Goal: Task Accomplishment & Management: Manage account settings

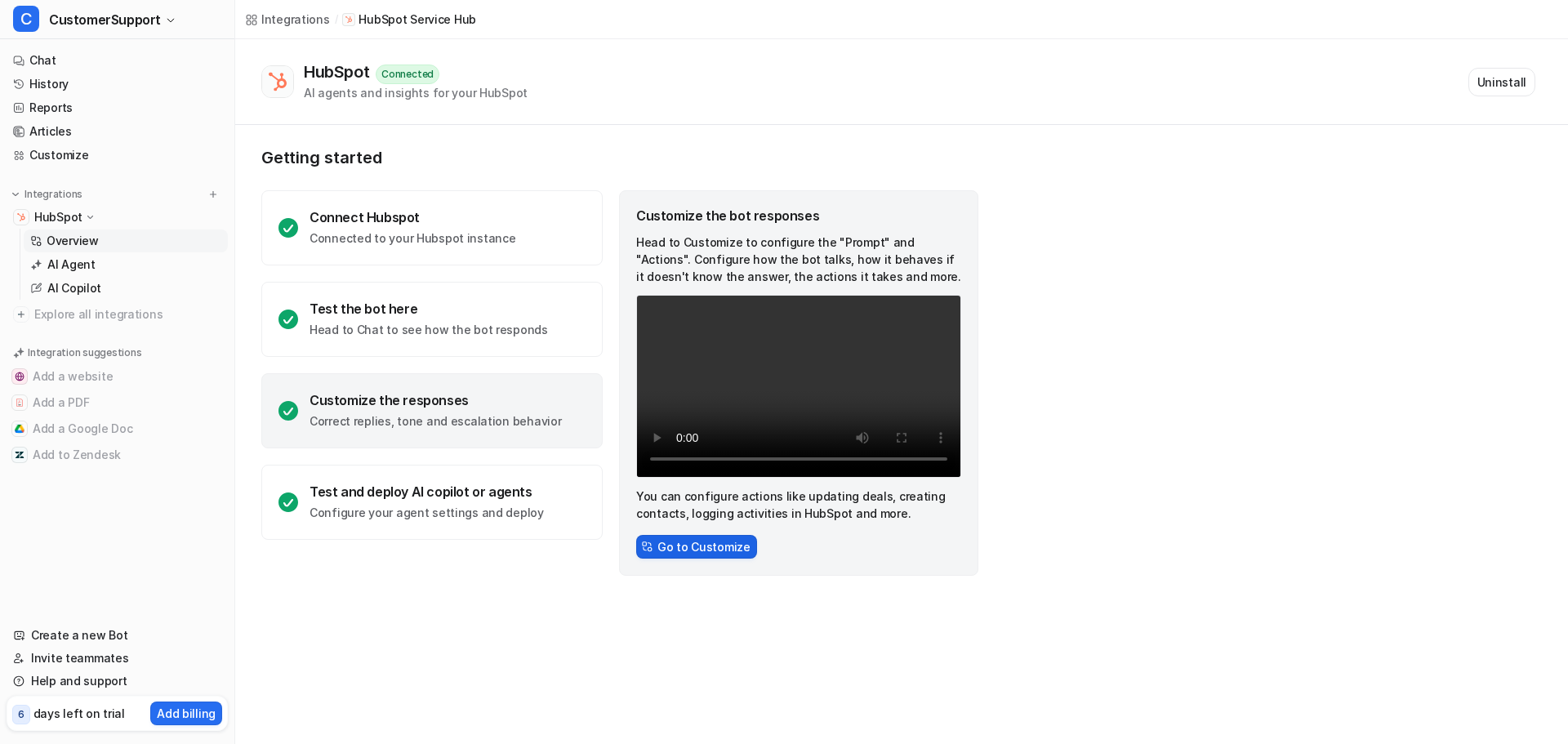
click at [718, 547] on button "Go to Customize" at bounding box center [696, 547] width 121 height 23
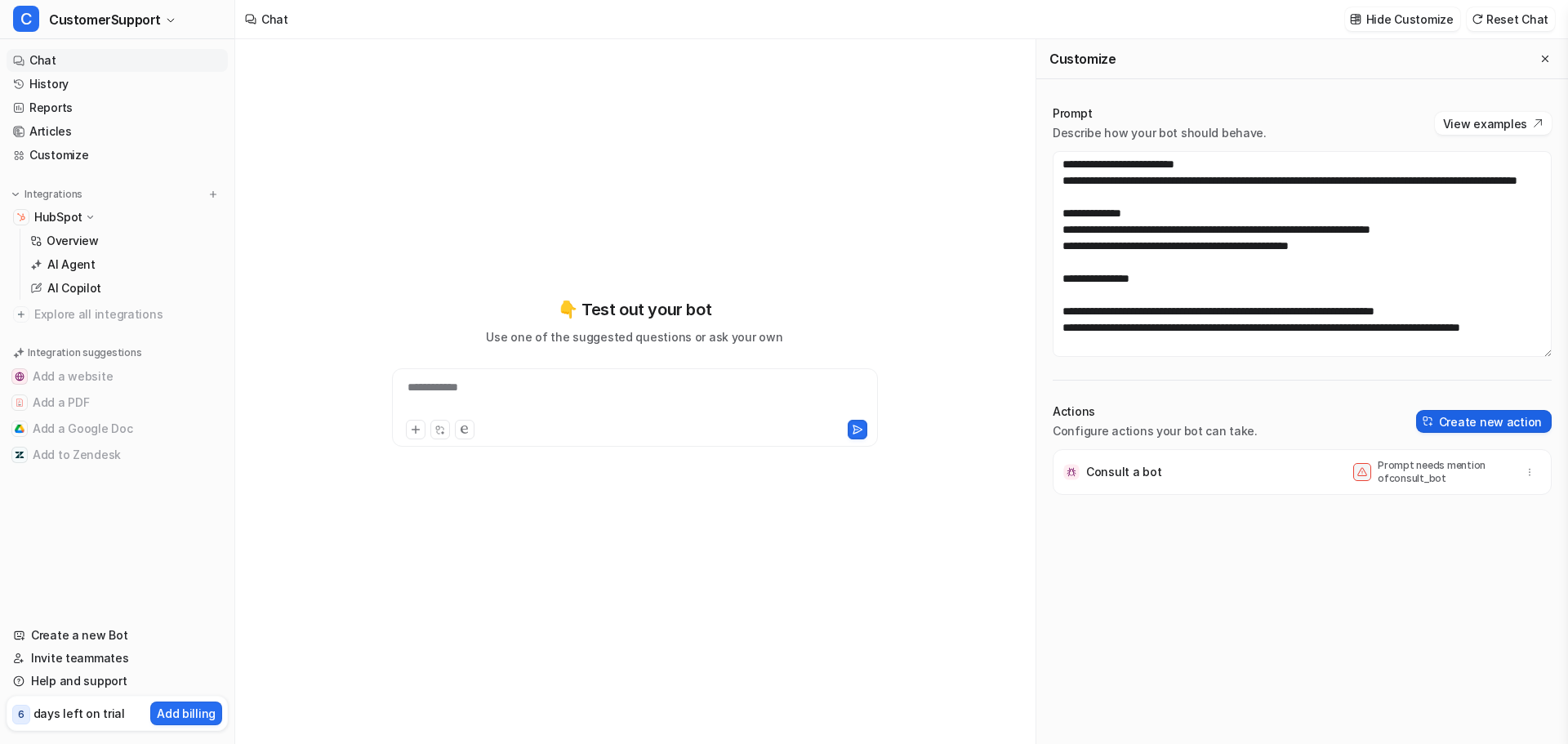
click at [1476, 426] on button "Create new action" at bounding box center [1484, 422] width 136 height 23
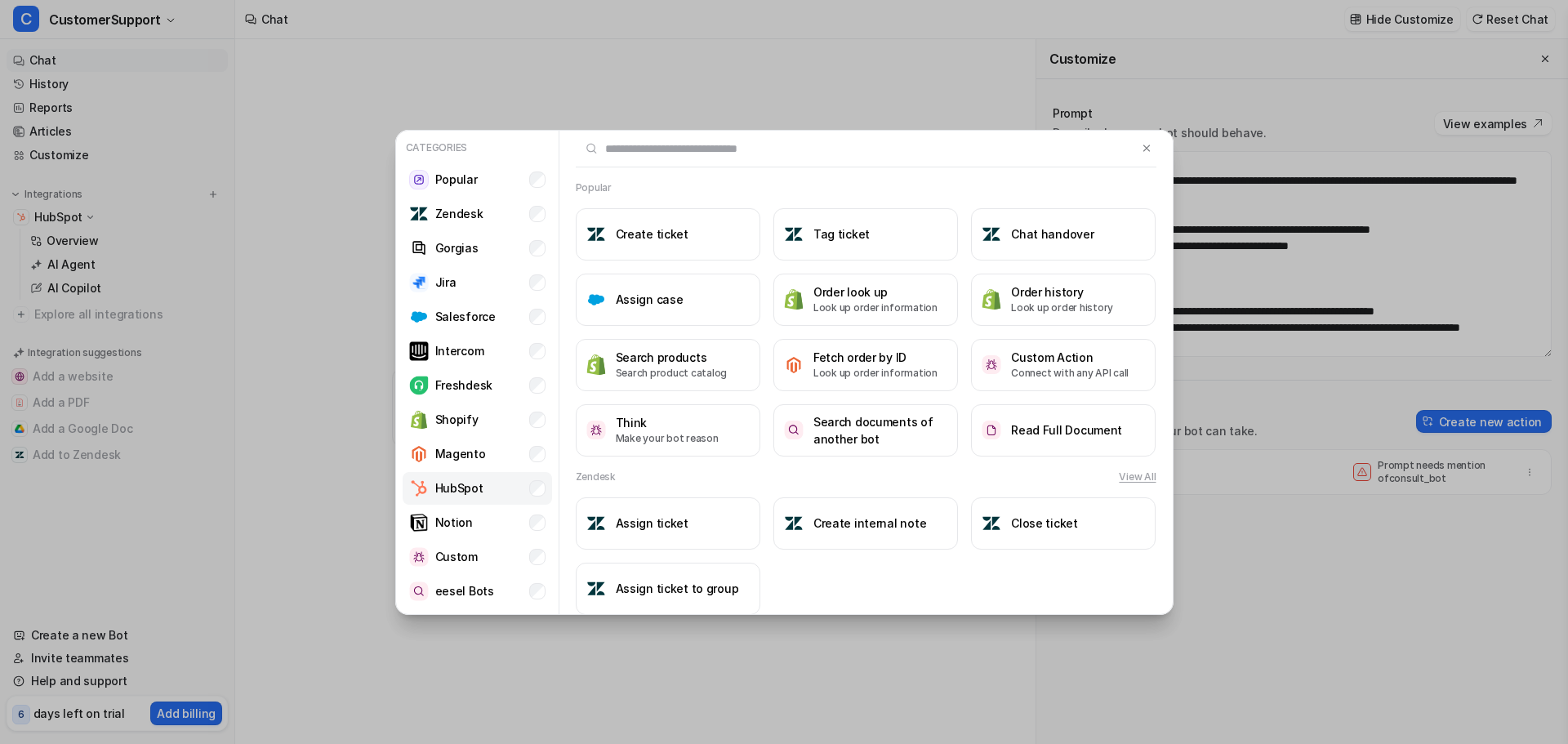
click at [515, 488] on li "HubSpot" at bounding box center [477, 488] width 149 height 33
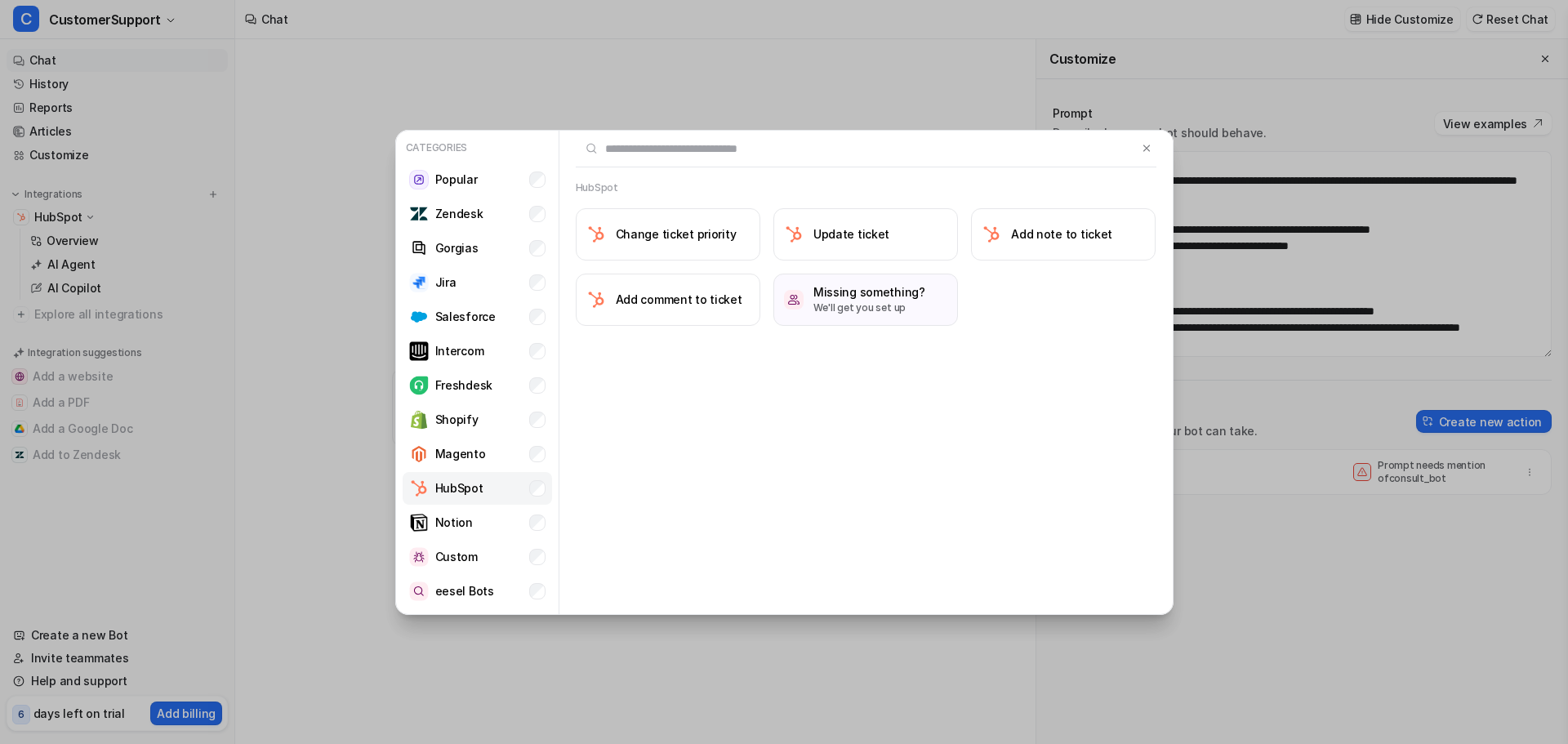
click at [515, 488] on li "HubSpot" at bounding box center [477, 488] width 149 height 33
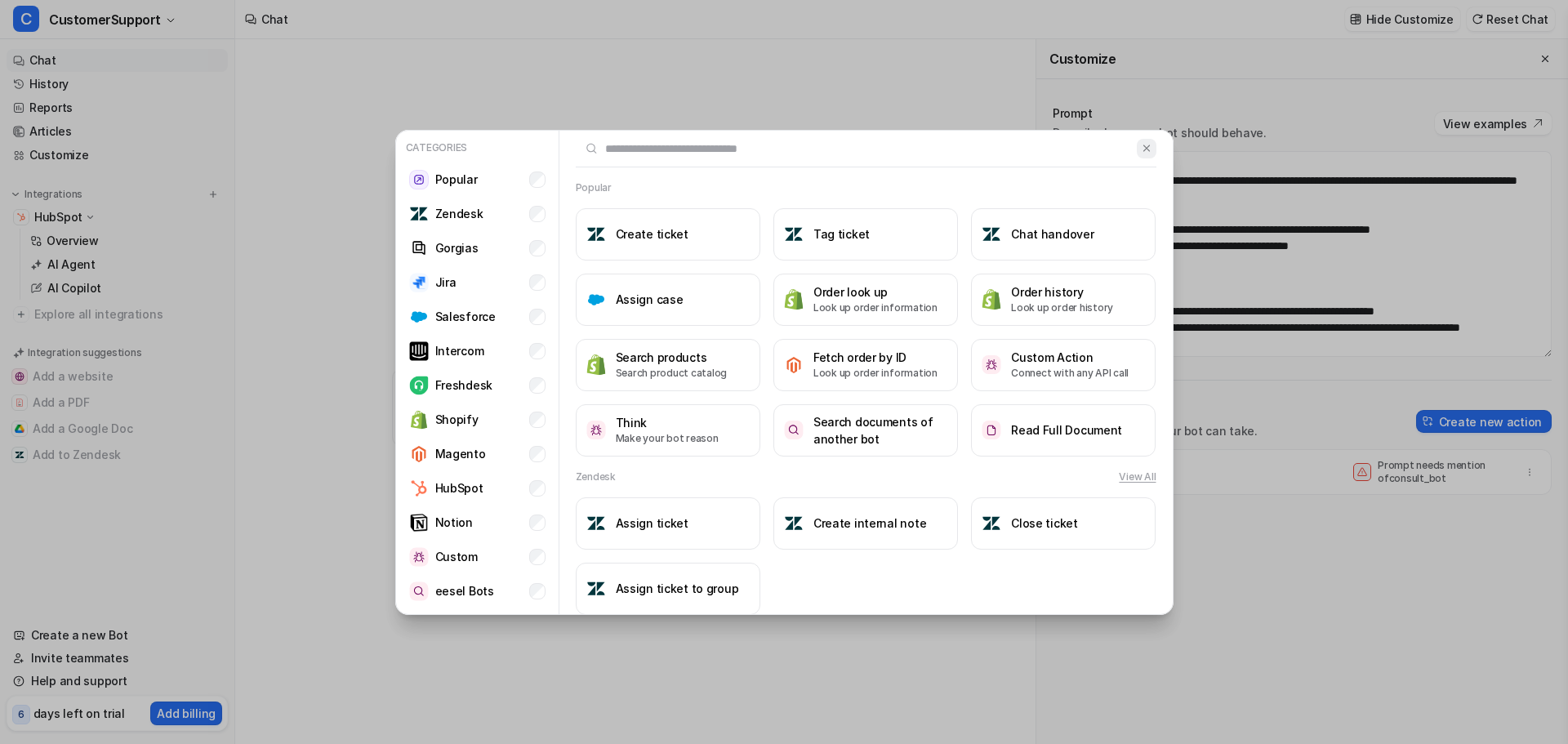
click at [1141, 150] on img at bounding box center [1146, 149] width 11 height 12
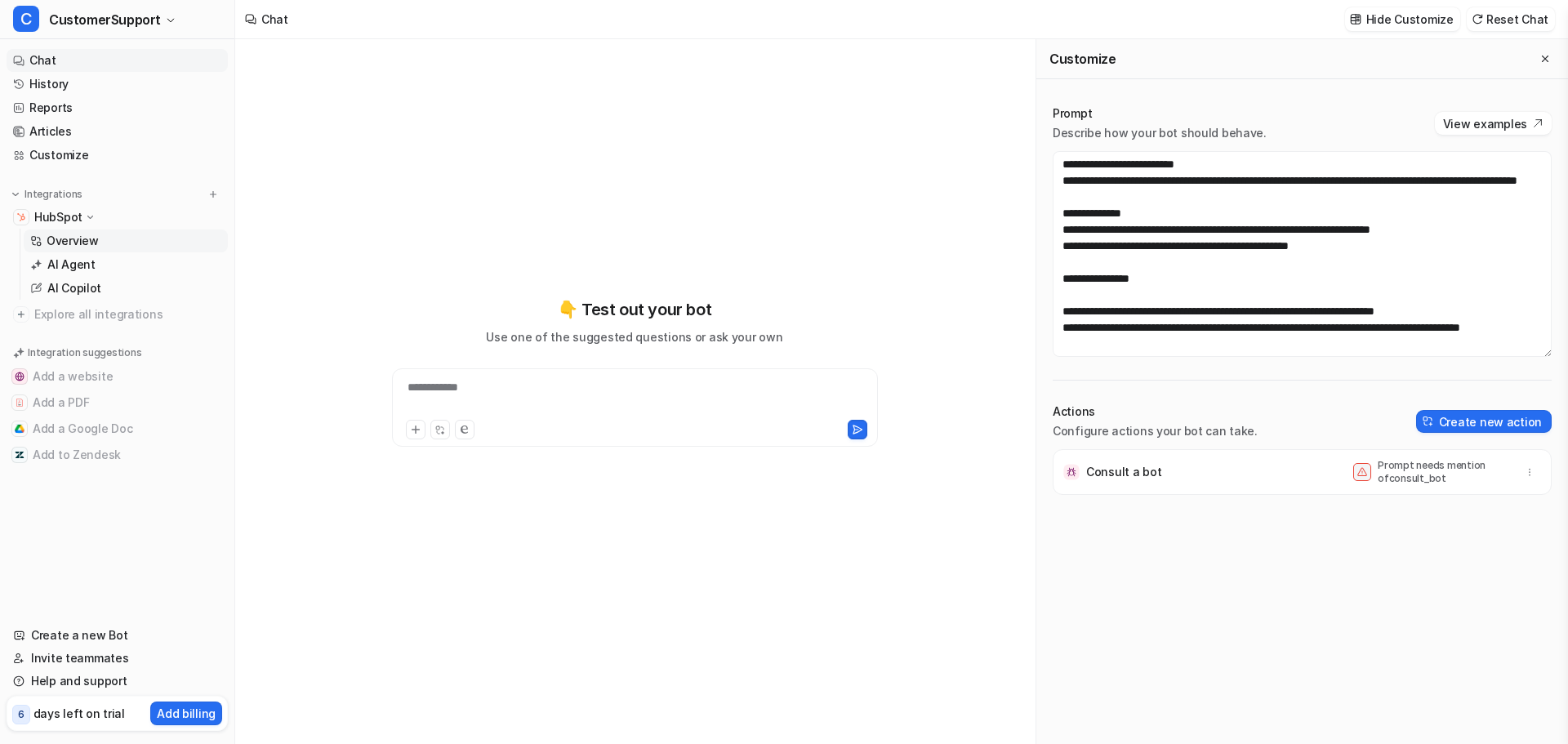
click at [75, 238] on p "Overview" at bounding box center [73, 241] width 52 height 17
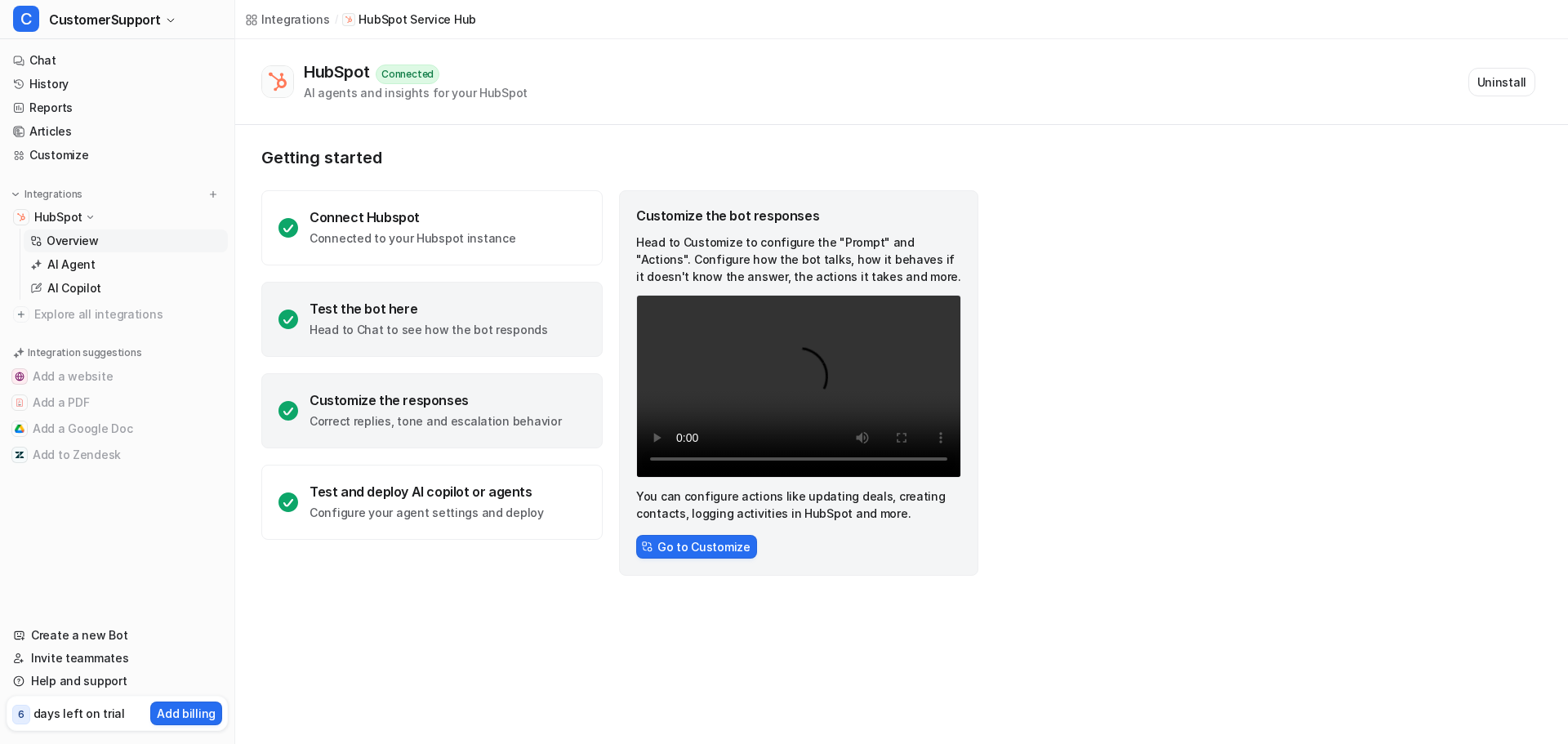
click at [371, 311] on div "Test the bot here" at bounding box center [428, 309] width 238 height 17
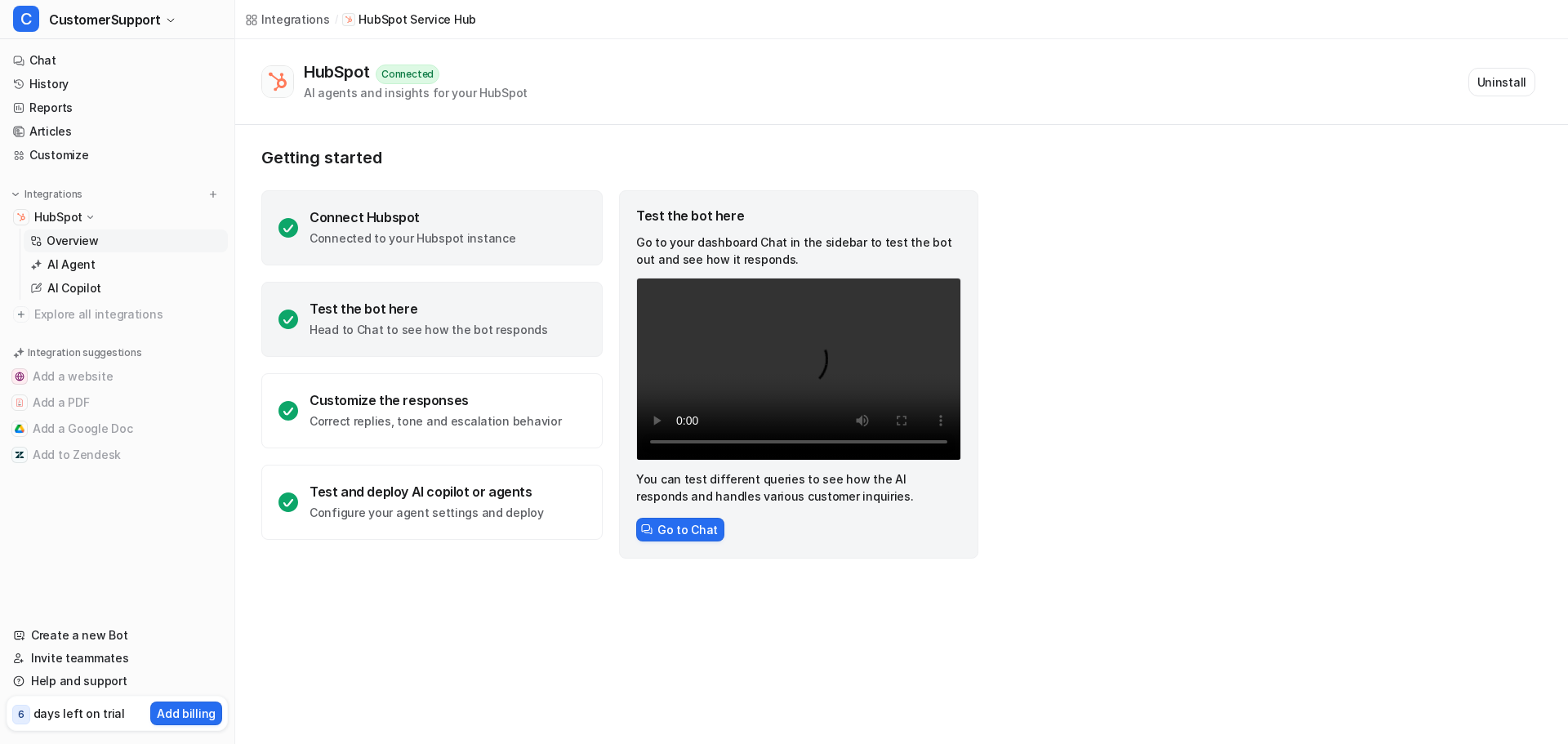
click at [410, 233] on p "Connected to your Hubspot instance" at bounding box center [412, 238] width 206 height 17
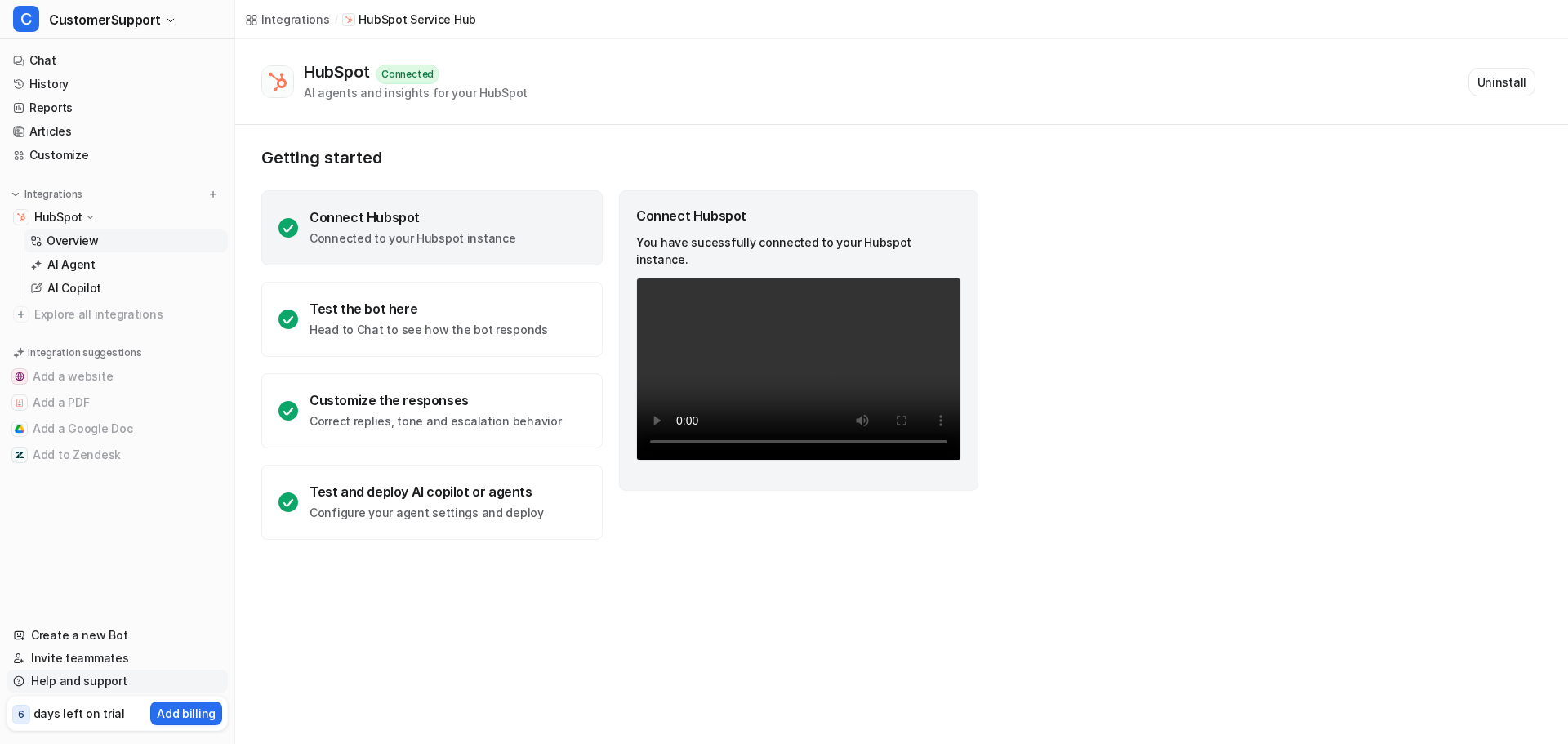
click at [77, 678] on link "Help and support" at bounding box center [117, 681] width 222 height 23
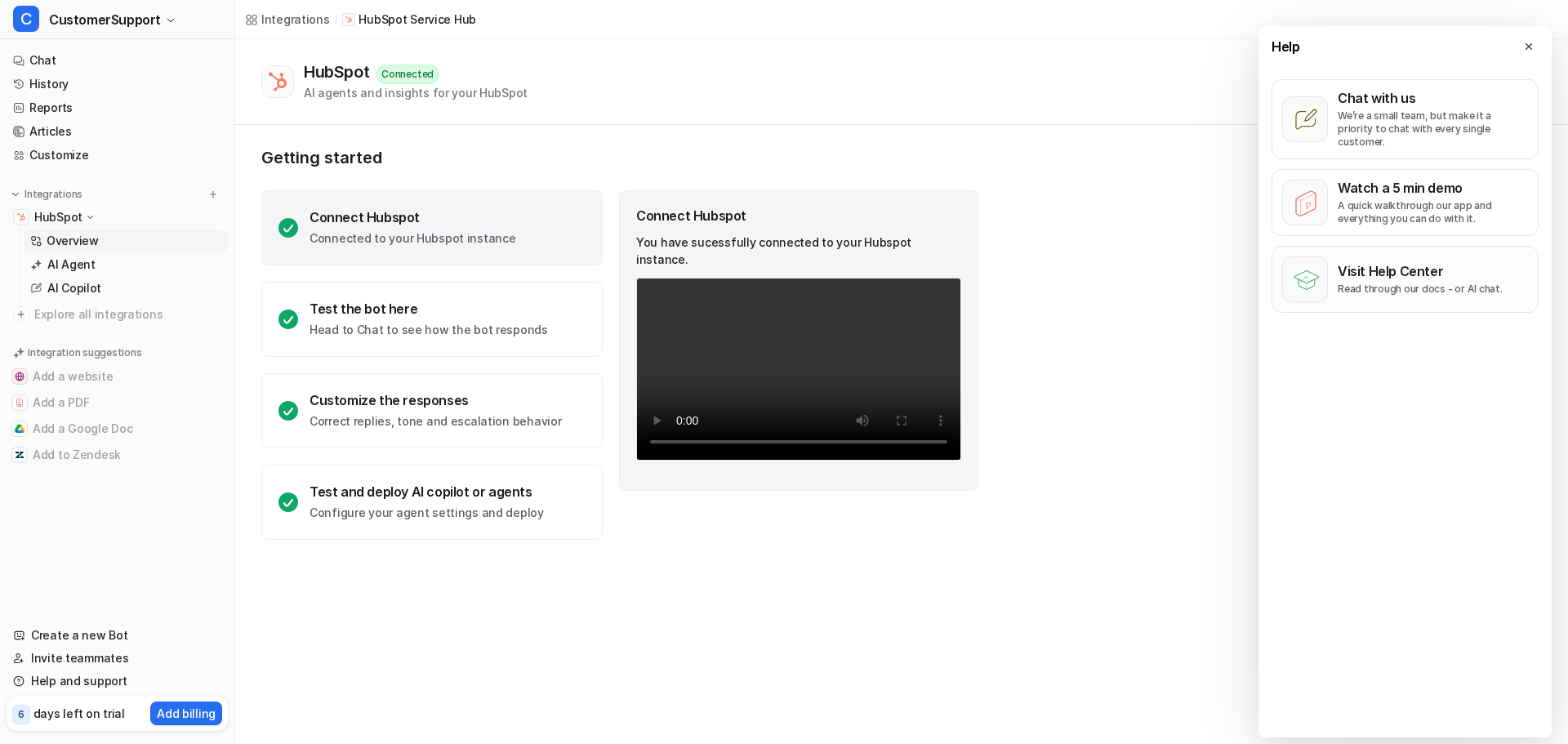
click at [1414, 263] on p "Visit Help Center" at bounding box center [1420, 271] width 165 height 17
click at [213, 195] on img at bounding box center [213, 194] width 11 height 11
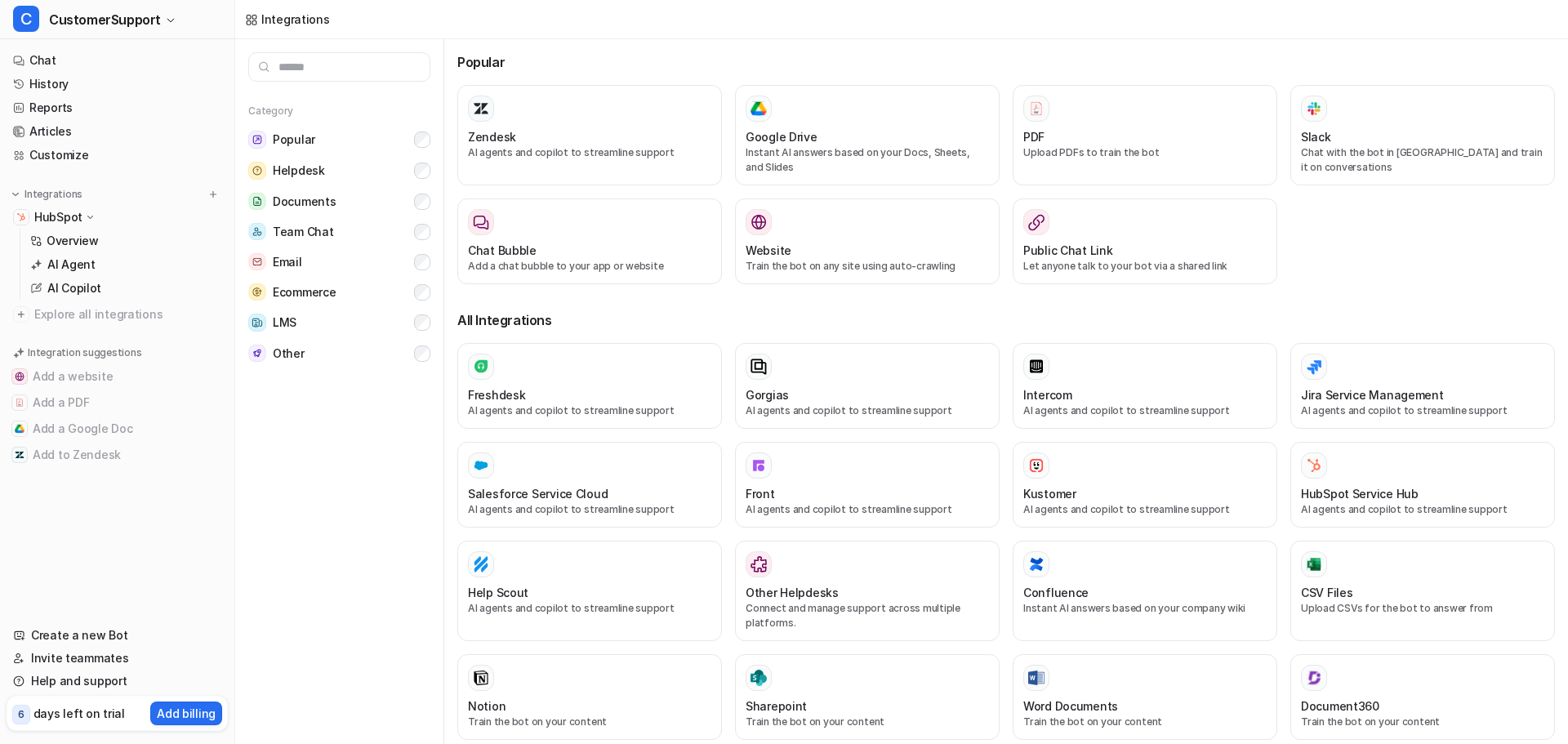
click at [312, 67] on input "text" at bounding box center [340, 67] width 182 height 30
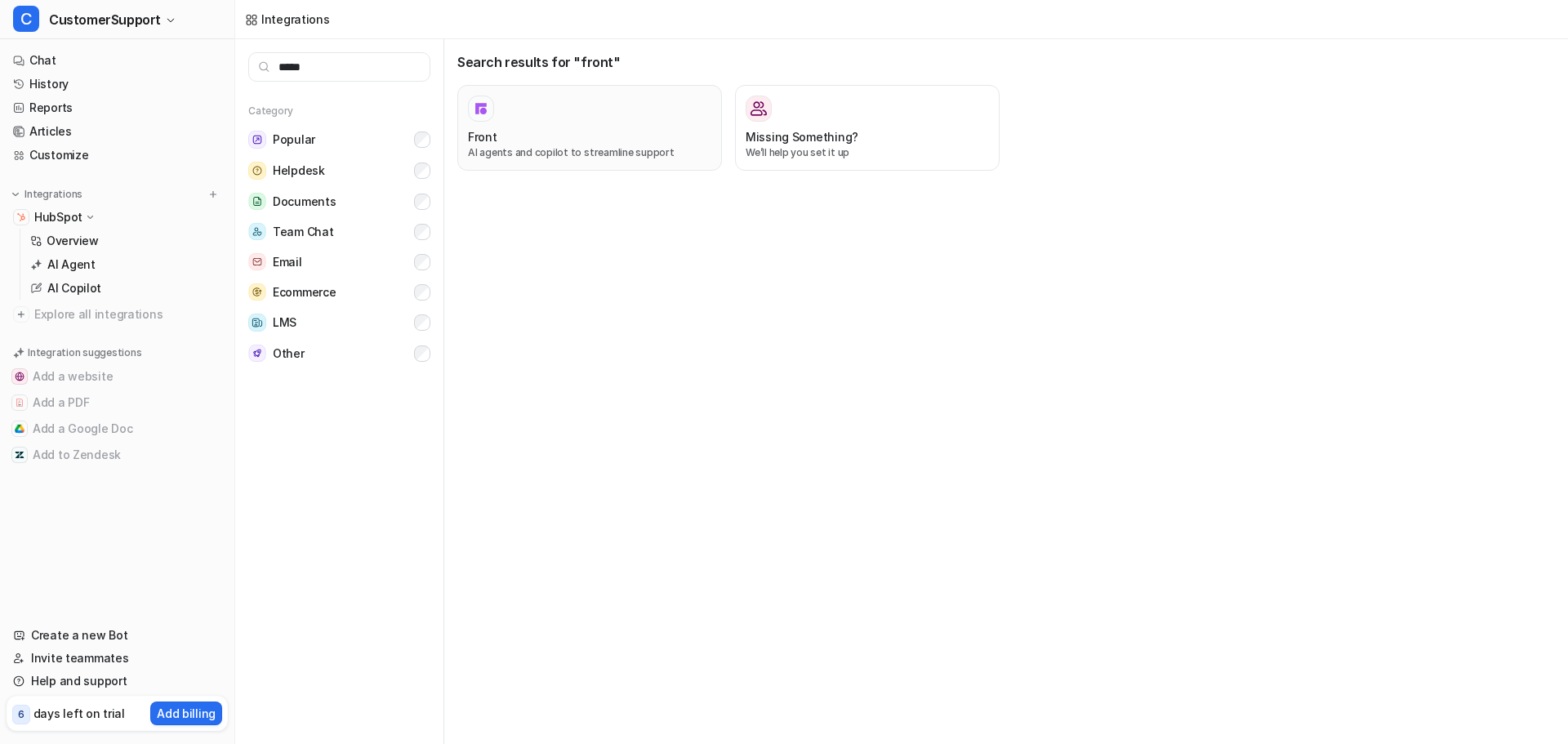
type input "*****"
click at [612, 143] on div "Front" at bounding box center [590, 137] width 243 height 17
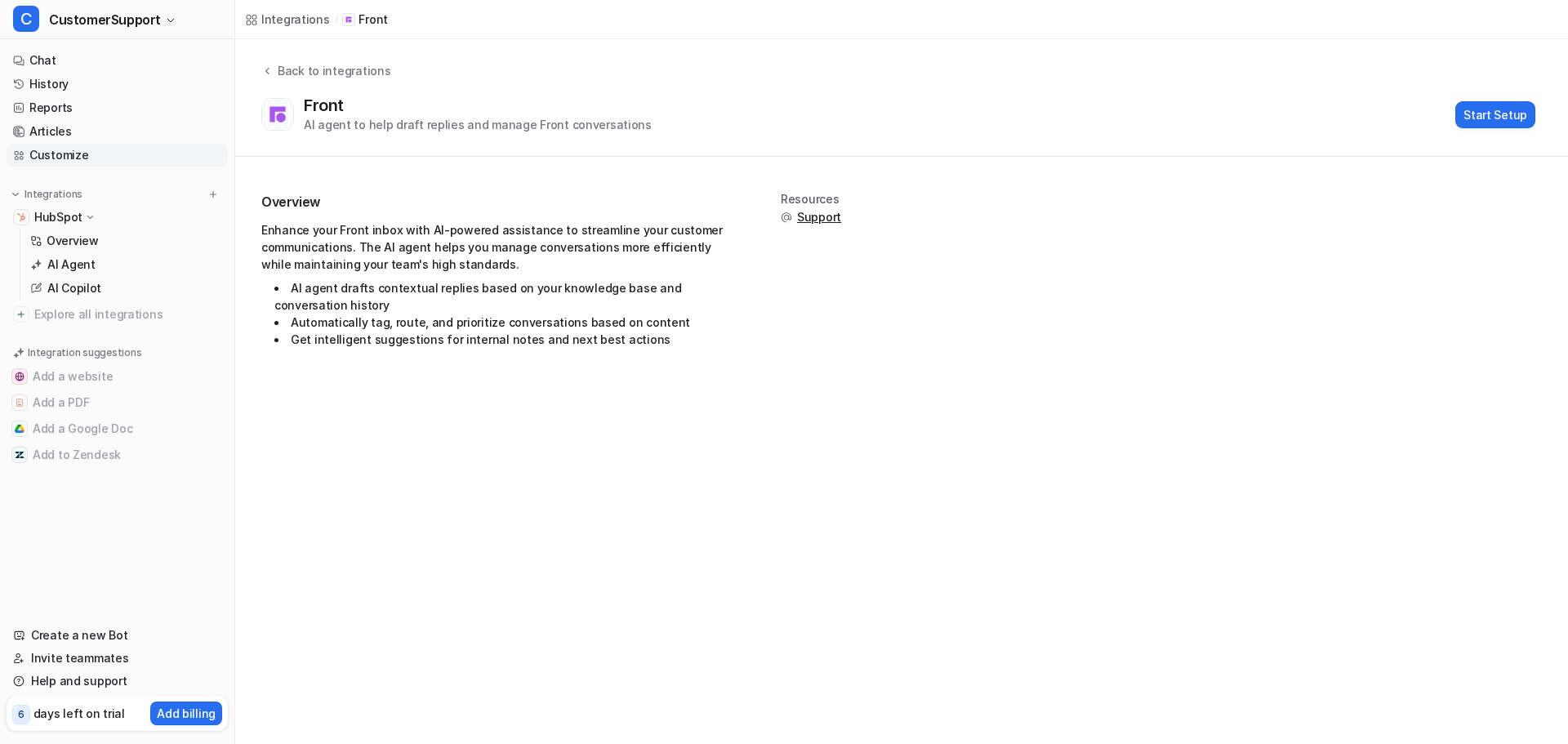
click at [51, 155] on link "Customize" at bounding box center [117, 155] width 222 height 23
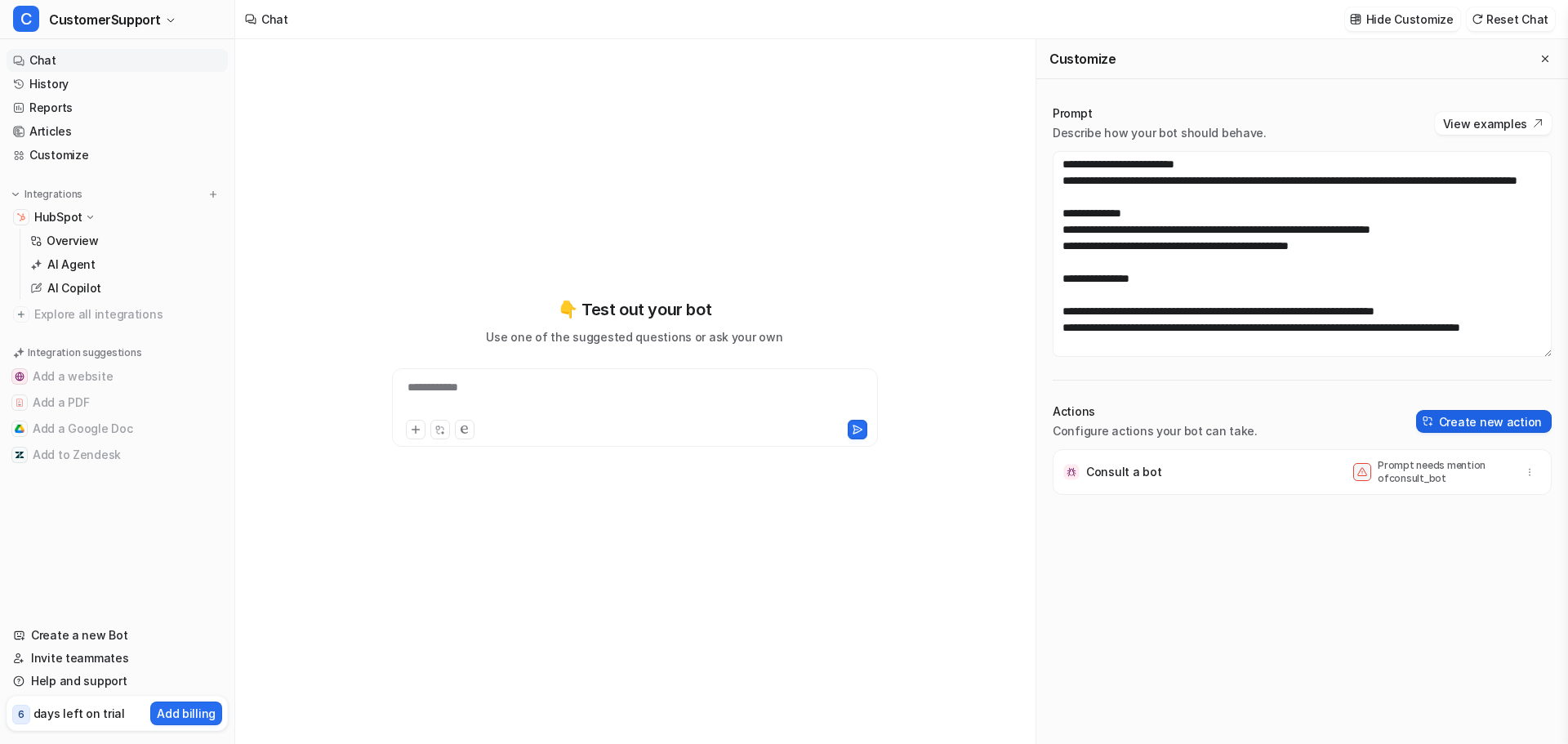
click at [1489, 431] on button "Create new action" at bounding box center [1484, 422] width 136 height 23
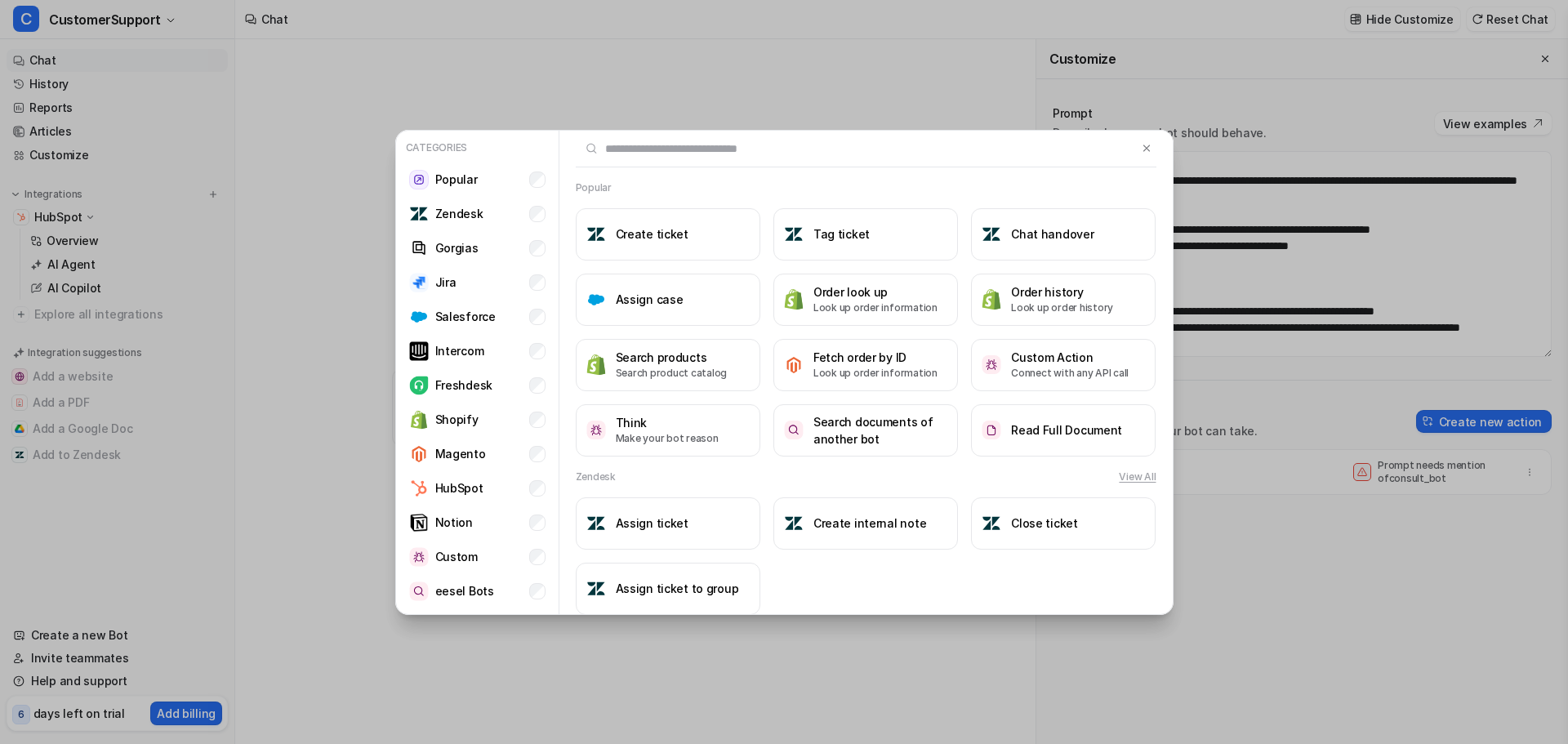
click at [716, 140] on input "text" at bounding box center [857, 148] width 562 height 36
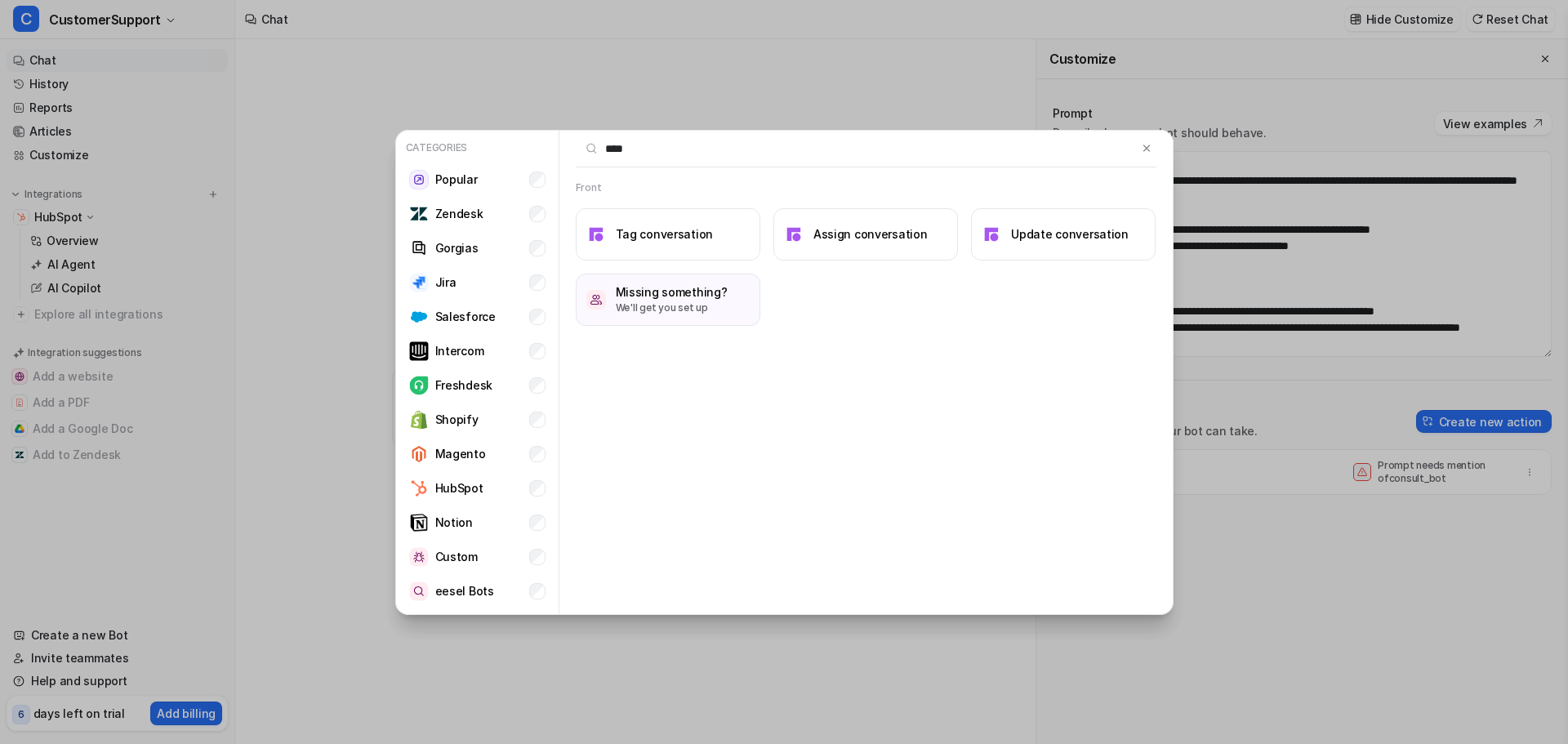
type input "*****"
click at [662, 145] on input "*****" at bounding box center [857, 148] width 562 height 36
click at [662, 144] on input "*****" at bounding box center [857, 148] width 562 height 36
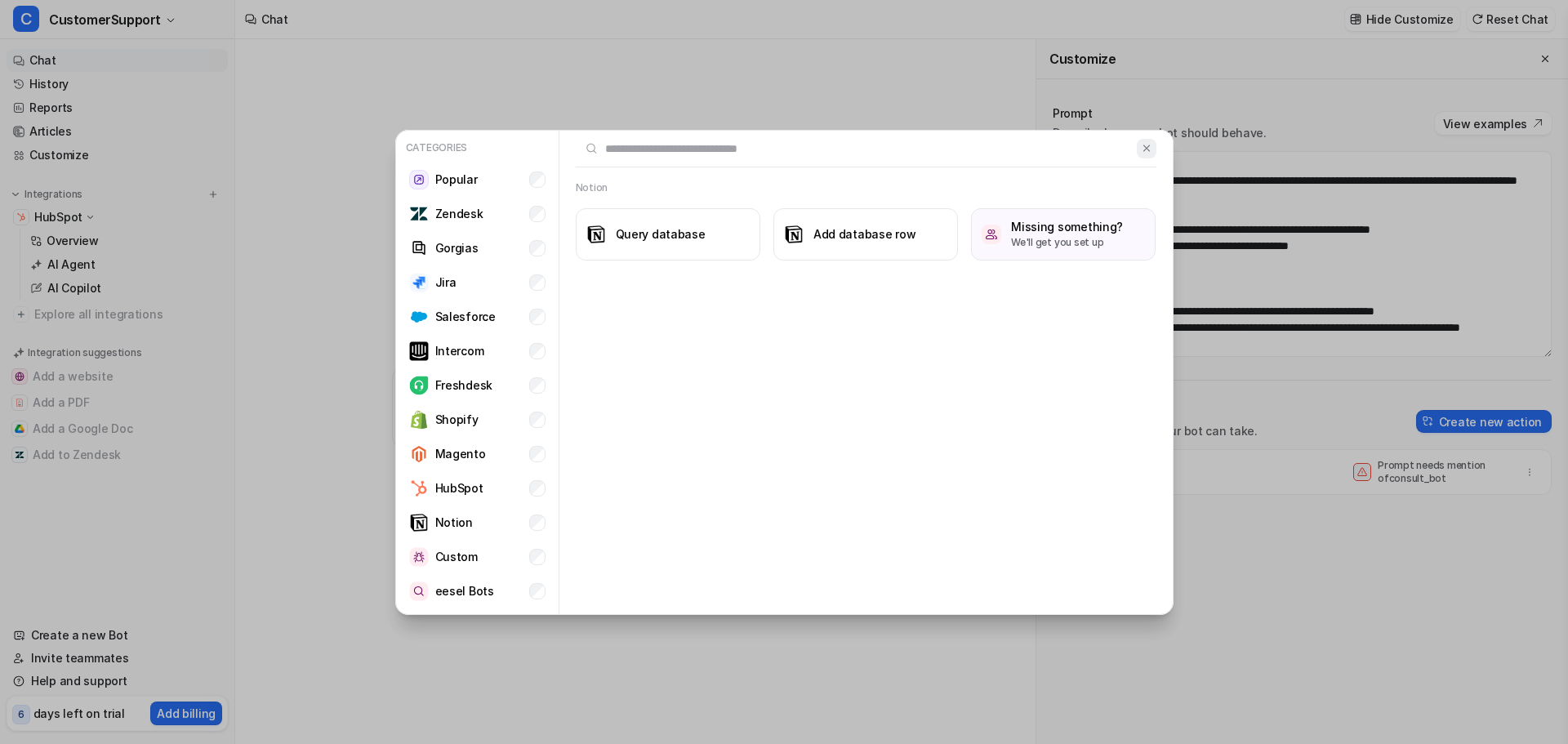
click at [1149, 154] on img at bounding box center [1146, 149] width 11 height 12
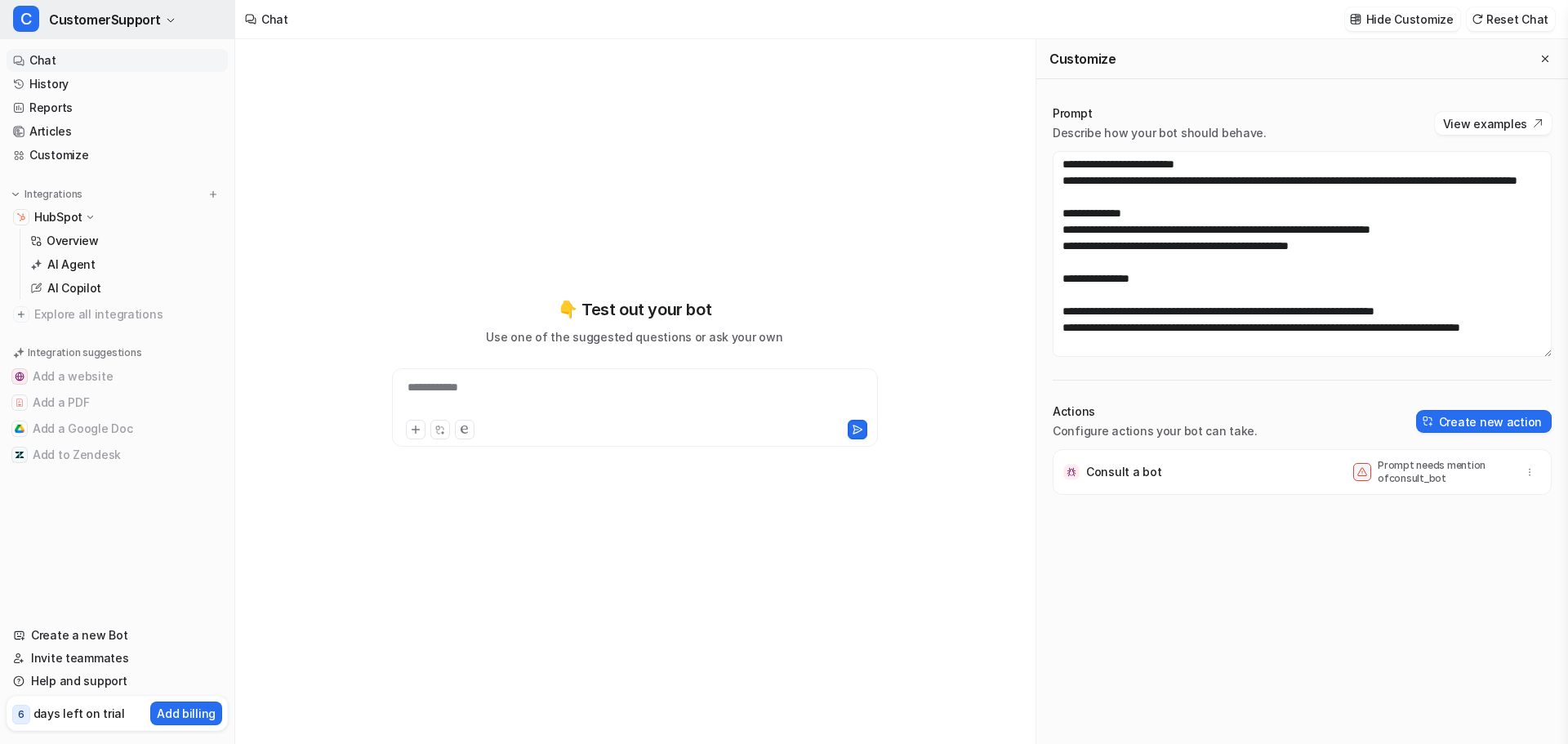
click at [103, 16] on span "CustomerSupport" at bounding box center [104, 19] width 112 height 23
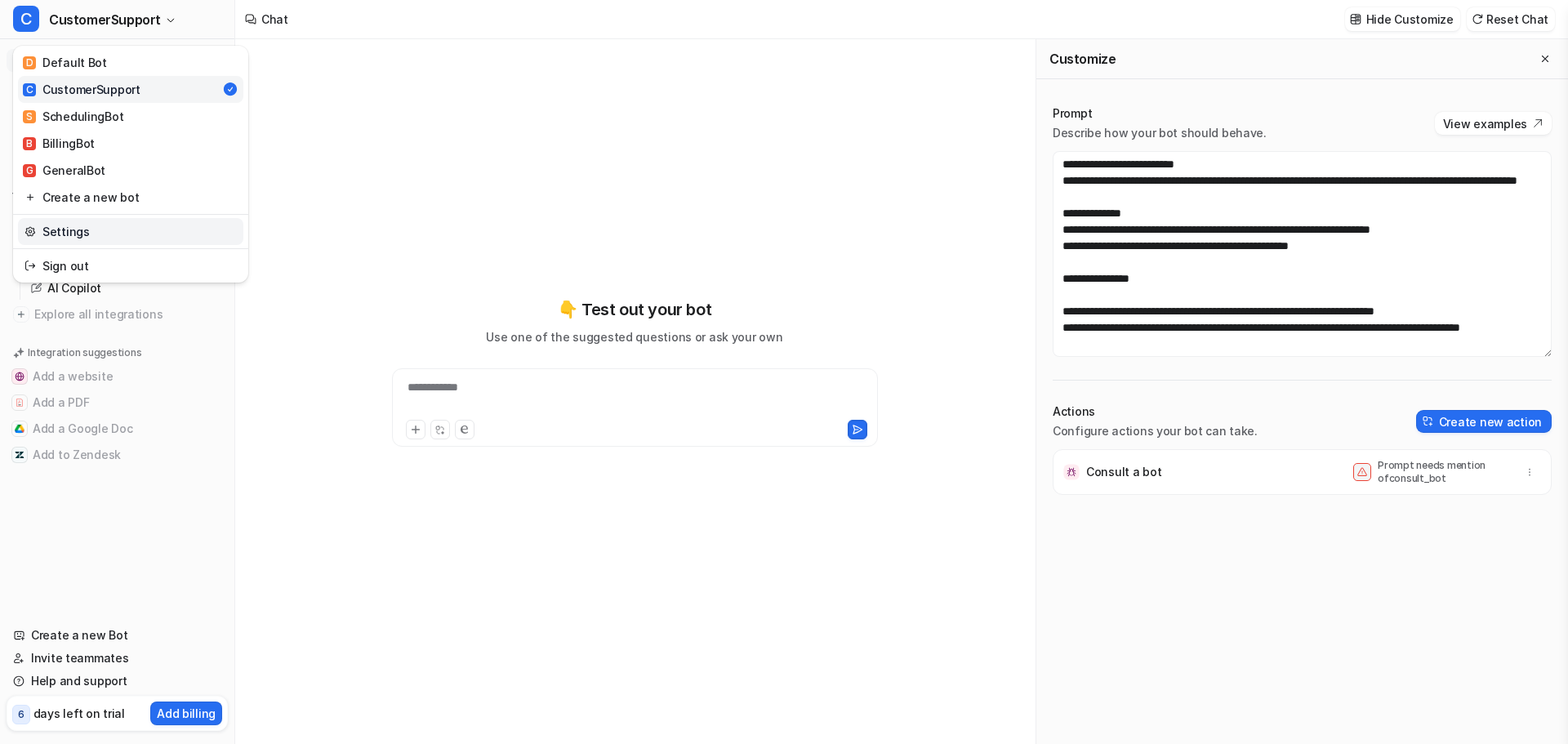
click at [83, 226] on link "Settings" at bounding box center [130, 231] width 225 height 27
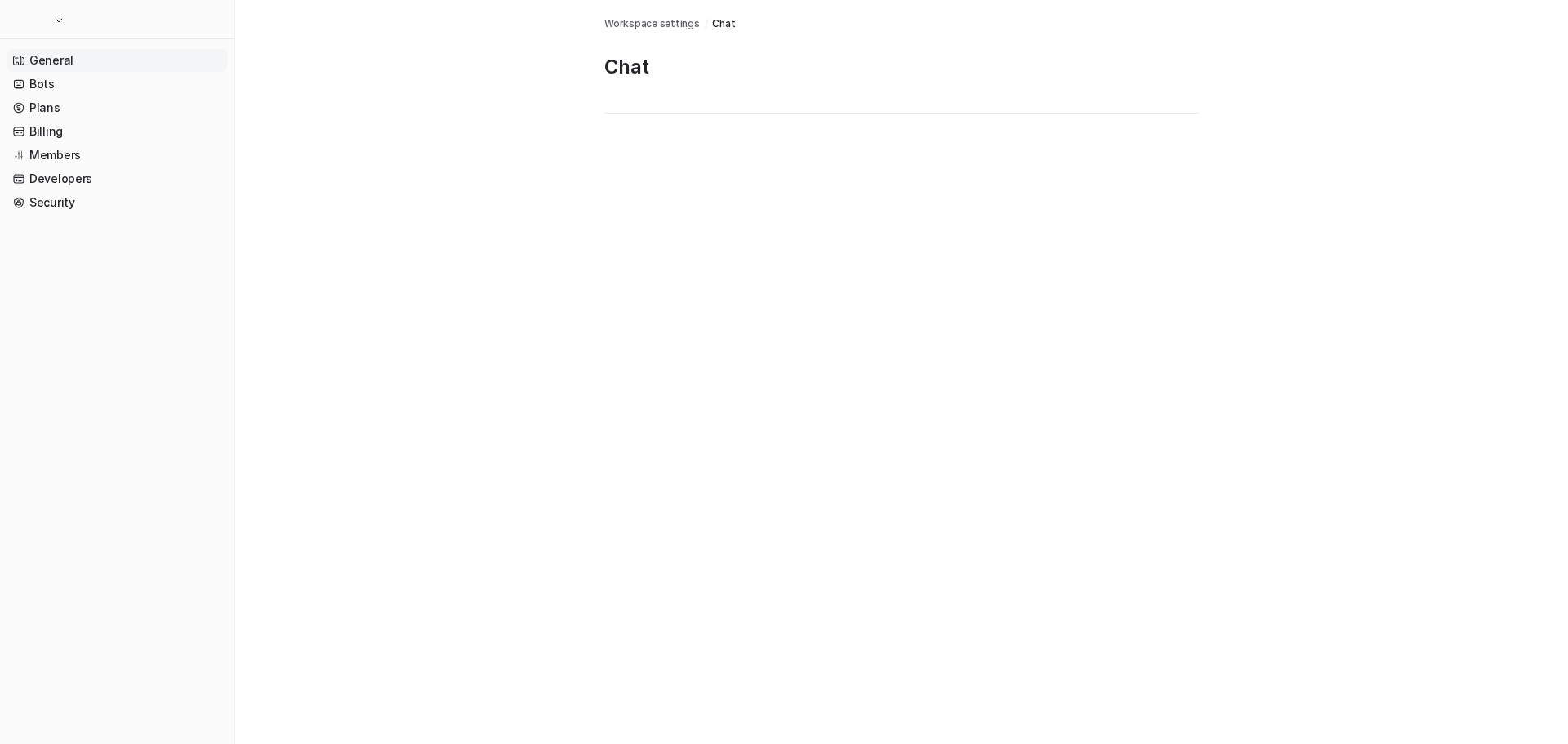
click at [57, 65] on link "General" at bounding box center [117, 60] width 222 height 23
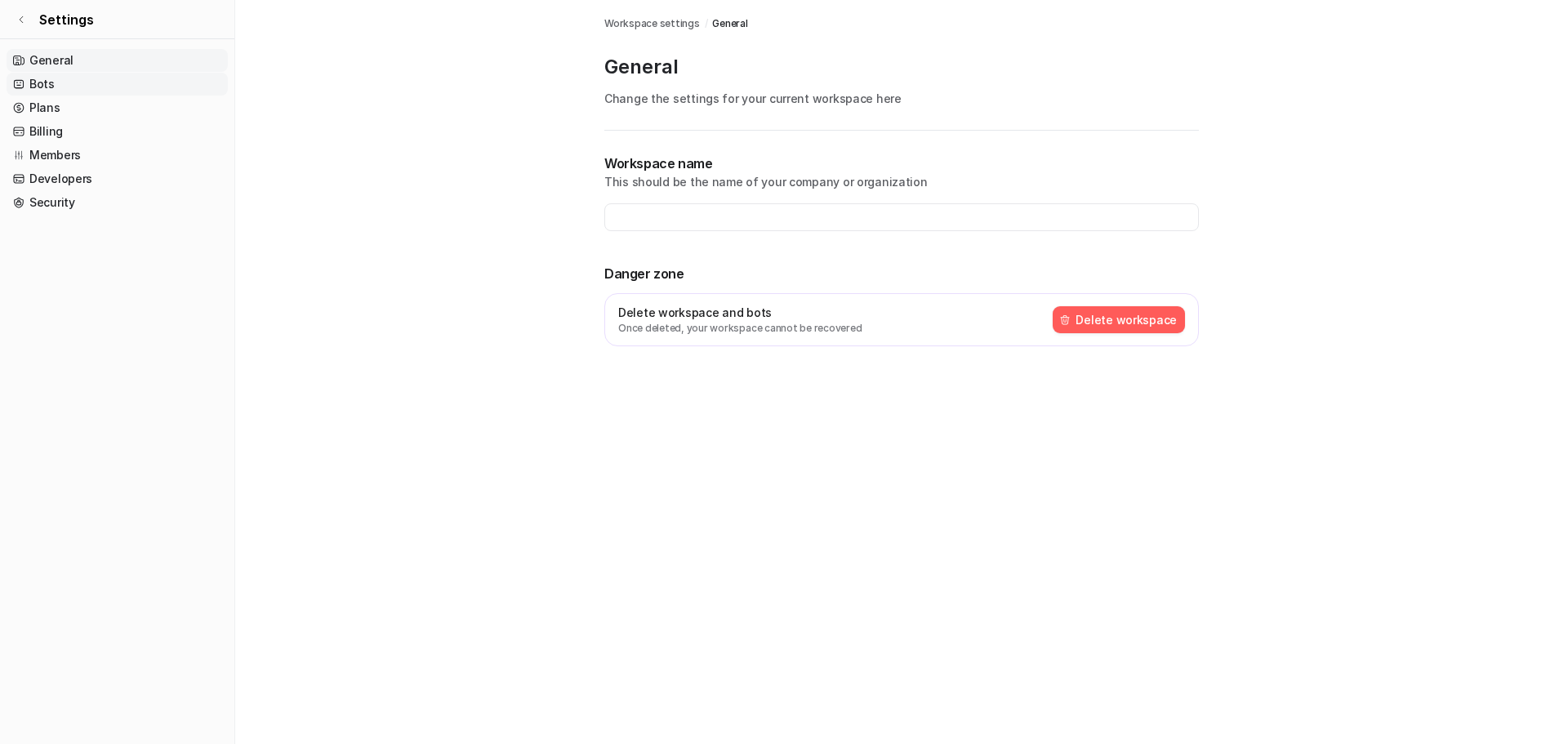
click at [46, 84] on link "Bots" at bounding box center [117, 84] width 222 height 23
type input "**********"
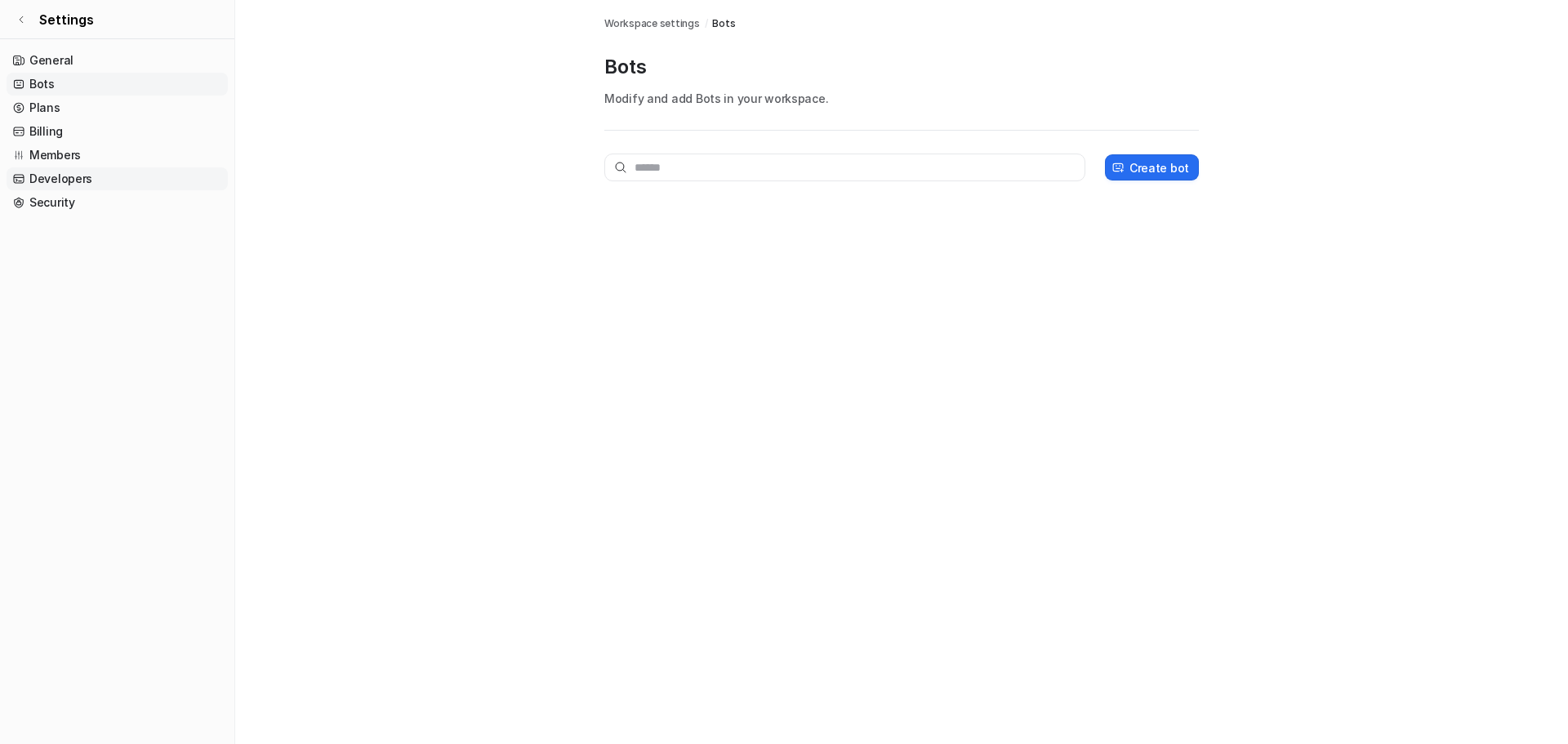
click at [61, 180] on link "Developers" at bounding box center [117, 179] width 222 height 23
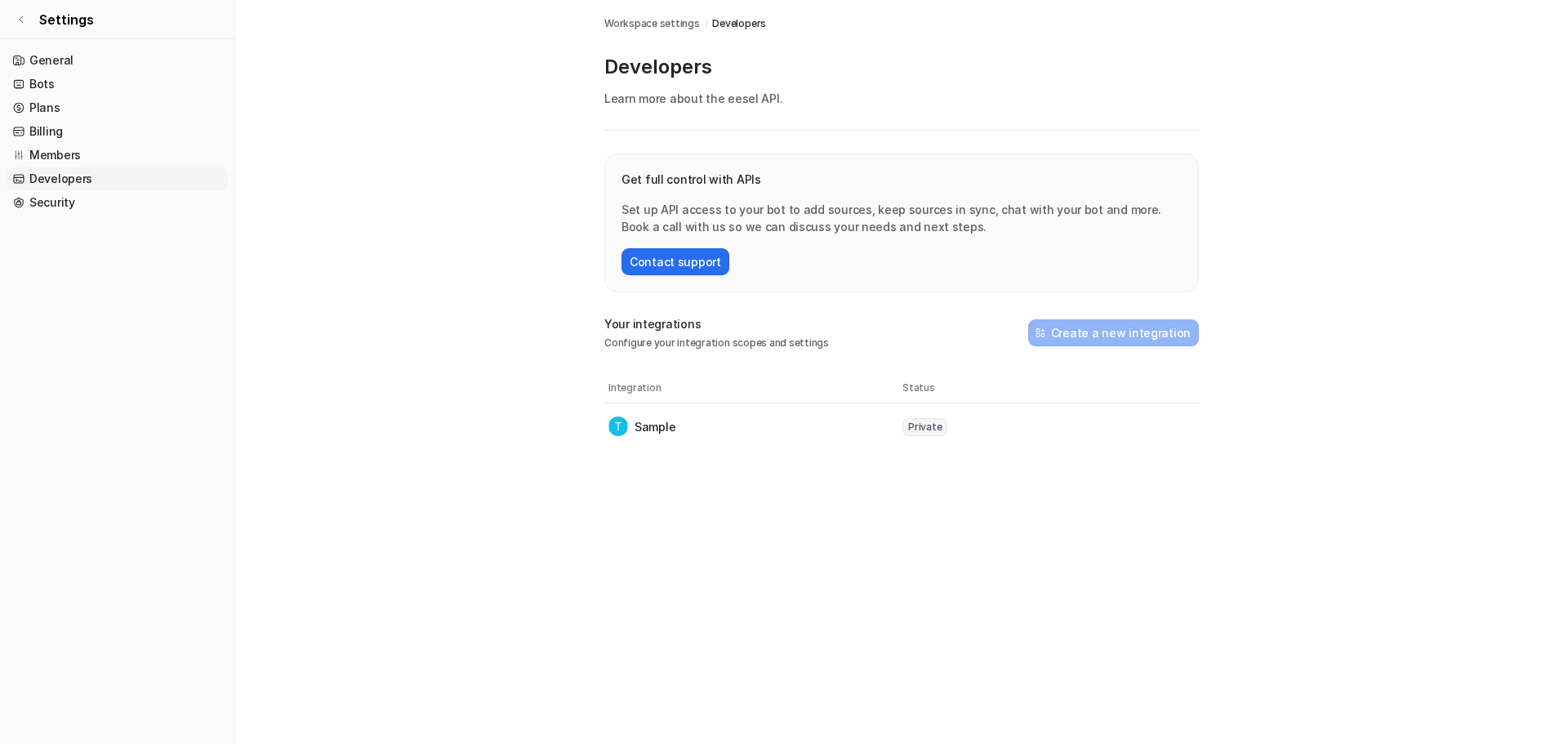
click at [62, 178] on link "Developers" at bounding box center [117, 179] width 222 height 23
click at [23, 16] on icon at bounding box center [21, 19] width 10 height 10
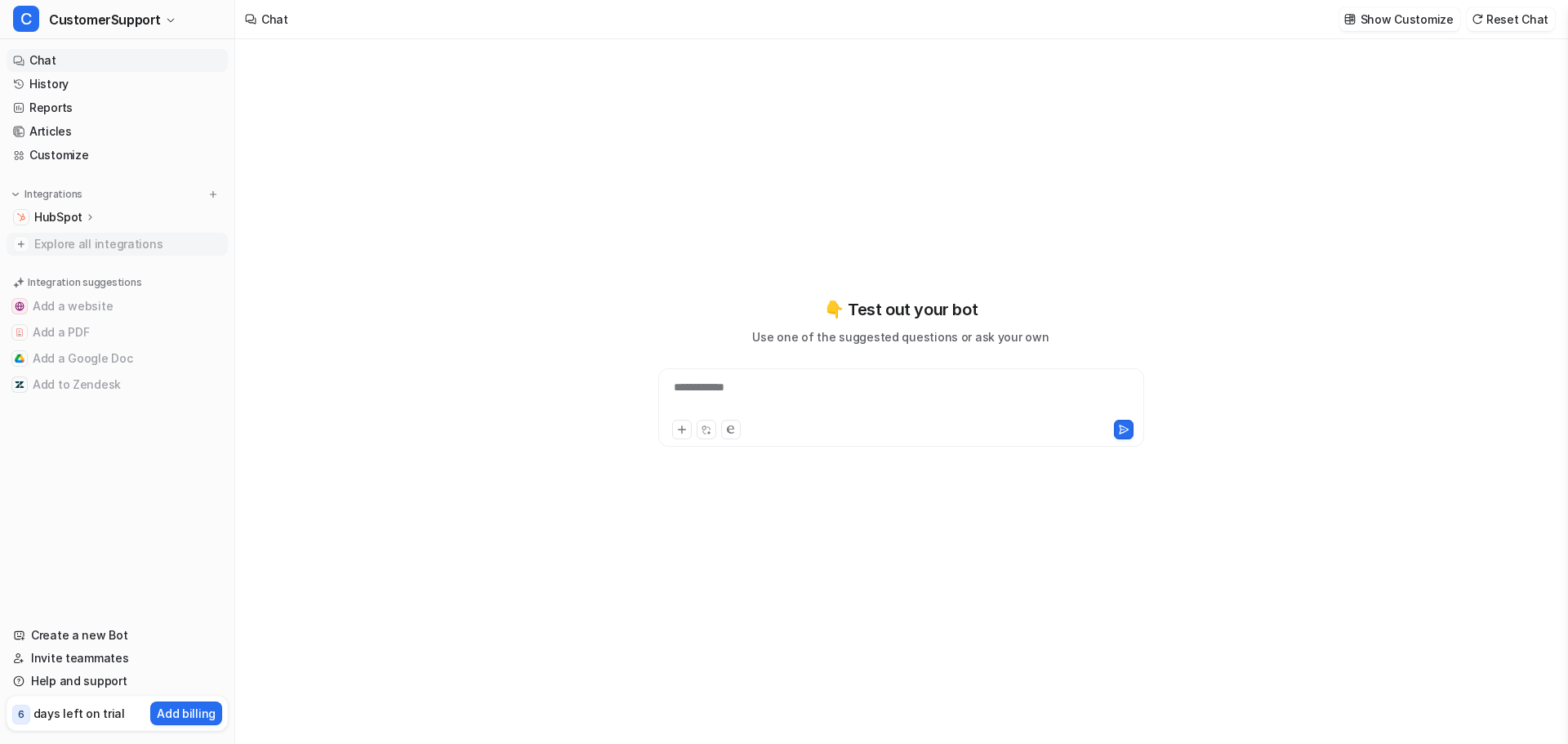
click at [102, 241] on span "Explore all integrations" at bounding box center [127, 244] width 187 height 26
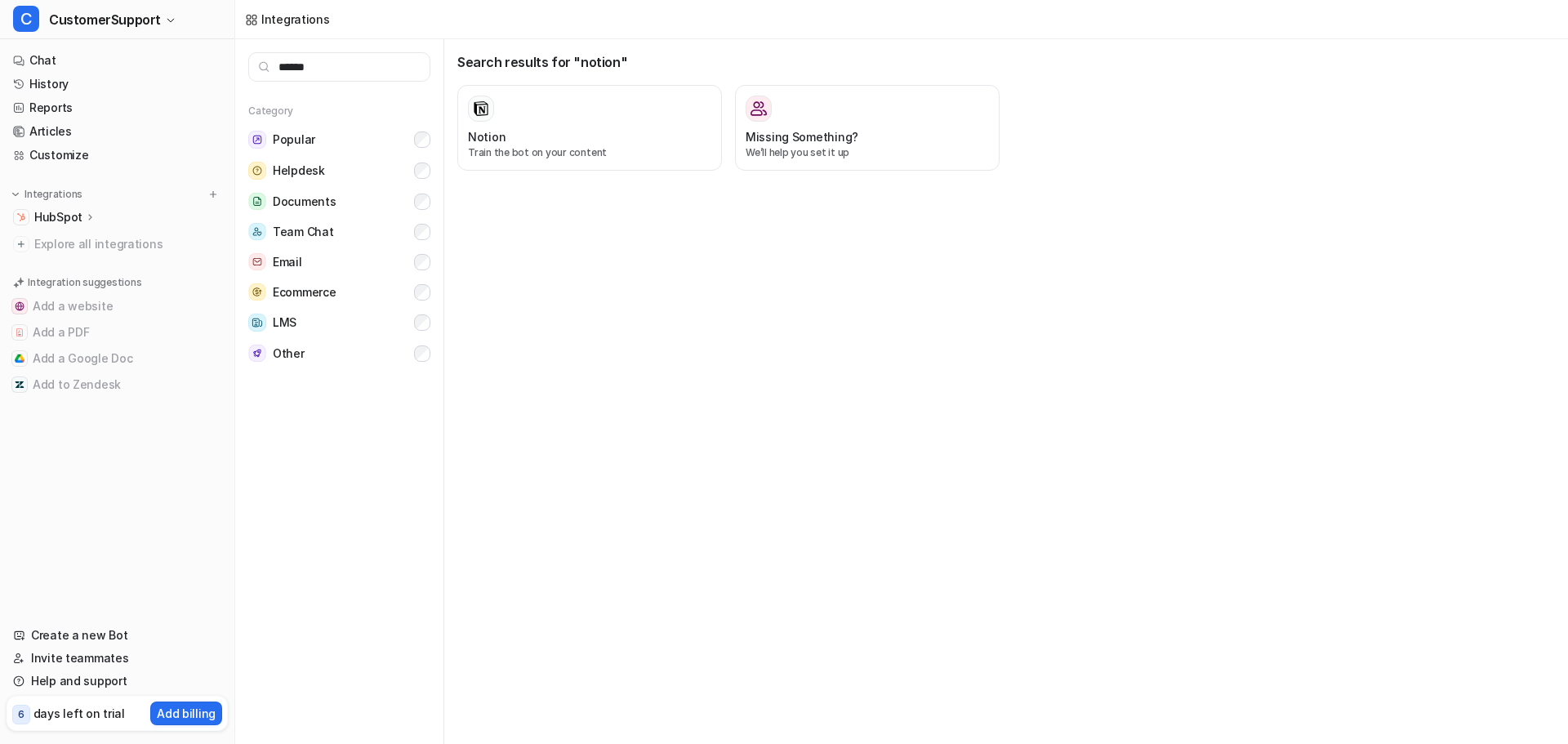
drag, startPoint x: 342, startPoint y: 71, endPoint x: 301, endPoint y: 65, distance: 41.4
click at [301, 65] on input "******" at bounding box center [340, 67] width 182 height 30
click at [341, 63] on input "******" at bounding box center [340, 67] width 182 height 30
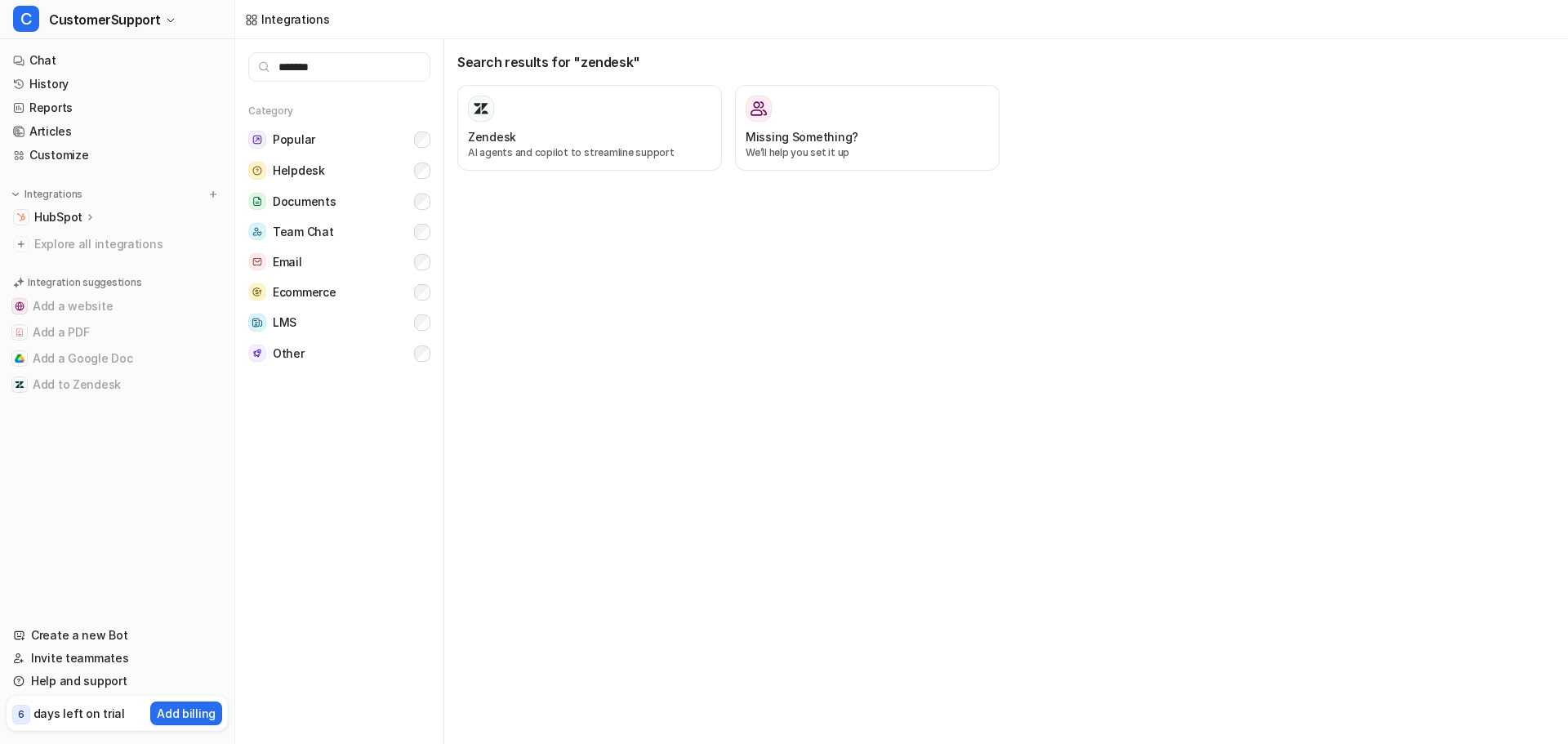
type input "*******"
click at [572, 110] on div at bounding box center [590, 109] width 243 height 26
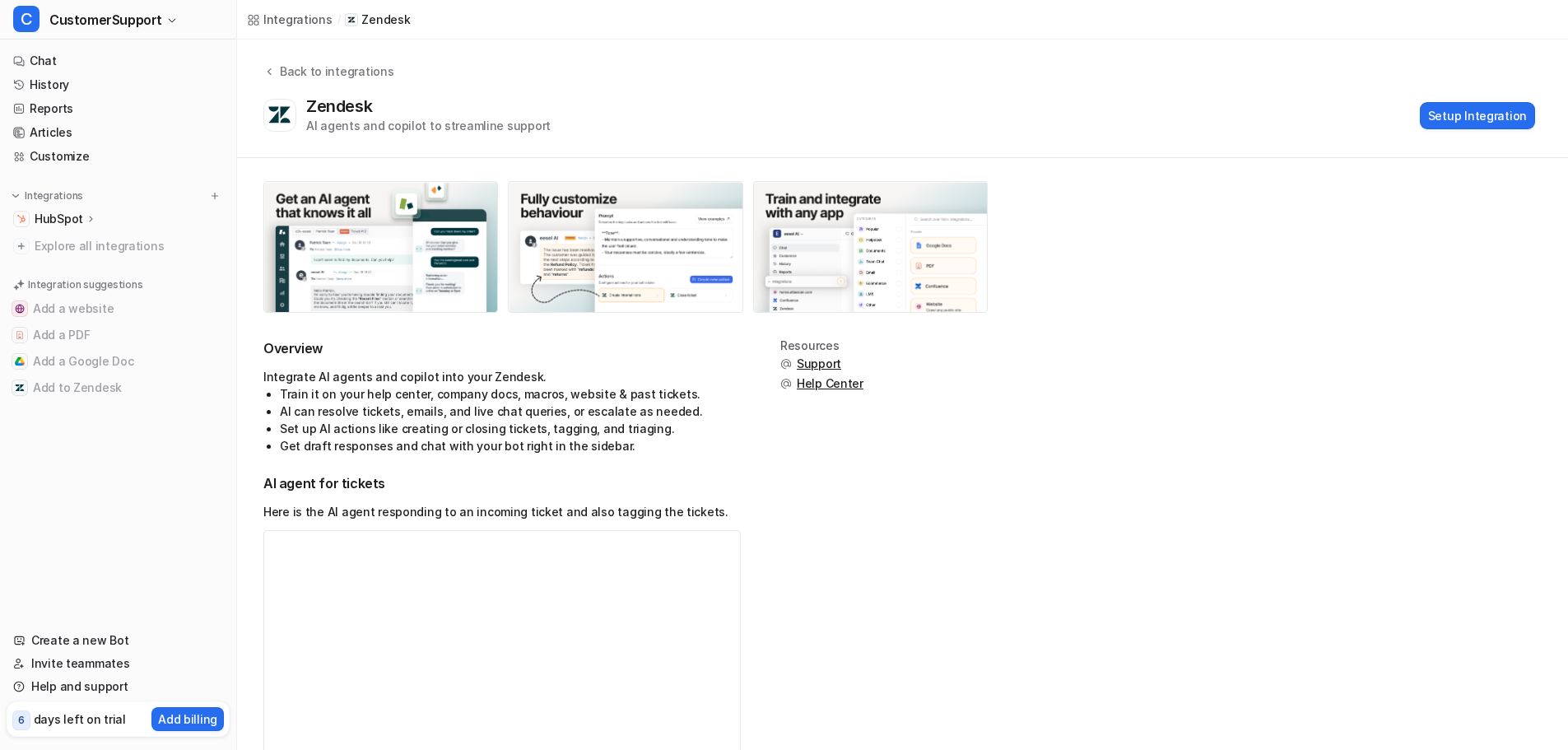
click at [58, 217] on p "HubSpot" at bounding box center [58, 219] width 48 height 17
click at [91, 229] on div "HubSpot" at bounding box center [118, 219] width 223 height 23
click at [82, 208] on div "HubSpot" at bounding box center [118, 219] width 223 height 23
click at [82, 255] on link "AI Agent" at bounding box center [126, 266] width 206 height 23
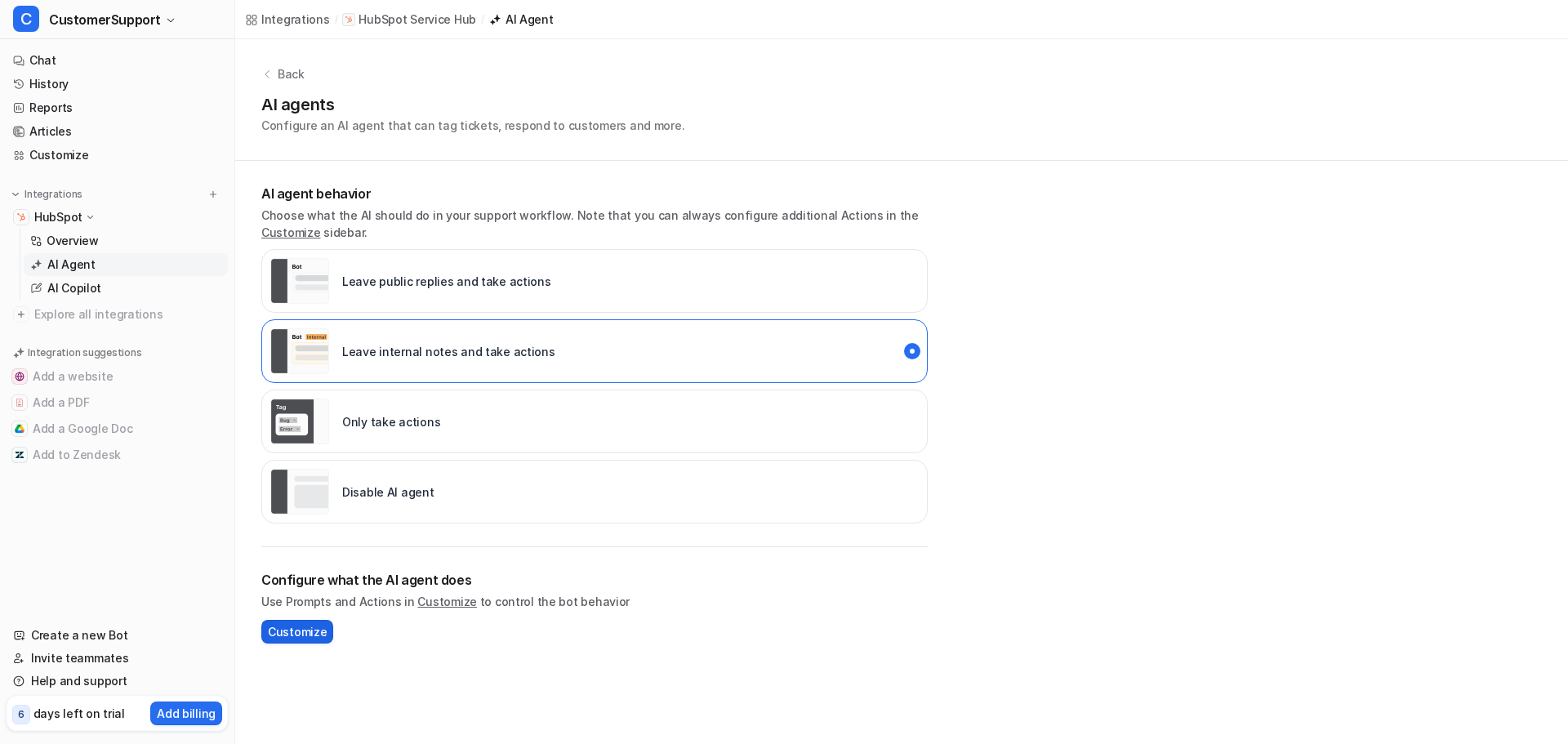
click at [301, 633] on span "Customize" at bounding box center [297, 632] width 59 height 17
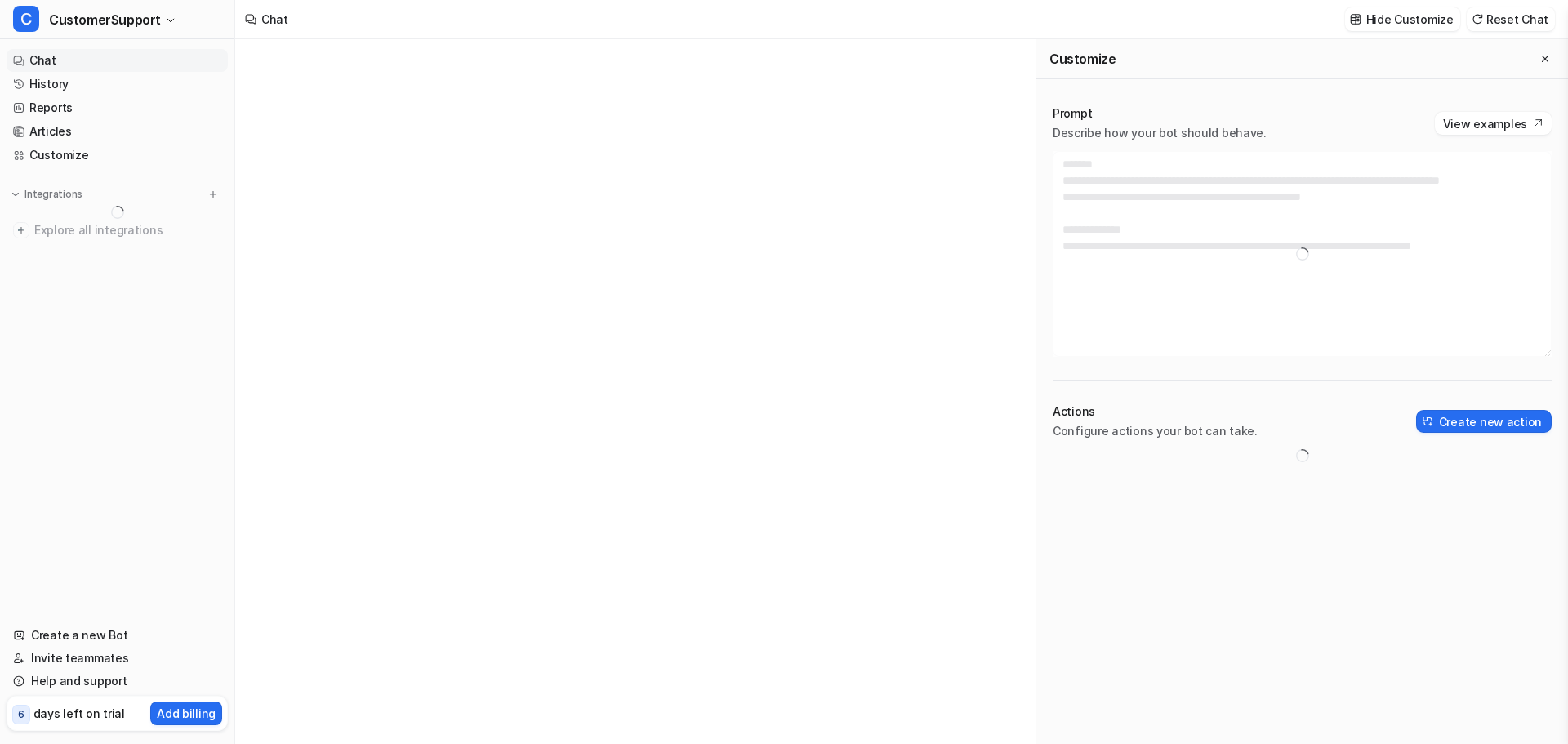
type textarea "**********"
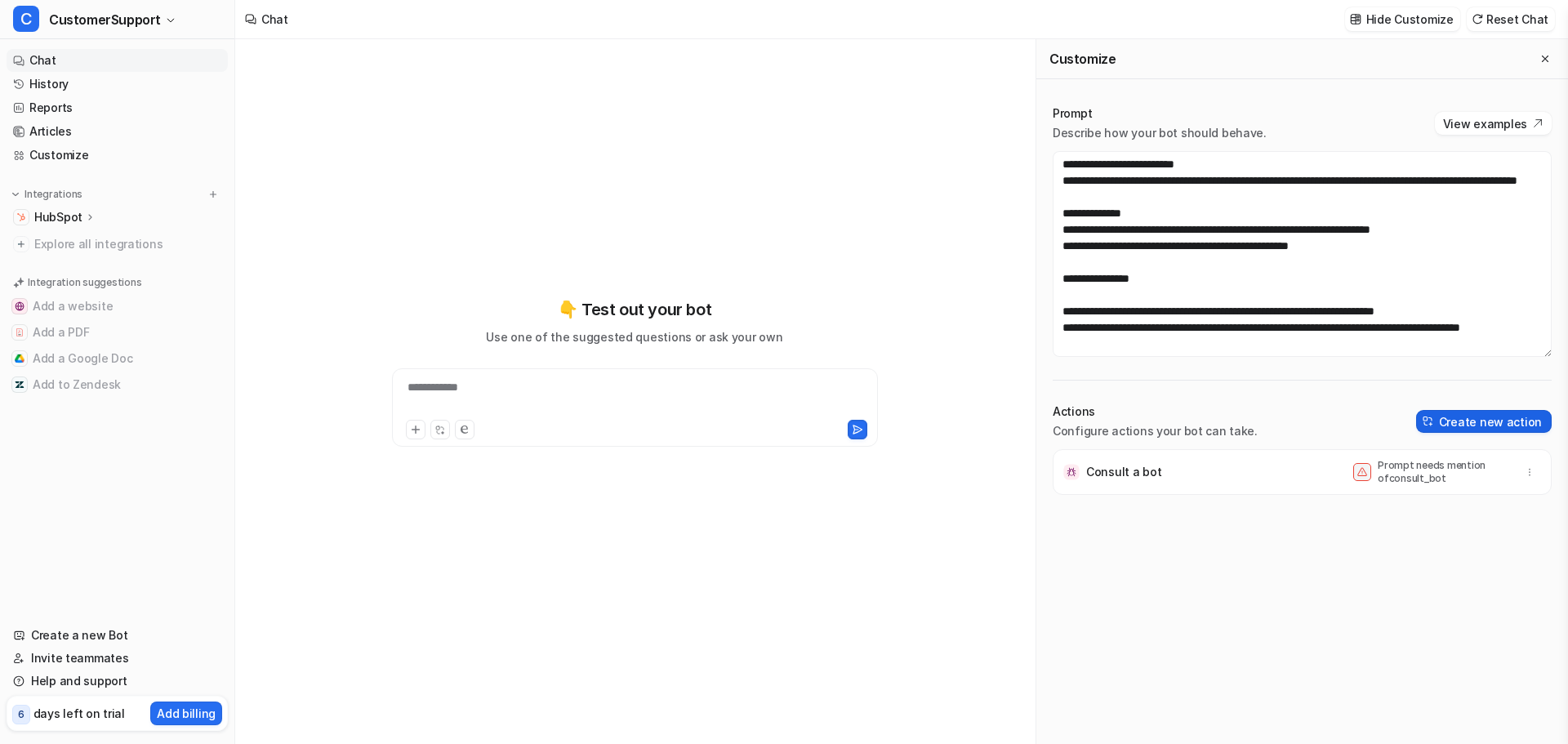
click at [1455, 422] on button "Create new action" at bounding box center [1484, 422] width 136 height 23
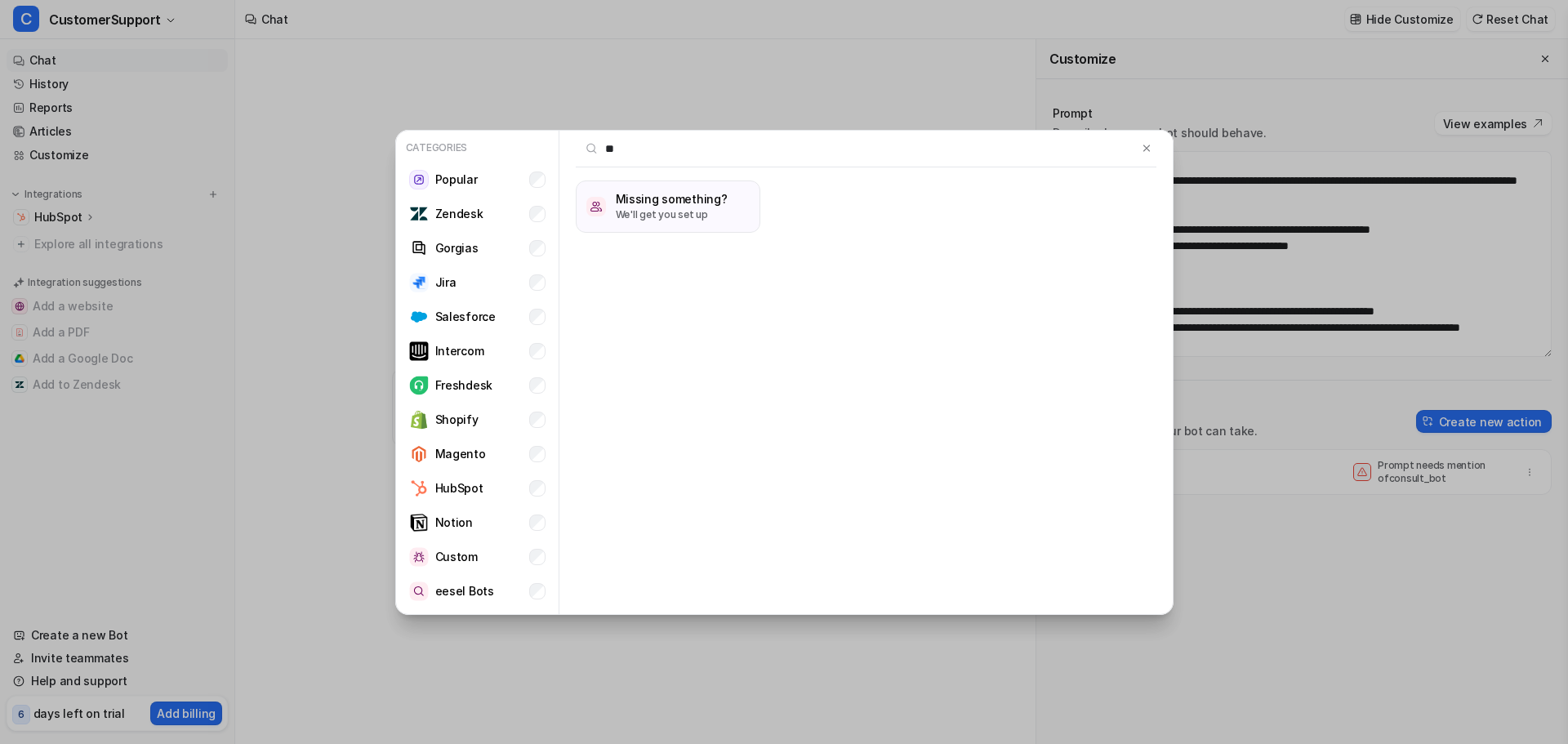
type input "*"
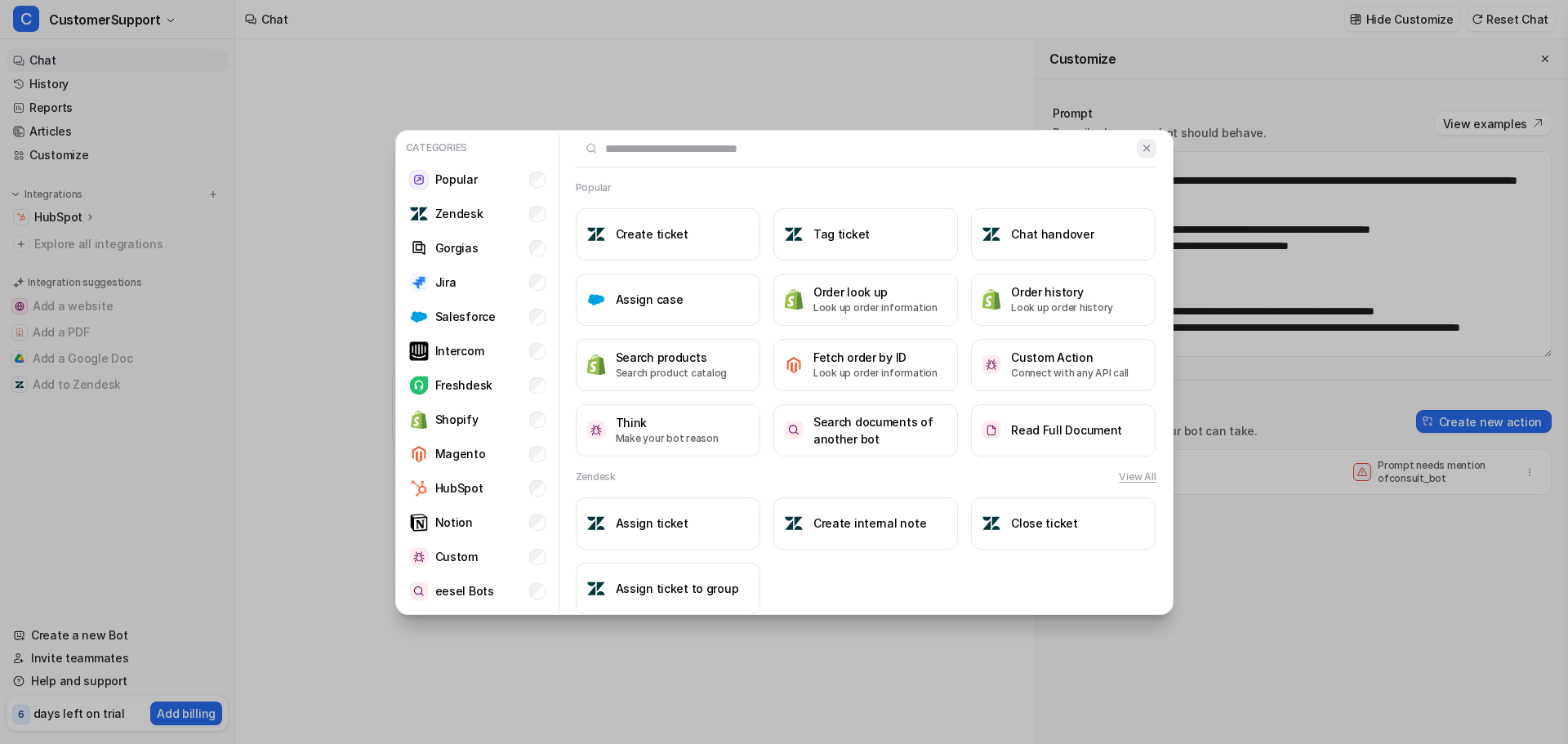
click at [1141, 150] on img at bounding box center [1146, 149] width 11 height 12
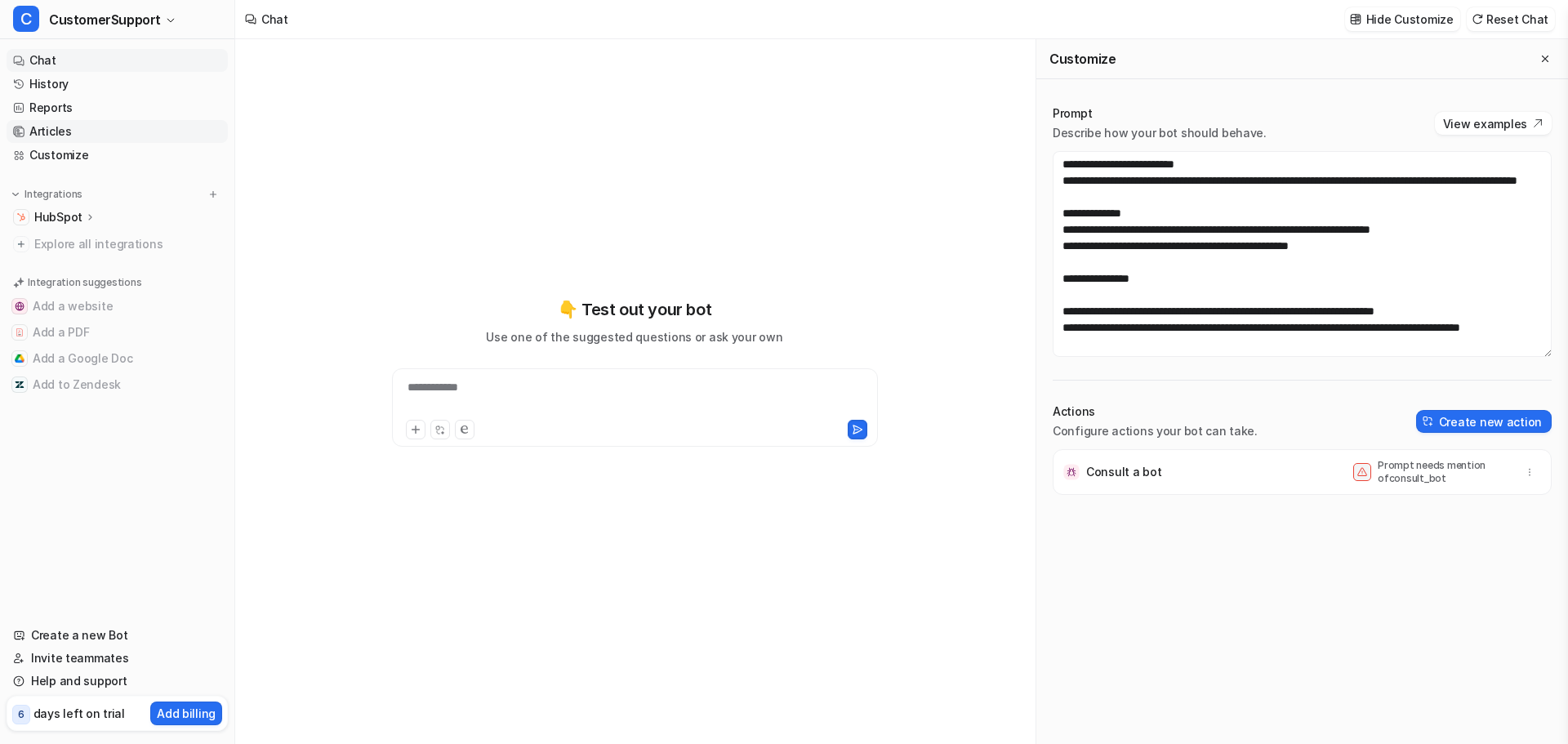
click at [61, 124] on link "Articles" at bounding box center [117, 131] width 222 height 23
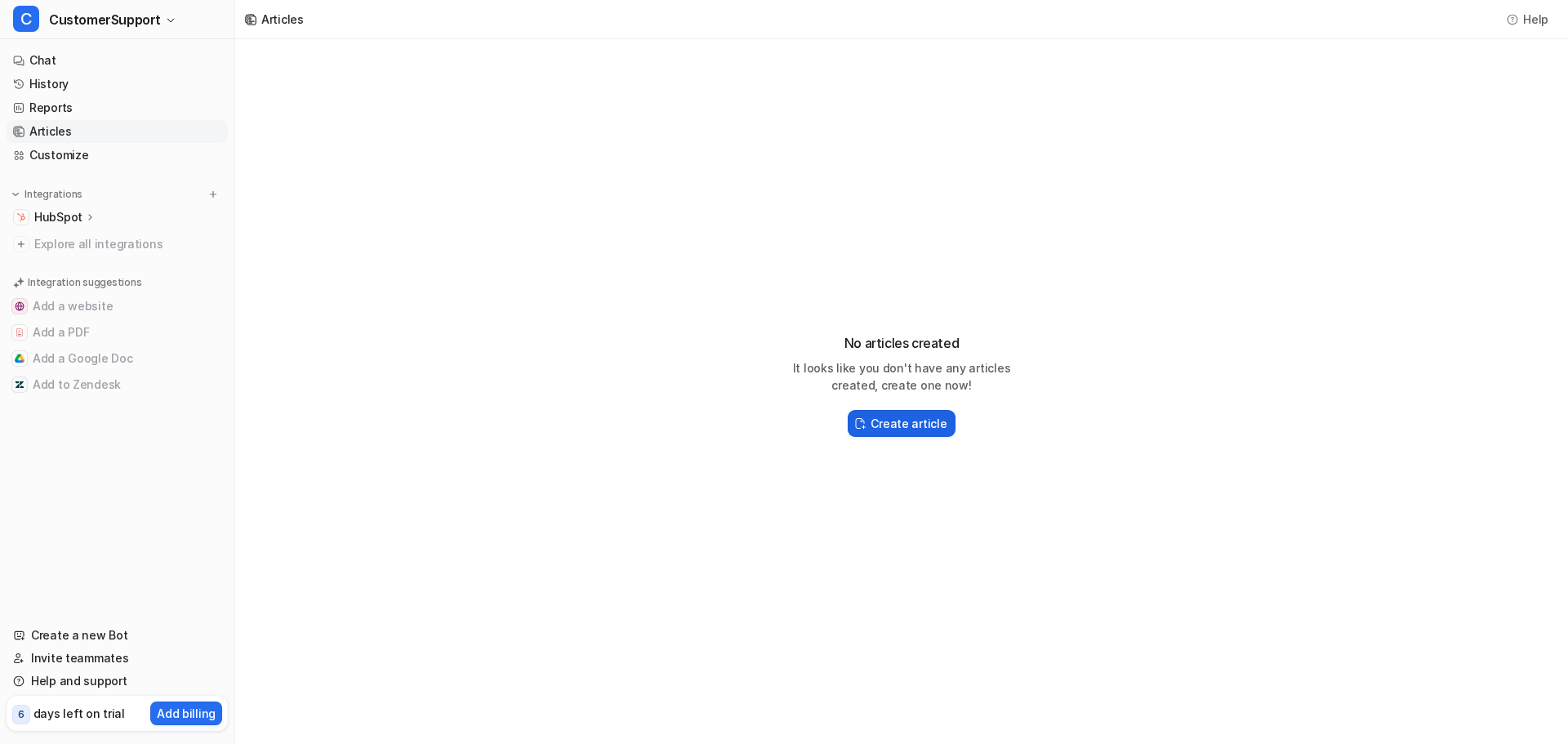
click at [898, 423] on h2 "Create article" at bounding box center [908, 423] width 76 height 17
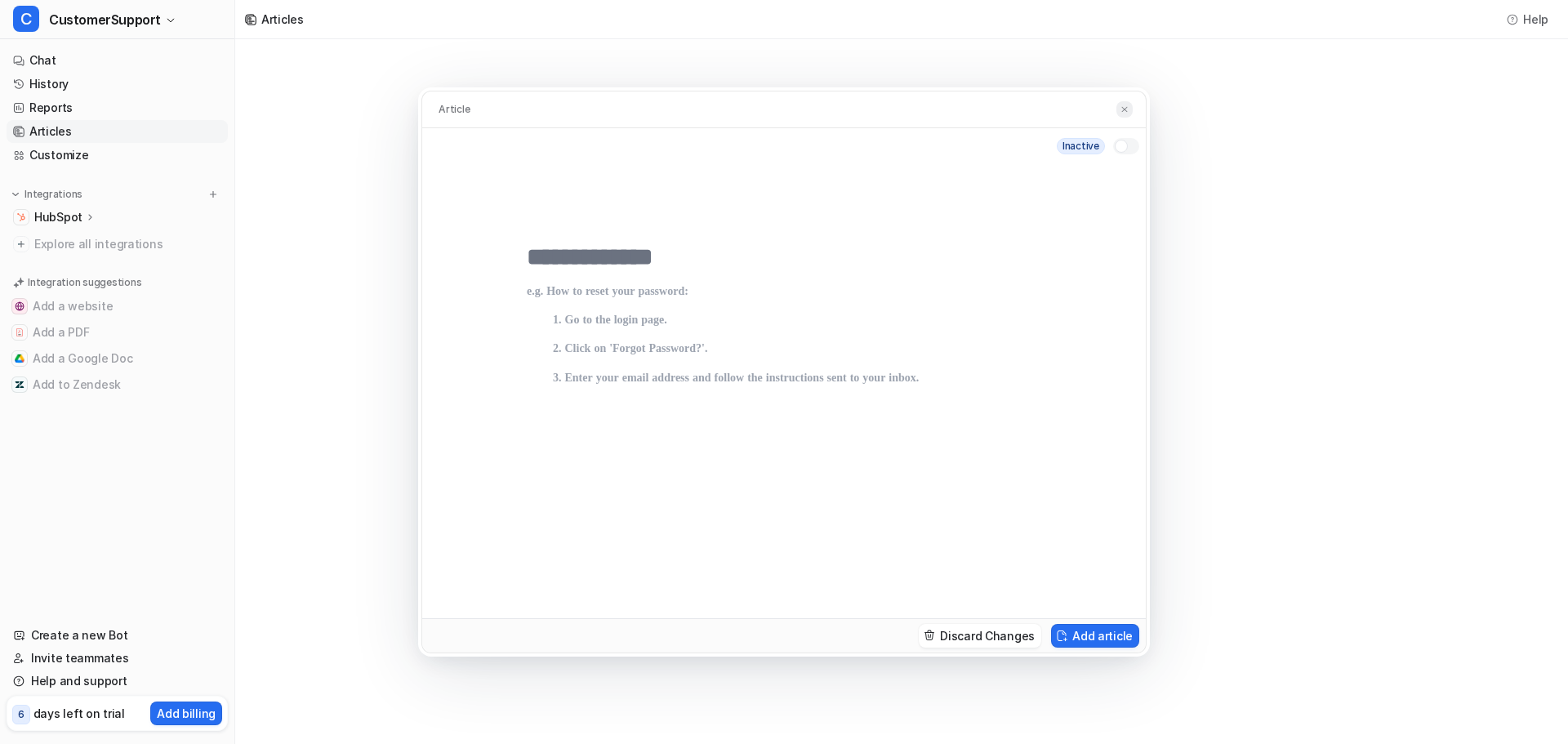
click at [1124, 116] on button at bounding box center [1124, 110] width 17 height 17
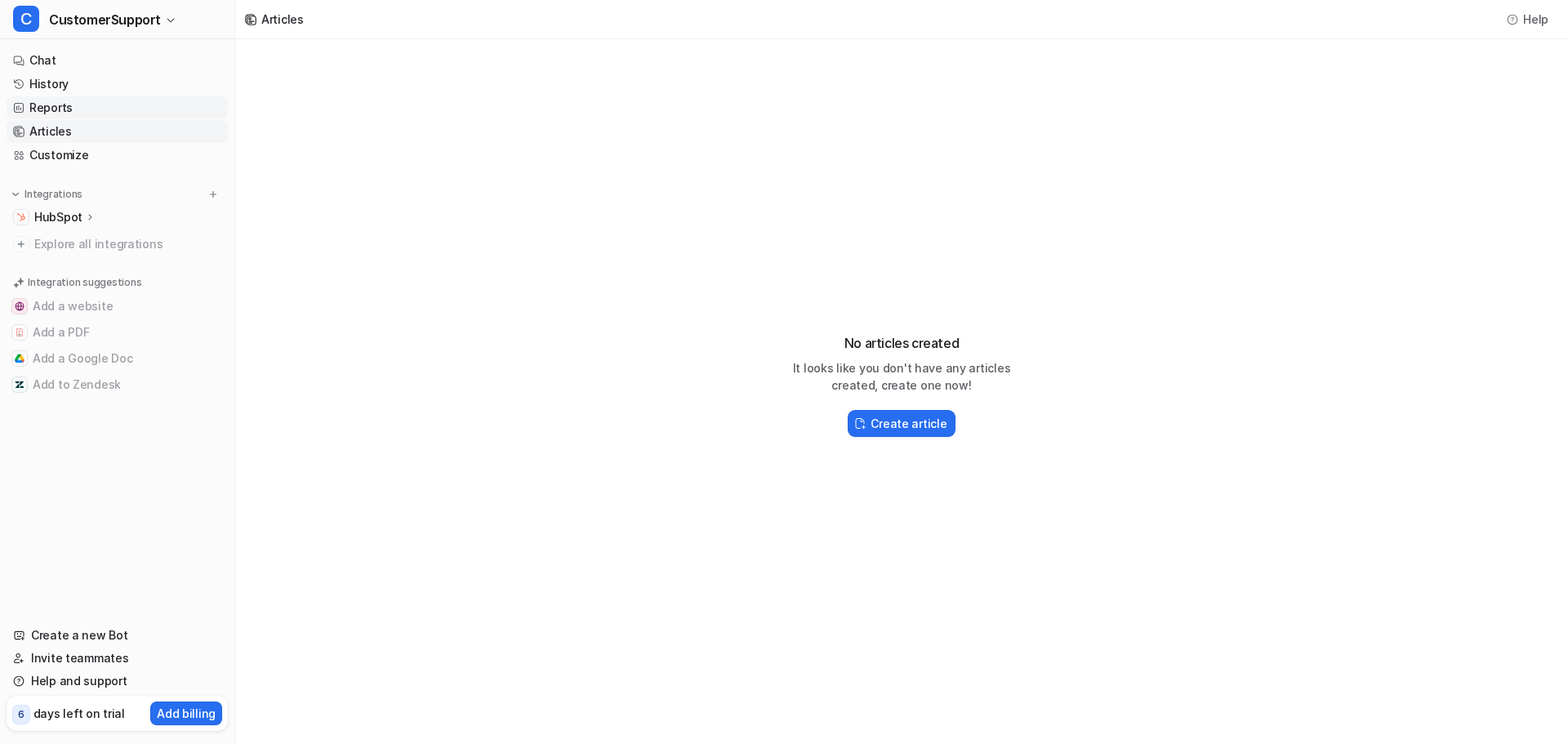
click at [53, 103] on link "Reports" at bounding box center [117, 108] width 222 height 23
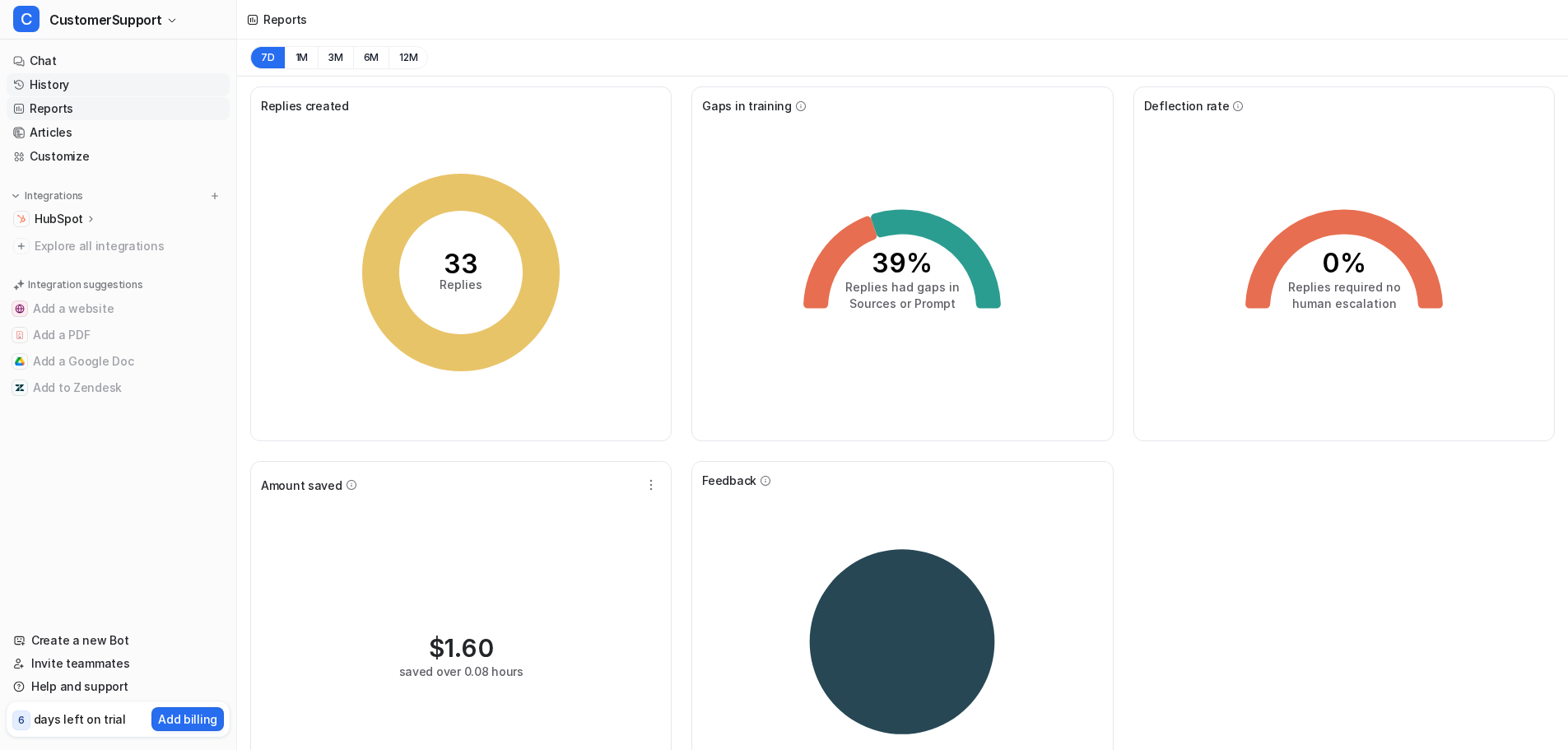
click at [64, 88] on link "History" at bounding box center [118, 85] width 223 height 23
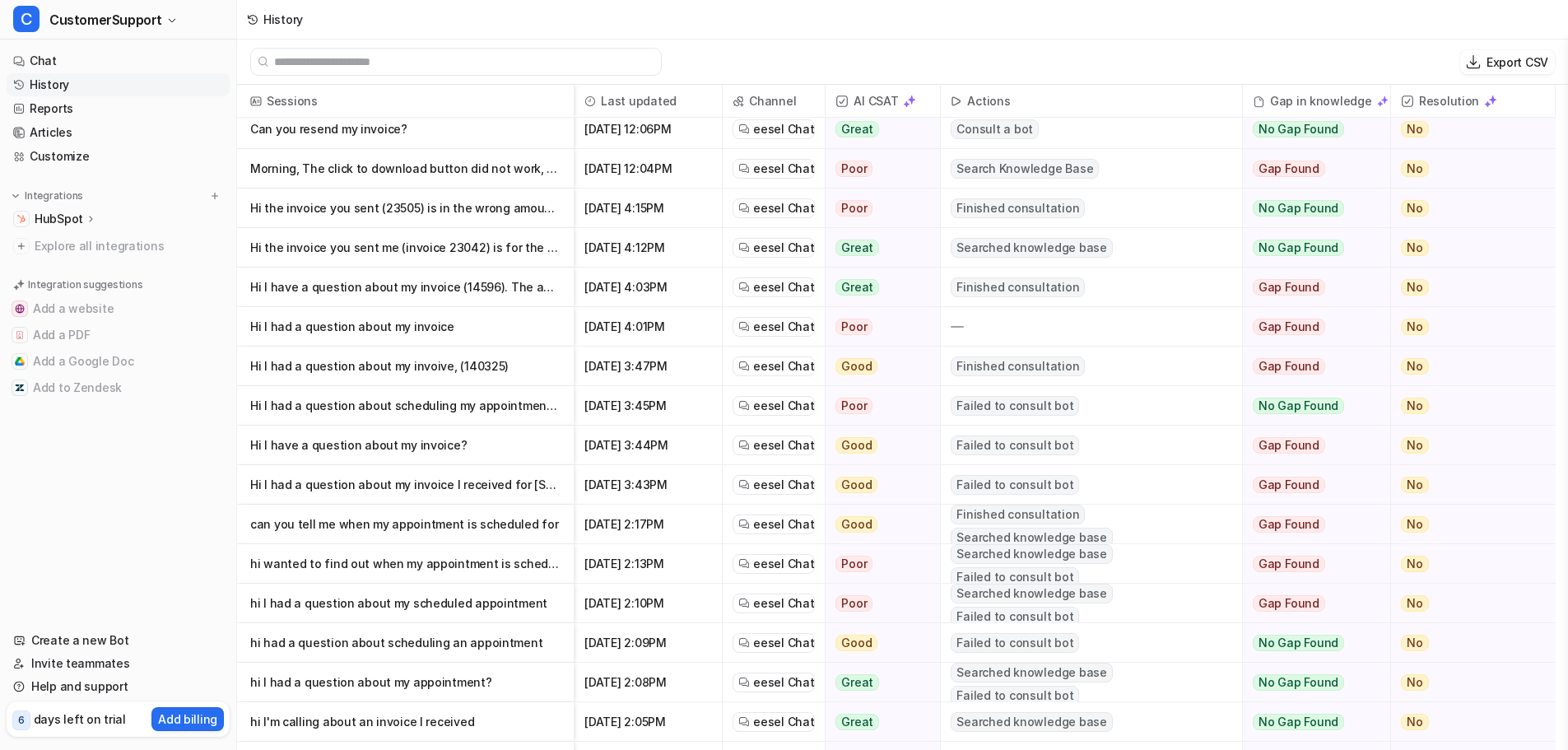
scroll to position [156, 0]
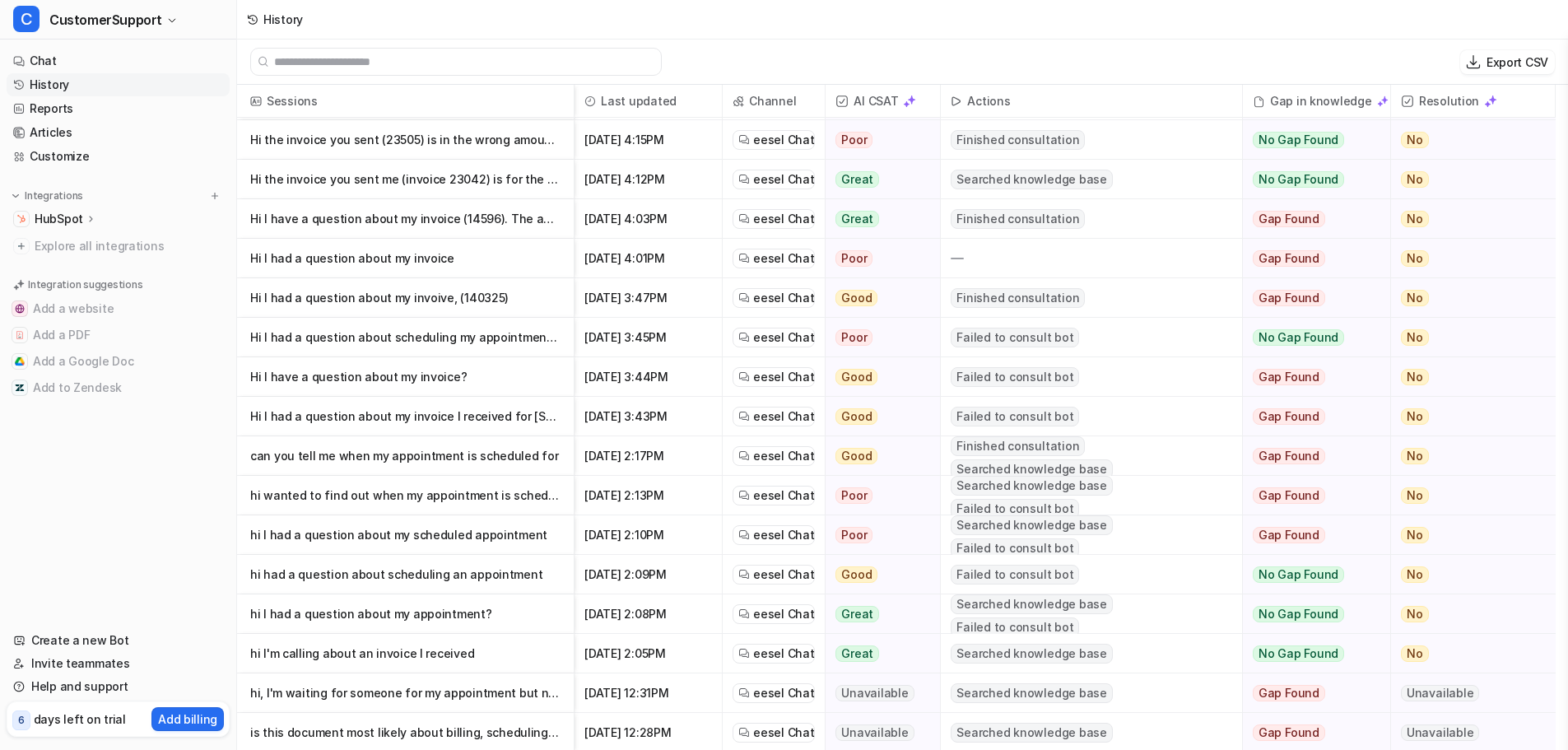
click at [759, 103] on span "Channel" at bounding box center [774, 102] width 89 height 33
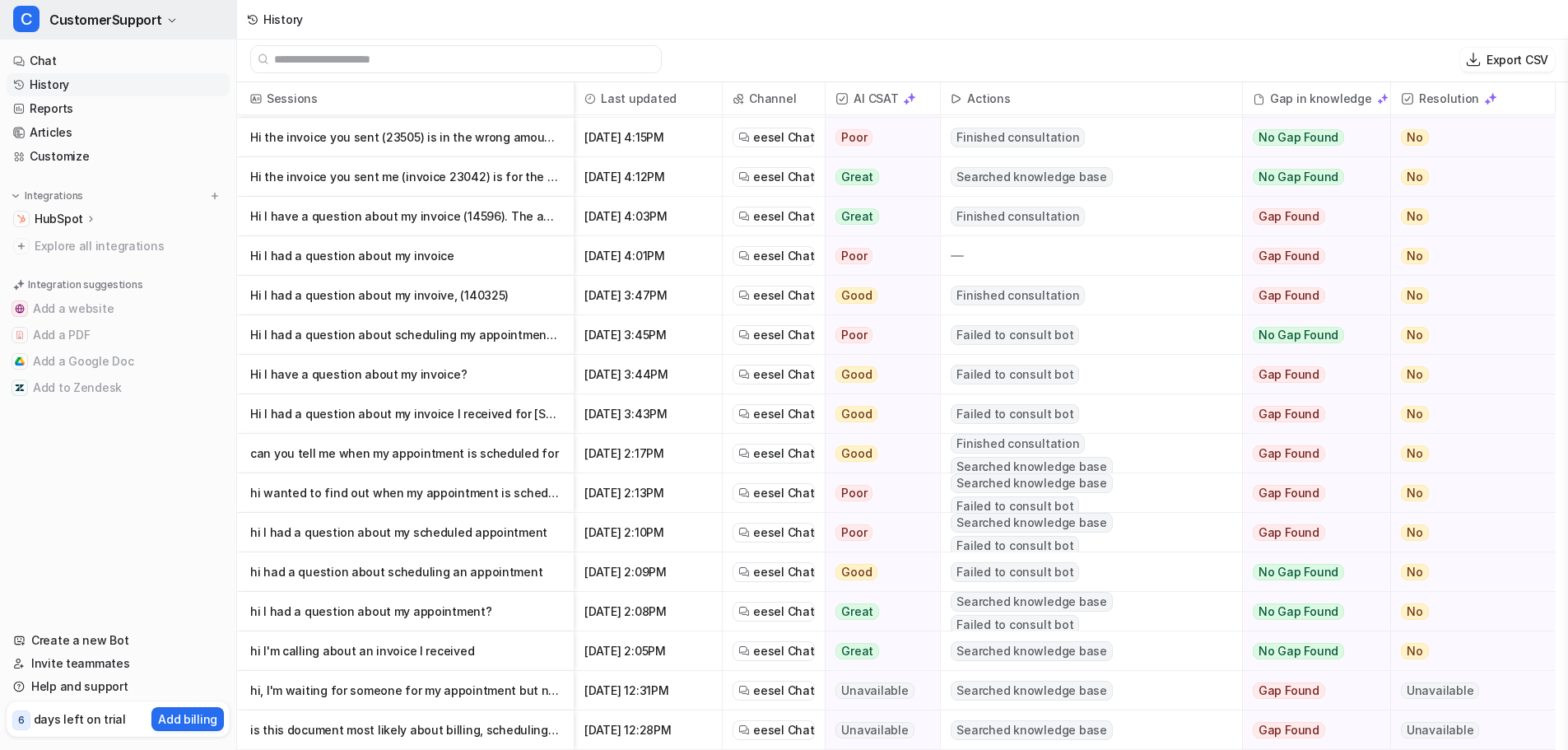
click at [127, 31] on span "CustomerSupport" at bounding box center [105, 19] width 113 height 23
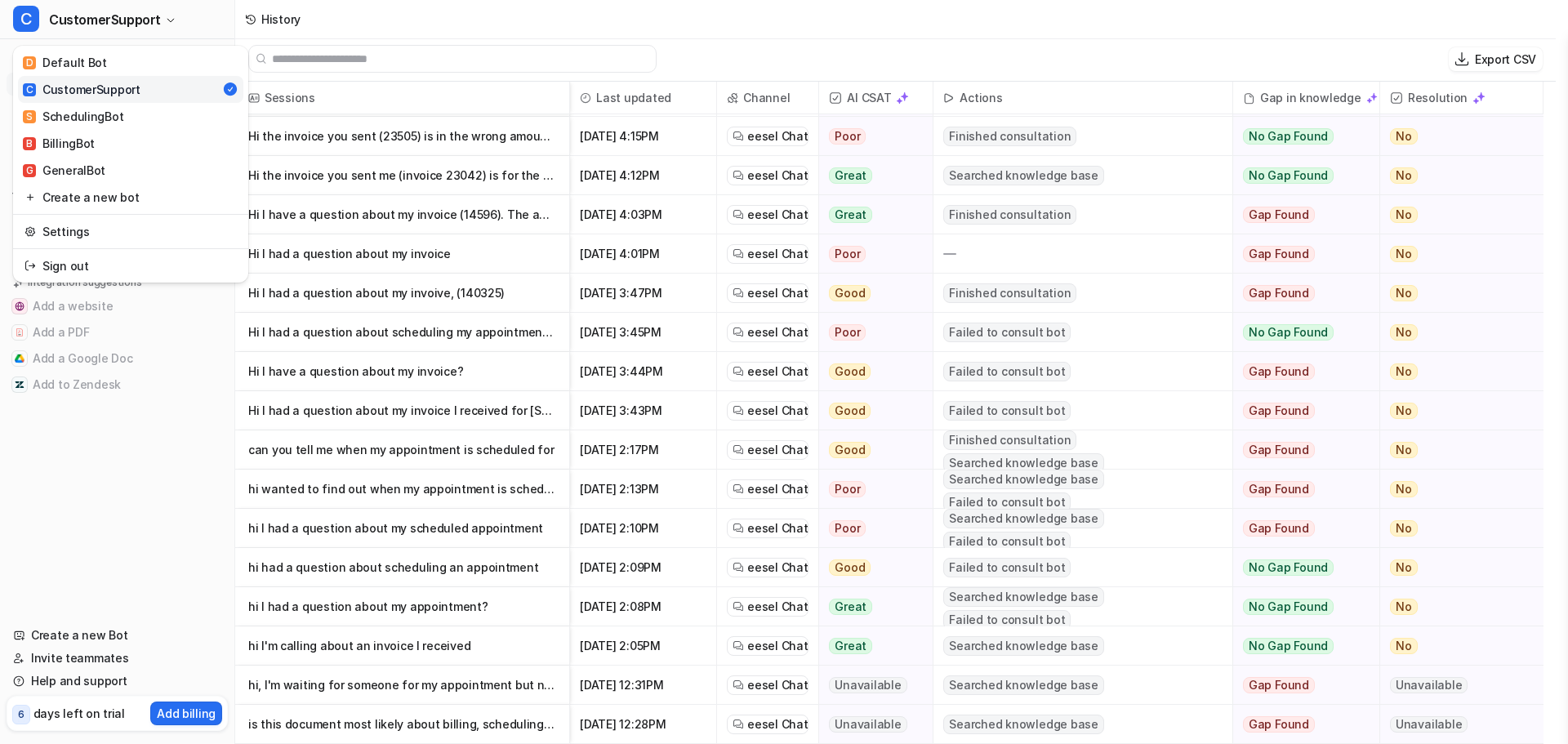
click at [123, 93] on div "C CustomerSupport" at bounding box center [81, 90] width 117 height 17
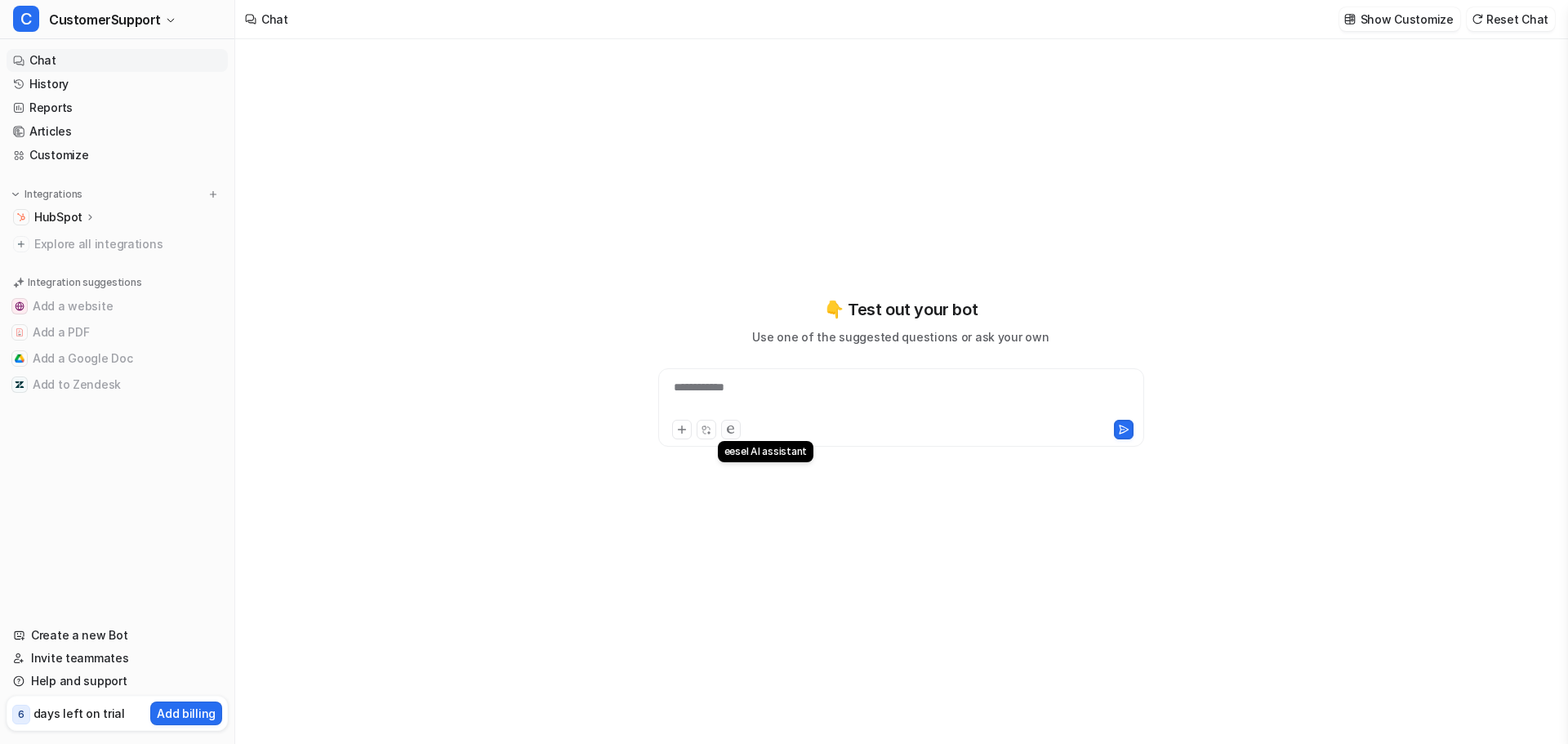
click at [726, 428] on icon at bounding box center [730, 429] width 7 height 8
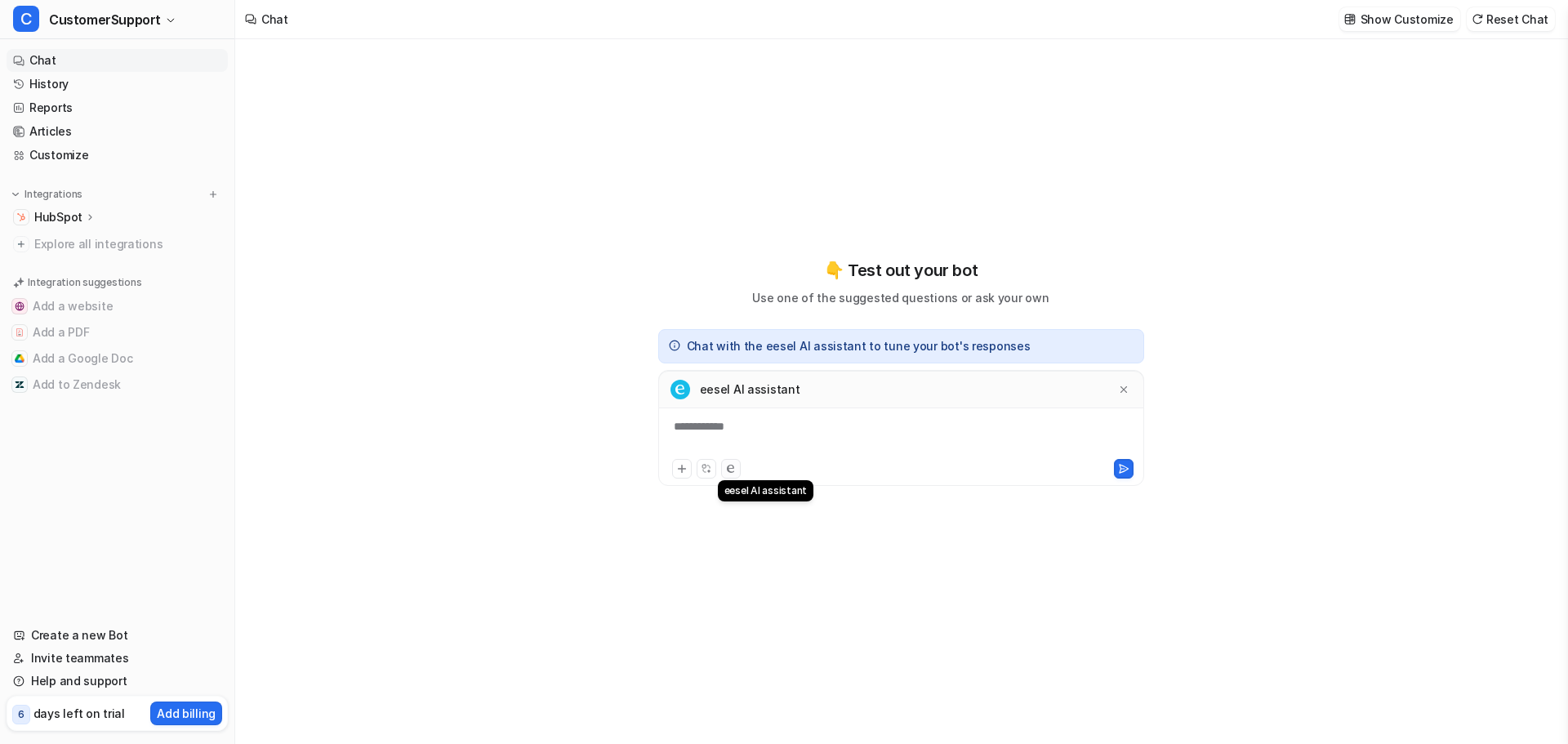
click at [727, 466] on icon at bounding box center [730, 468] width 7 height 8
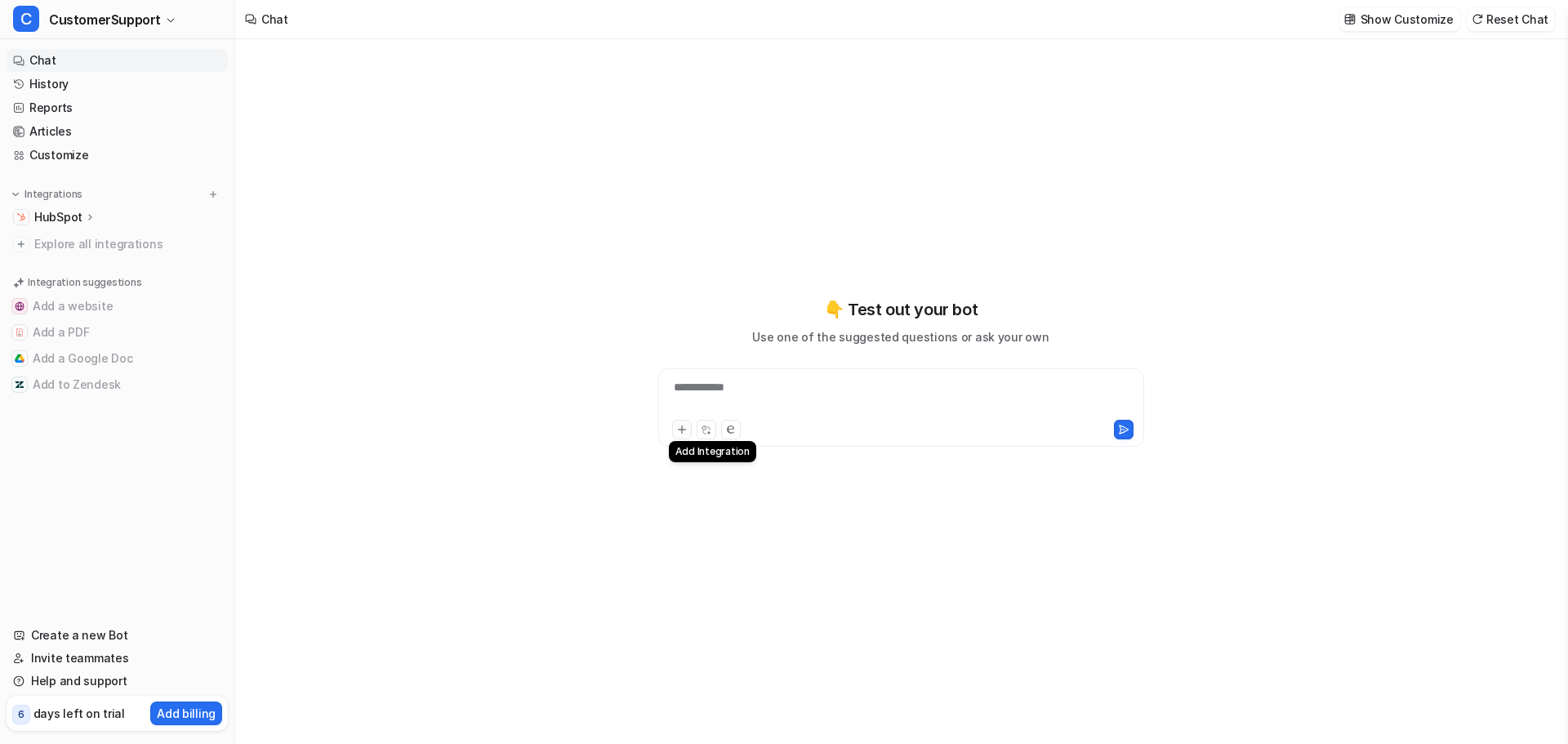
click at [679, 429] on icon at bounding box center [681, 430] width 7 height 7
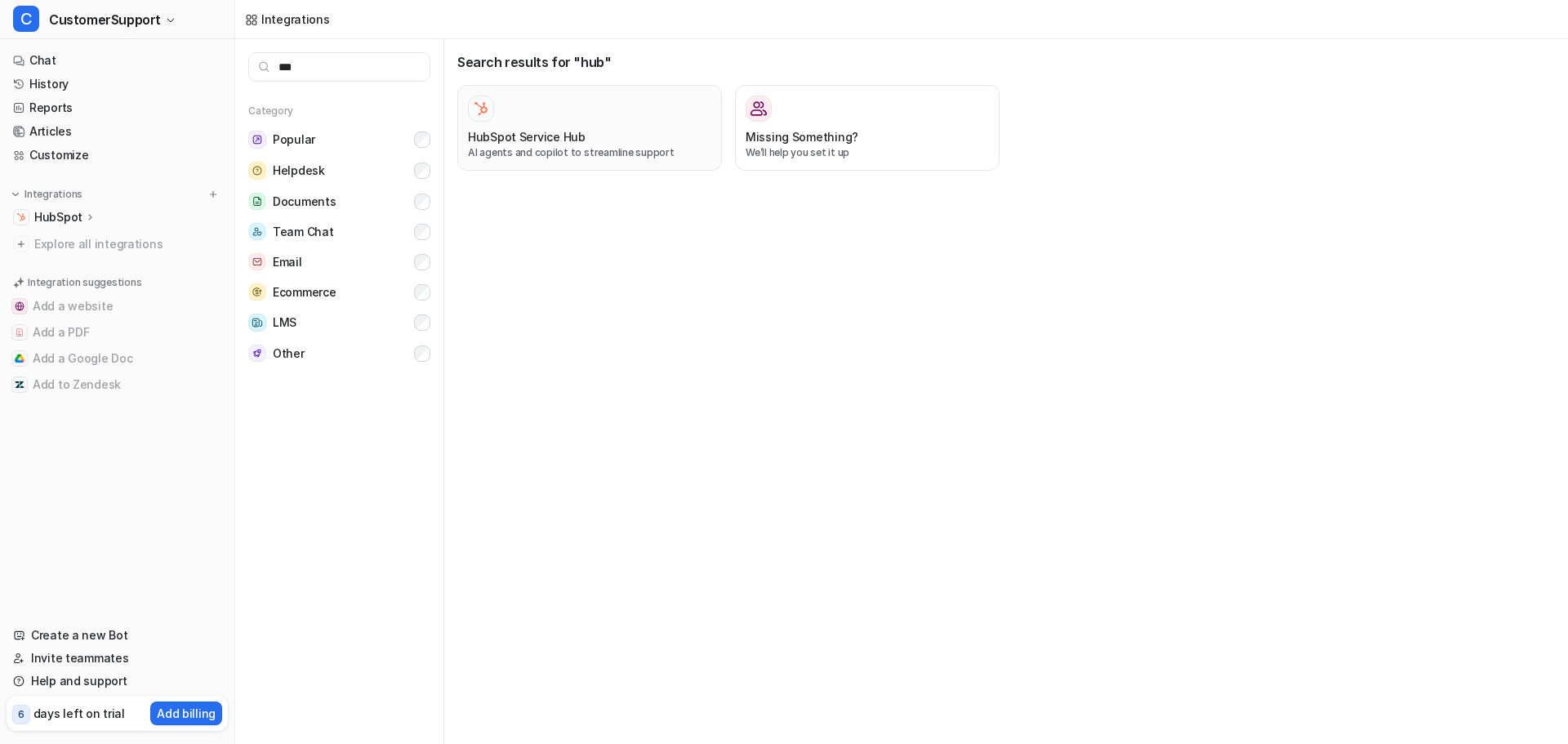
type input "***"
click at [547, 157] on p "AI agents and copilot to streamline support" at bounding box center [590, 152] width 243 height 15
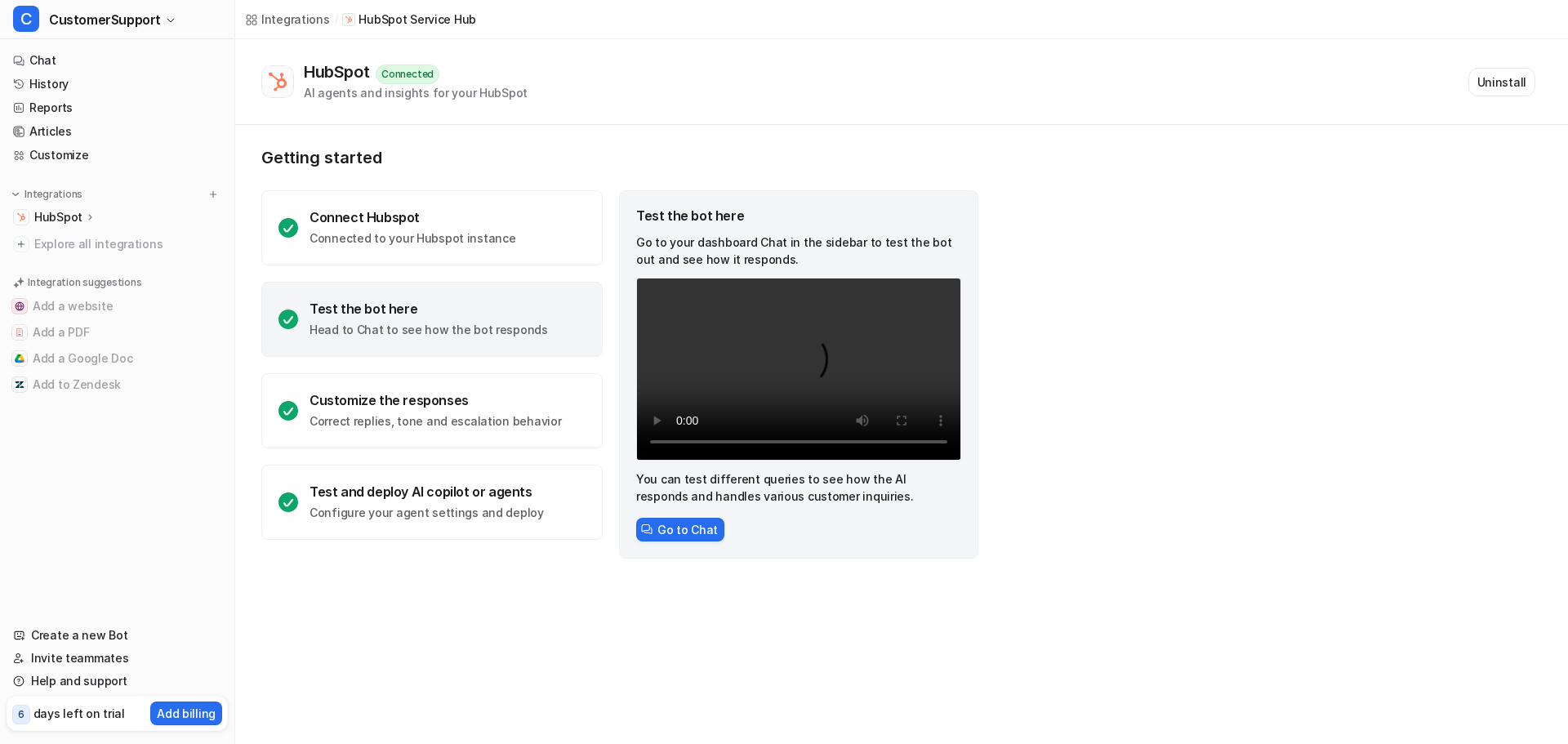
click at [44, 214] on p "HubSpot" at bounding box center [57, 217] width 48 height 17
click at [65, 258] on p "AI Agent" at bounding box center [71, 264] width 48 height 17
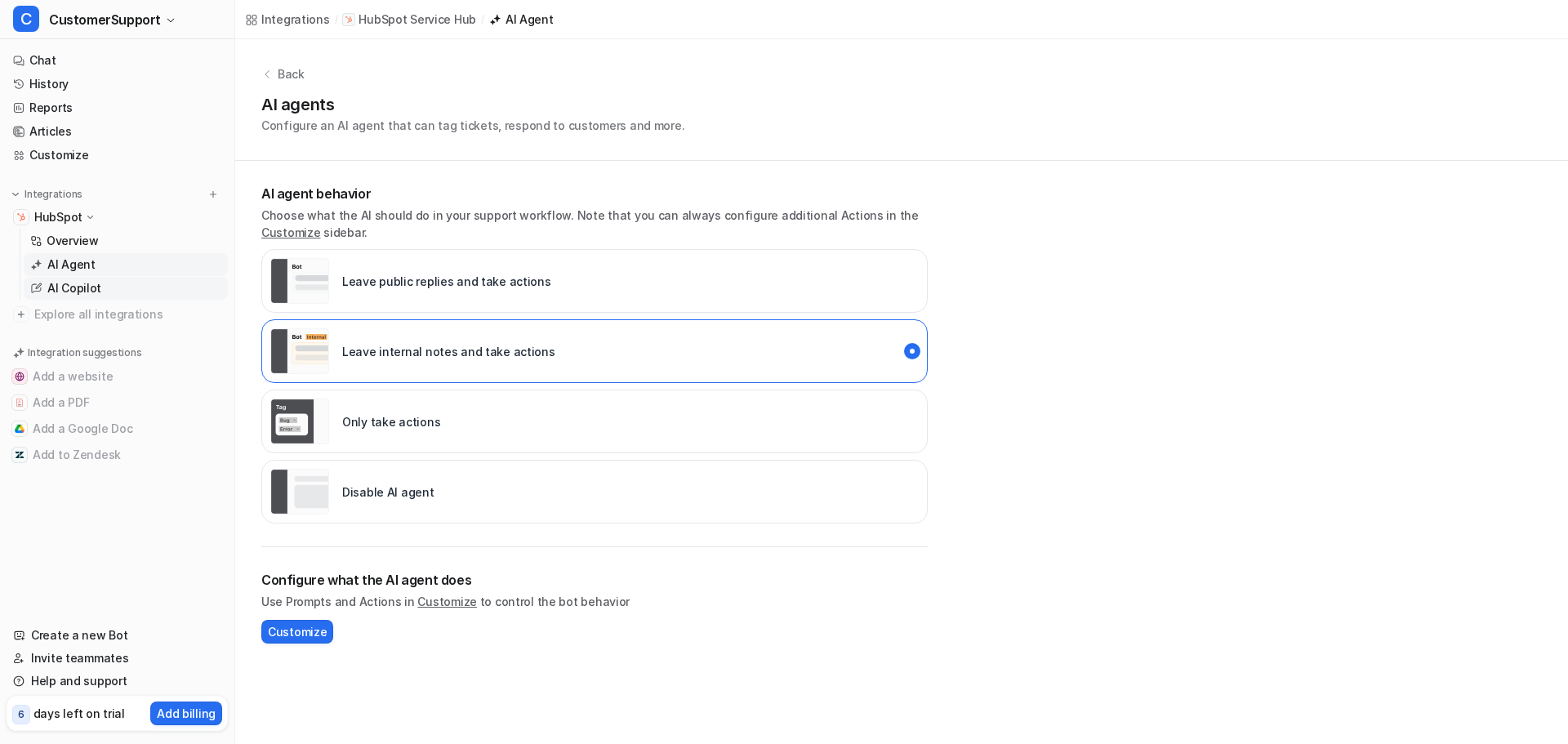
click at [64, 282] on p "AI Copilot" at bounding box center [75, 288] width 54 height 17
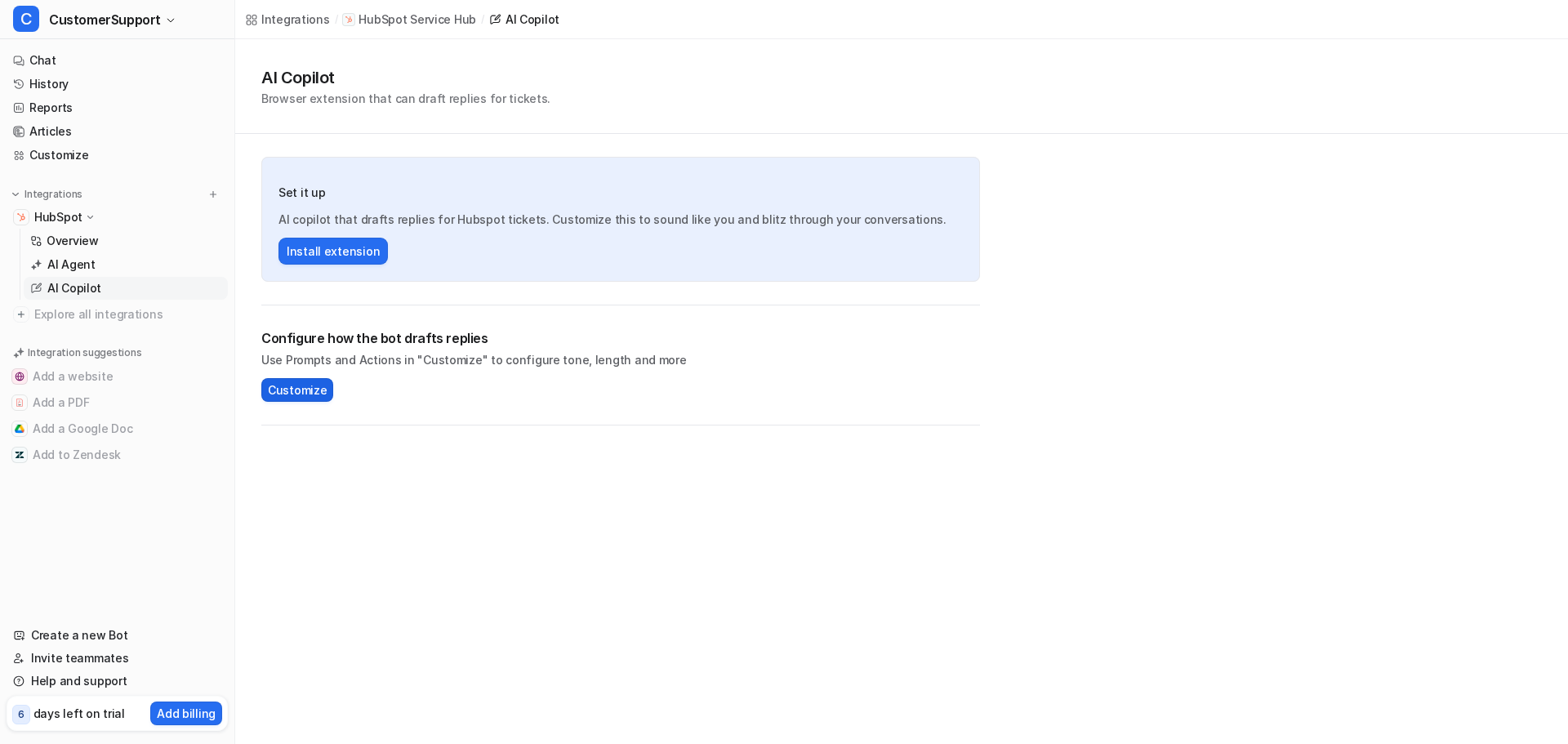
click at [310, 383] on span "Customize" at bounding box center [297, 390] width 59 height 17
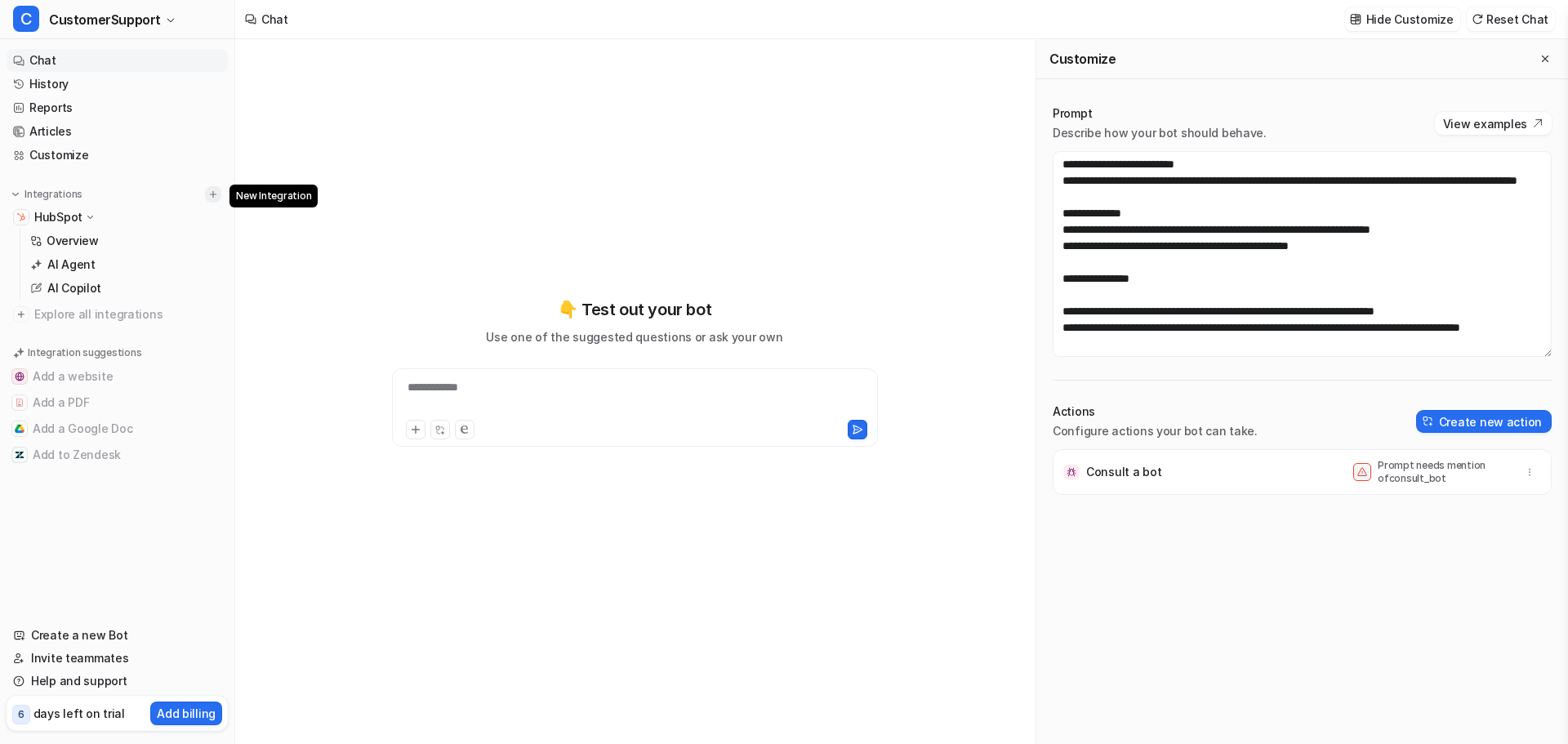
click at [215, 197] on img at bounding box center [213, 194] width 11 height 11
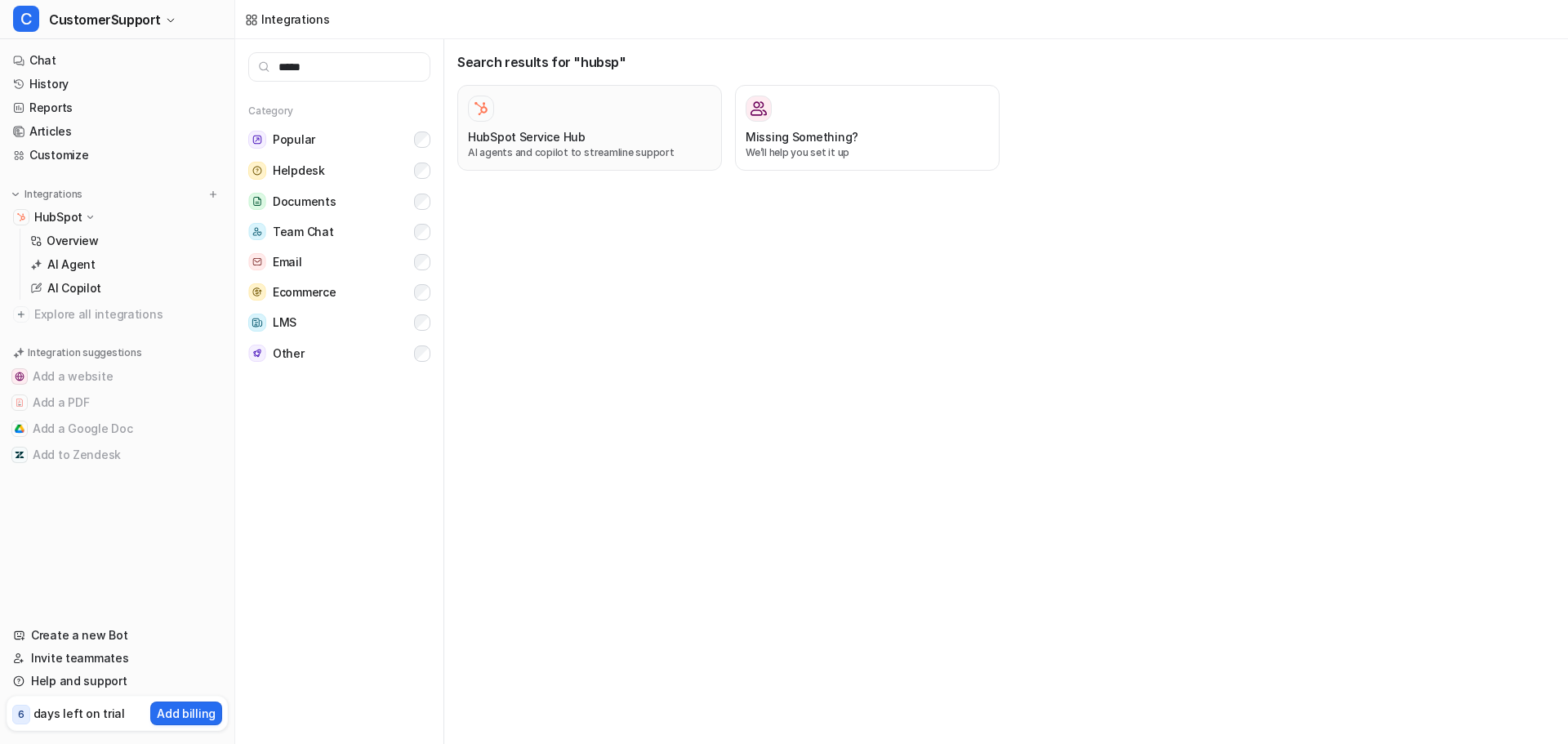
type input "*****"
click at [575, 155] on p "AI agents and copilot to streamline support" at bounding box center [590, 152] width 243 height 15
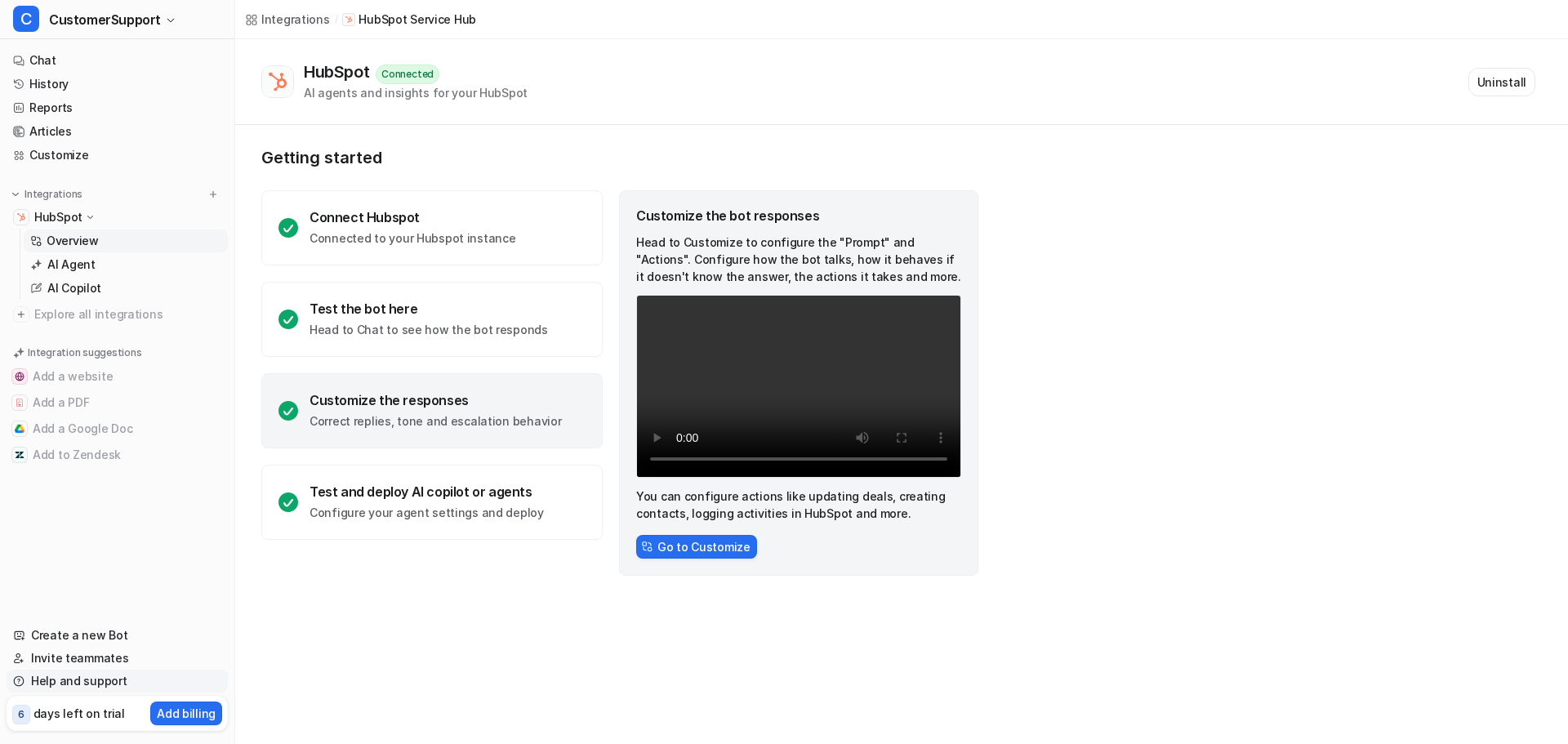
click at [89, 685] on link "Help and support" at bounding box center [117, 681] width 222 height 23
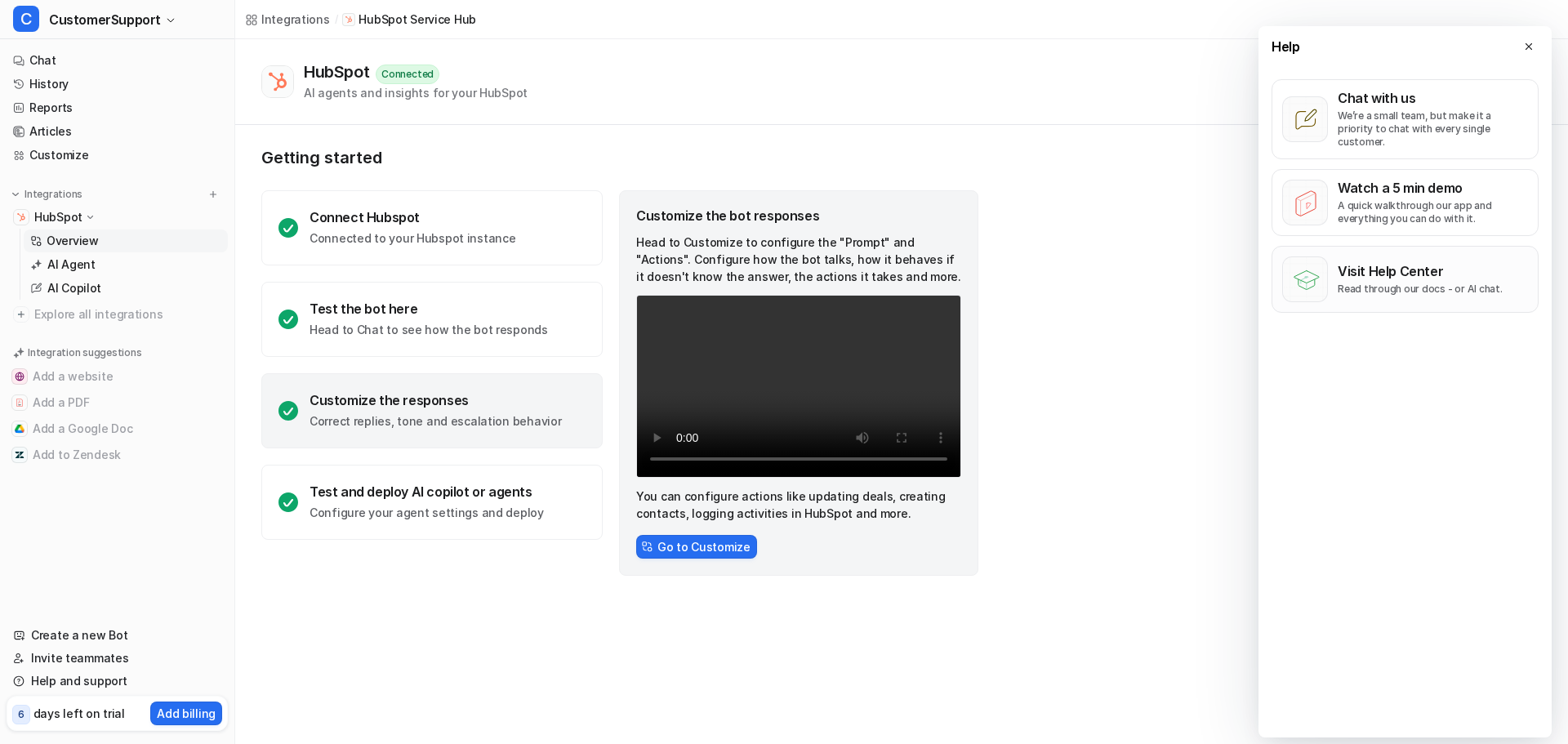
click at [1409, 263] on p "Visit Help Center" at bounding box center [1420, 271] width 165 height 17
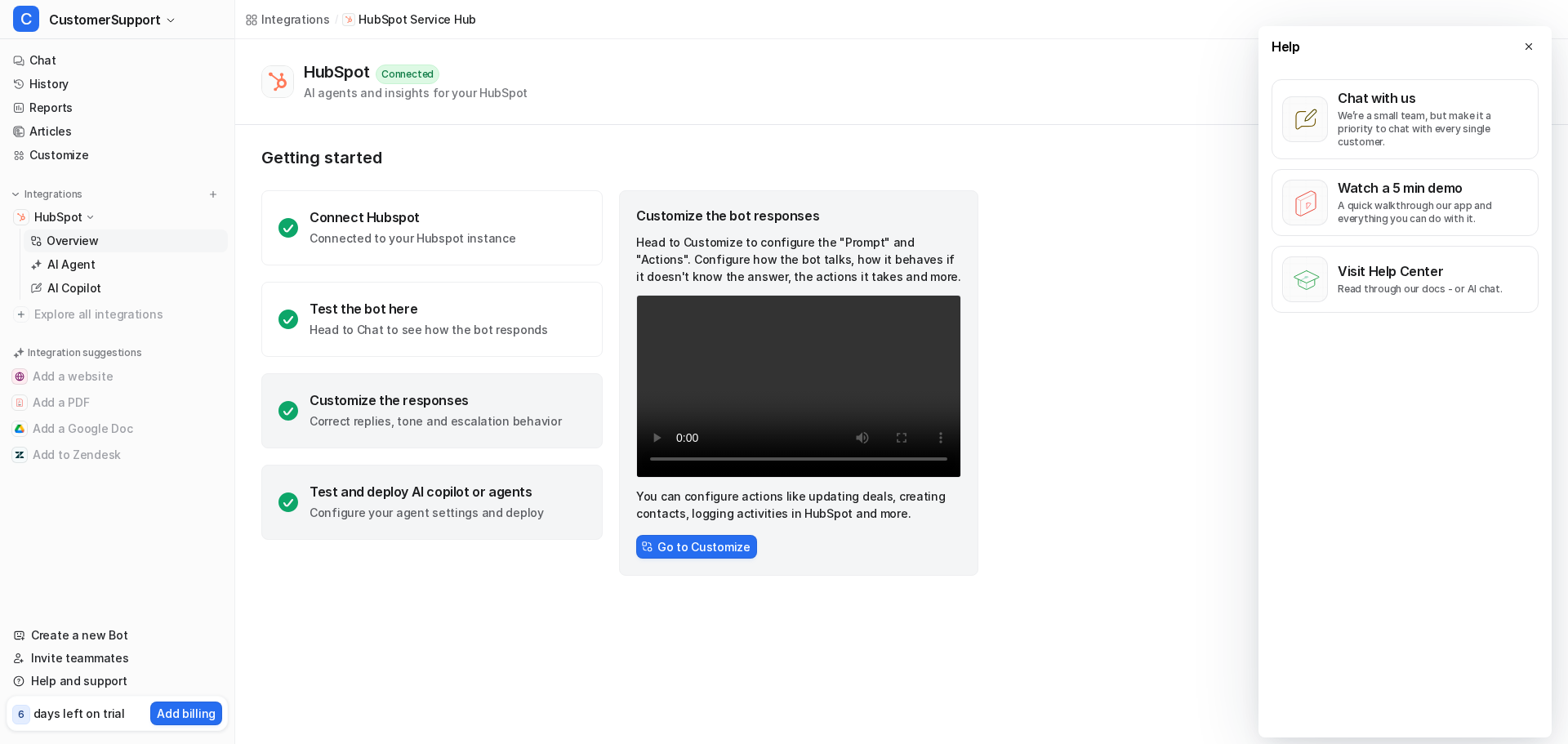
click at [405, 496] on div "Test and deploy AI copilot or agents" at bounding box center [427, 491] width 235 height 17
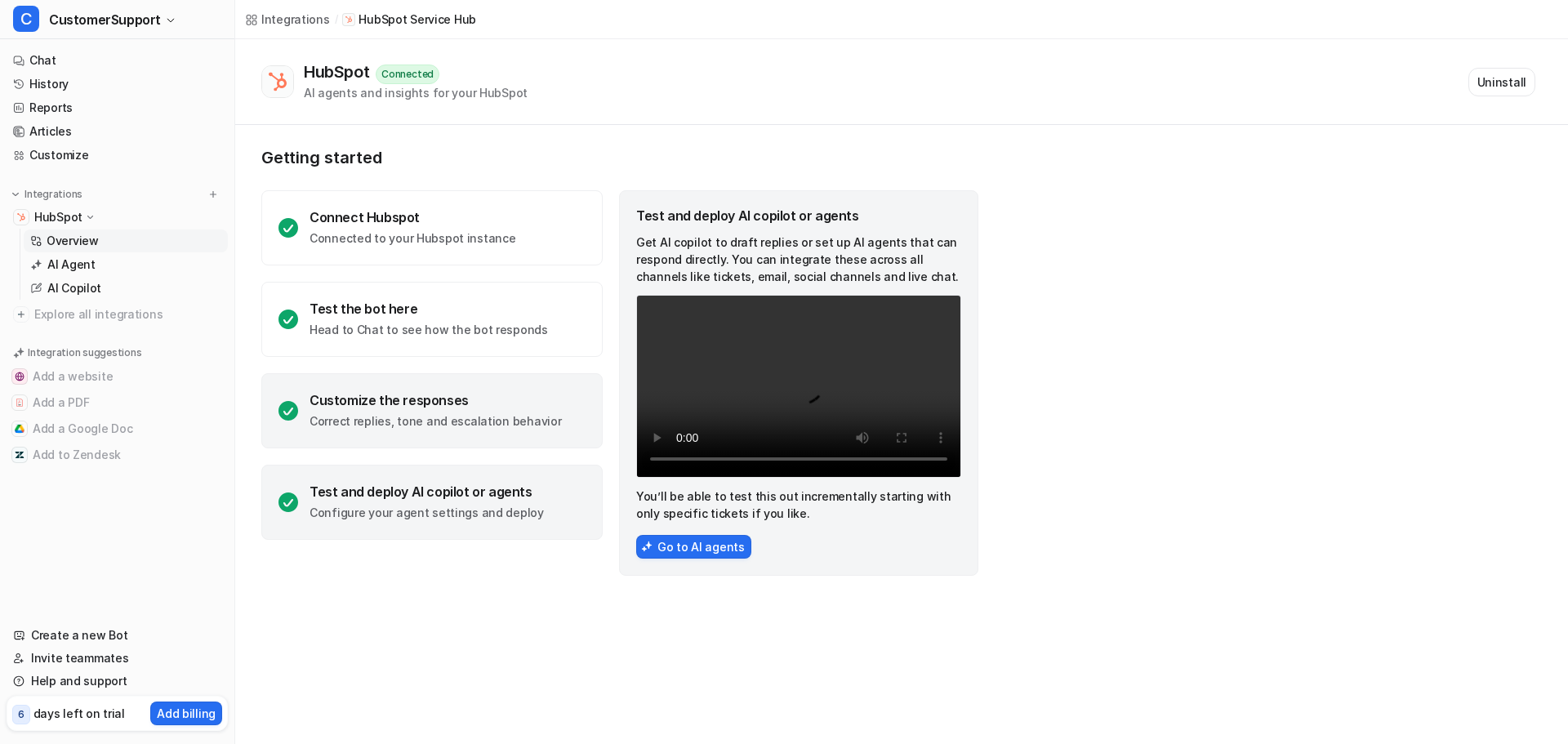
click at [482, 413] on div "Customize the responses Correct replies, tone and escalation behavior" at bounding box center [434, 410] width 251 height 37
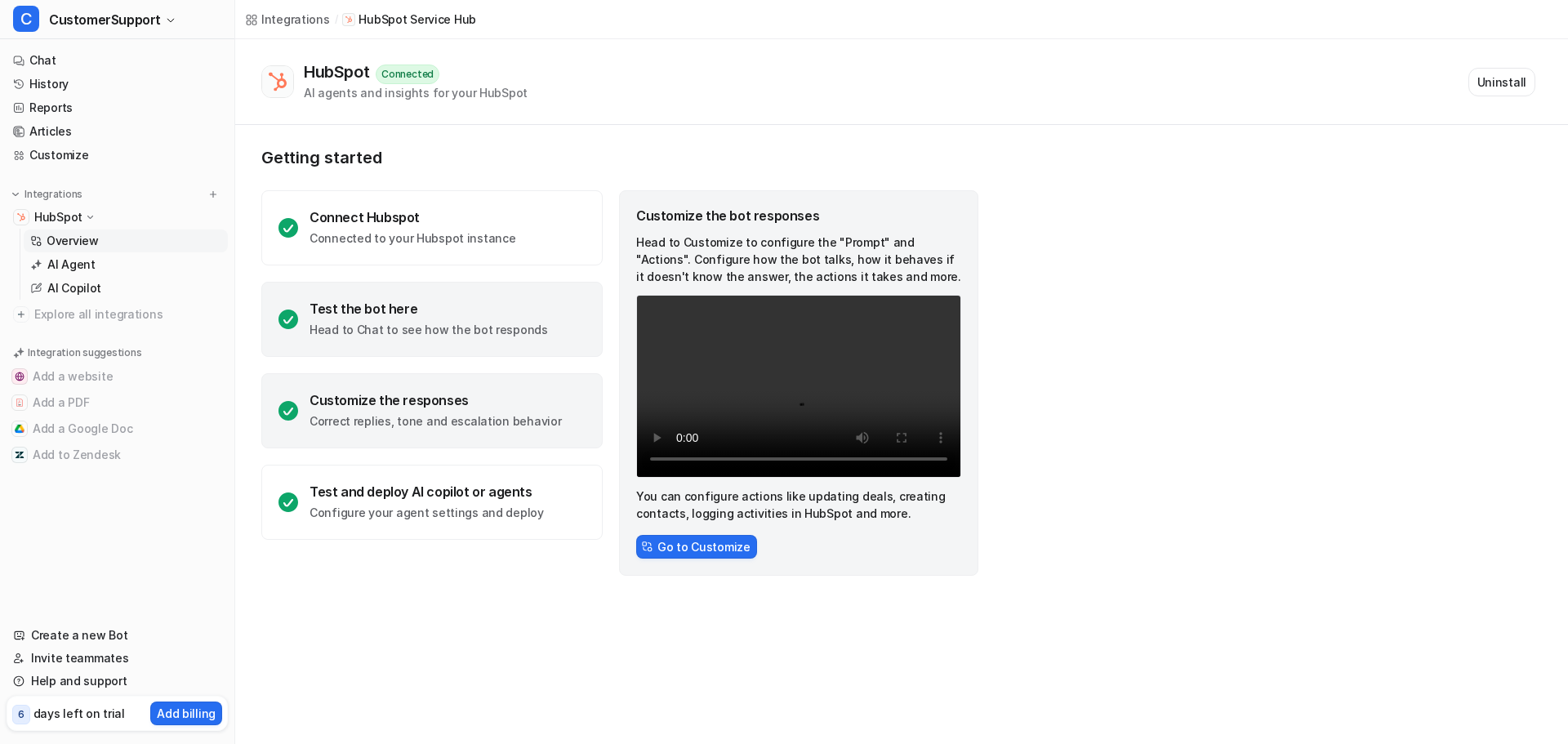
click at [478, 310] on div "Test the bot here" at bounding box center [428, 309] width 238 height 17
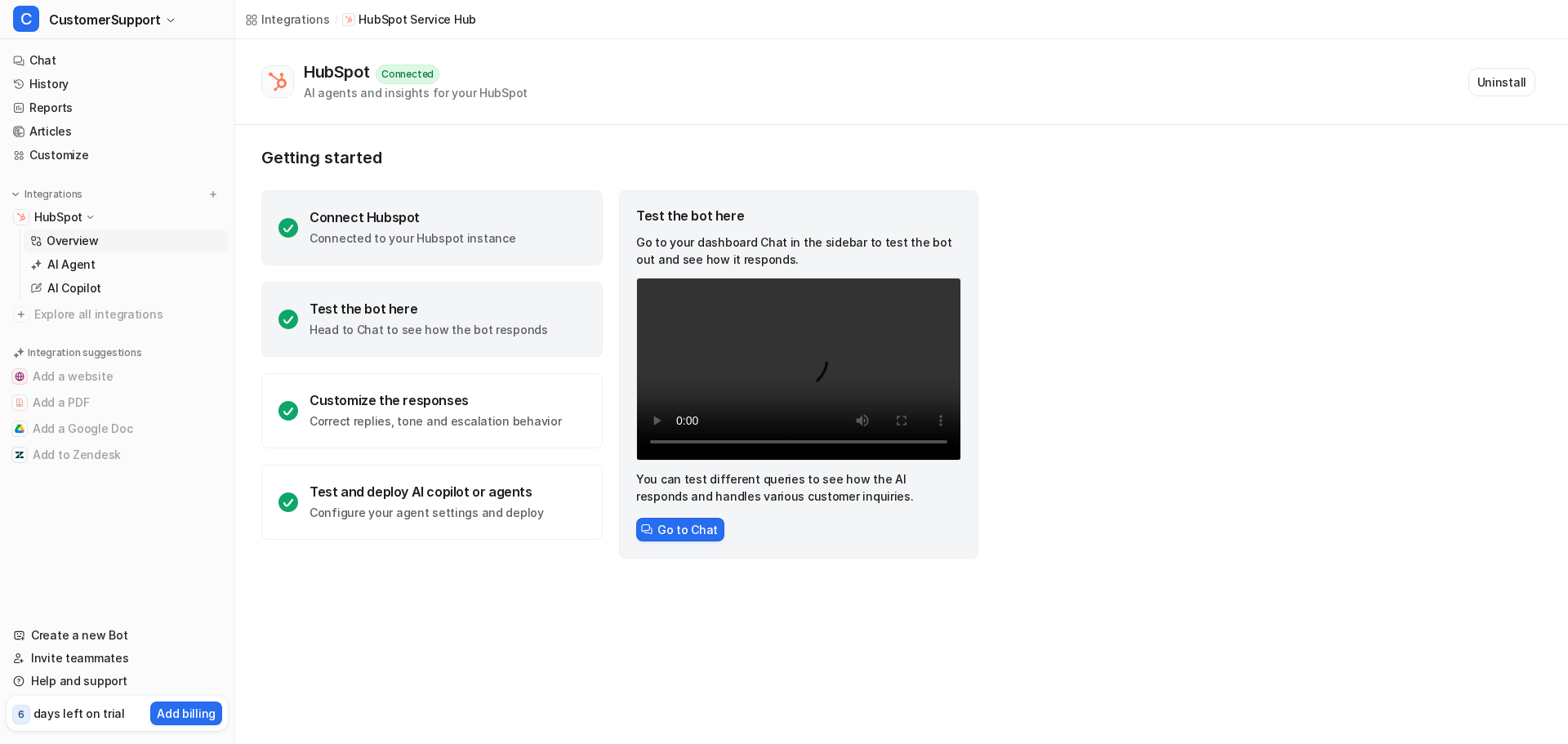
click at [487, 249] on div "Connect Hubspot Connected to your Hubspot instance" at bounding box center [432, 228] width 341 height 75
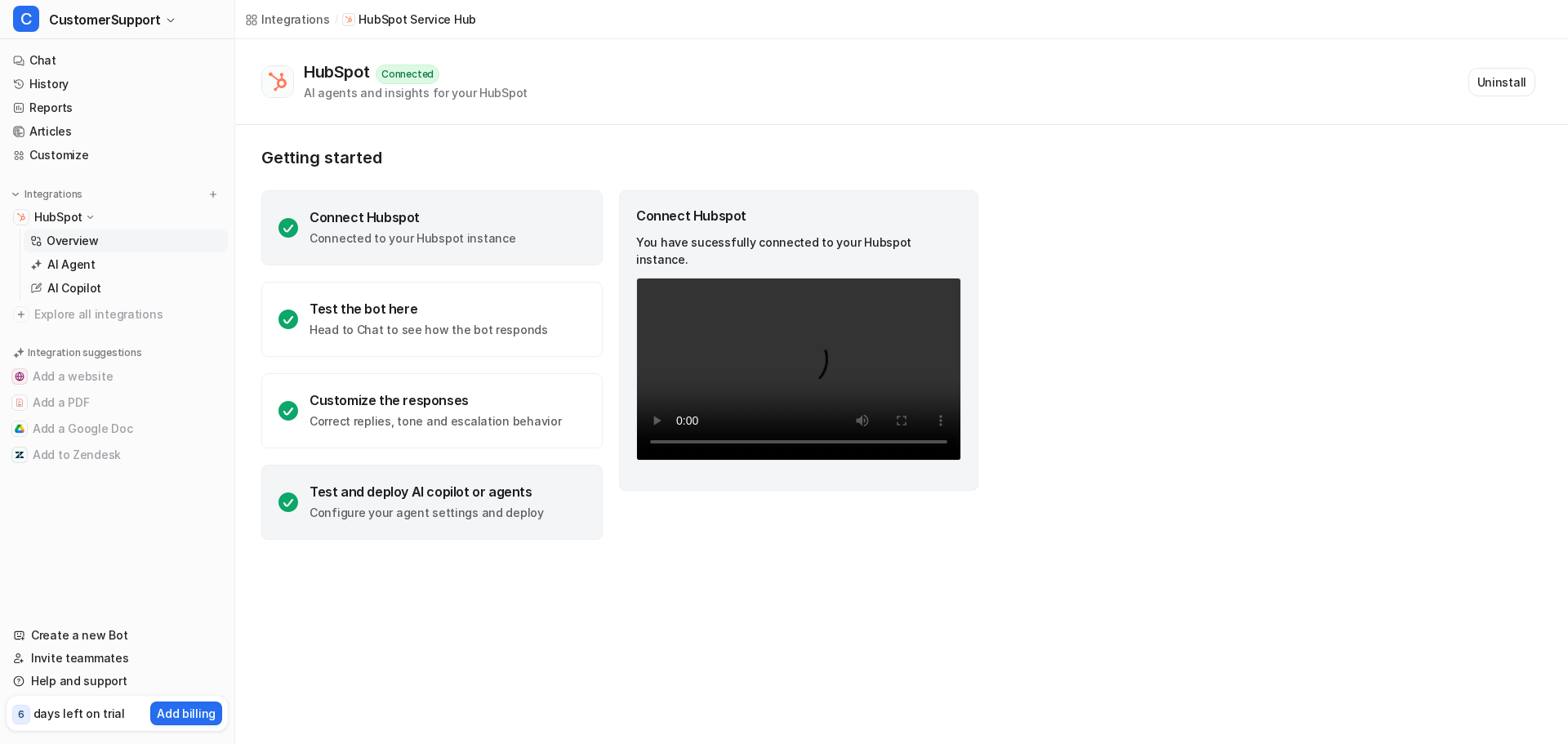
click at [489, 508] on p "Configure your agent settings and deploy" at bounding box center [427, 513] width 235 height 17
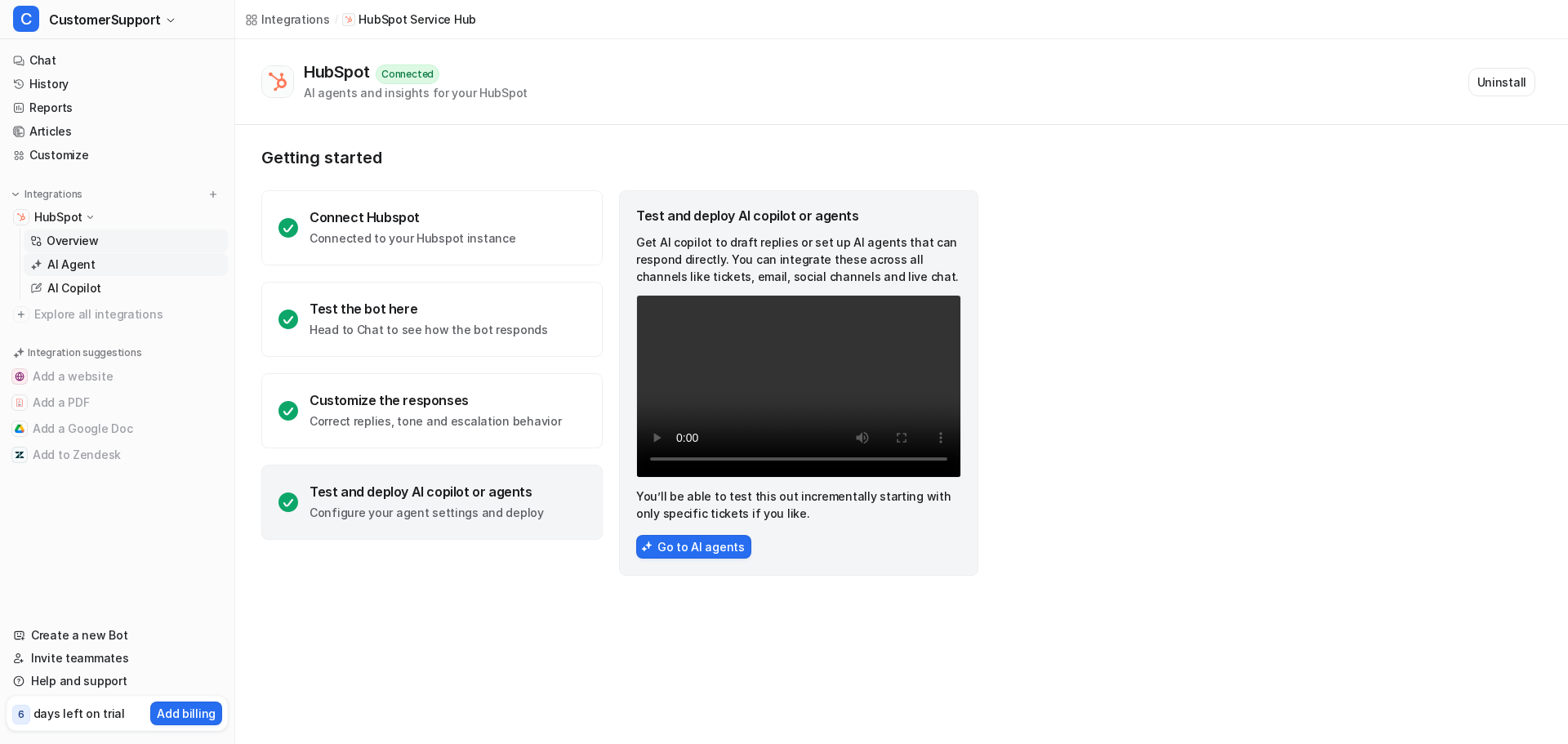
click at [93, 262] on link "AI Agent" at bounding box center [125, 264] width 204 height 23
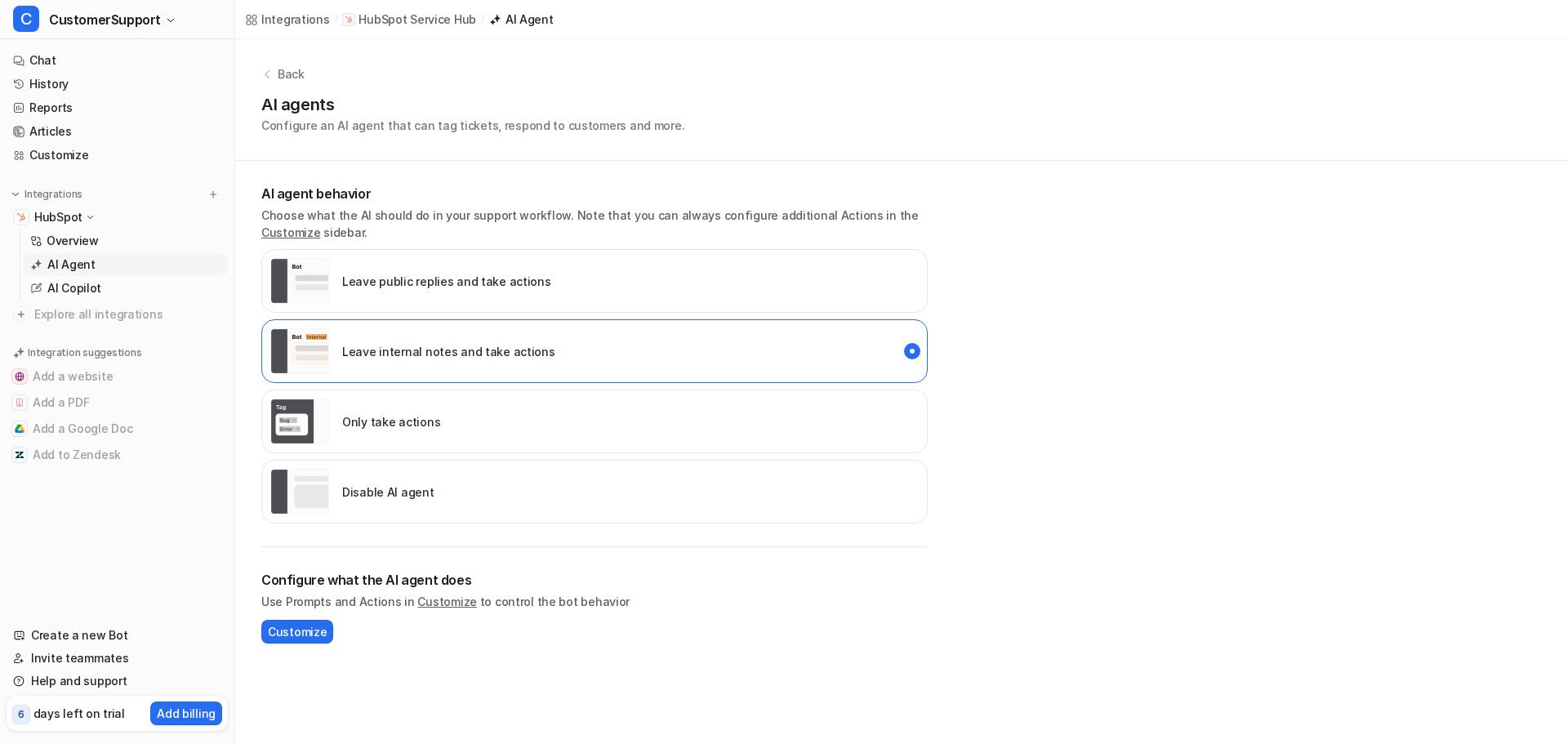
click at [326, 197] on p "AI agent behavior" at bounding box center [594, 193] width 666 height 20
click at [784, 264] on div "Leave public replies and take actions" at bounding box center [594, 281] width 666 height 63
click at [291, 632] on span "Customize" at bounding box center [297, 632] width 59 height 17
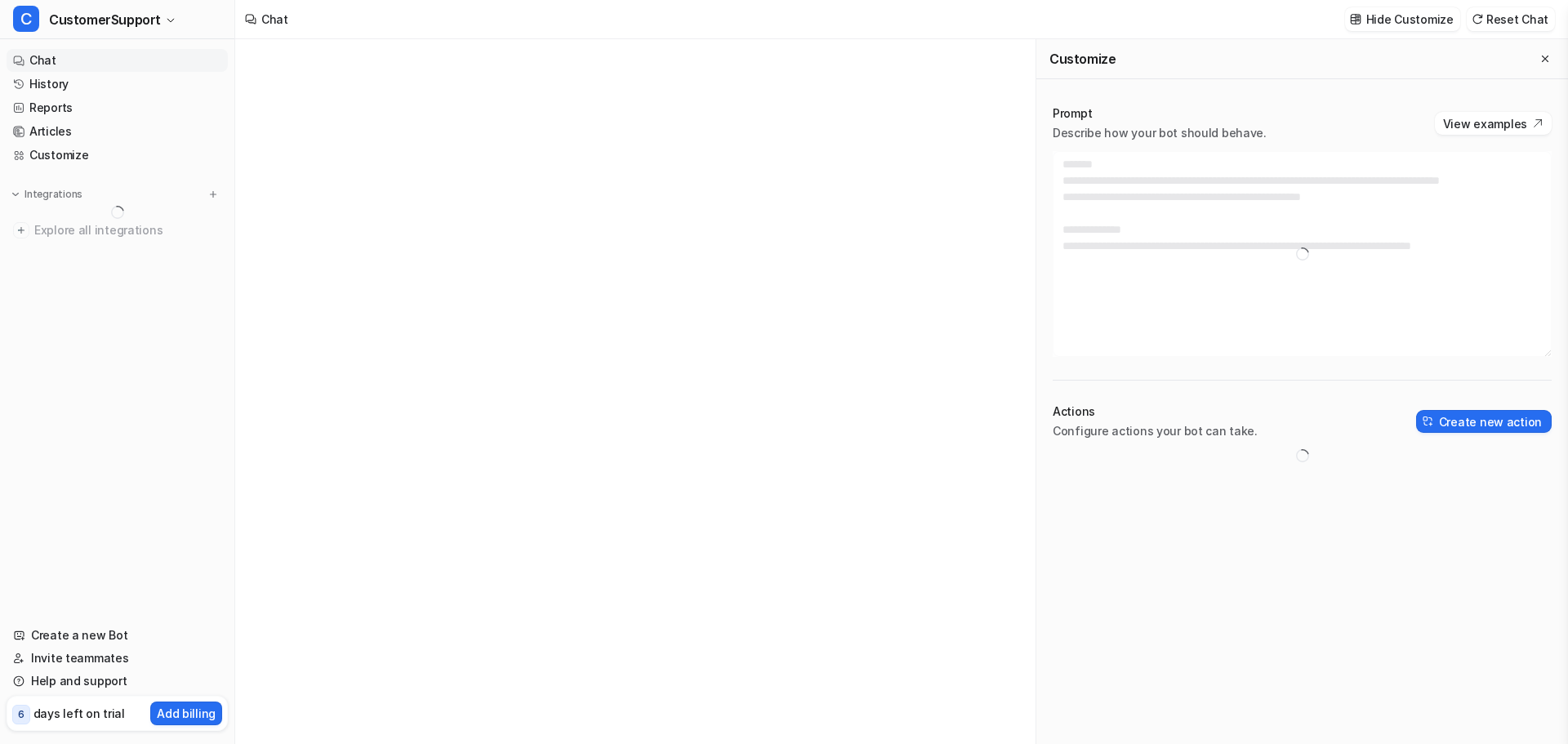
type textarea "**********"
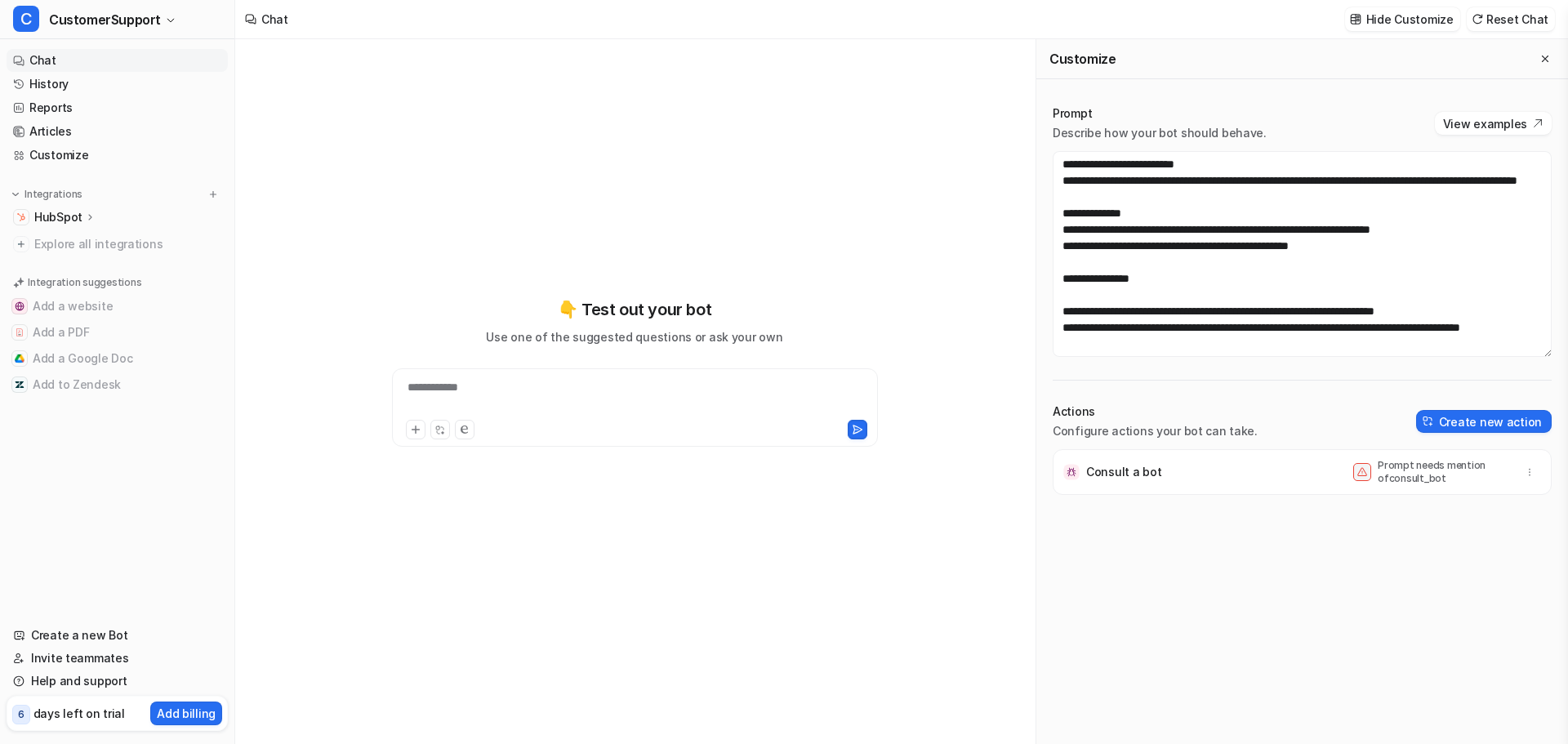
click at [77, 216] on p "HubSpot" at bounding box center [57, 217] width 48 height 17
click at [83, 290] on p "AI Copilot" at bounding box center [75, 288] width 54 height 17
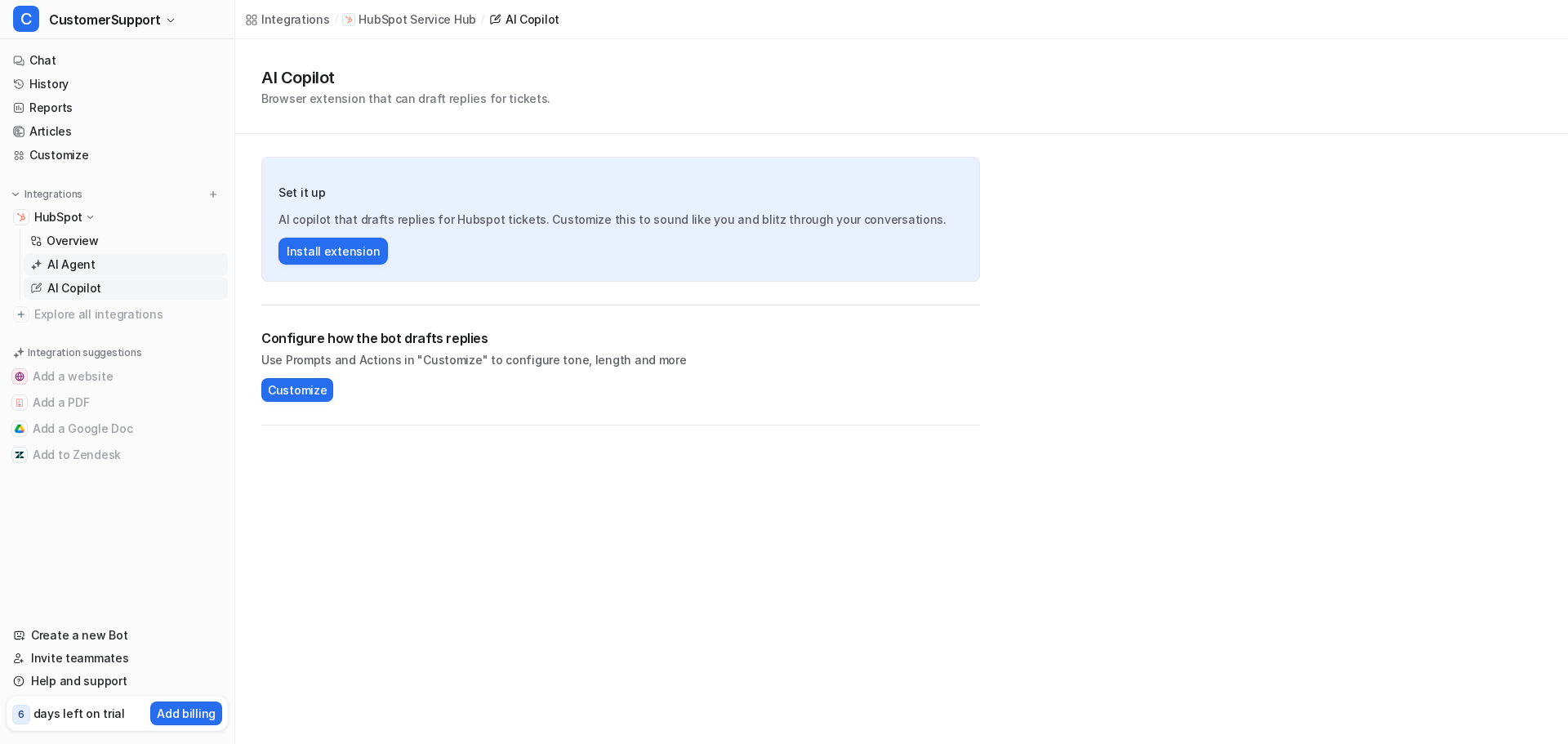
click at [83, 259] on p "AI Agent" at bounding box center [71, 264] width 48 height 17
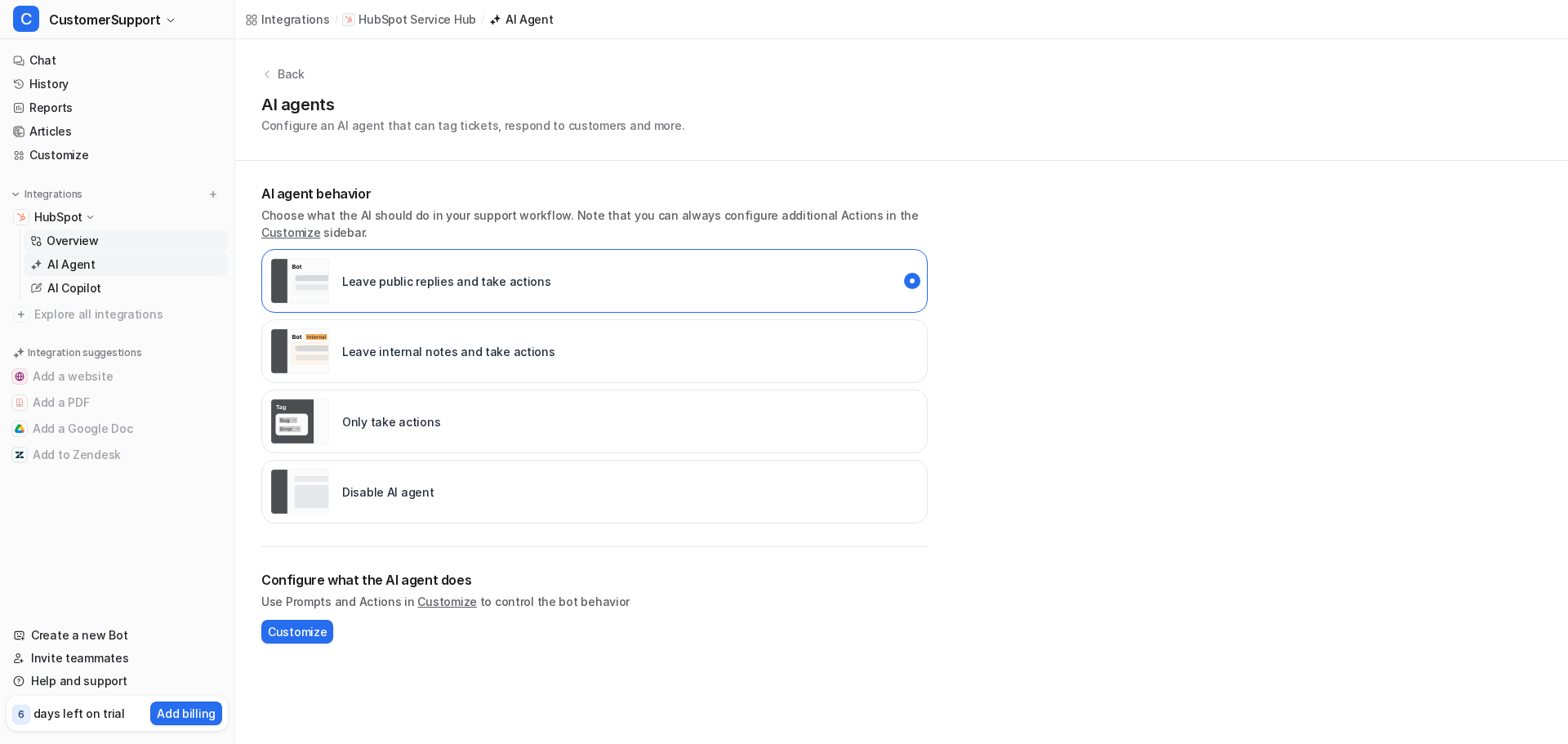
click at [82, 243] on p "Overview" at bounding box center [73, 241] width 52 height 17
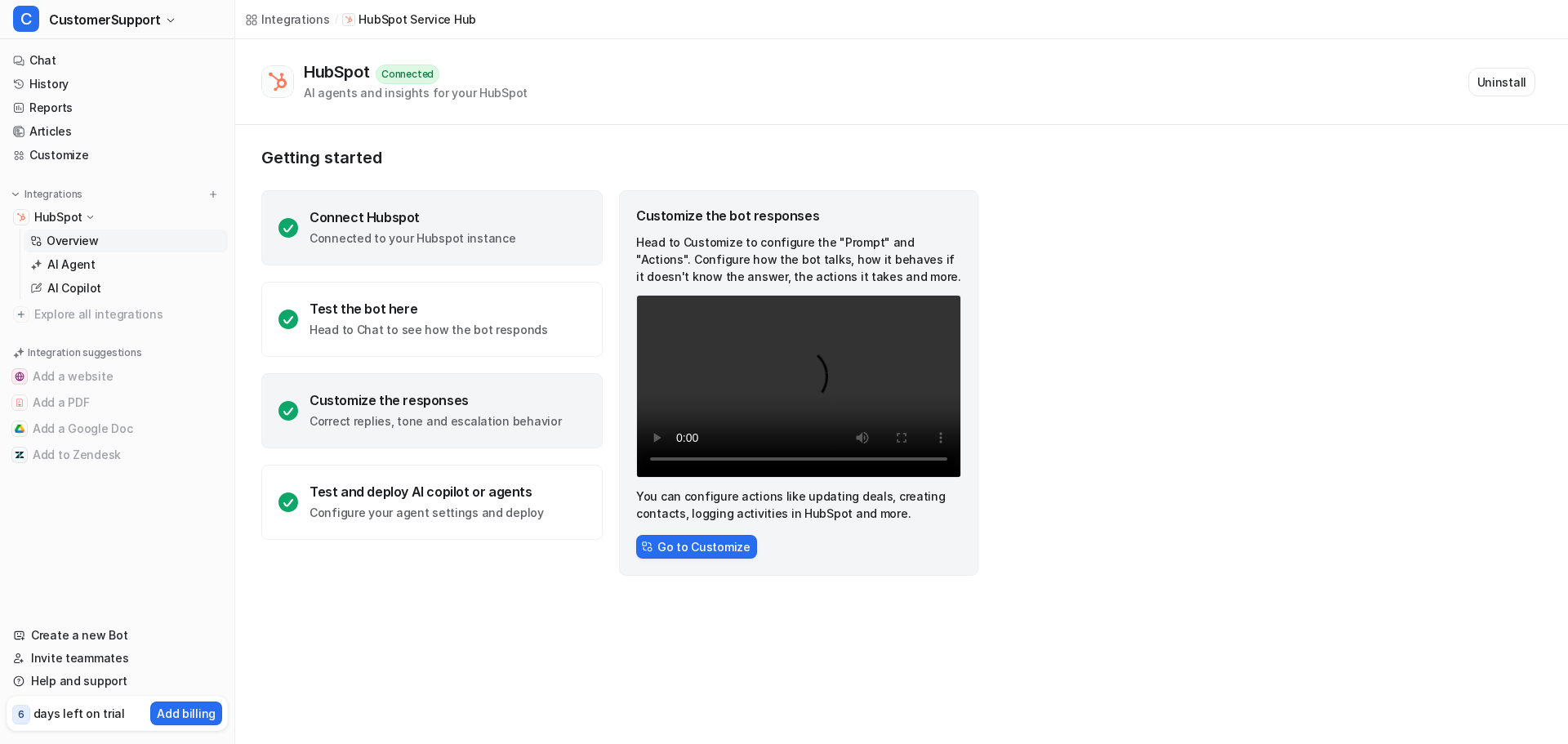
click at [471, 239] on p "Connected to your Hubspot instance" at bounding box center [412, 238] width 206 height 17
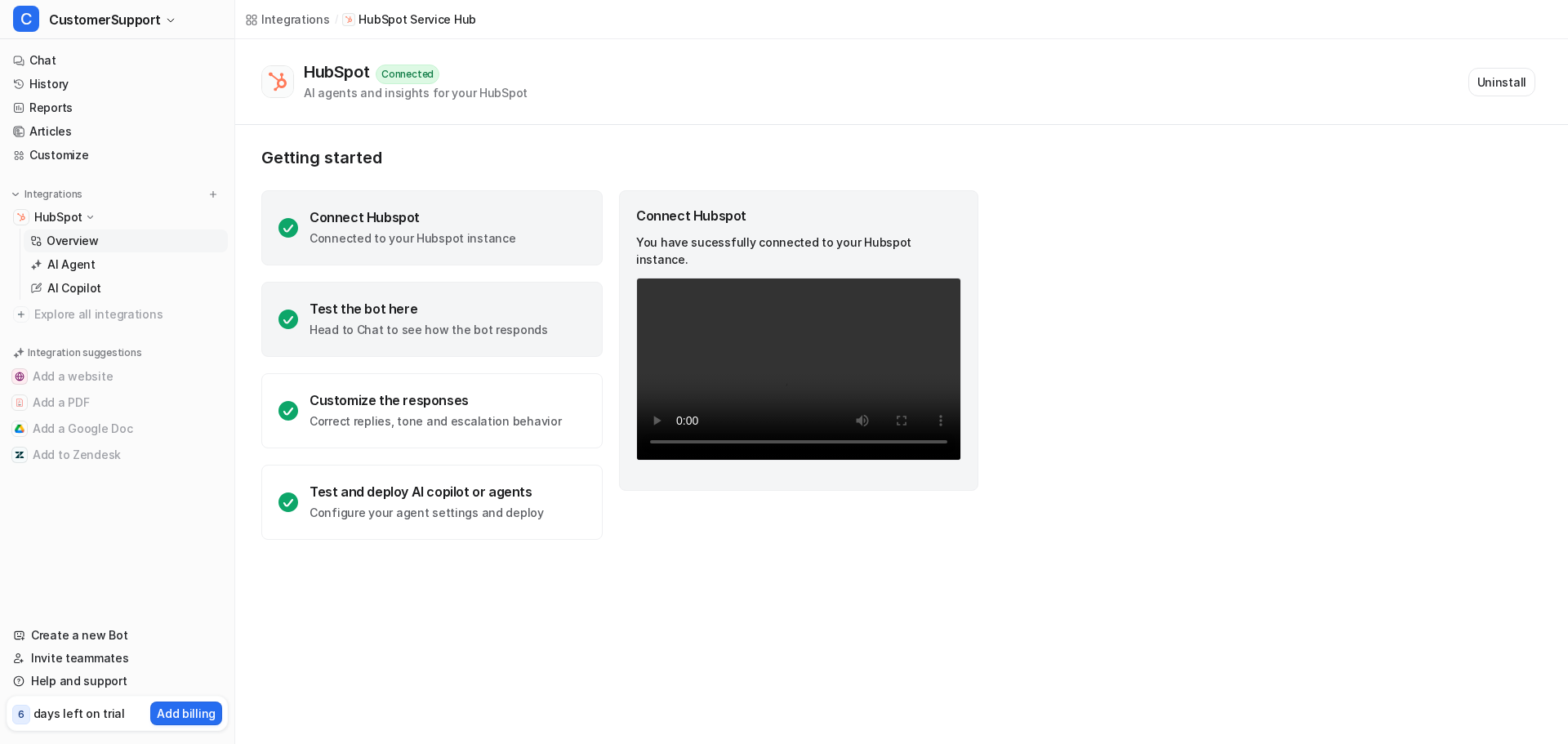
click at [401, 311] on div "Test the bot here" at bounding box center [428, 309] width 238 height 17
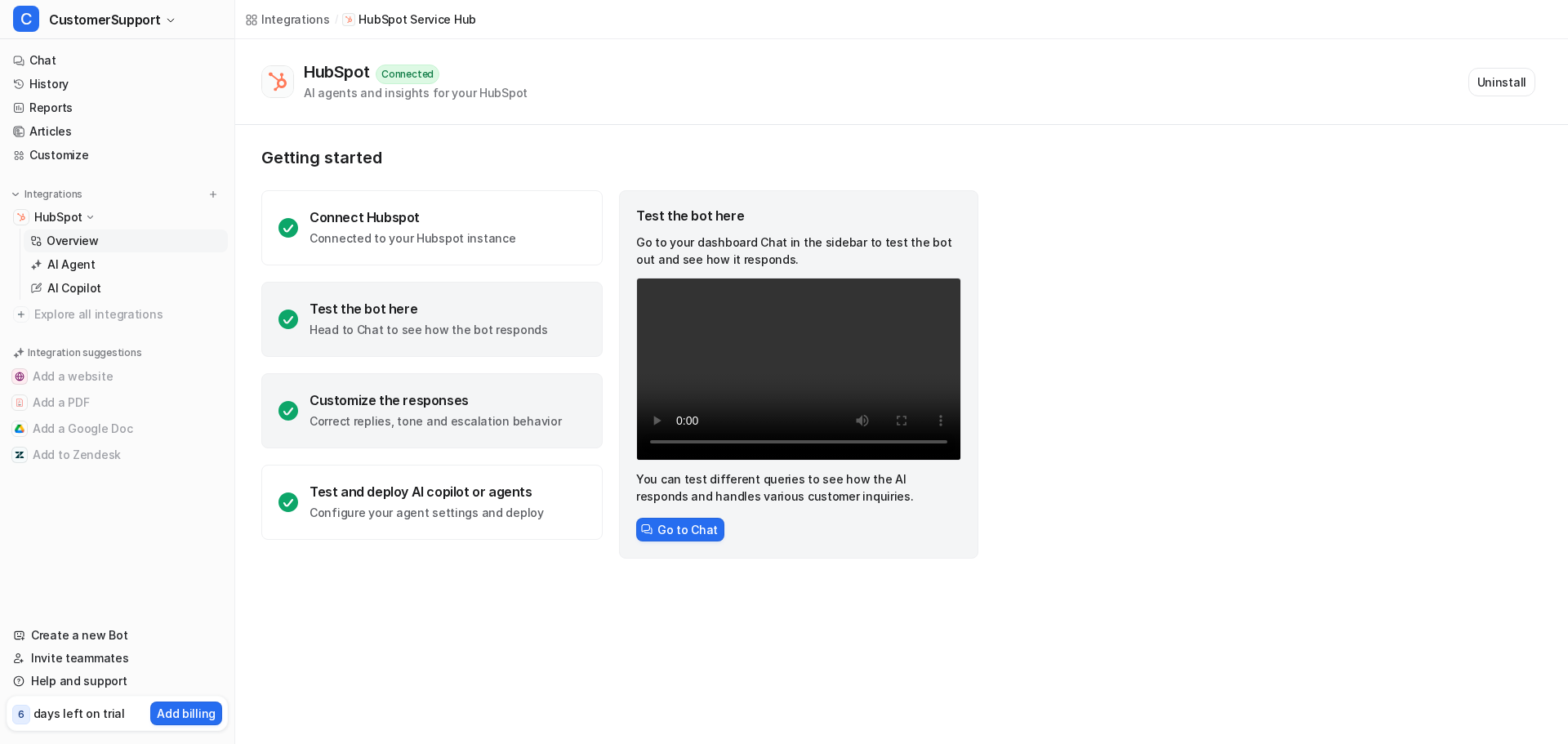
click at [445, 419] on p "Correct replies, tone and escalation behavior" at bounding box center [434, 422] width 251 height 17
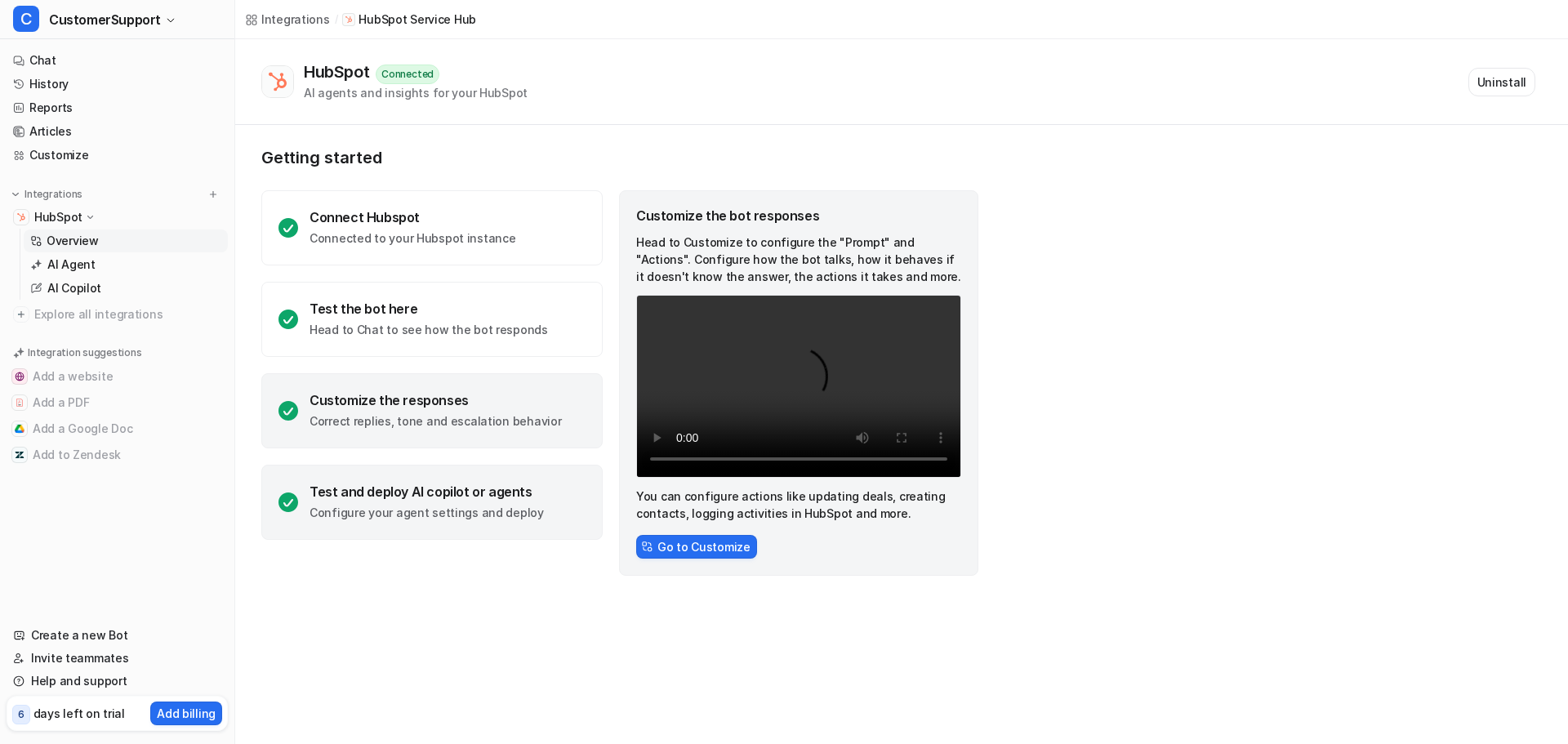
click at [447, 494] on div "Test and deploy AI copilot or agents" at bounding box center [427, 491] width 235 height 17
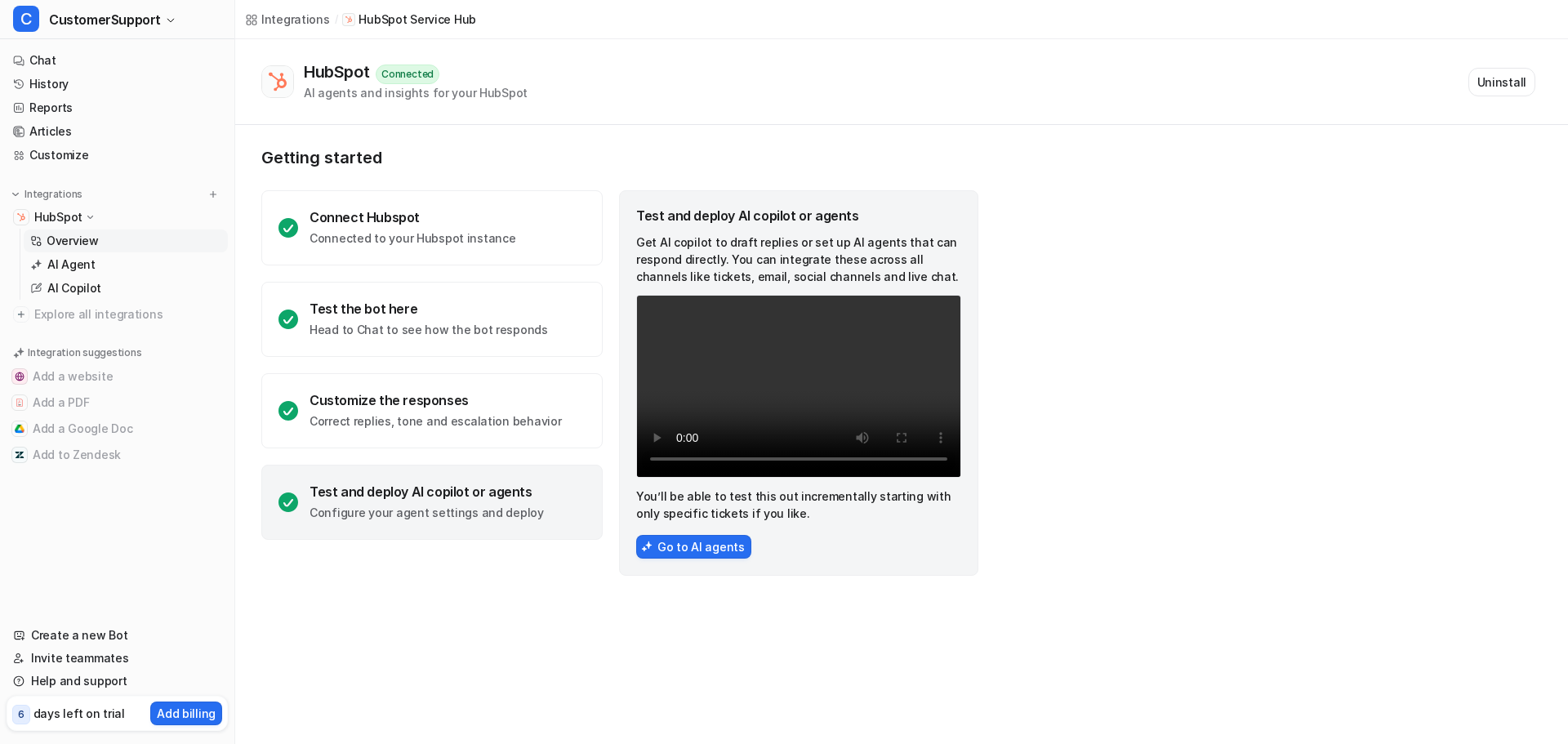
click at [73, 239] on p "Overview" at bounding box center [73, 241] width 52 height 17
click at [66, 149] on link "Customize" at bounding box center [117, 155] width 222 height 23
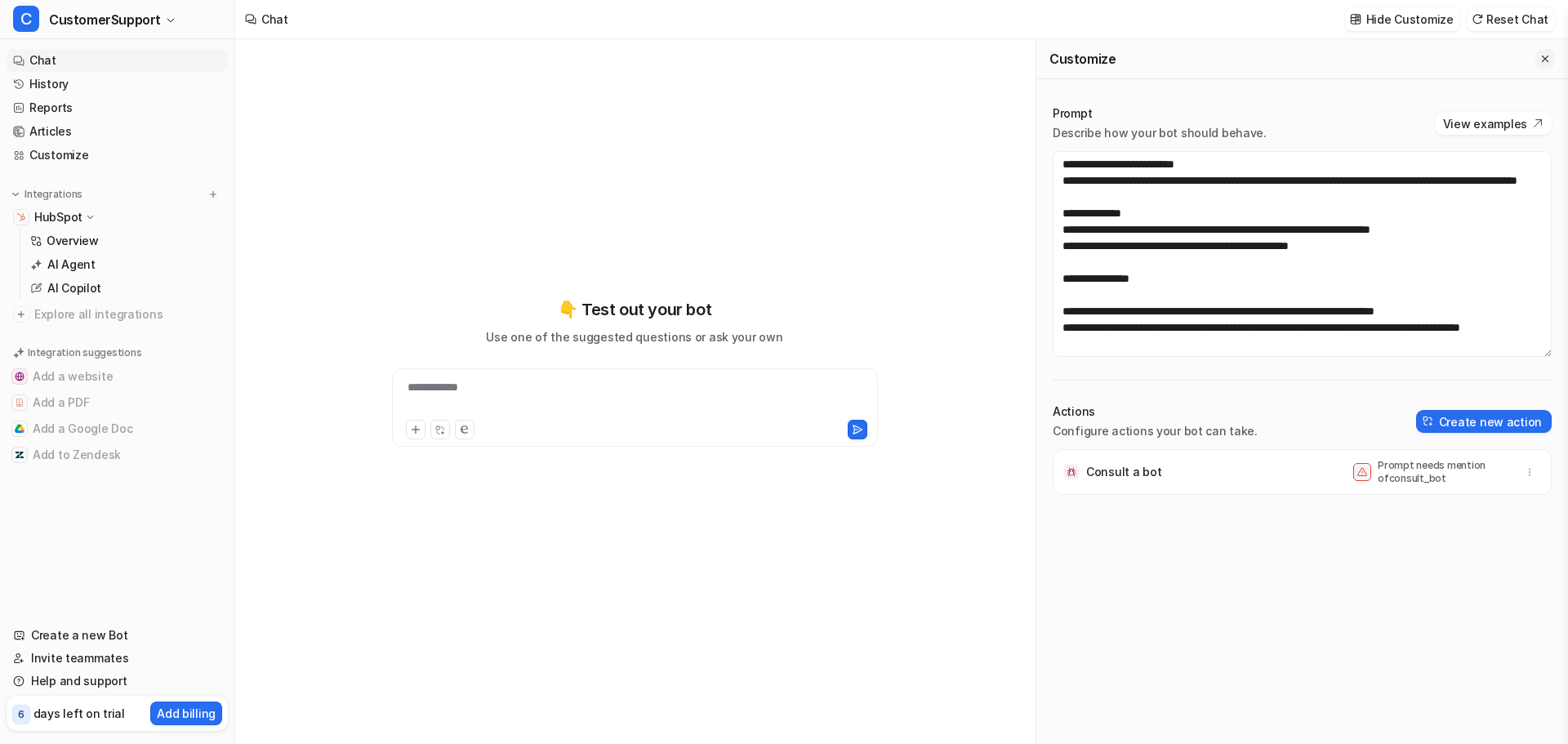
click at [1535, 63] on button "Close flyout" at bounding box center [1545, 58] width 20 height 20
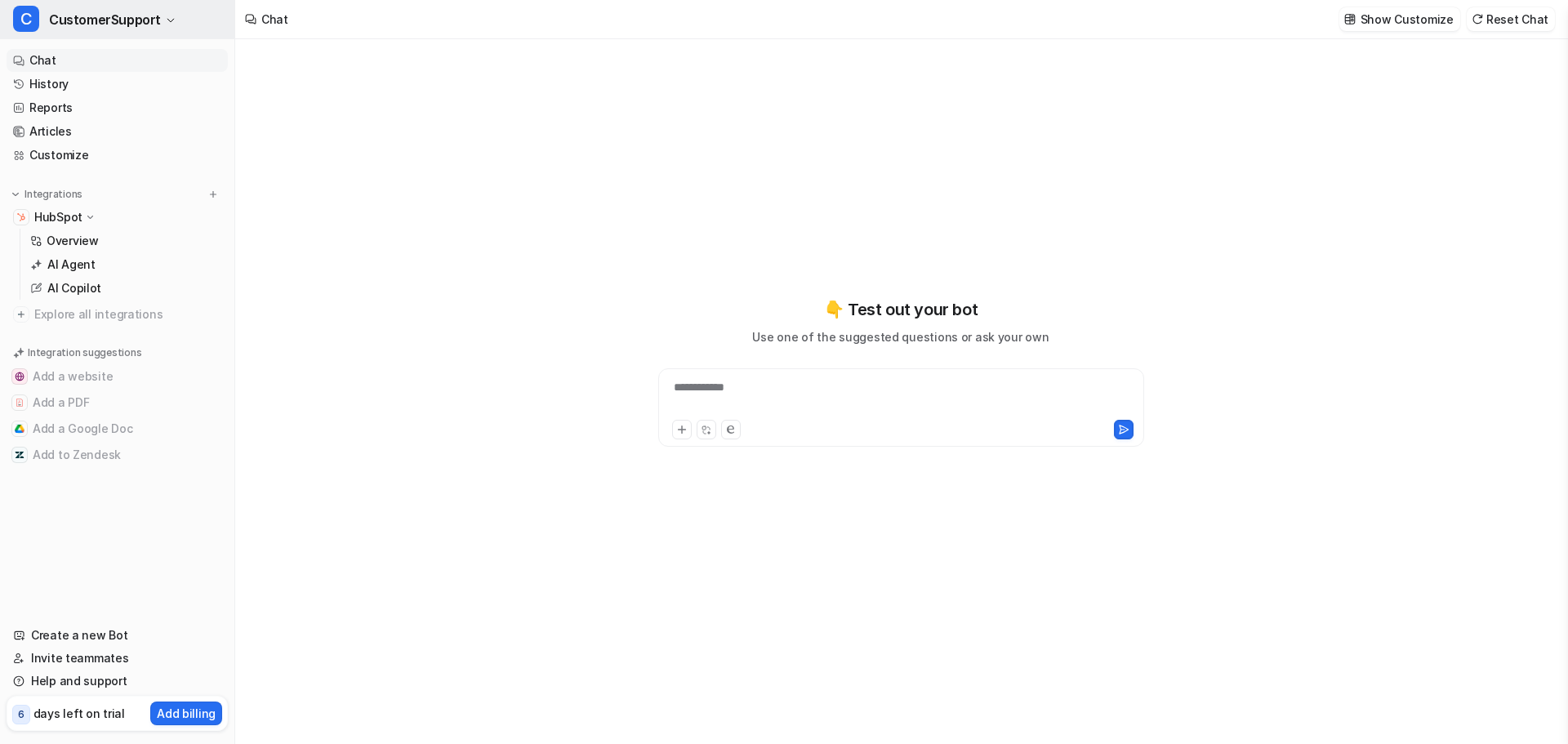
click at [147, 25] on span "CustomerSupport" at bounding box center [104, 19] width 112 height 23
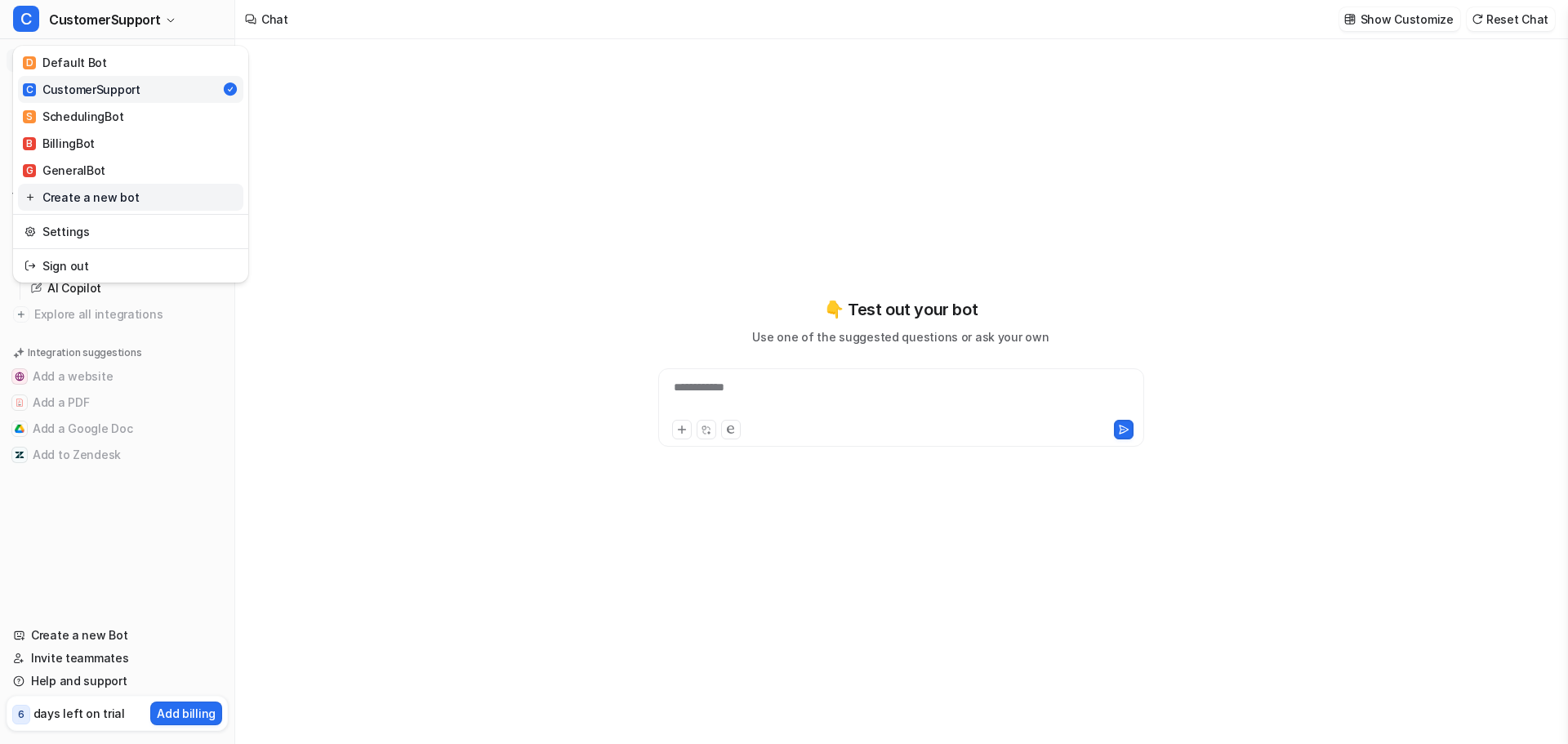
click at [109, 189] on link "Create a new bot" at bounding box center [130, 196] width 225 height 27
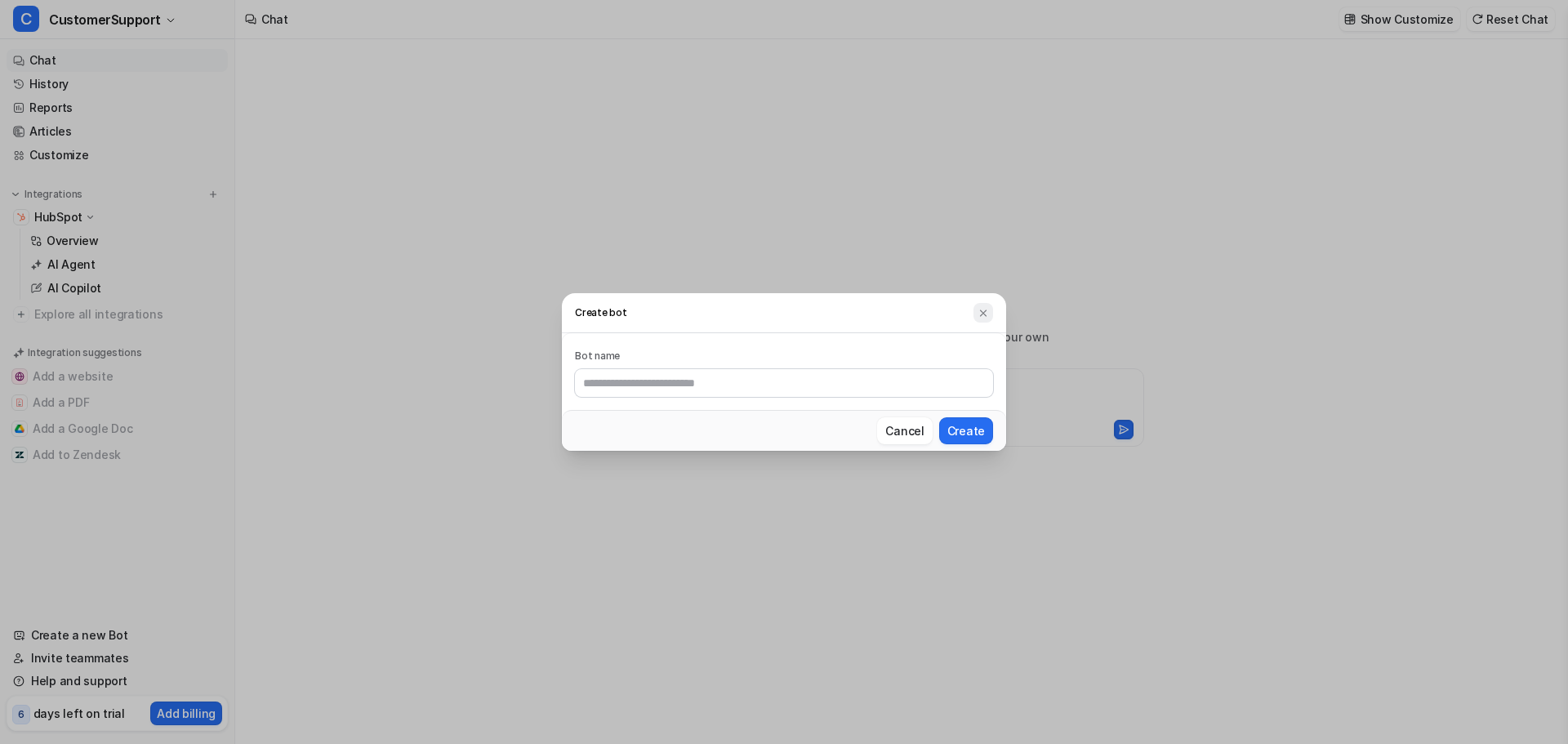
click at [988, 314] on img at bounding box center [982, 313] width 11 height 12
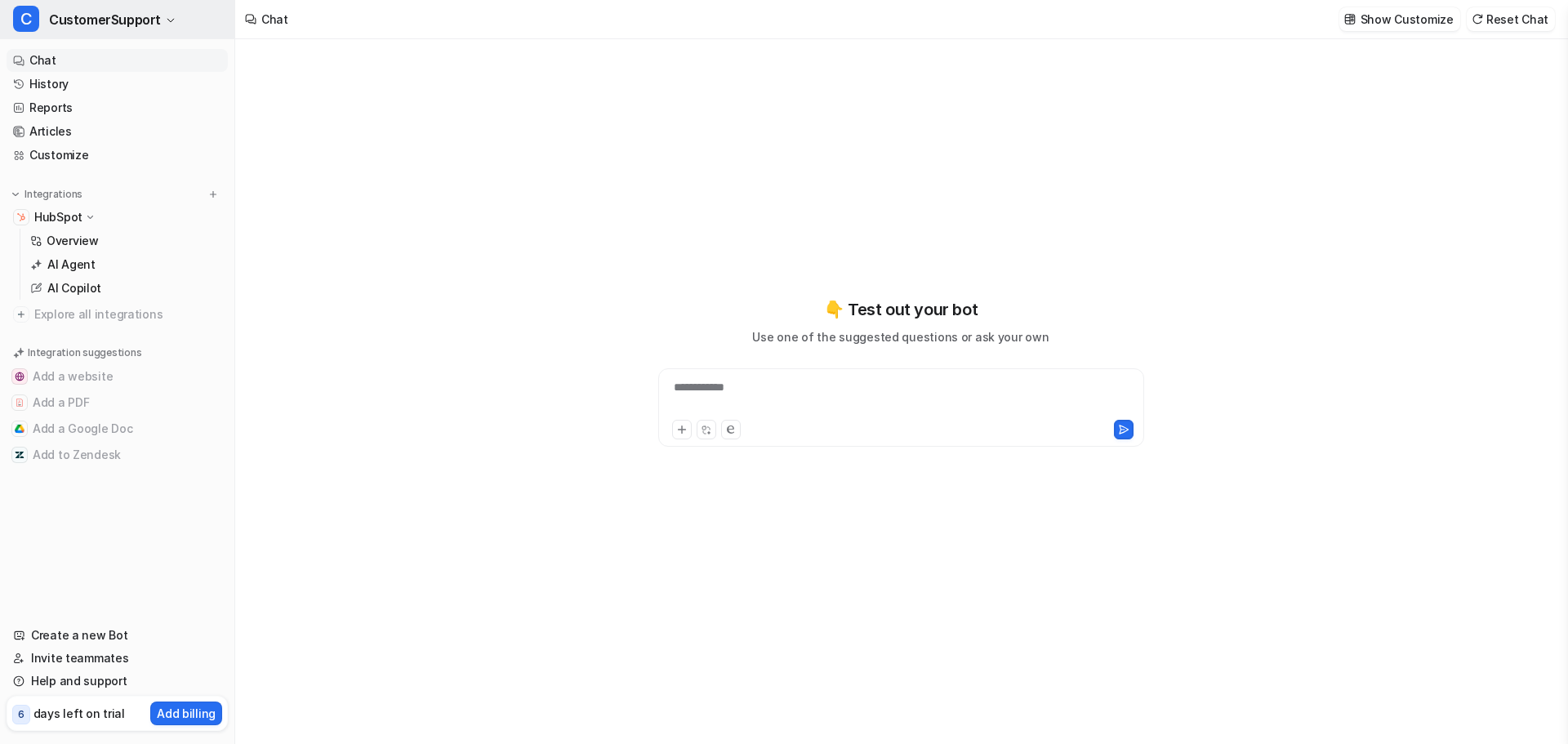
click at [122, 13] on span "CustomerSupport" at bounding box center [104, 19] width 112 height 23
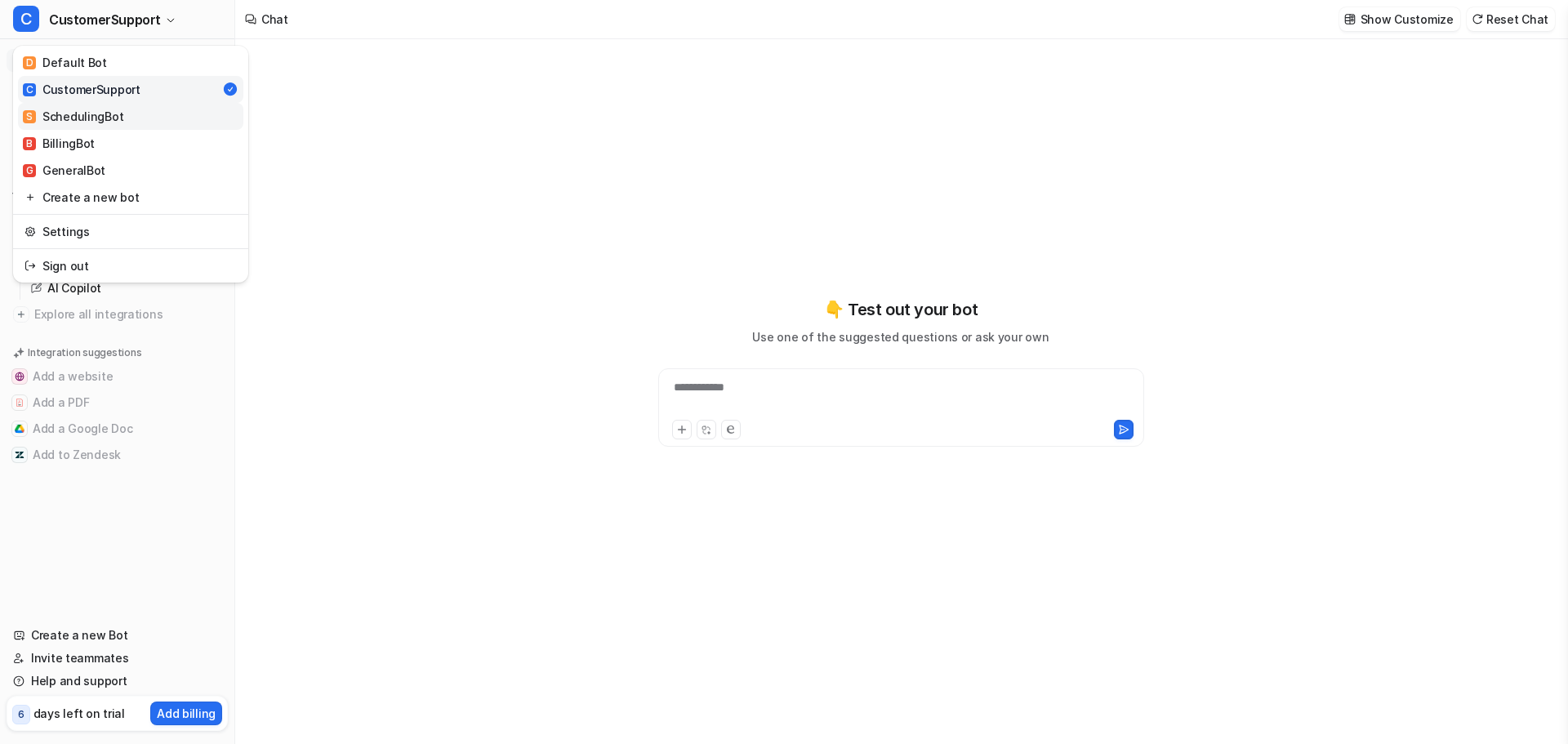
click at [123, 117] on link "S SchedulingBot" at bounding box center [130, 116] width 225 height 27
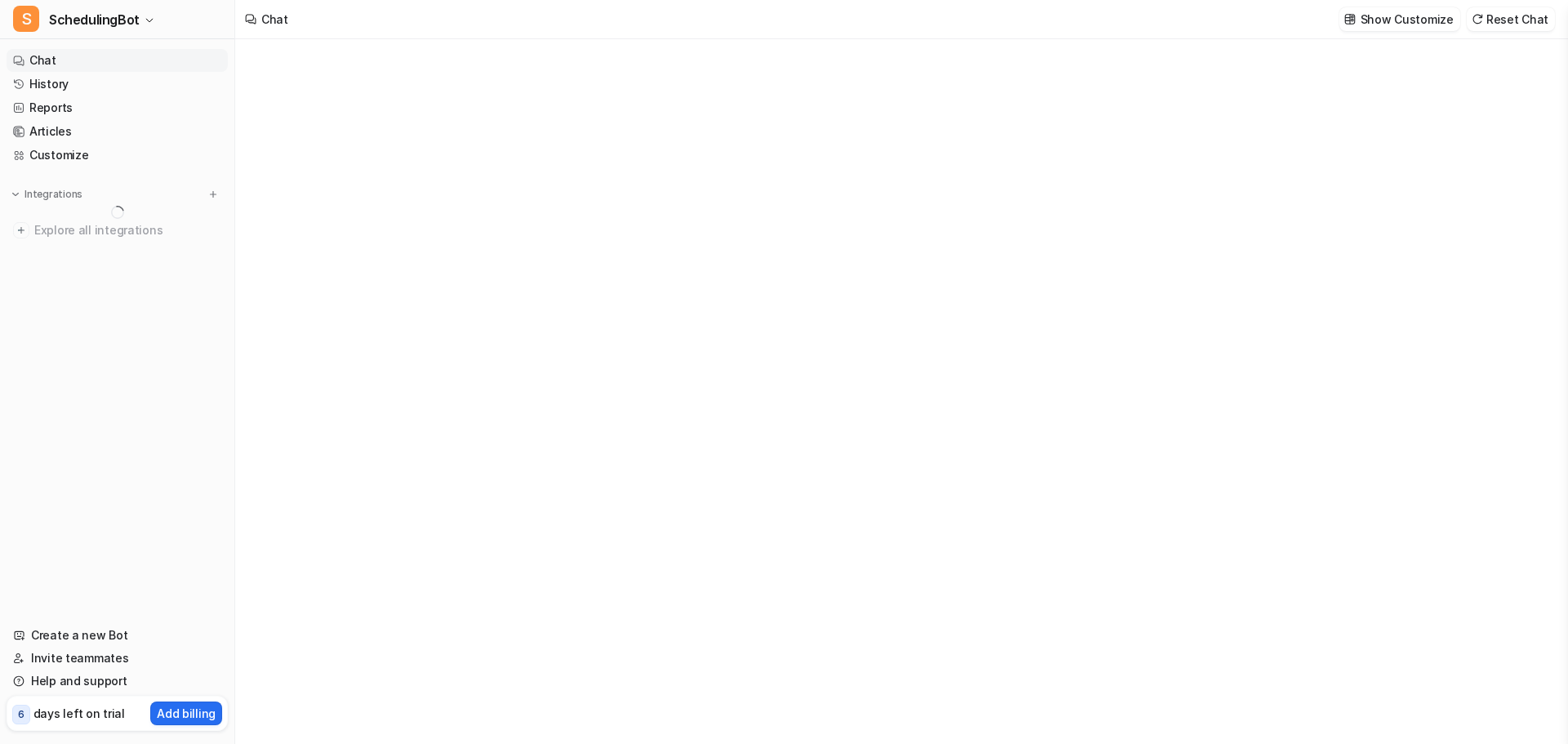
type textarea "**********"
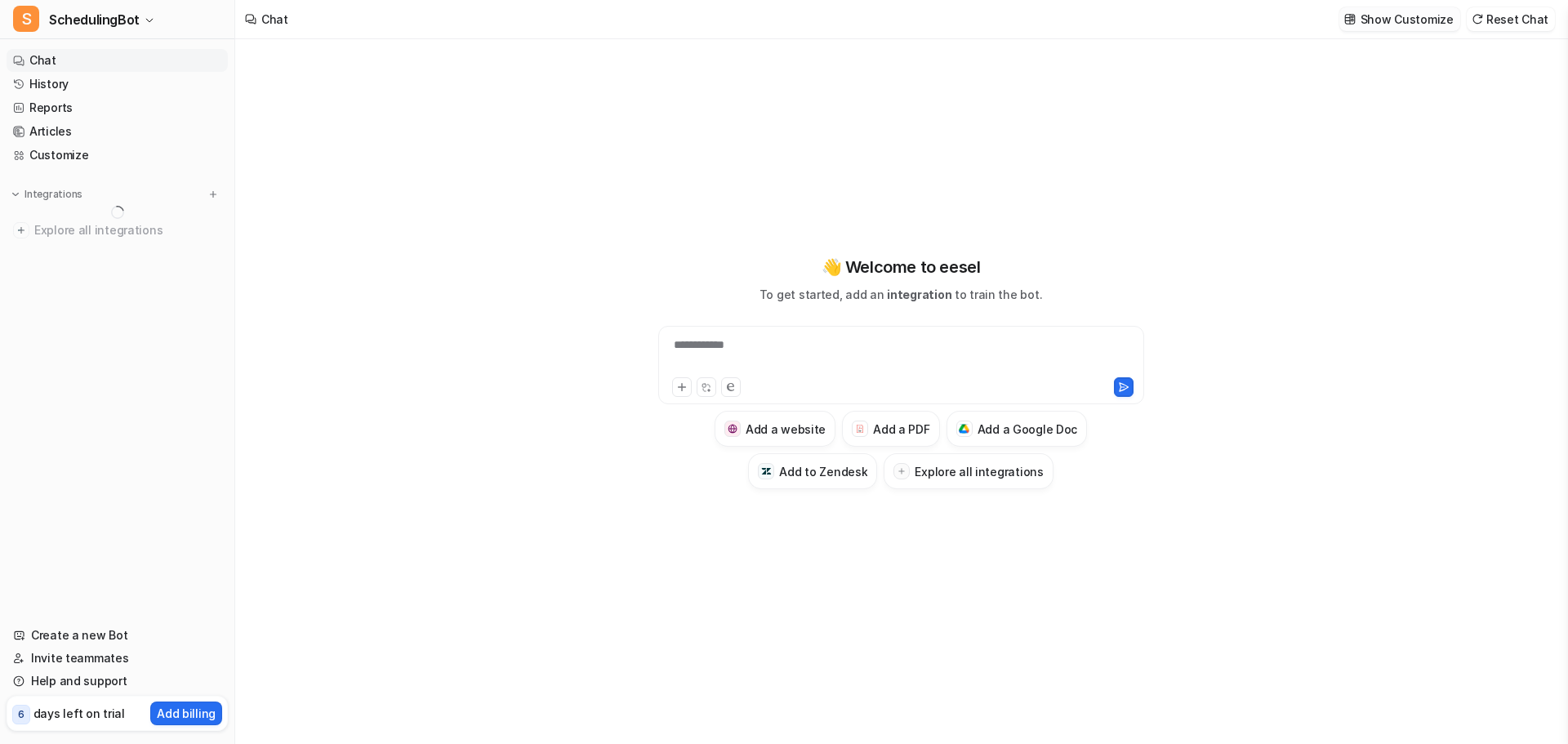
click at [1428, 17] on p "Show Customize" at bounding box center [1406, 19] width 93 height 17
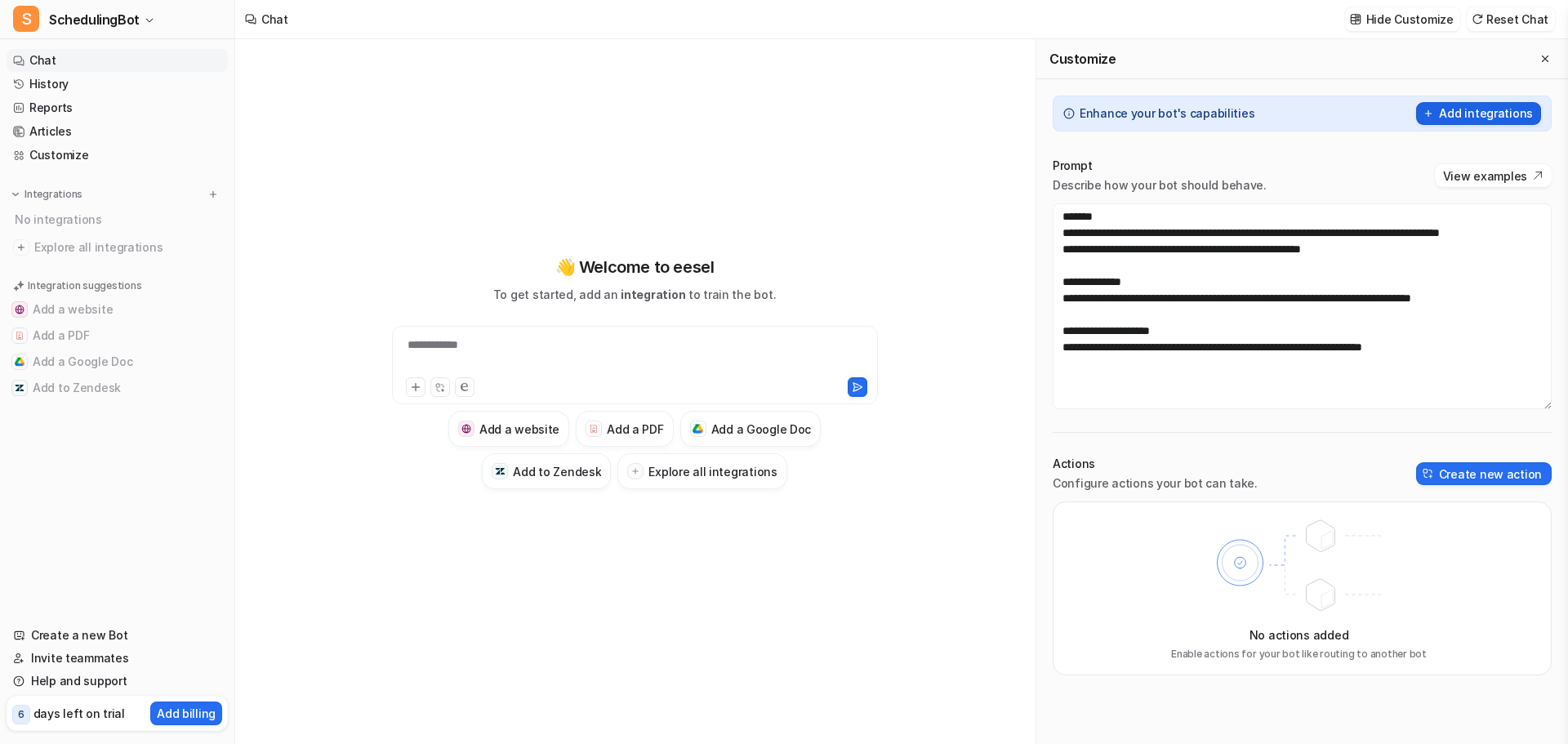
click at [1474, 114] on button "Add integrations" at bounding box center [1479, 113] width 125 height 23
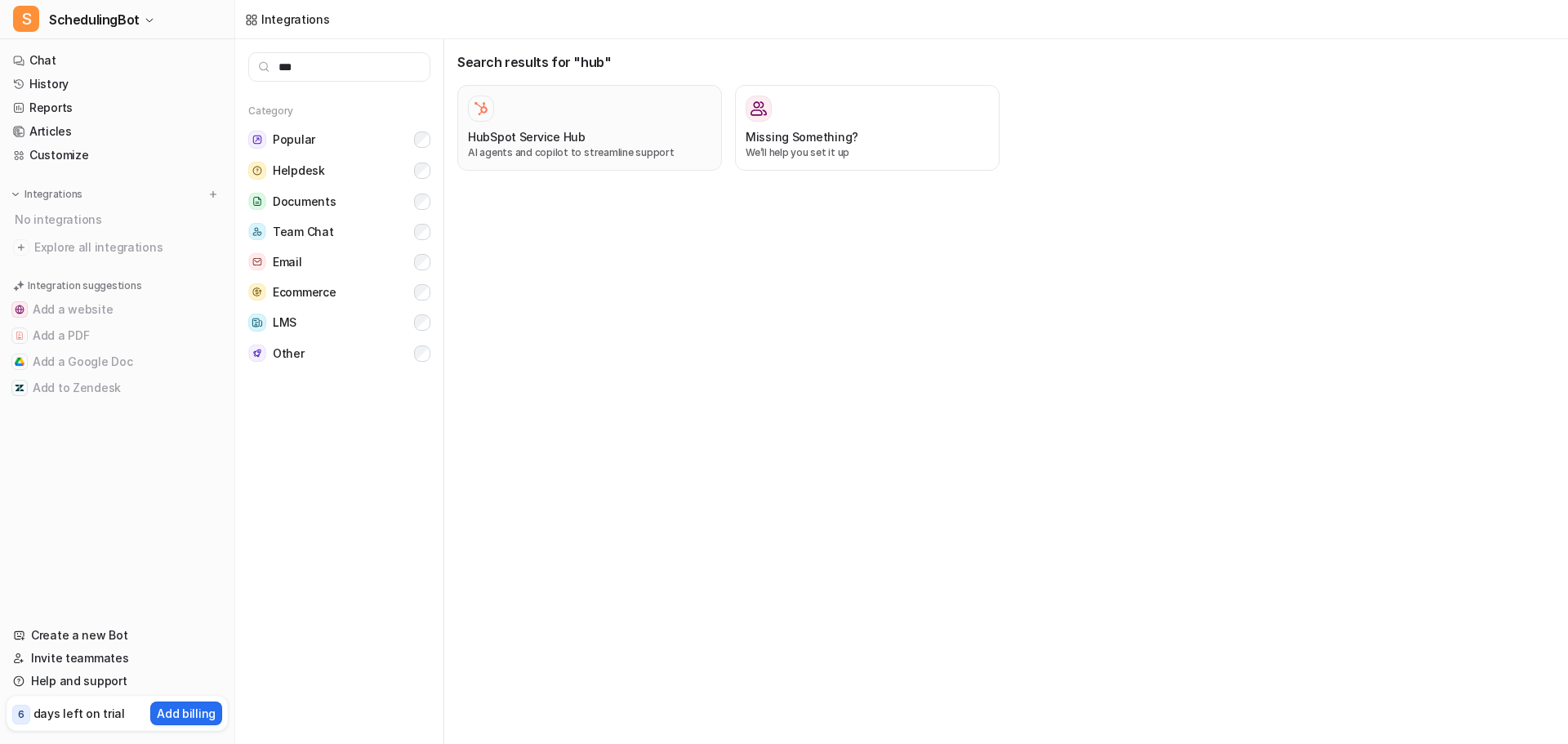
type input "***"
click at [652, 134] on div "HubSpot Service Hub" at bounding box center [590, 137] width 243 height 17
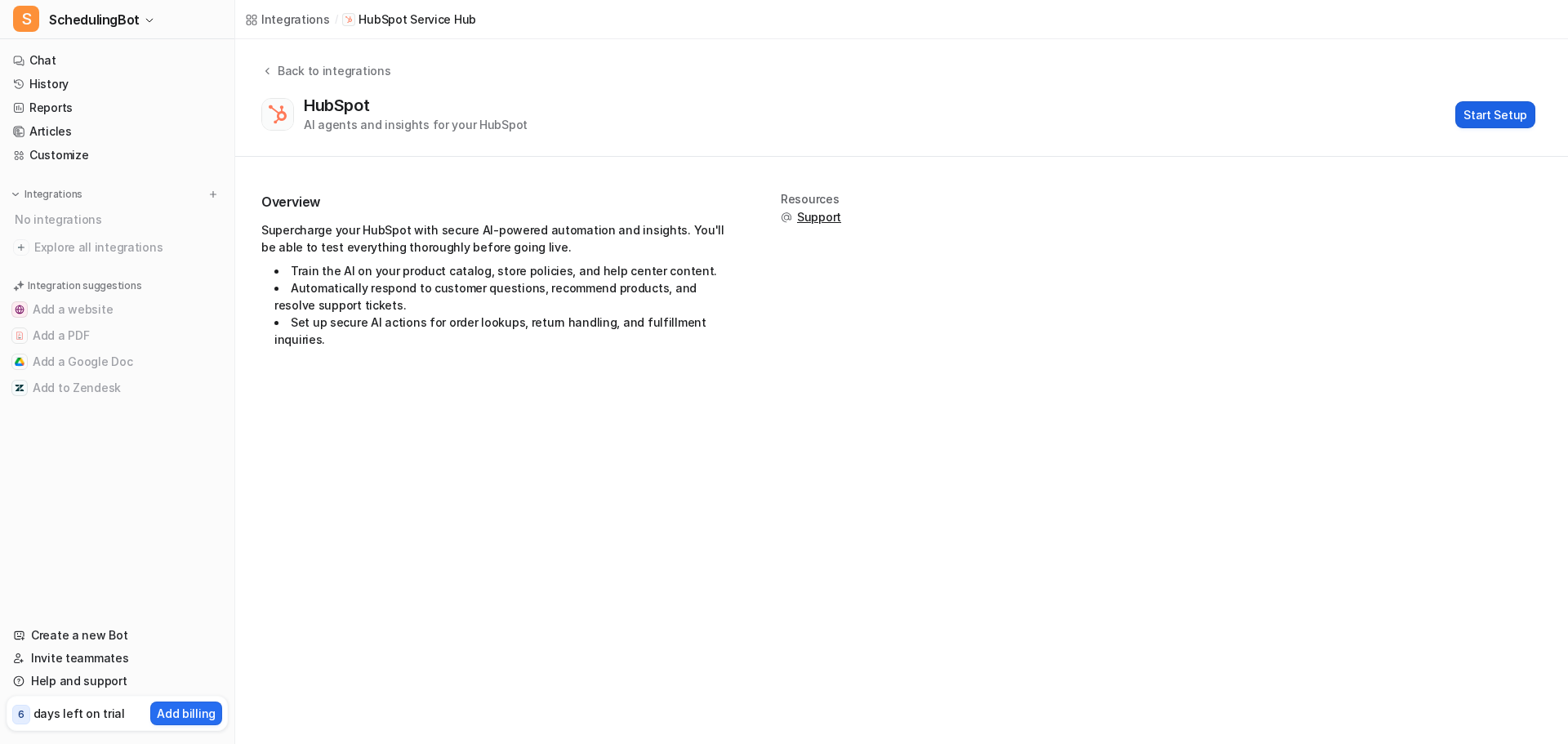
click at [1521, 110] on button "Start Setup" at bounding box center [1495, 115] width 80 height 27
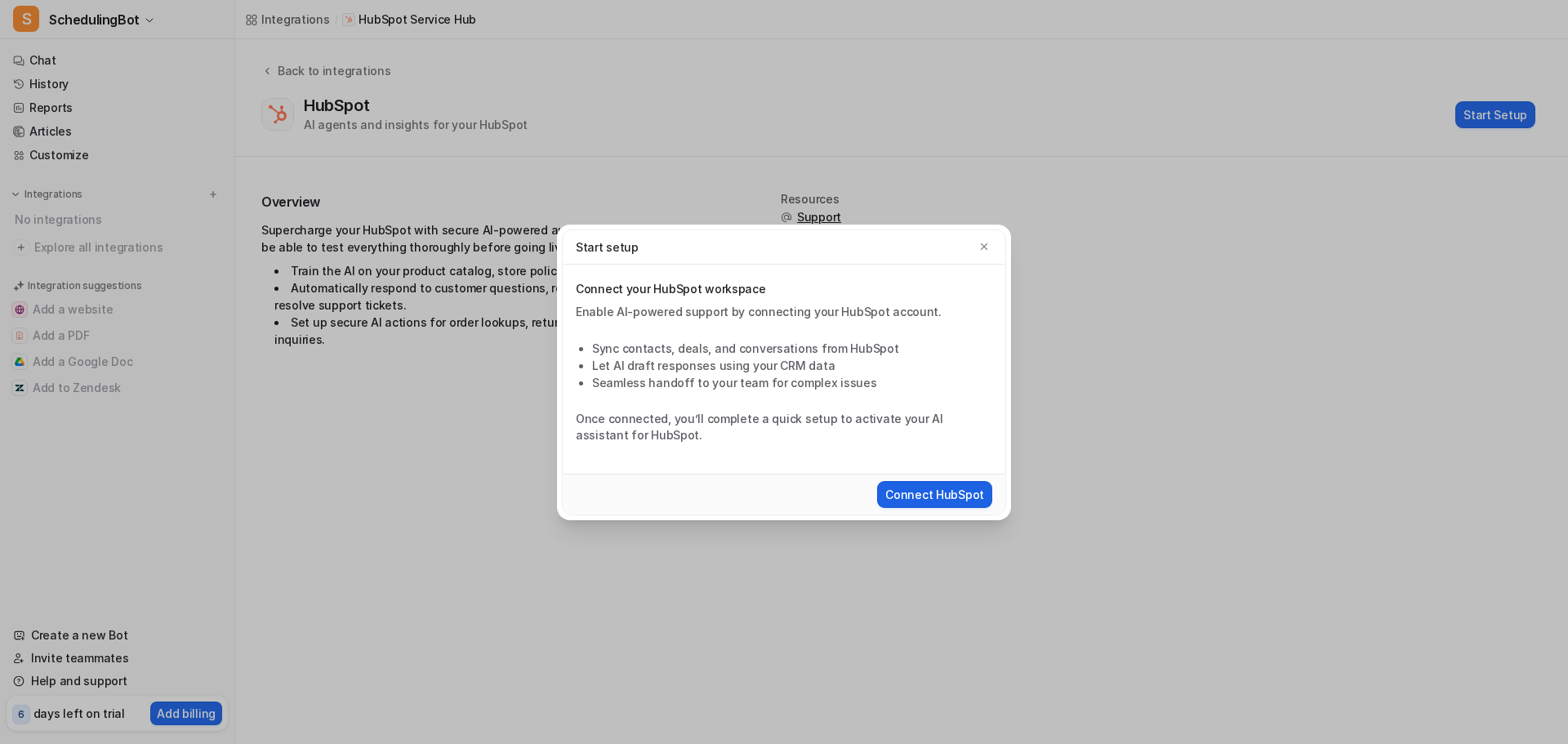
click at [923, 492] on button "Connect HubSpot" at bounding box center [934, 495] width 116 height 27
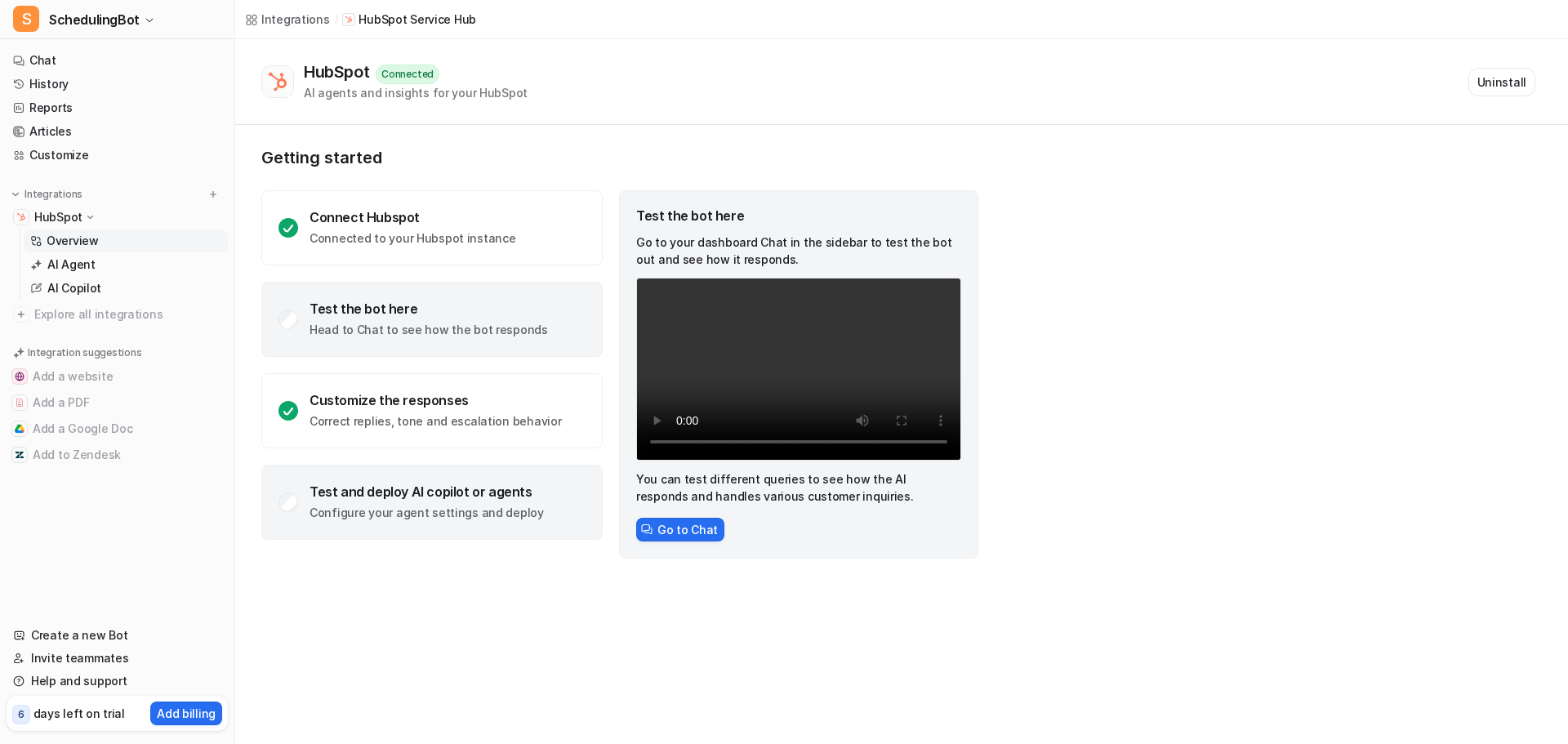
click at [420, 501] on div "Test and deploy AI copilot or agents Configure your agent settings and deploy" at bounding box center [427, 502] width 235 height 37
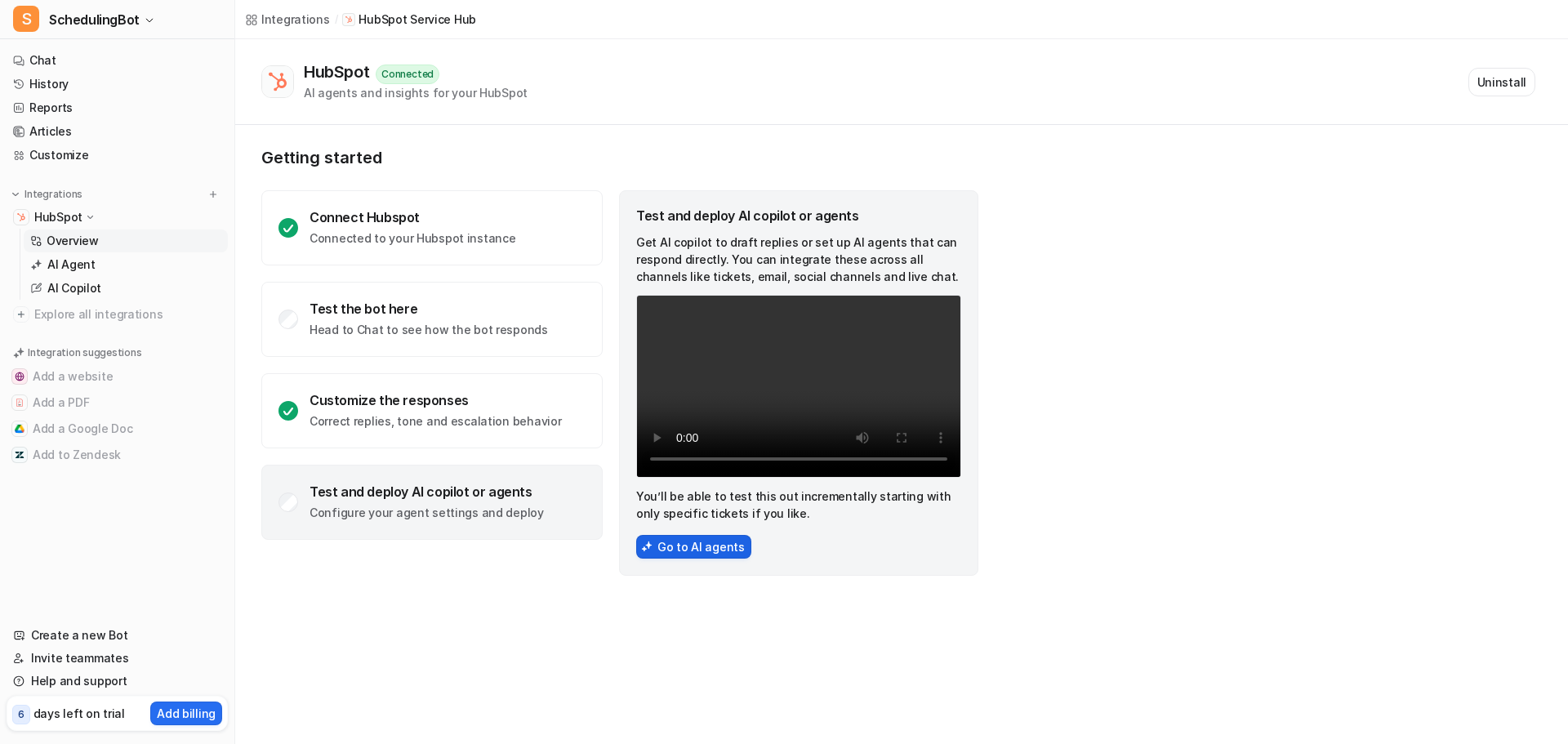
click at [707, 543] on button "Go to AI agents" at bounding box center [693, 547] width 116 height 23
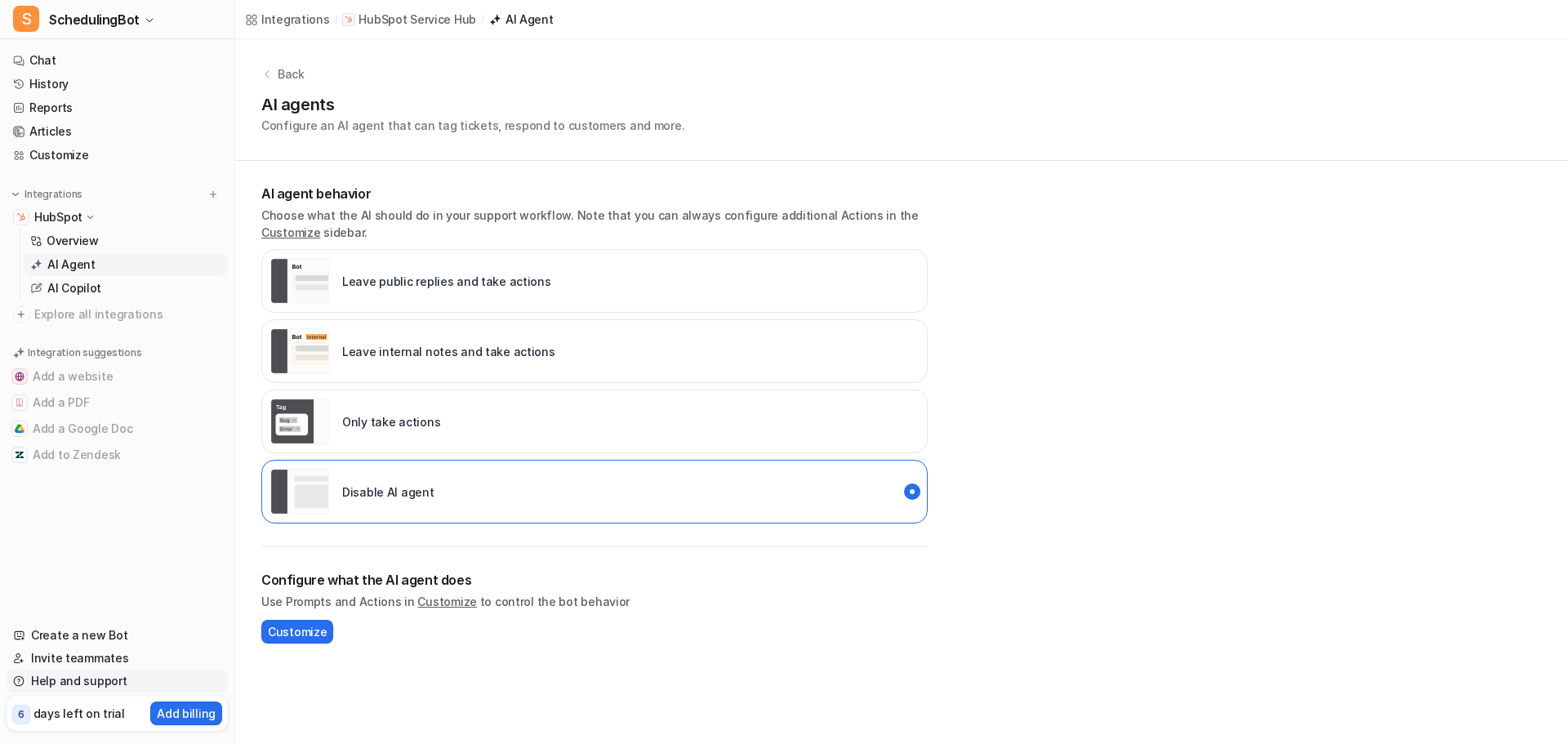
click at [55, 681] on link "Help and support" at bounding box center [117, 681] width 222 height 23
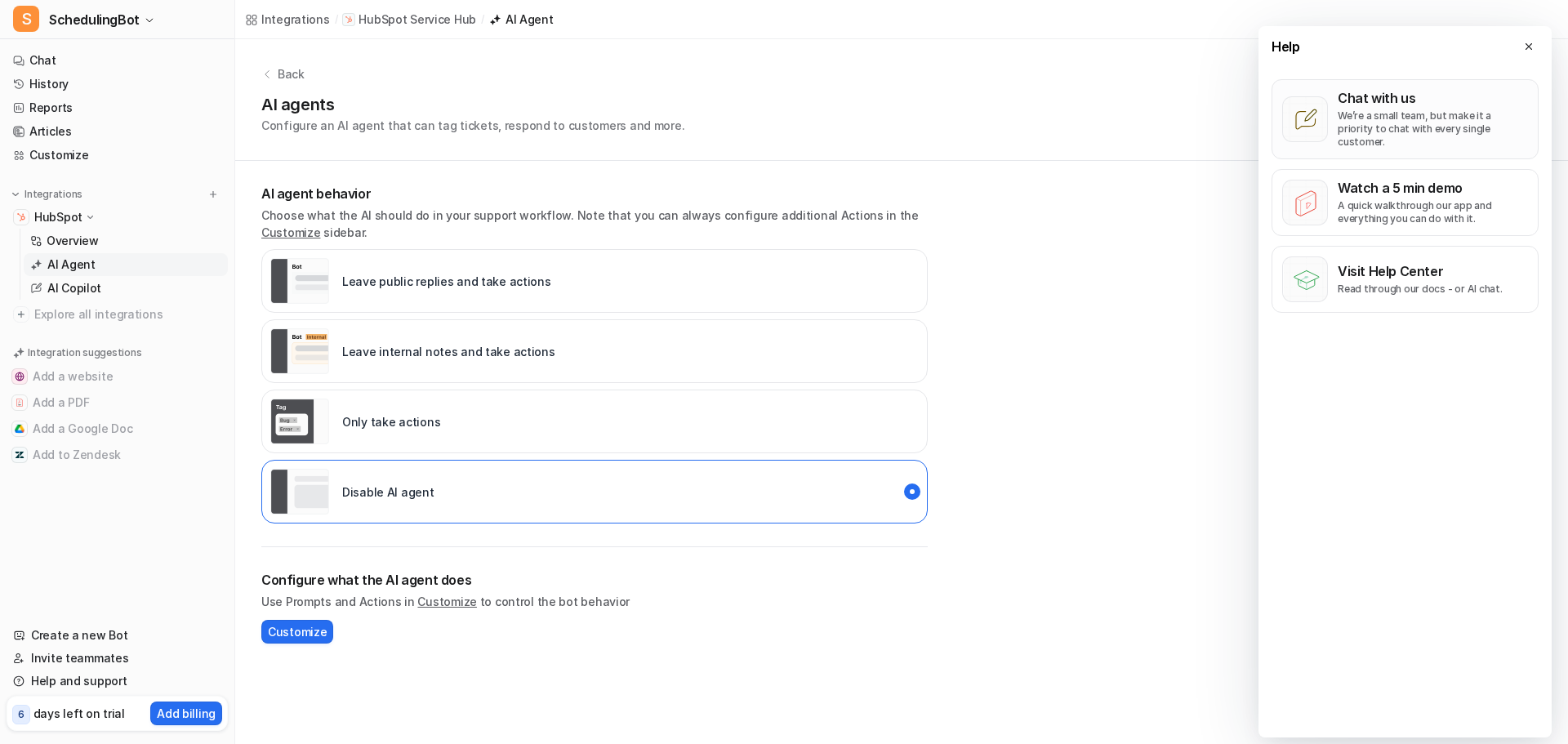
click at [1426, 110] on p "We’re a small team, but make it a priority to chat with every single customer." at bounding box center [1432, 129] width 190 height 39
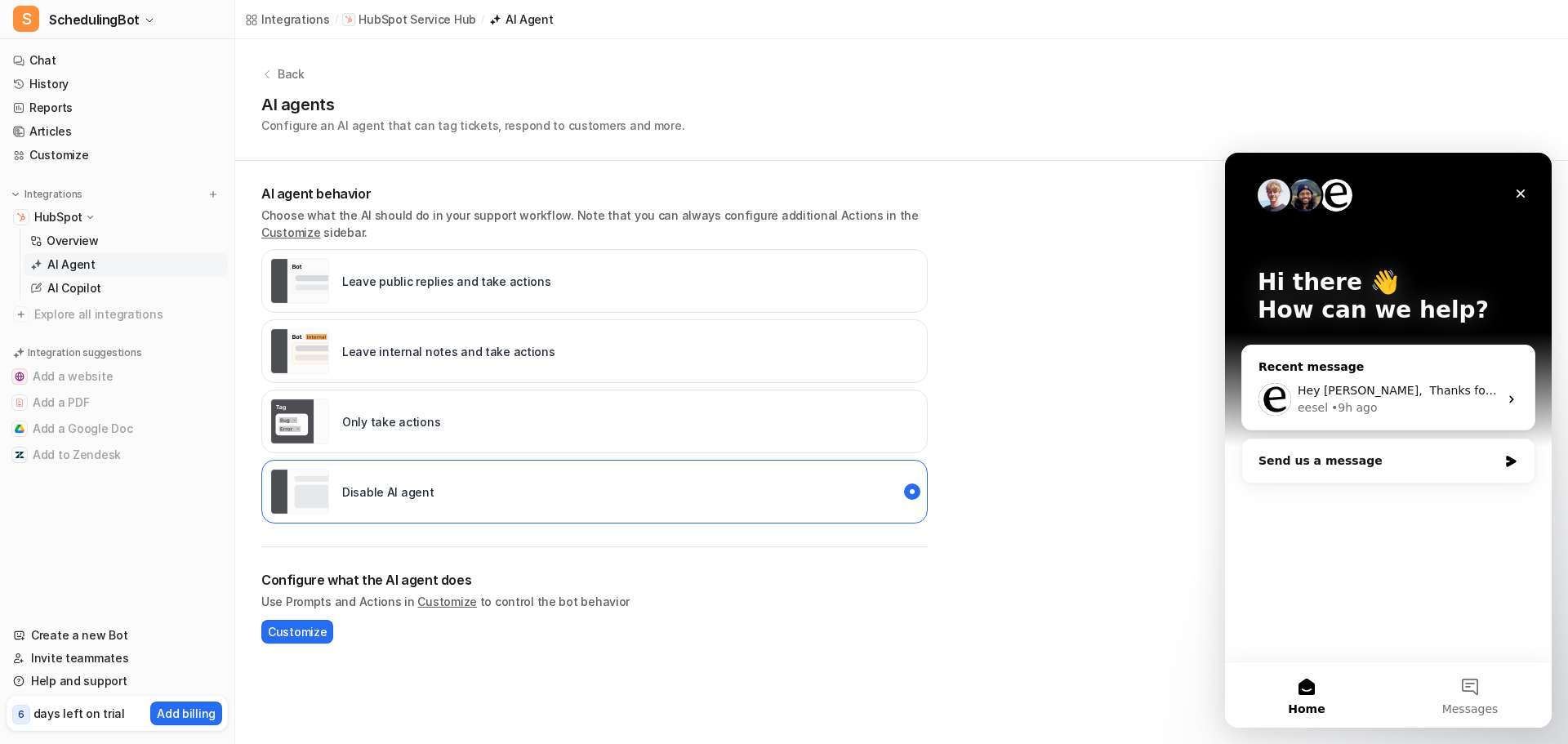
click at [1452, 404] on div "eesel • 9h ago" at bounding box center [1397, 409] width 201 height 17
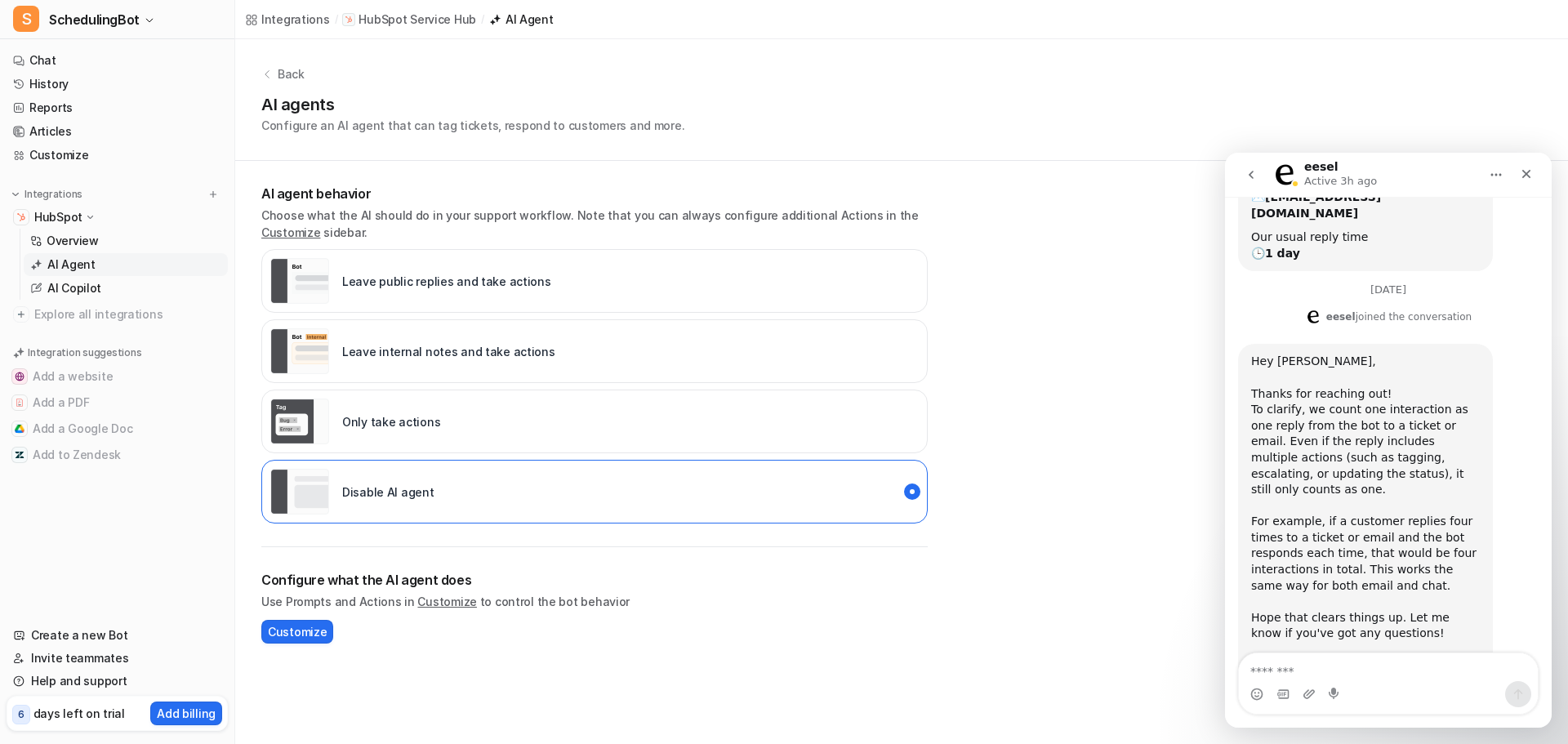
scroll to position [235, 0]
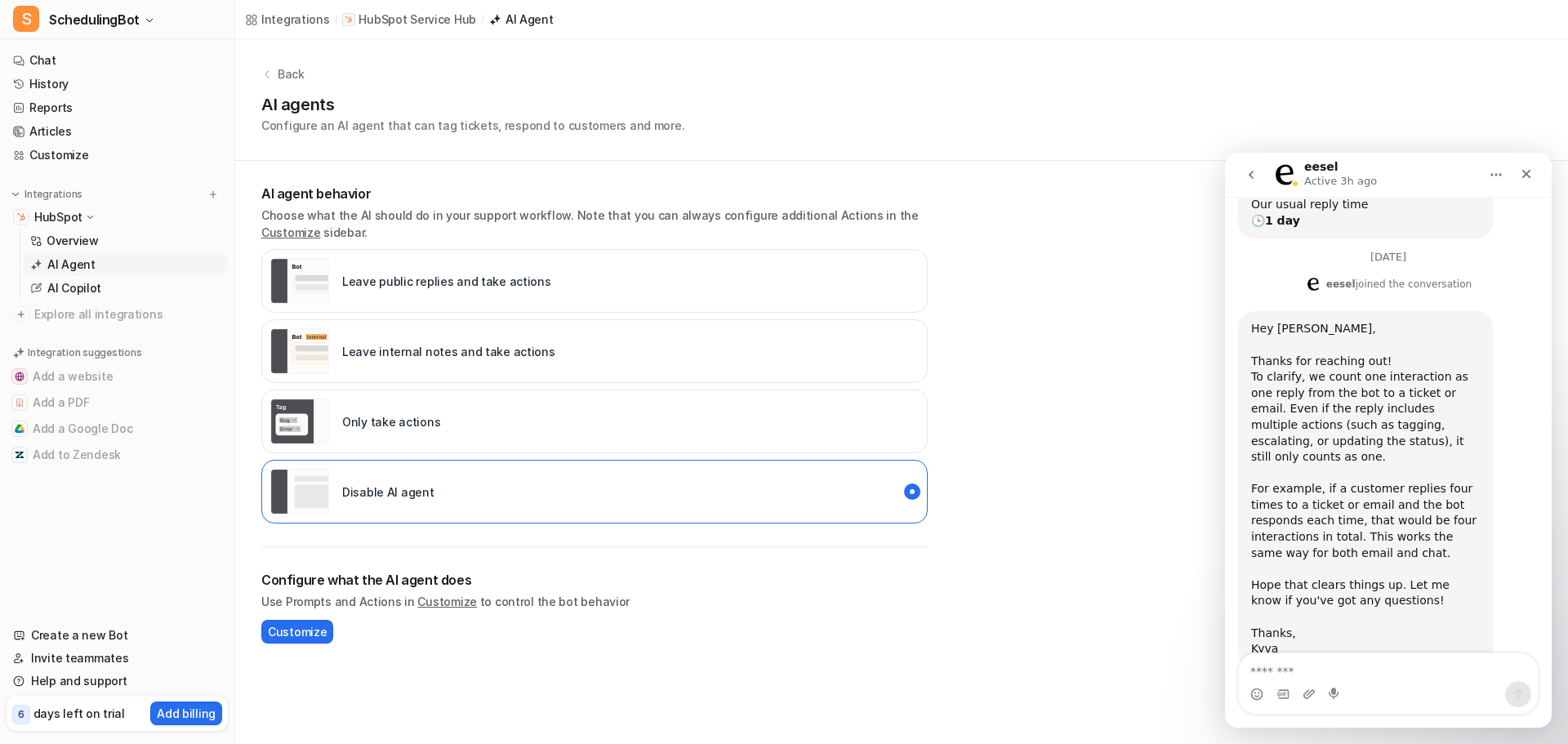
click at [1257, 176] on button "go back" at bounding box center [1251, 175] width 31 height 31
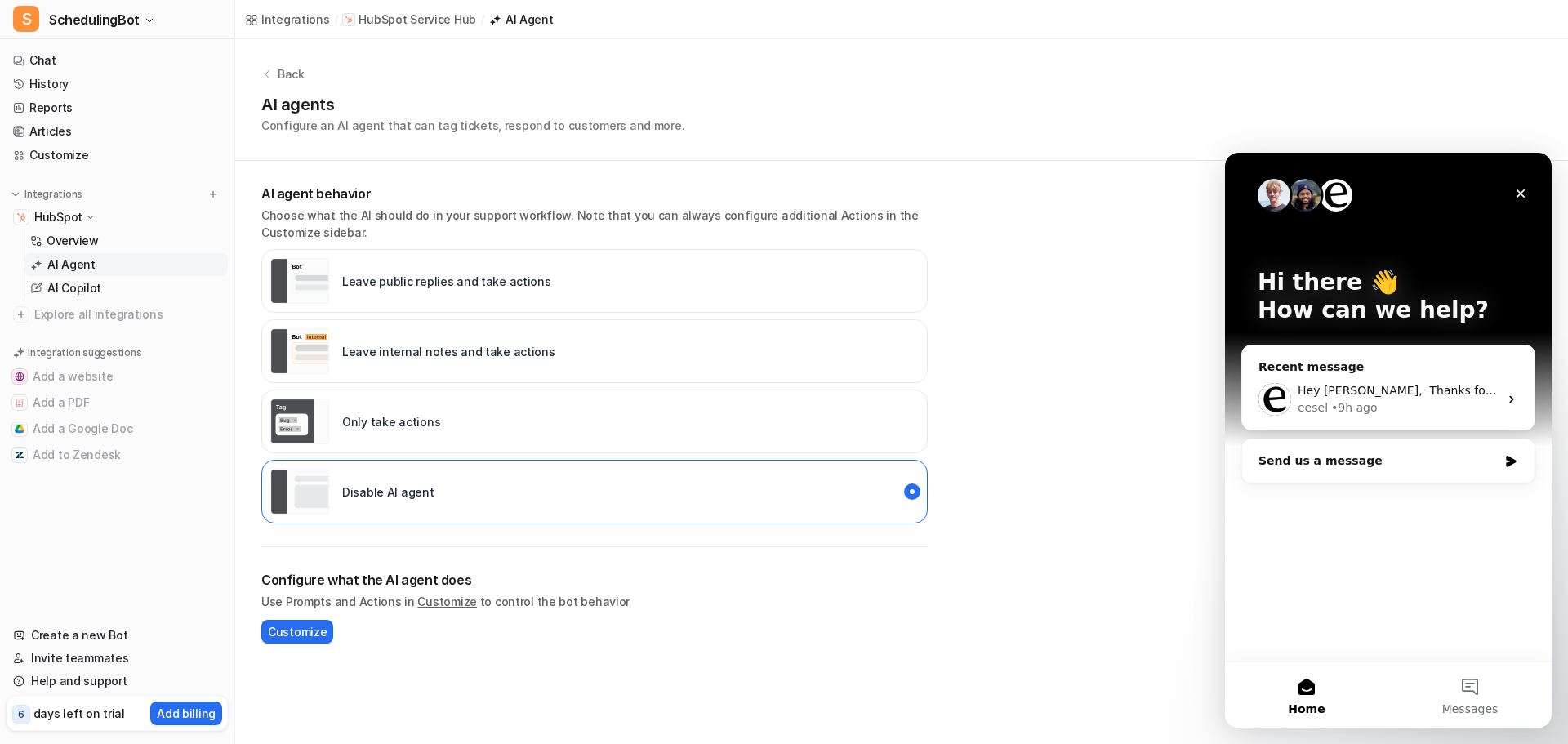
scroll to position [0, 0]
click at [1355, 462] on div "Send us a message" at bounding box center [1377, 462] width 239 height 17
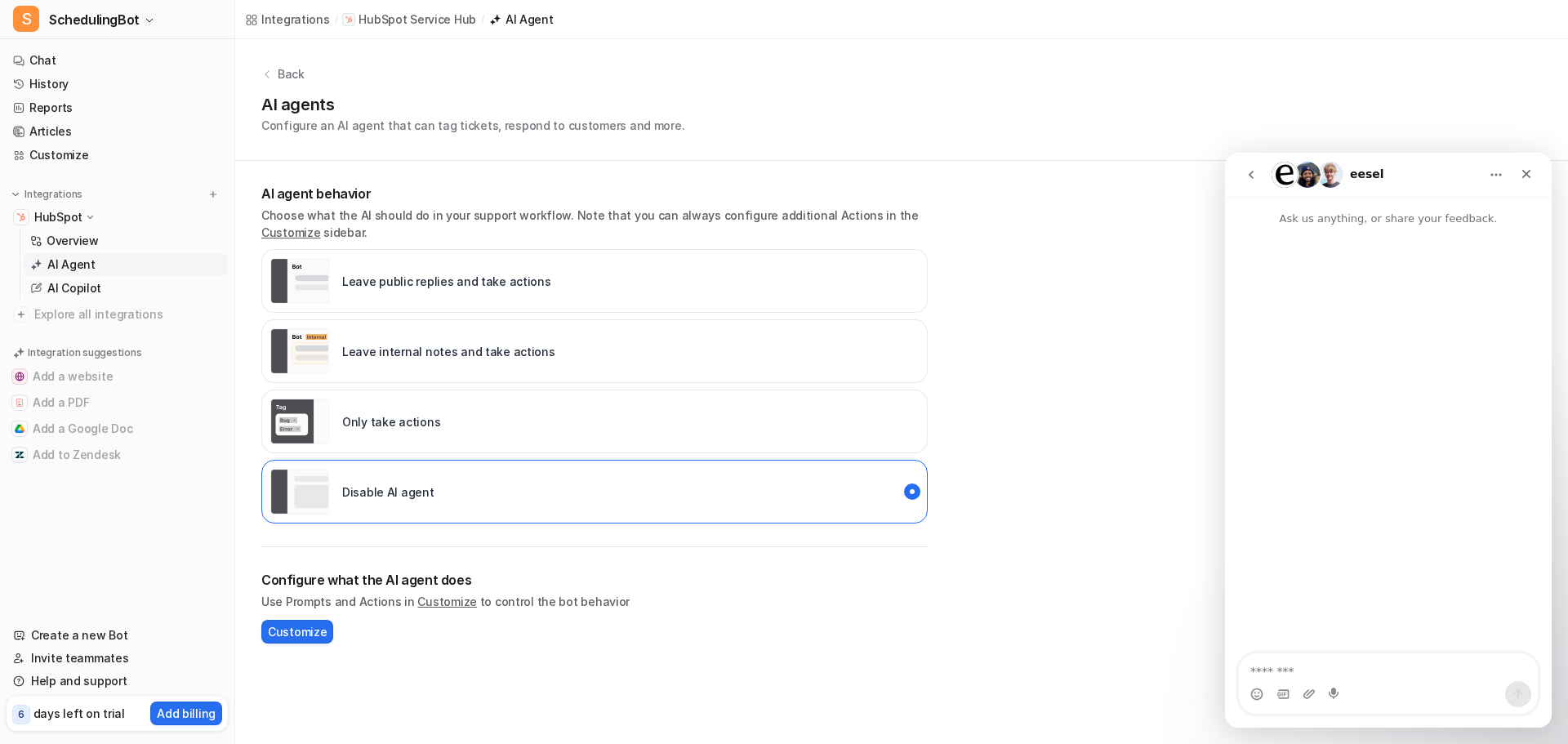
click at [1343, 672] on textarea "Message…" at bounding box center [1388, 668] width 299 height 28
click at [59, 238] on p "Overview" at bounding box center [73, 241] width 52 height 17
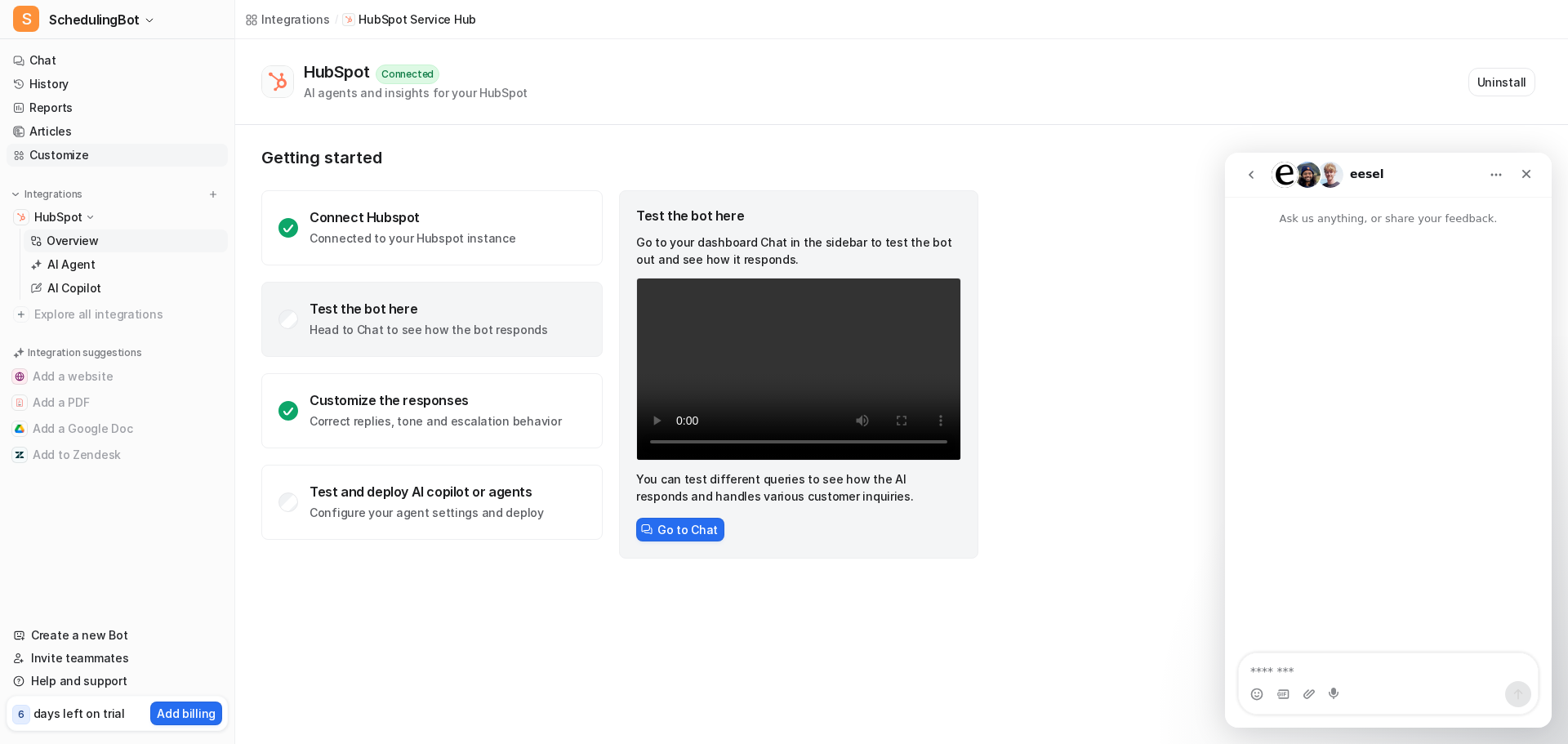
click at [75, 155] on link "Customize" at bounding box center [117, 155] width 222 height 23
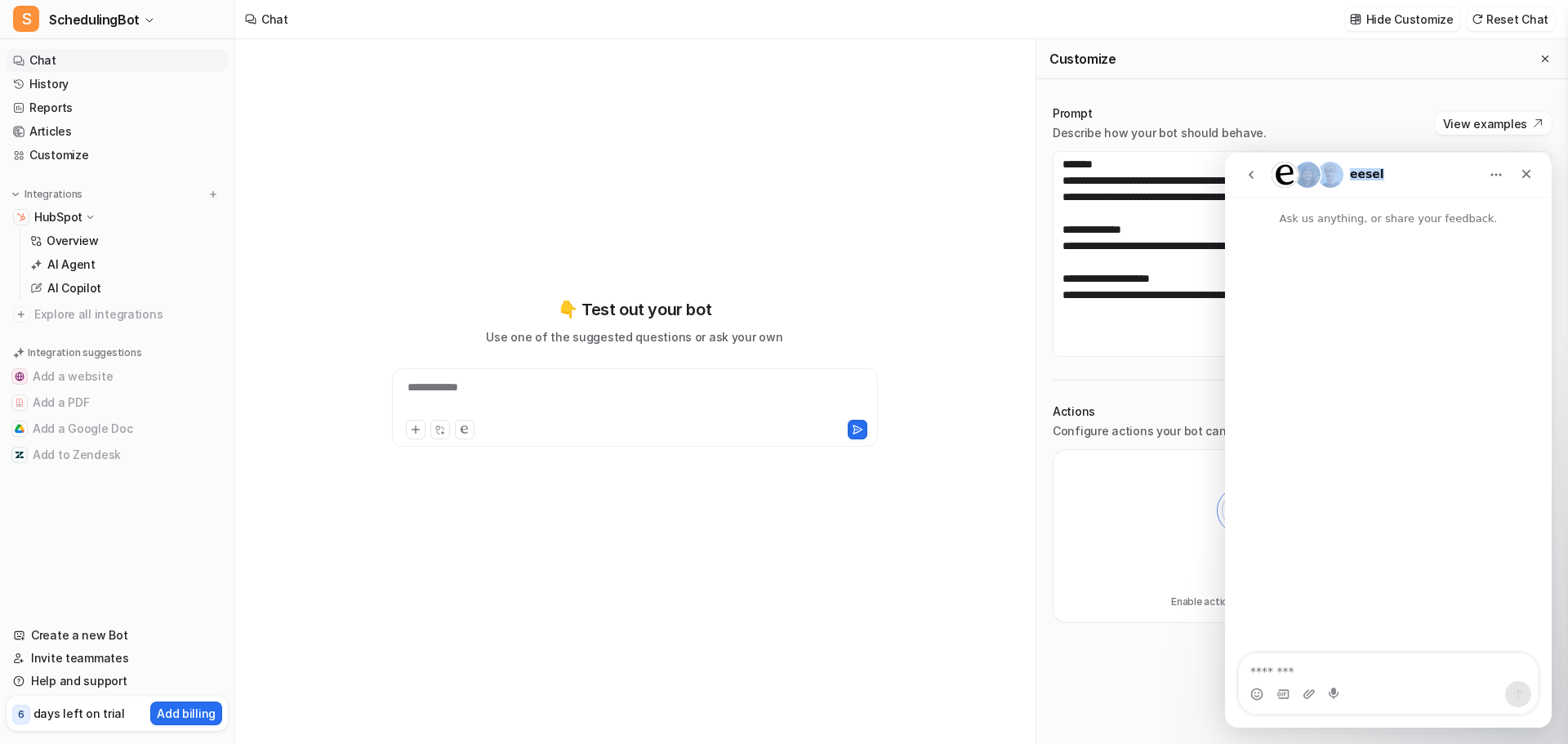
drag, startPoint x: 1447, startPoint y: 184, endPoint x: 1311, endPoint y: 196, distance: 136.5
click at [1311, 196] on nav "eesel" at bounding box center [1388, 175] width 327 height 44
click at [1526, 174] on icon "Close" at bounding box center [1526, 174] width 9 height 9
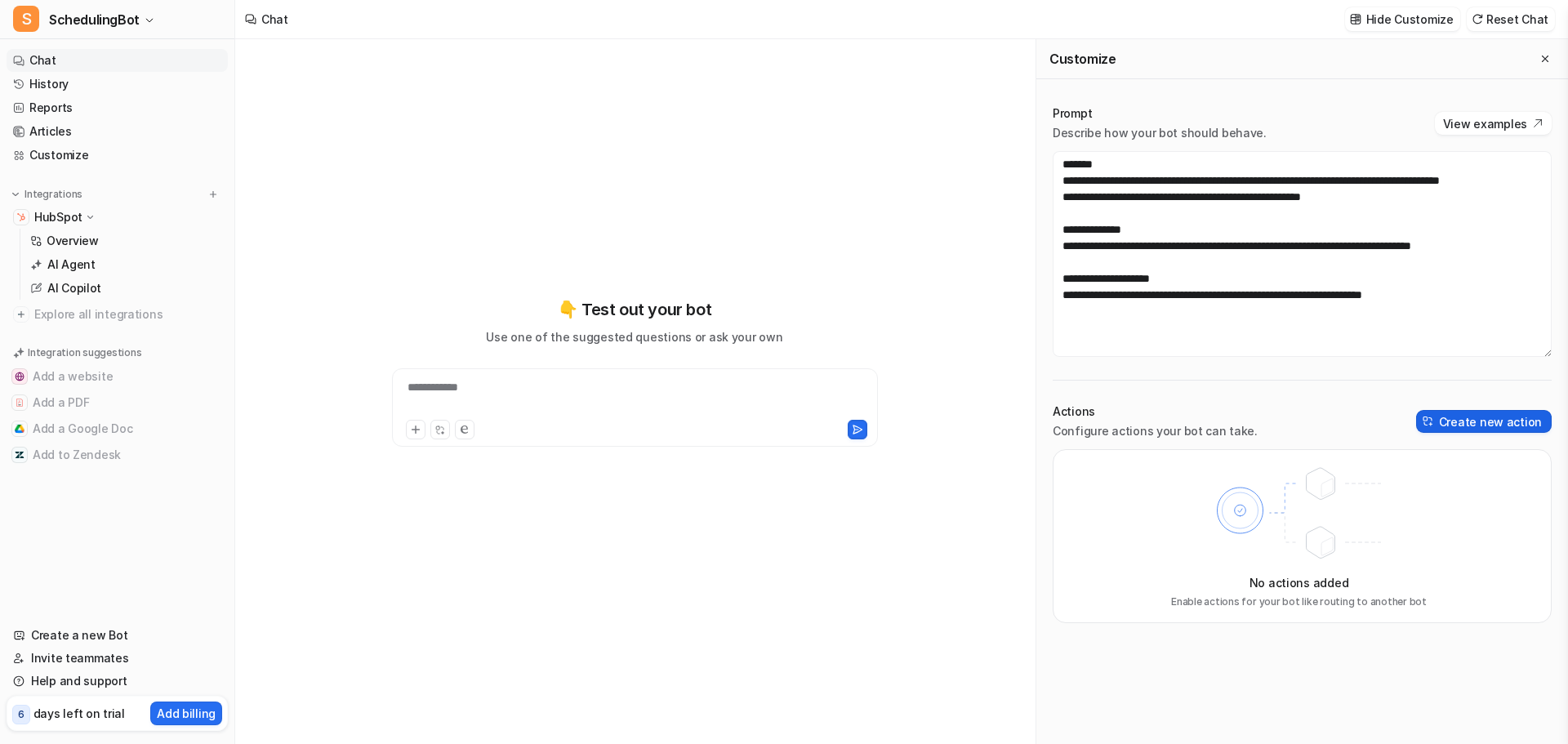
click at [1494, 415] on button "Create new action" at bounding box center [1484, 422] width 136 height 23
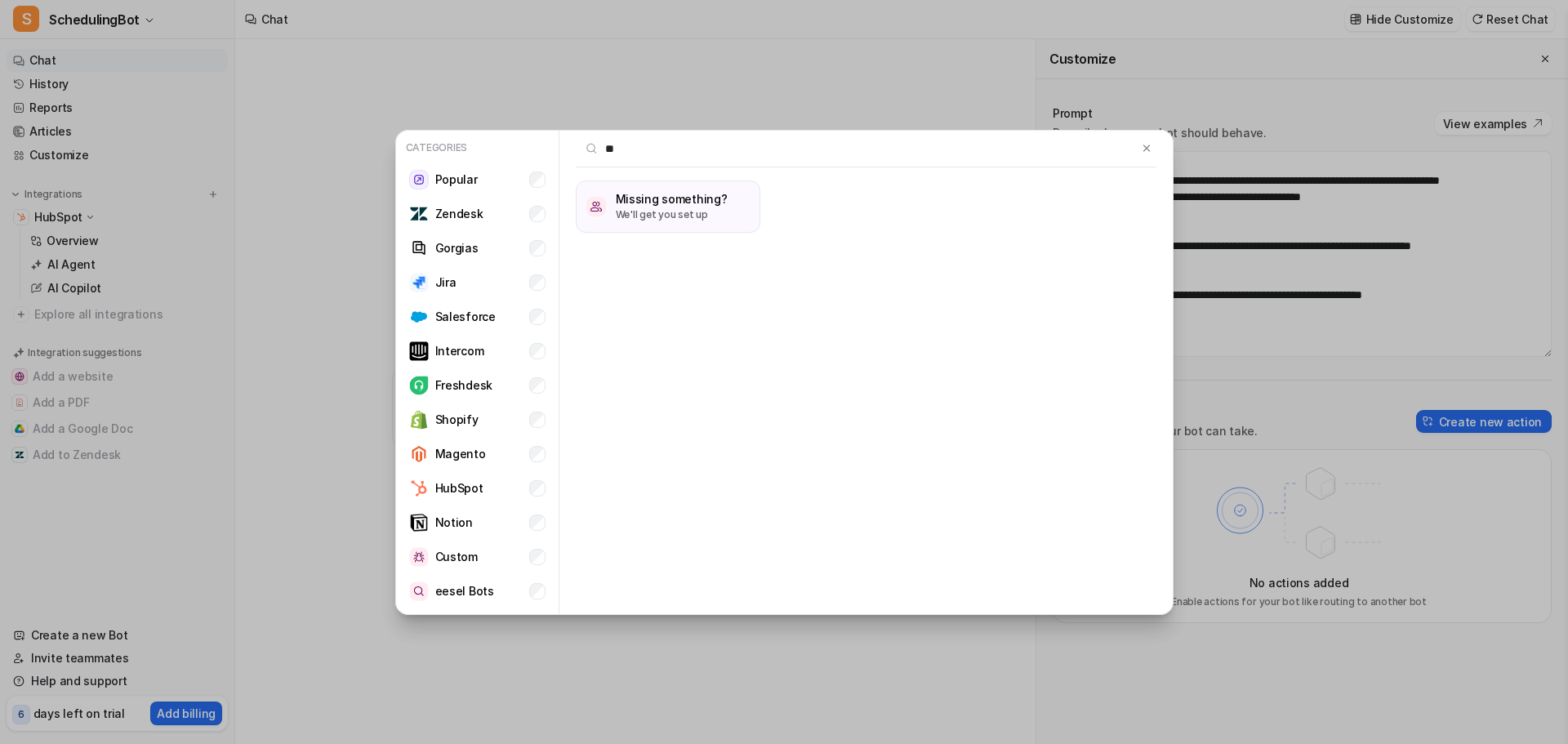
type input "*"
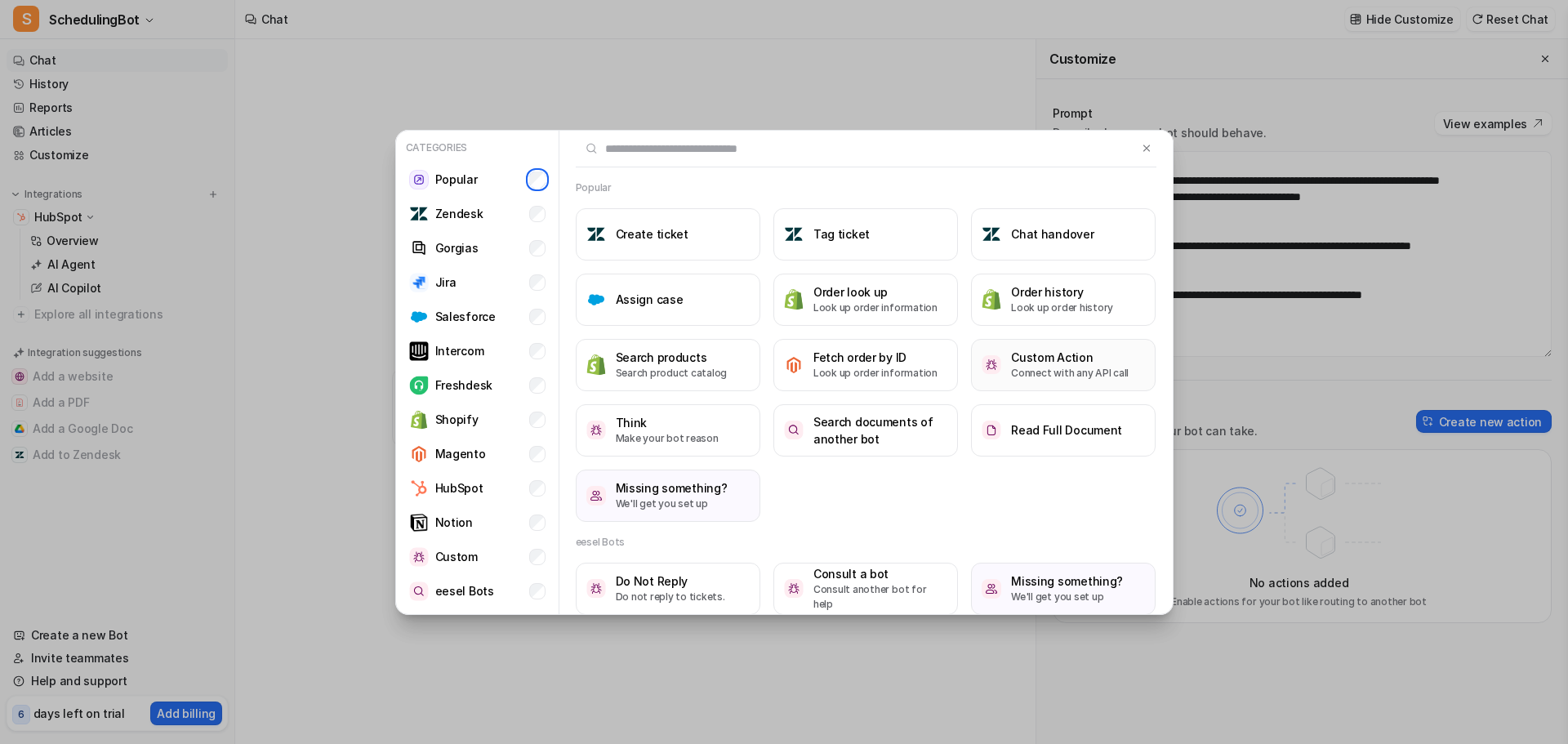
scroll to position [16, 0]
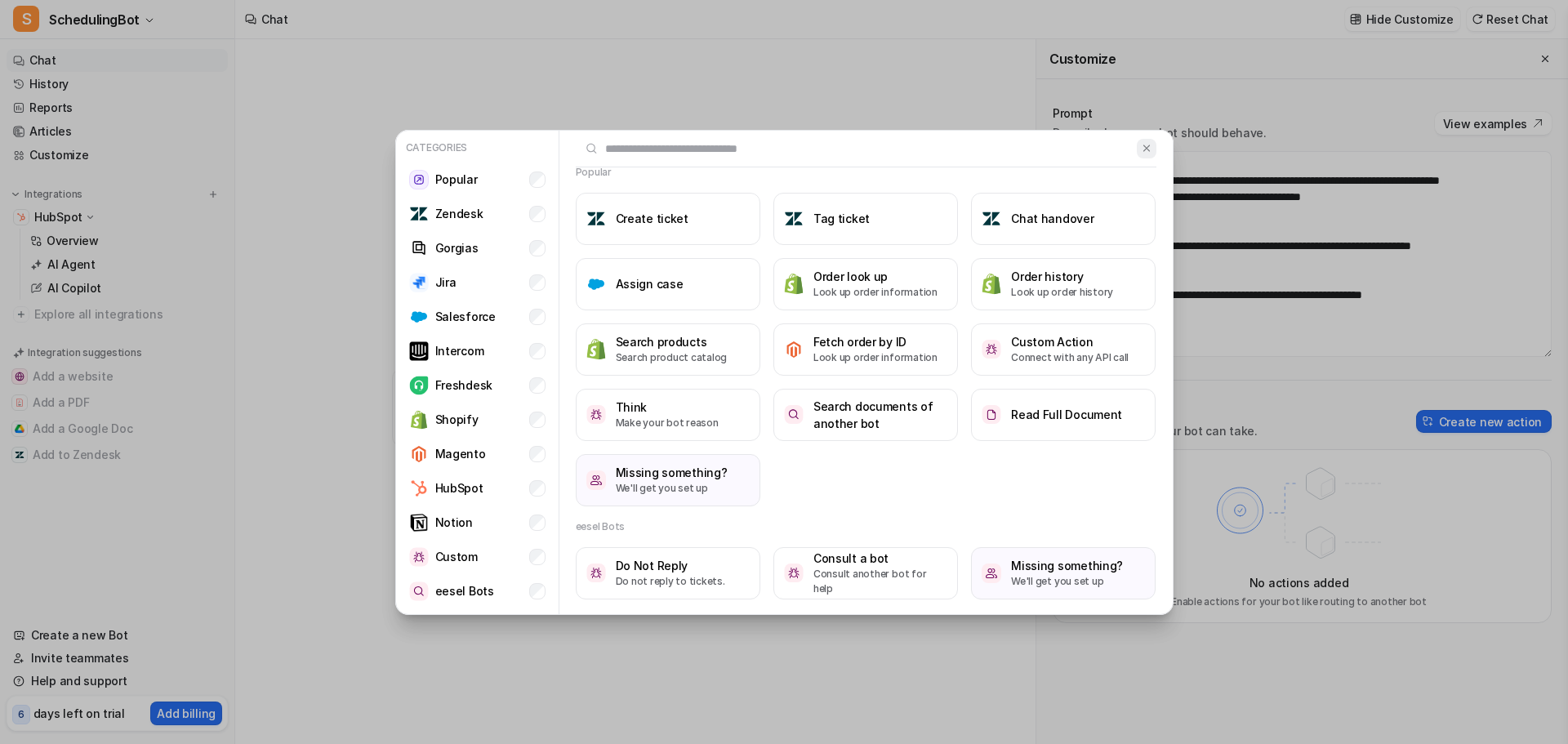
click at [1136, 156] on button at bounding box center [1146, 149] width 19 height 20
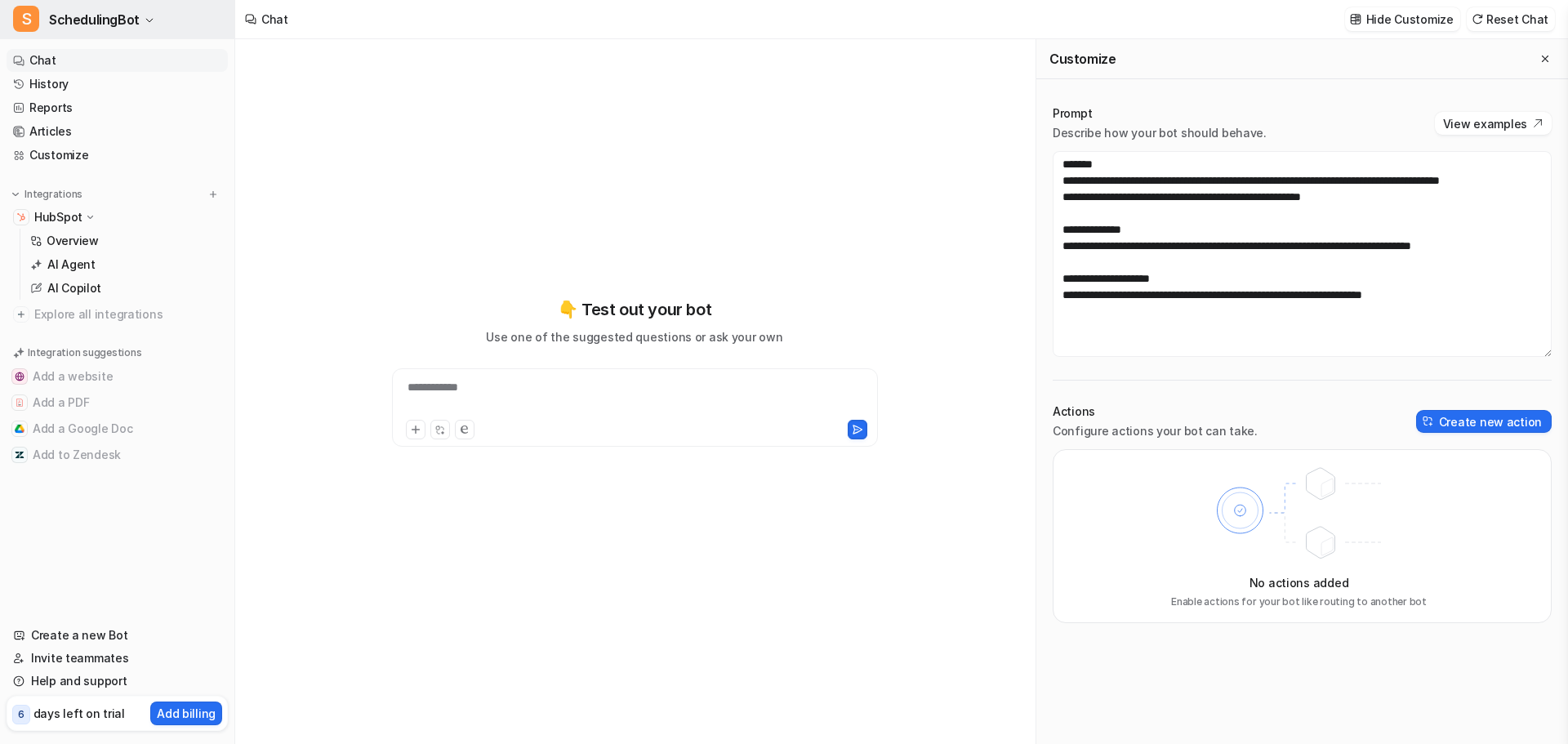
click at [136, 31] on button "S SchedulingBot" at bounding box center [117, 19] width 235 height 39
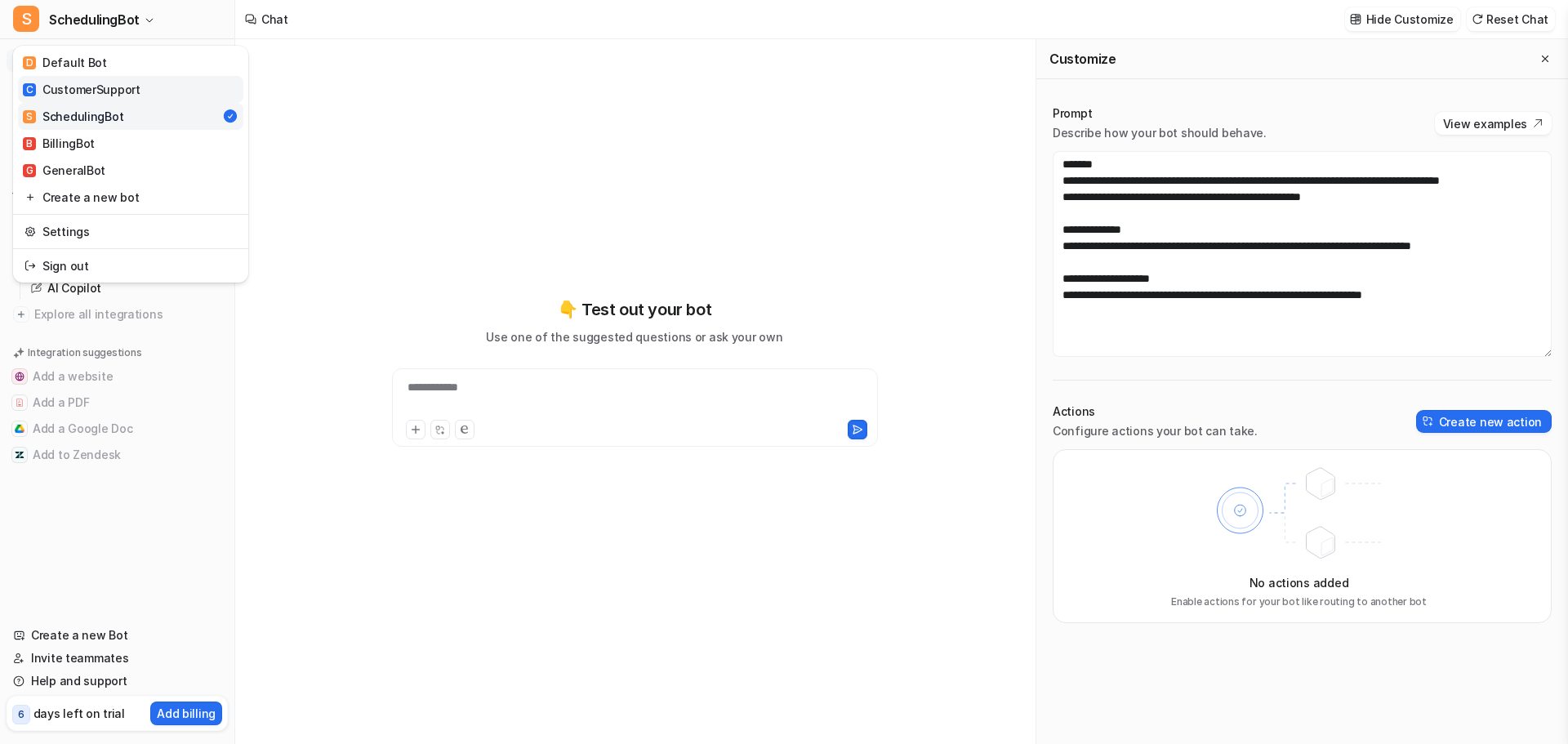
click at [114, 83] on div "C CustomerSupport" at bounding box center [81, 90] width 117 height 17
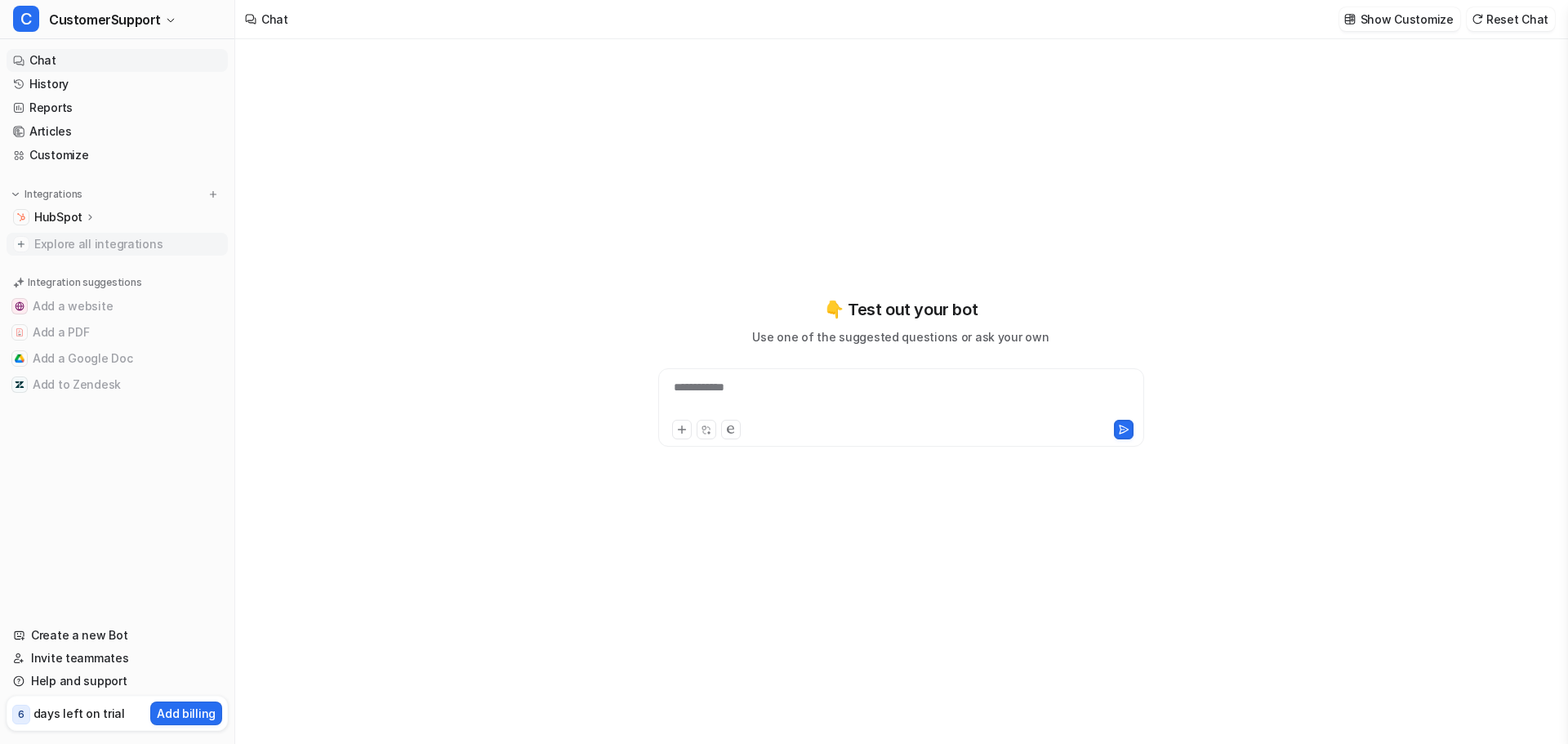
click at [75, 242] on span "Explore all integrations" at bounding box center [127, 244] width 187 height 26
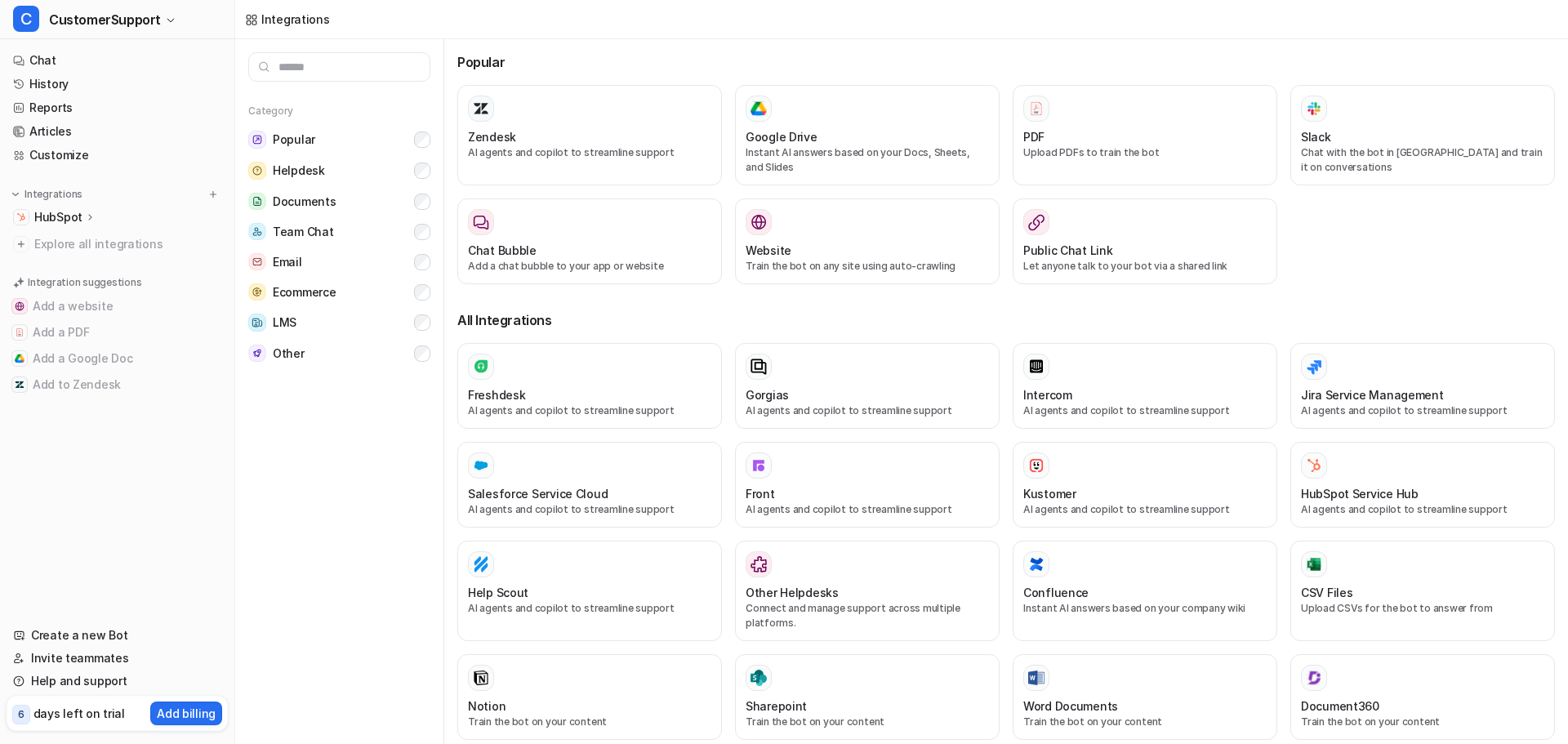
click at [373, 67] on input "text" at bounding box center [340, 67] width 182 height 30
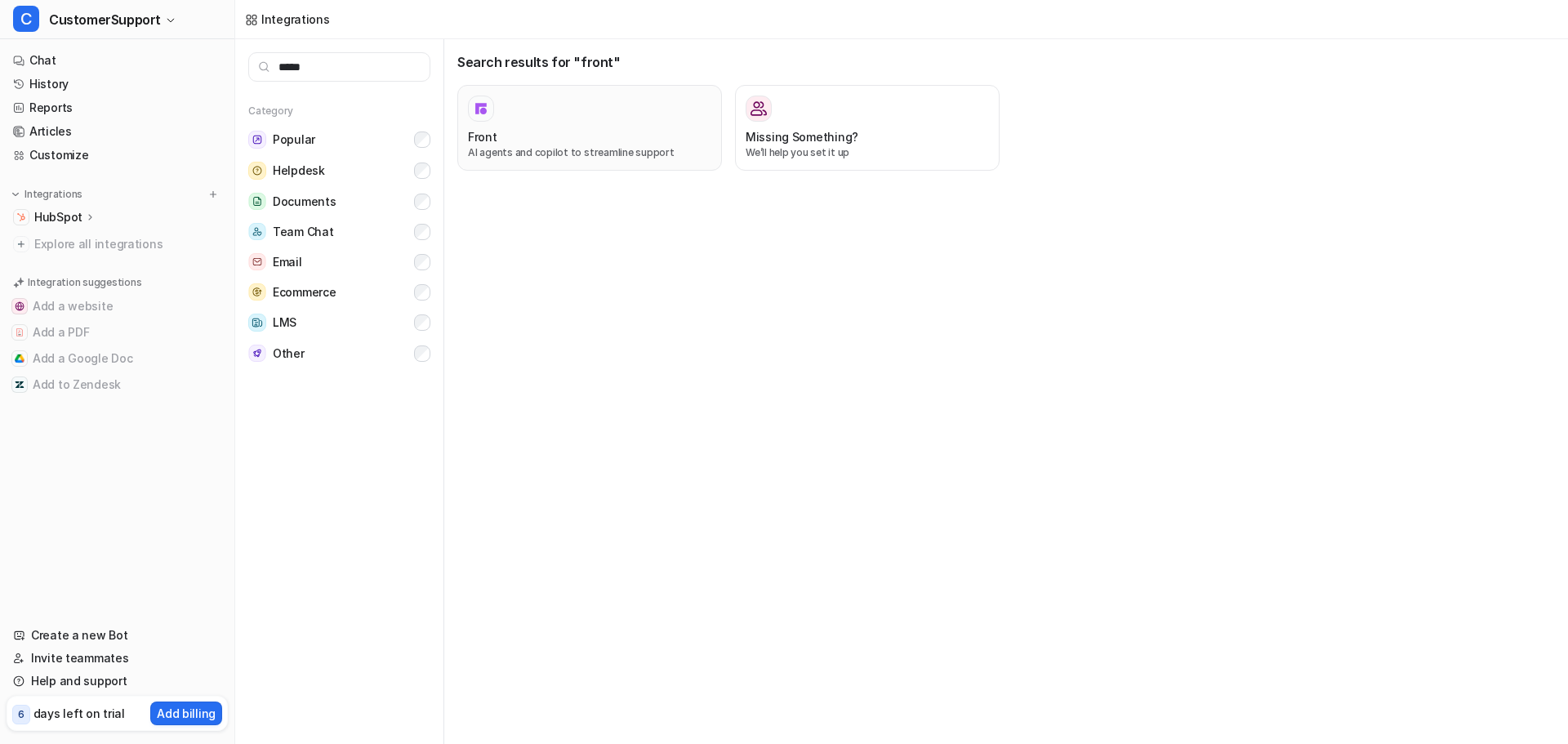
type input "*****"
click at [623, 157] on p "AI agents and copilot to streamline support" at bounding box center [590, 152] width 243 height 15
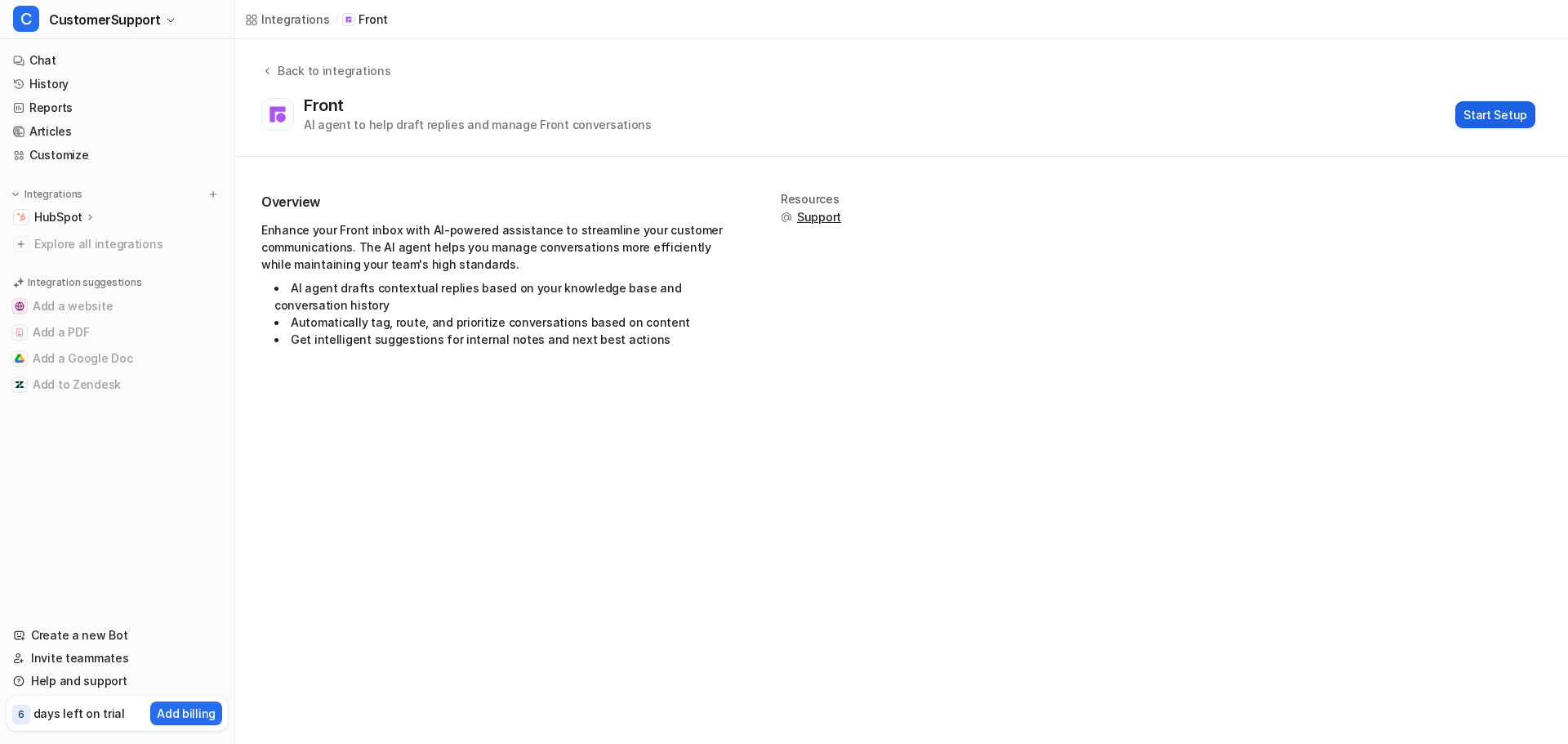
click at [1507, 106] on button "Start Setup" at bounding box center [1495, 115] width 80 height 27
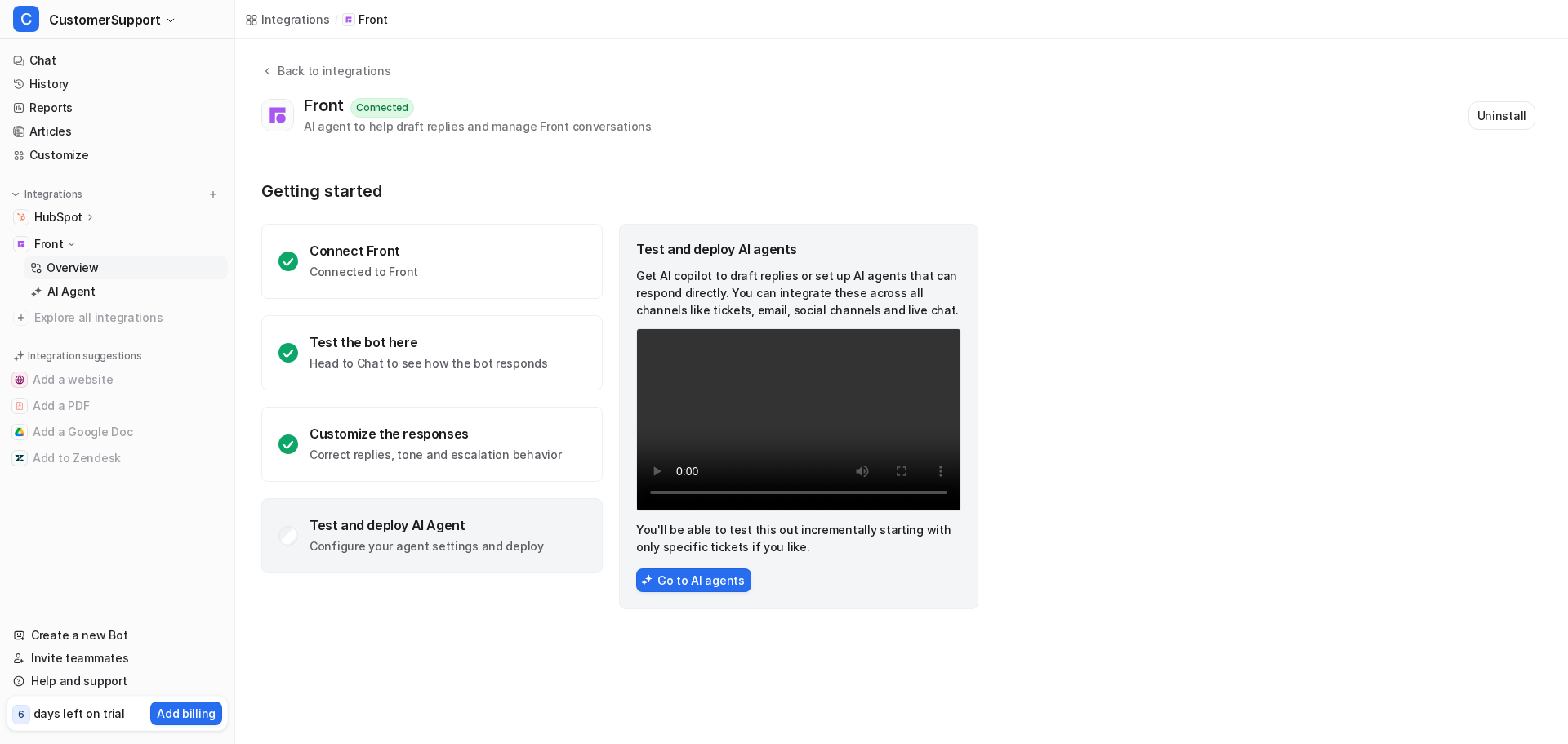
click at [486, 530] on div "Test and deploy AI Agent" at bounding box center [427, 525] width 235 height 17
click at [692, 584] on button "Go to AI agents" at bounding box center [693, 580] width 116 height 23
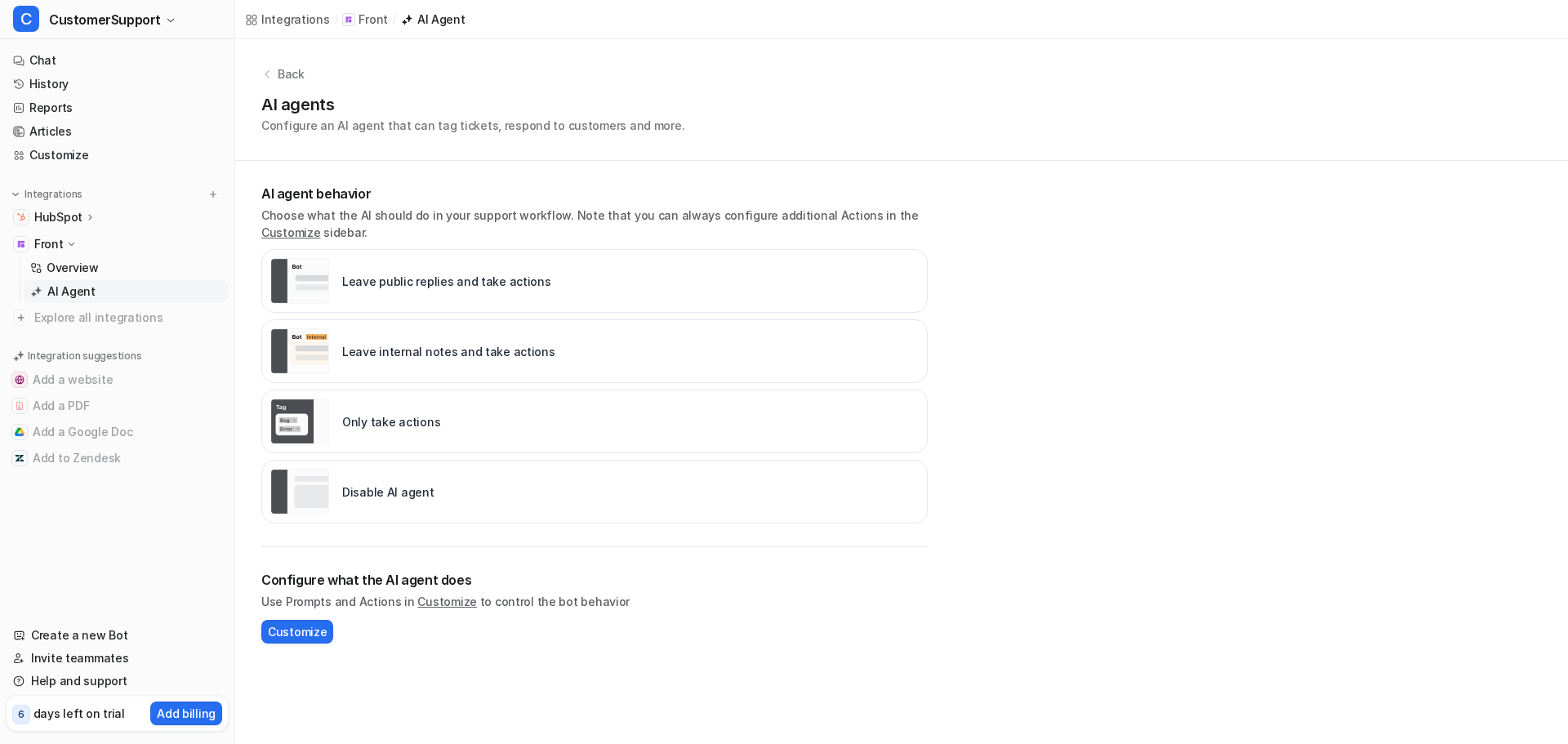
click at [523, 282] on p "Leave public replies and take actions" at bounding box center [447, 282] width 209 height 17
click at [303, 632] on span "Customize" at bounding box center [297, 632] width 59 height 17
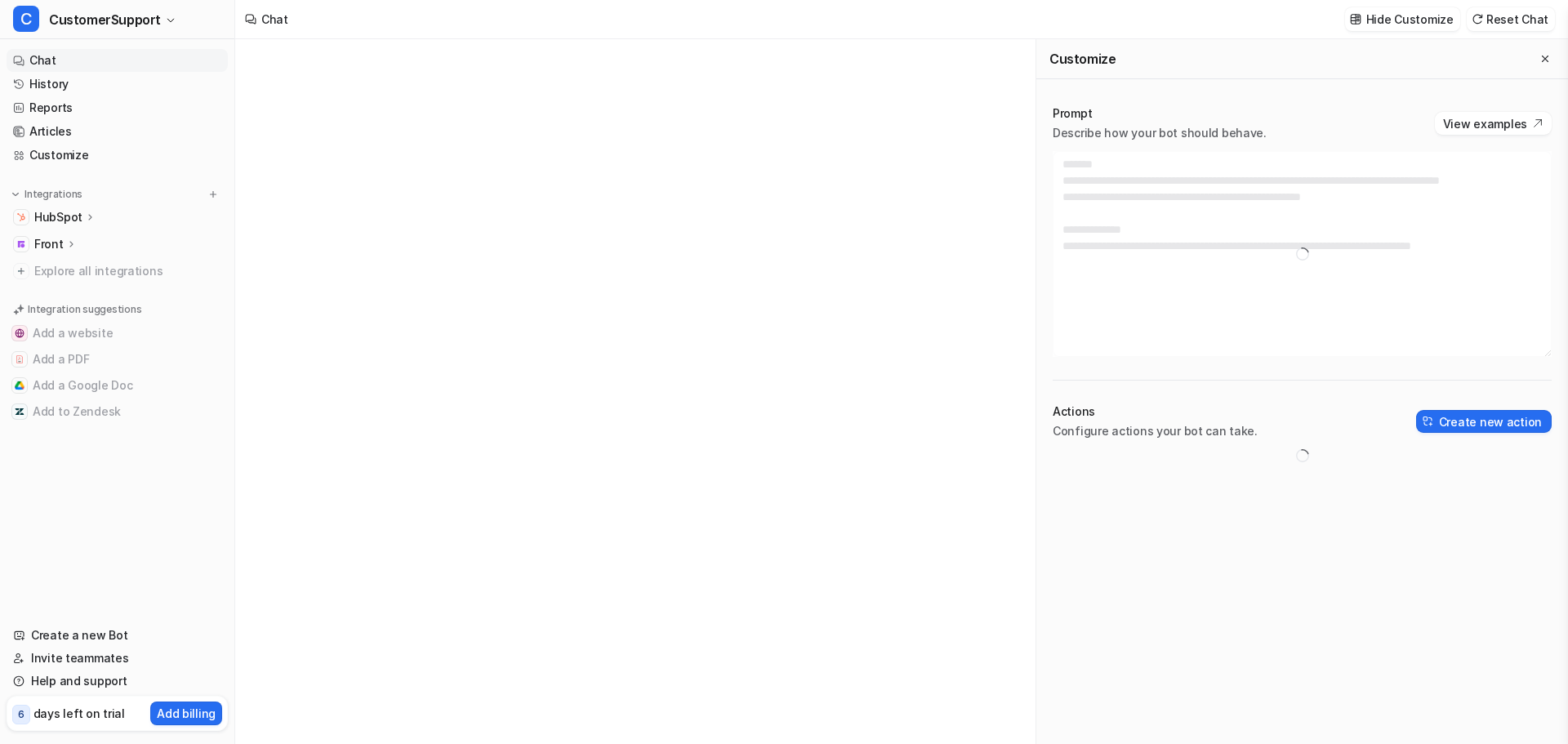
type textarea "**********"
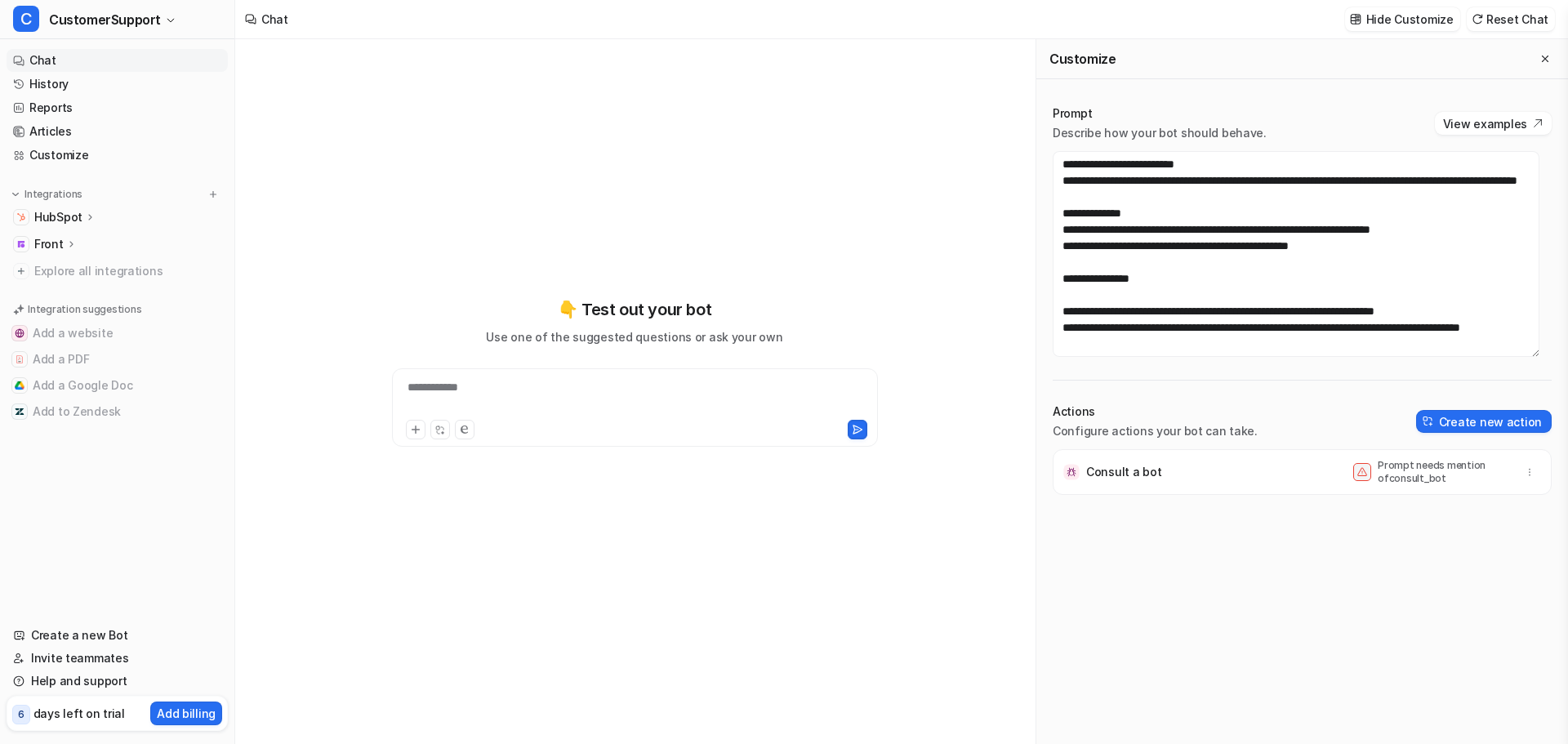
click at [40, 242] on p "Front" at bounding box center [49, 244] width 30 height 17
click at [71, 290] on p "AI Agent" at bounding box center [71, 291] width 48 height 17
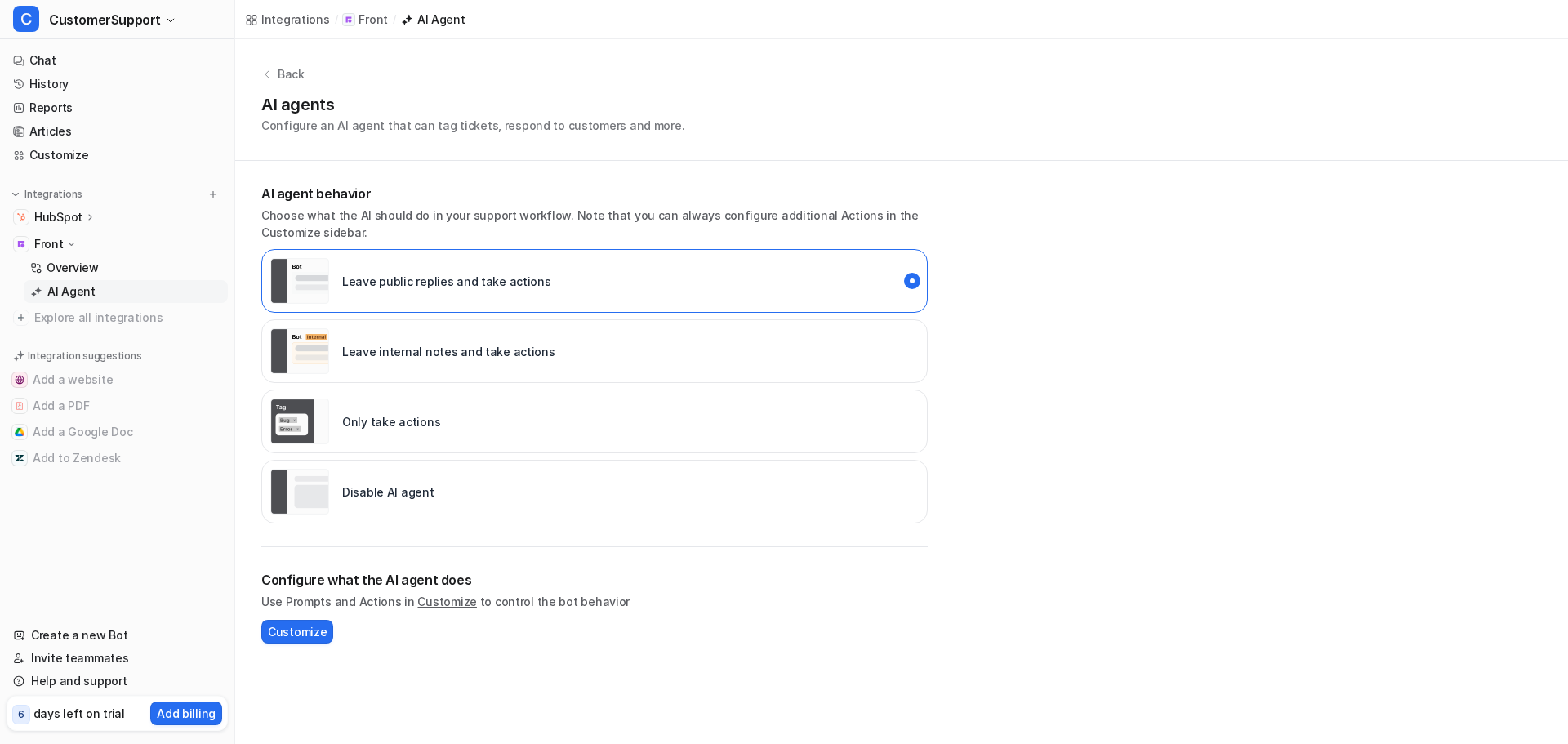
click at [397, 480] on div "Disable AI agent" at bounding box center [352, 491] width 164 height 46
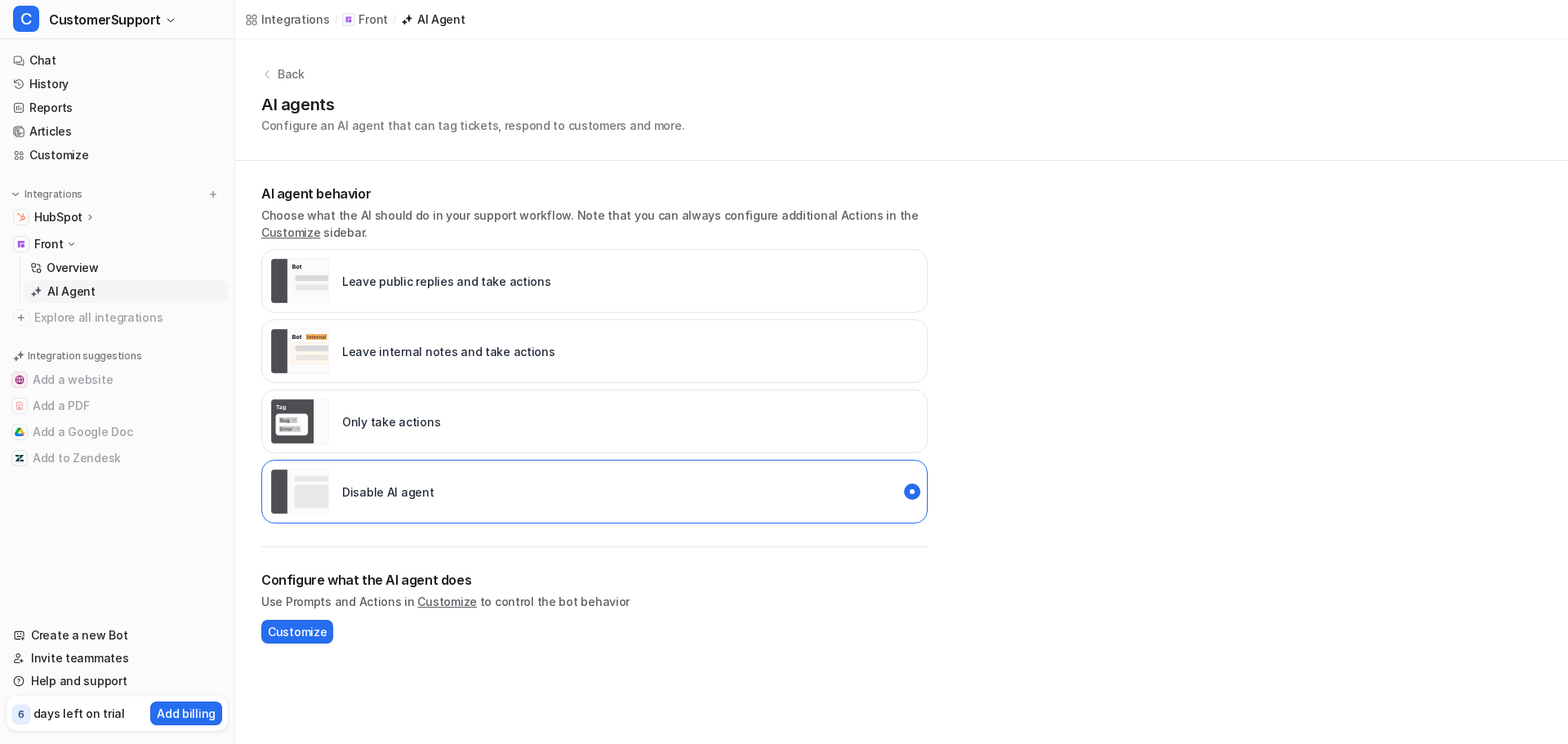
click at [1247, 225] on div "Back AI agents Configure an AI agent that can tag tickets, respond to customers…" at bounding box center [902, 353] width 1333 height 628
click at [75, 681] on link "Help and support" at bounding box center [117, 681] width 222 height 23
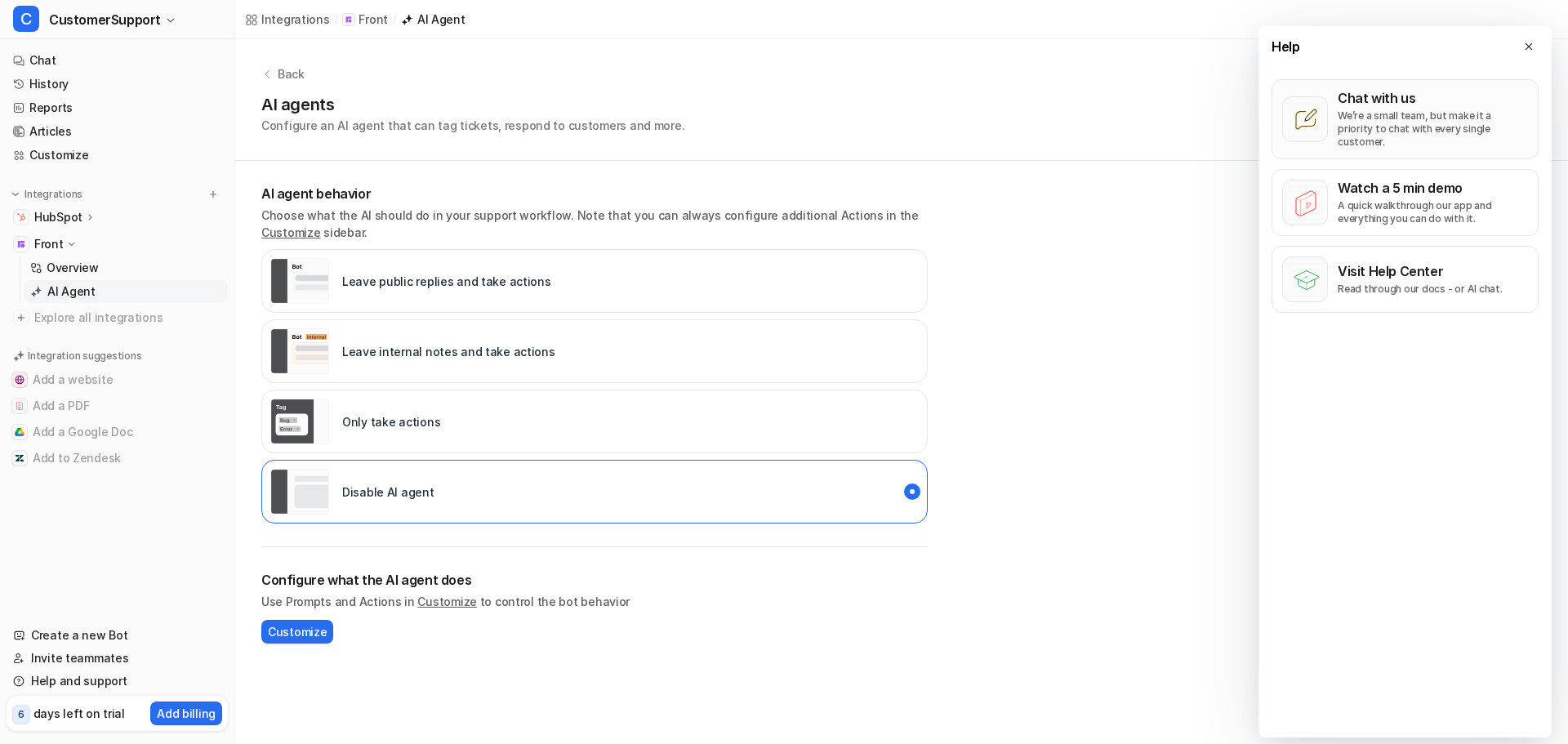
click at [1407, 116] on p "We’re a small team, but make it a priority to chat with every single customer." at bounding box center [1432, 129] width 190 height 39
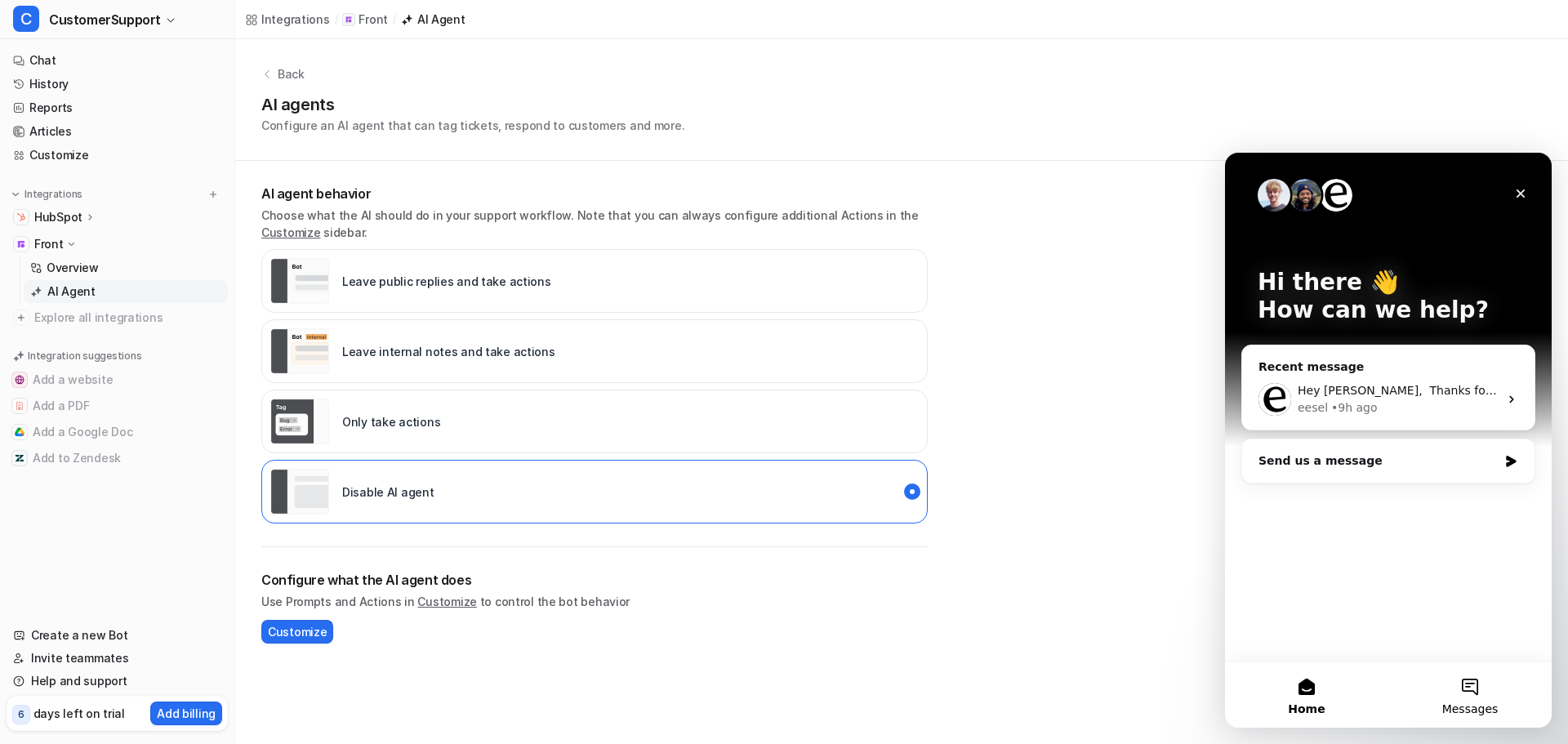
click at [1465, 692] on button "Messages" at bounding box center [1470, 694] width 163 height 65
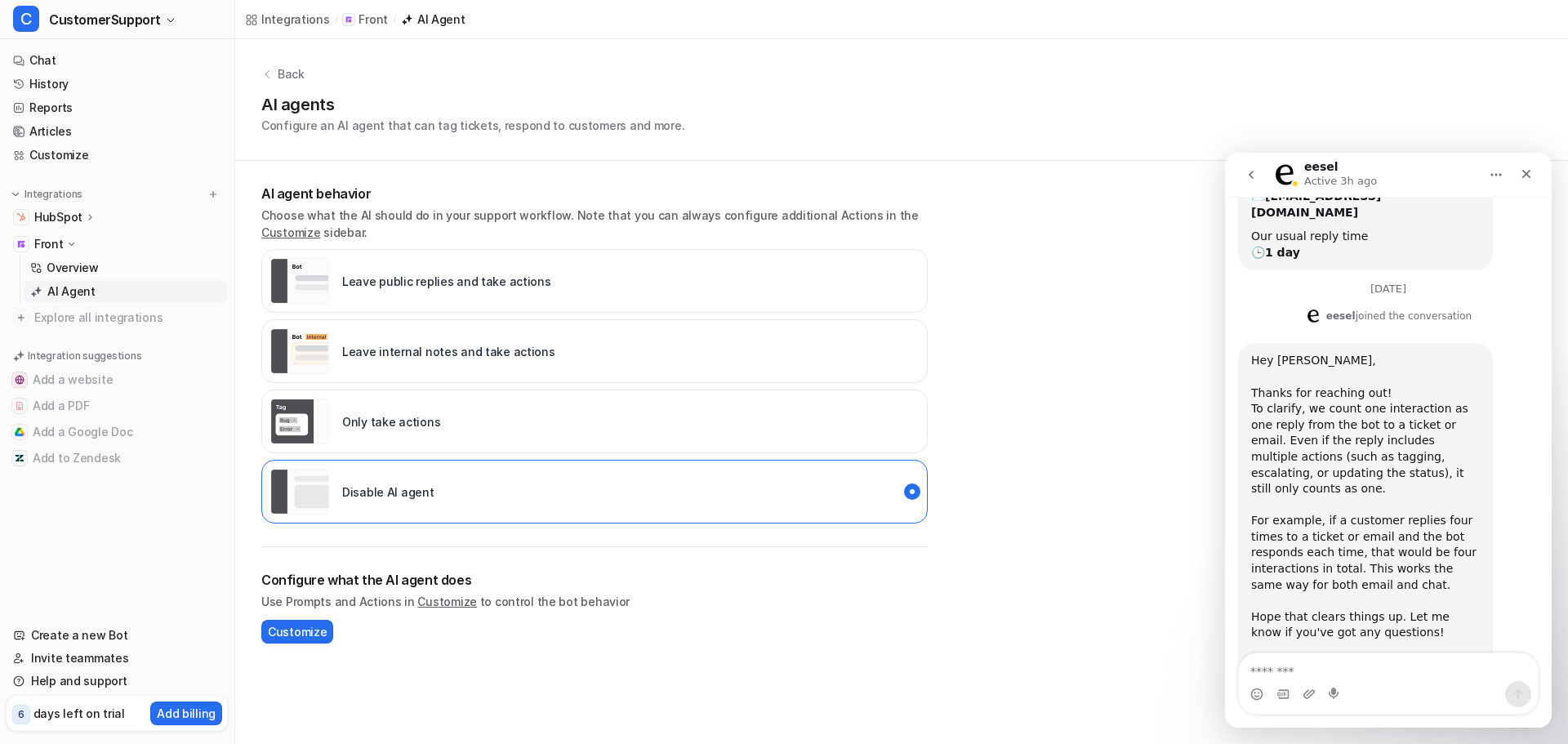
scroll to position [235, 0]
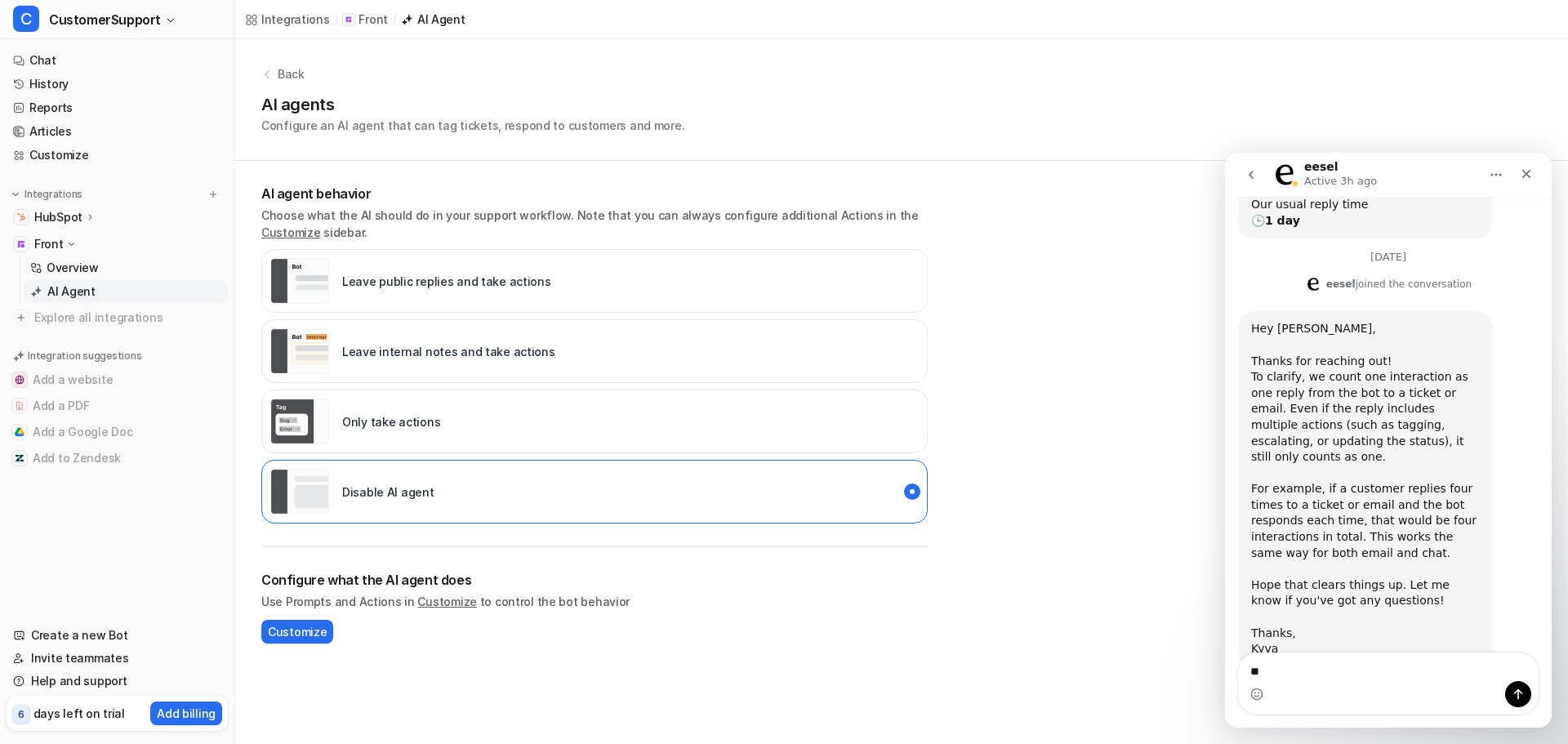
type textarea "*"
click at [1261, 178] on button "go back" at bounding box center [1251, 175] width 31 height 31
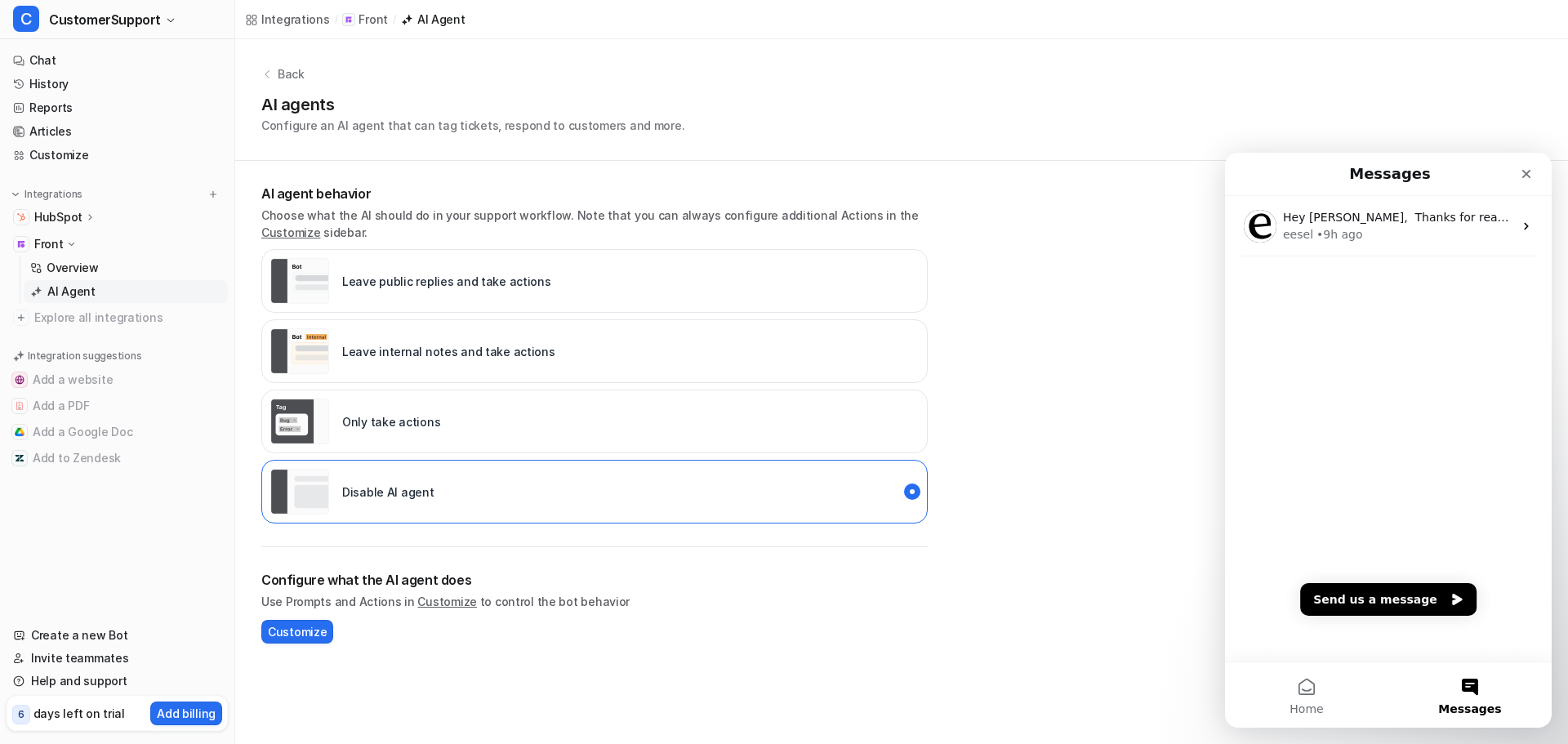
scroll to position [0, 0]
click at [1407, 606] on button "Send us a message" at bounding box center [1387, 600] width 176 height 33
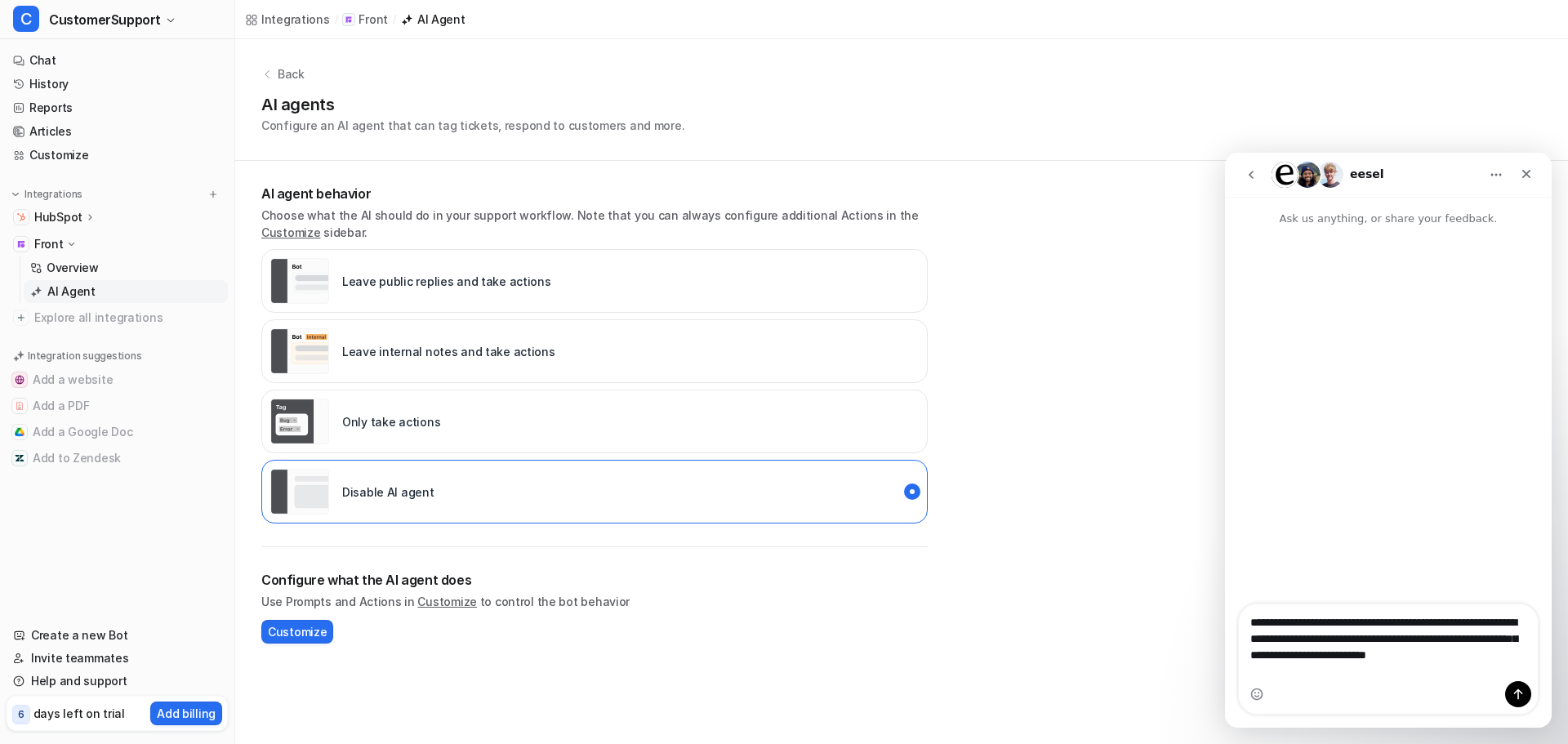
type textarea "**********"
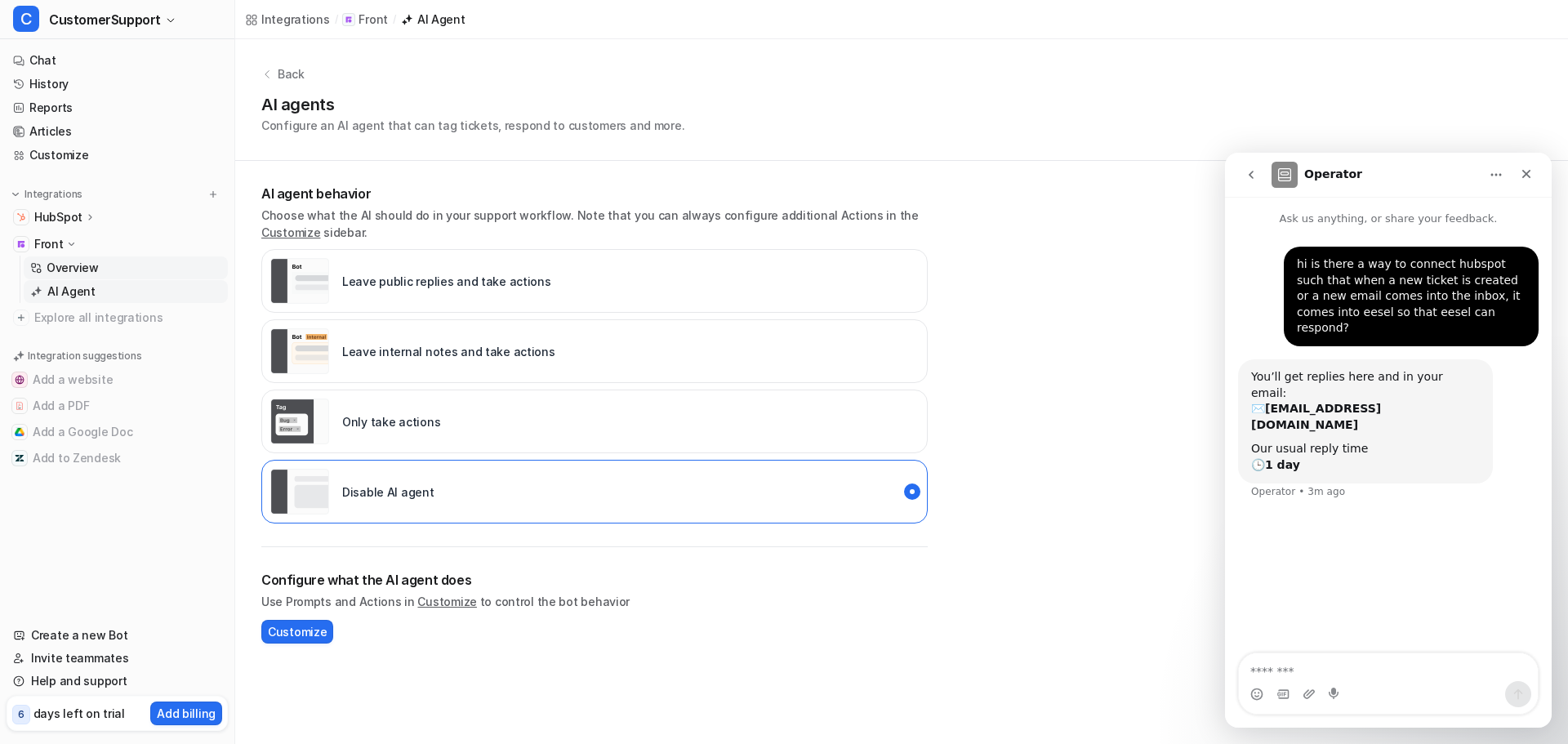
click at [90, 263] on p "Overview" at bounding box center [73, 268] width 52 height 17
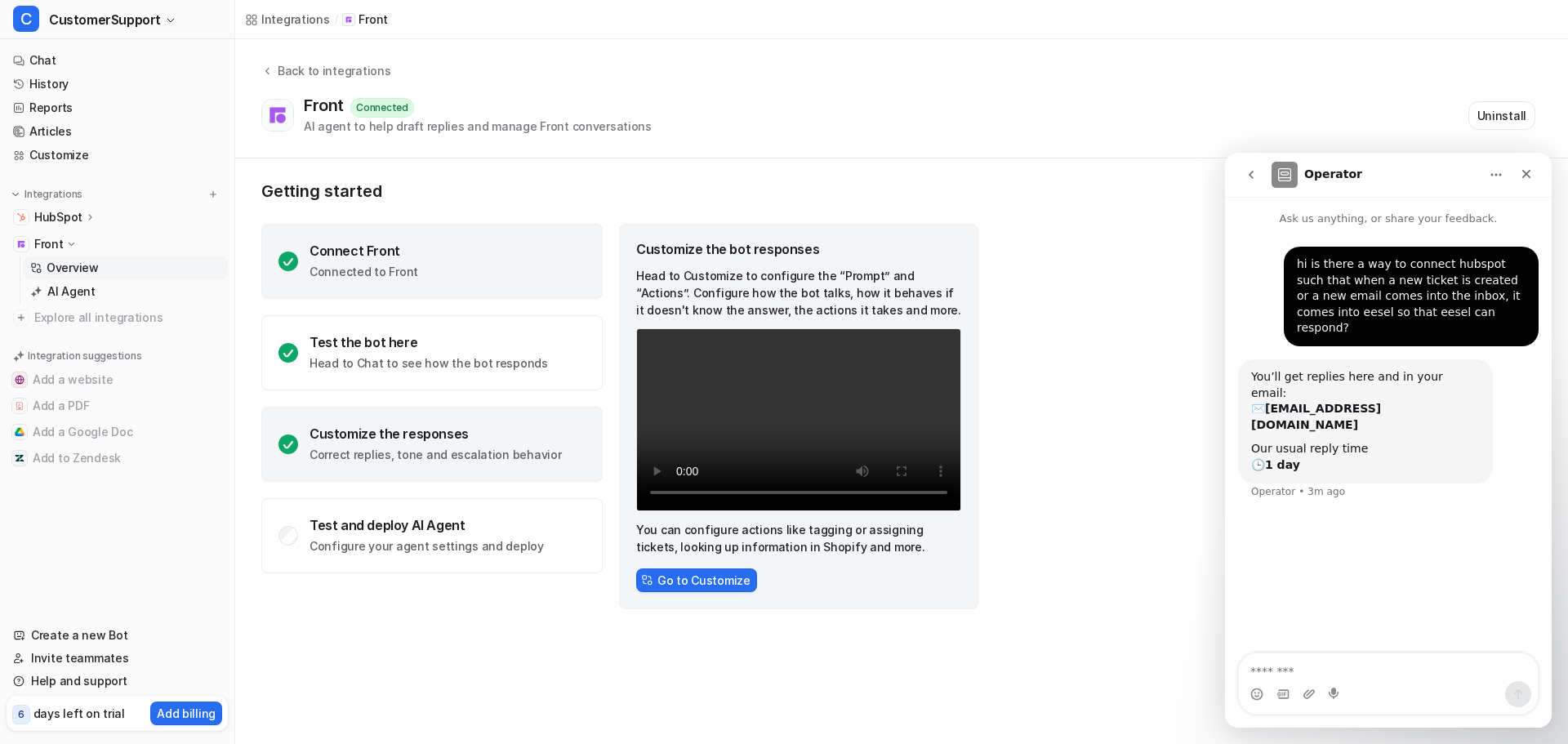
click at [420, 275] on div "Connect Front Connected to Front" at bounding box center [432, 262] width 341 height 75
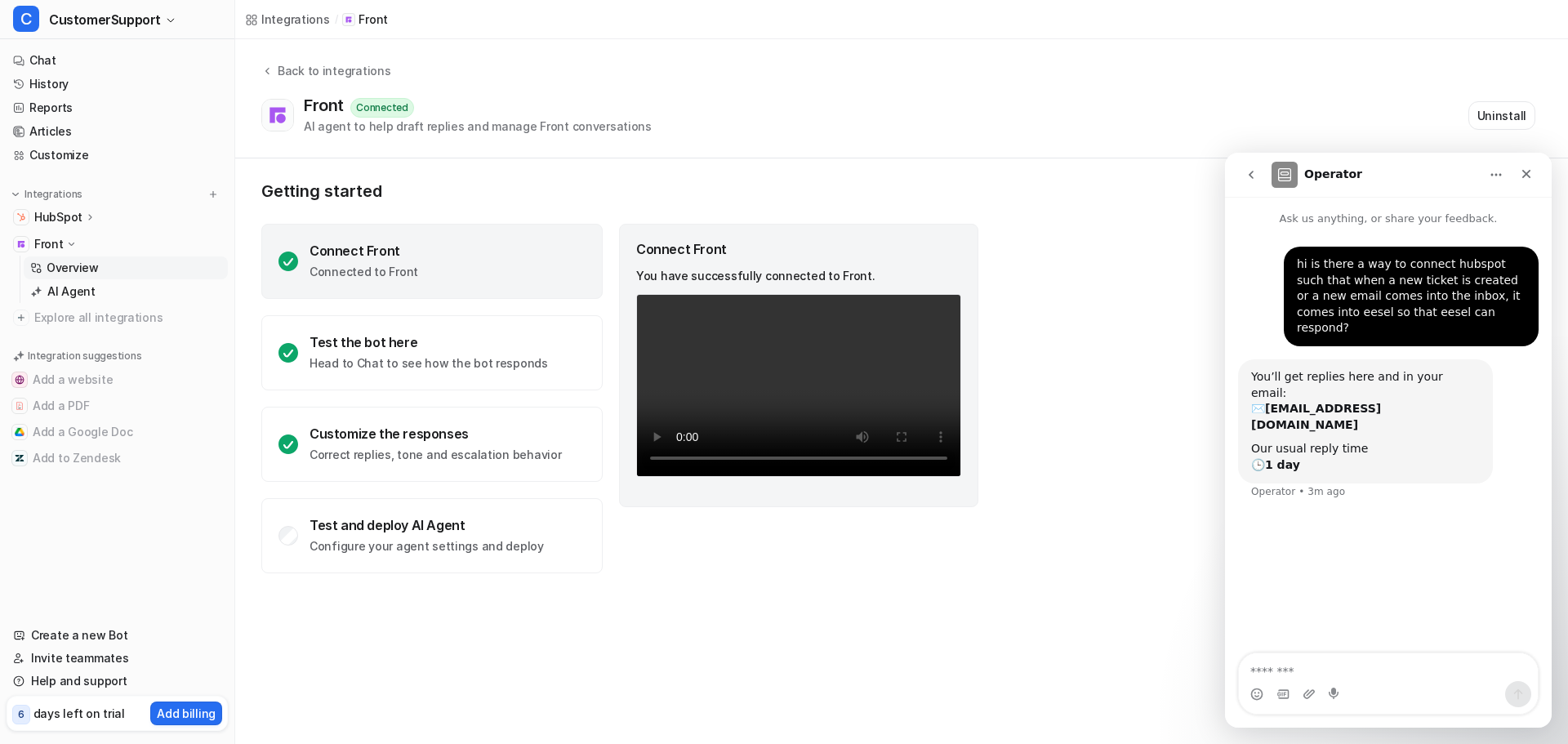
click at [1490, 177] on icon "Home" at bounding box center [1495, 175] width 13 height 13
click at [1330, 131] on div "Front Connected AI agent to help draft replies and manage Front conversations U…" at bounding box center [898, 115] width 1274 height 39
click at [1492, 128] on button "Uninstall" at bounding box center [1501, 116] width 67 height 29
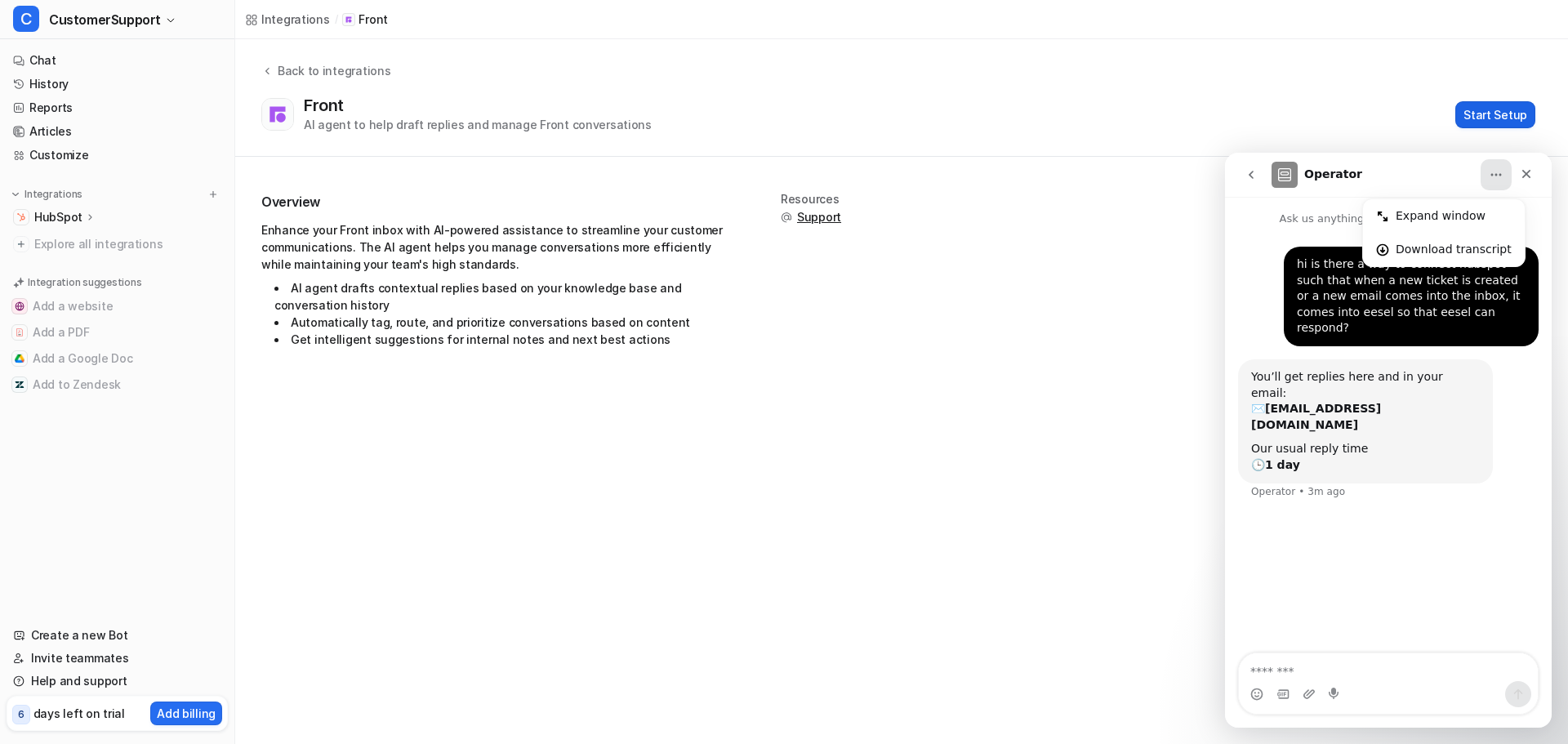
click at [1492, 119] on button "Start Setup" at bounding box center [1495, 115] width 80 height 27
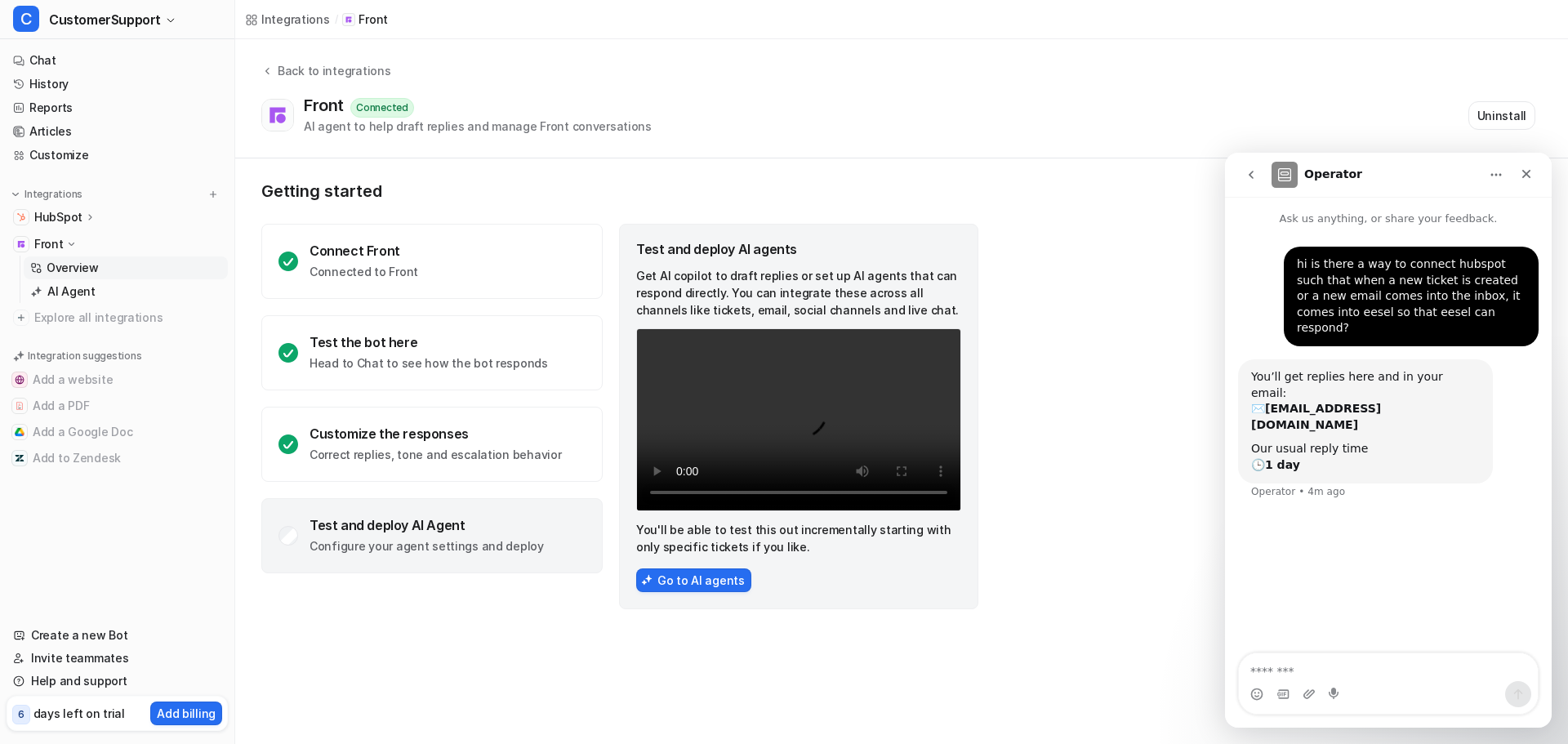
click at [473, 542] on p "Configure your agent settings and deploy" at bounding box center [427, 546] width 235 height 17
click at [664, 585] on button "Go to AI agents" at bounding box center [693, 580] width 116 height 23
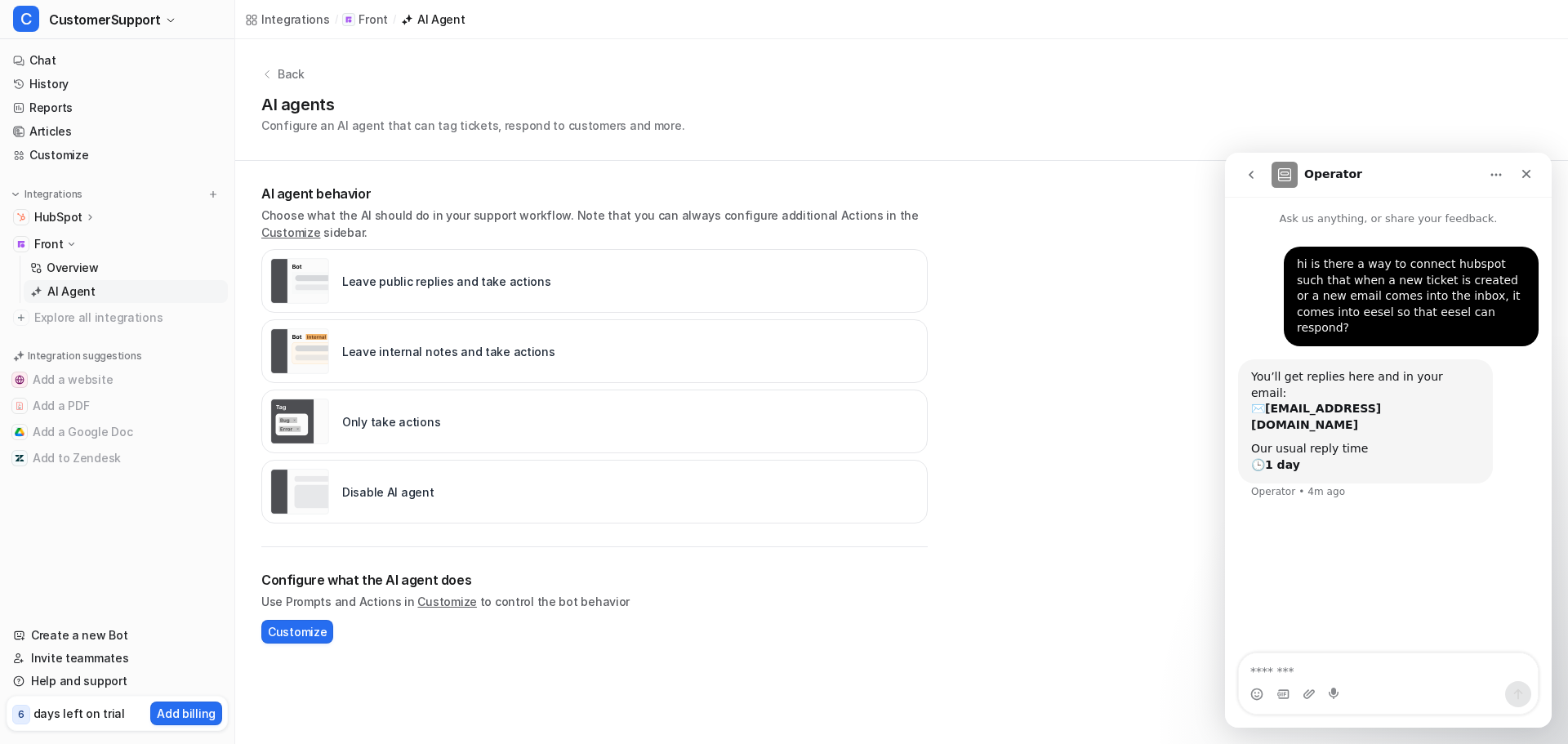
click at [495, 294] on div "Leave public replies and take actions" at bounding box center [410, 281] width 281 height 46
click at [311, 631] on span "Customize" at bounding box center [297, 632] width 59 height 17
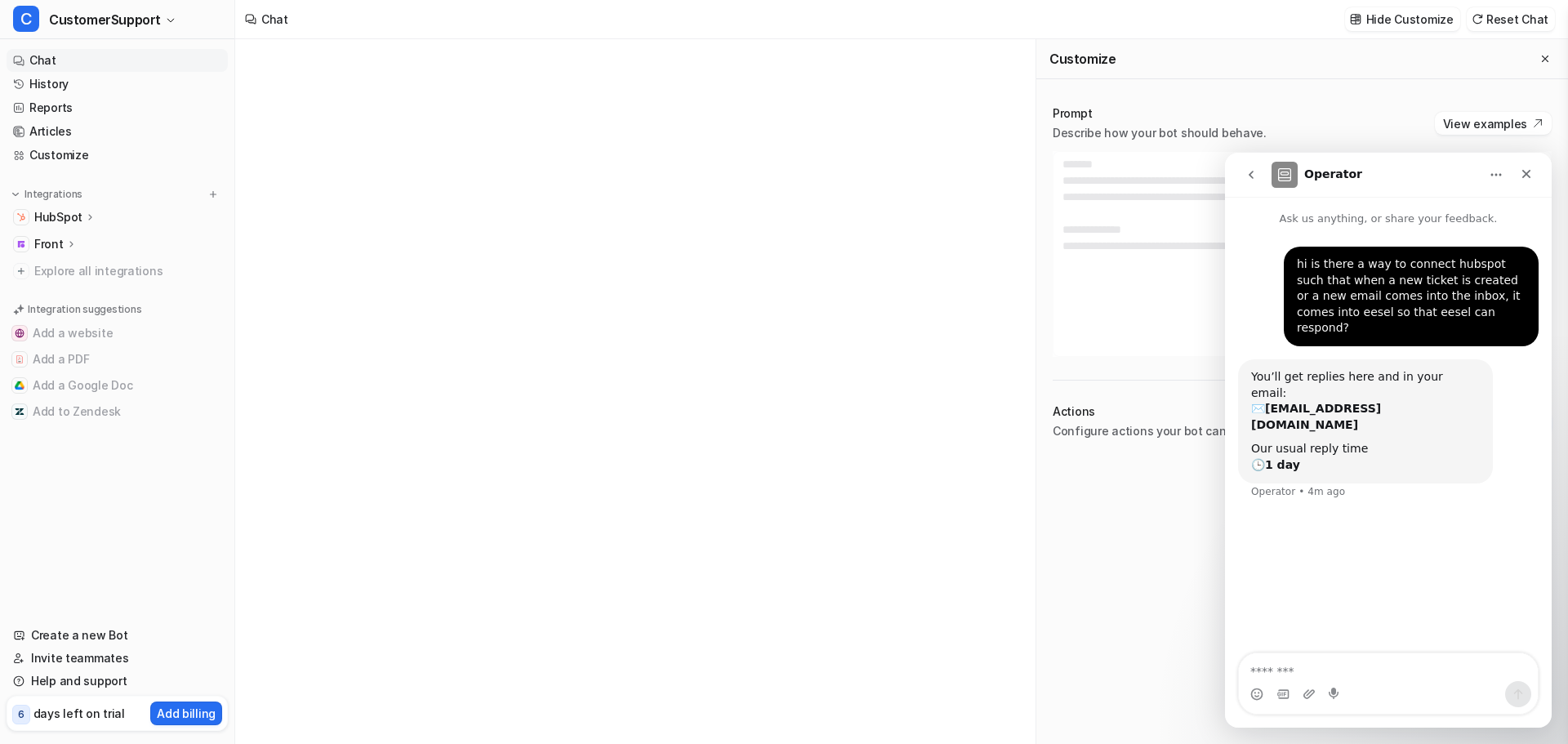
type textarea "**********"
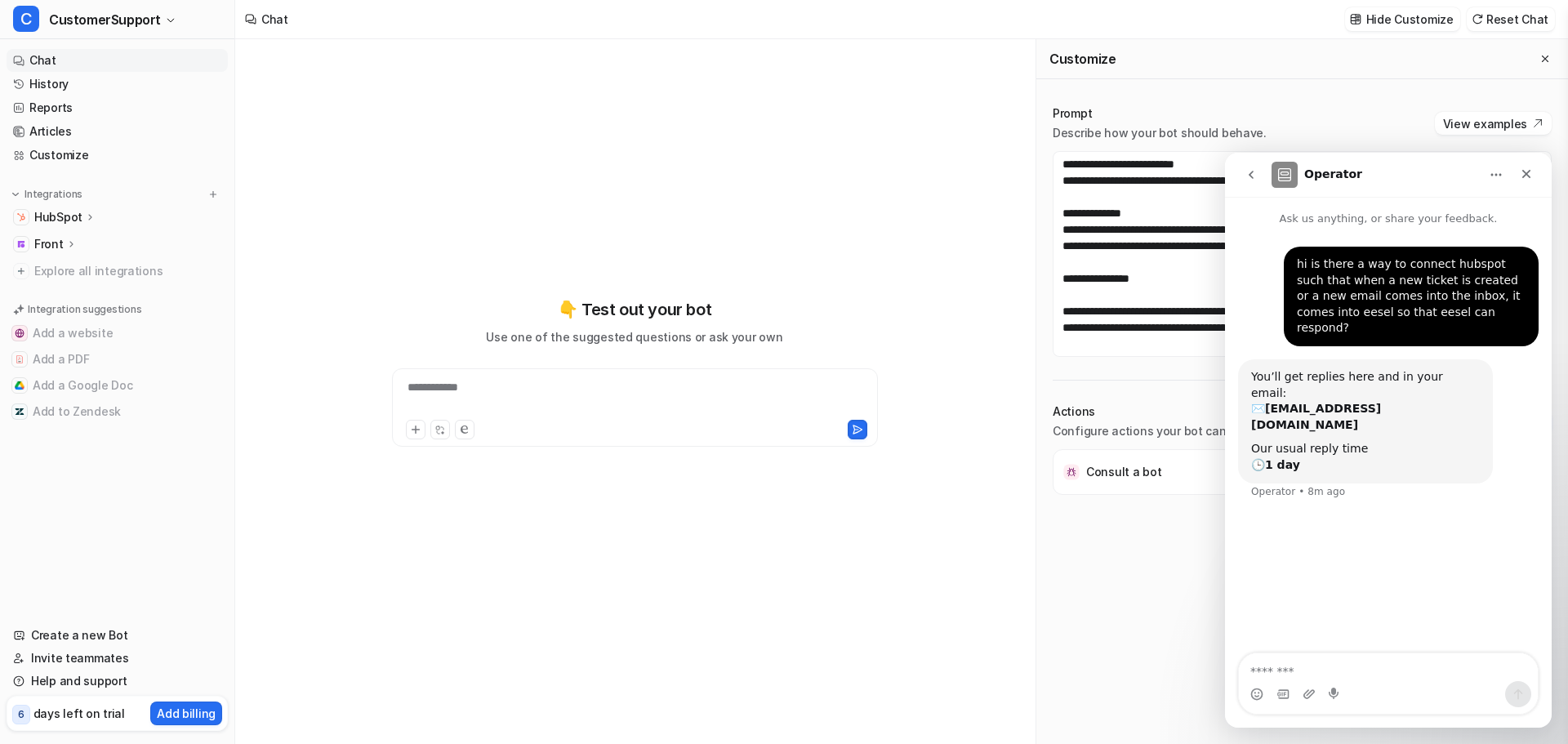
click at [50, 250] on p "Front" at bounding box center [49, 244] width 30 height 17
click at [1538, 169] on div "Close" at bounding box center [1526, 174] width 30 height 30
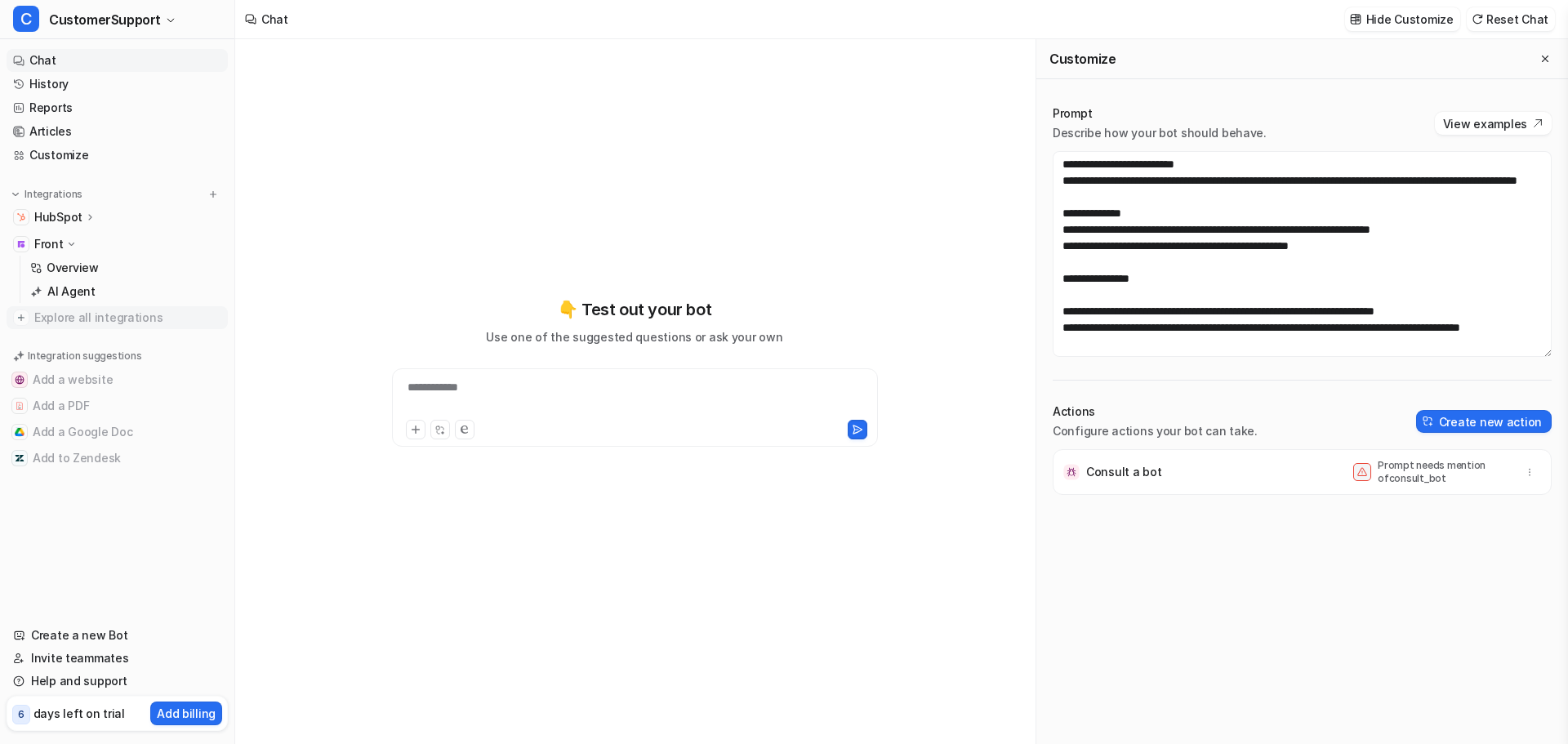
click at [83, 314] on span "Explore all integrations" at bounding box center [127, 318] width 187 height 26
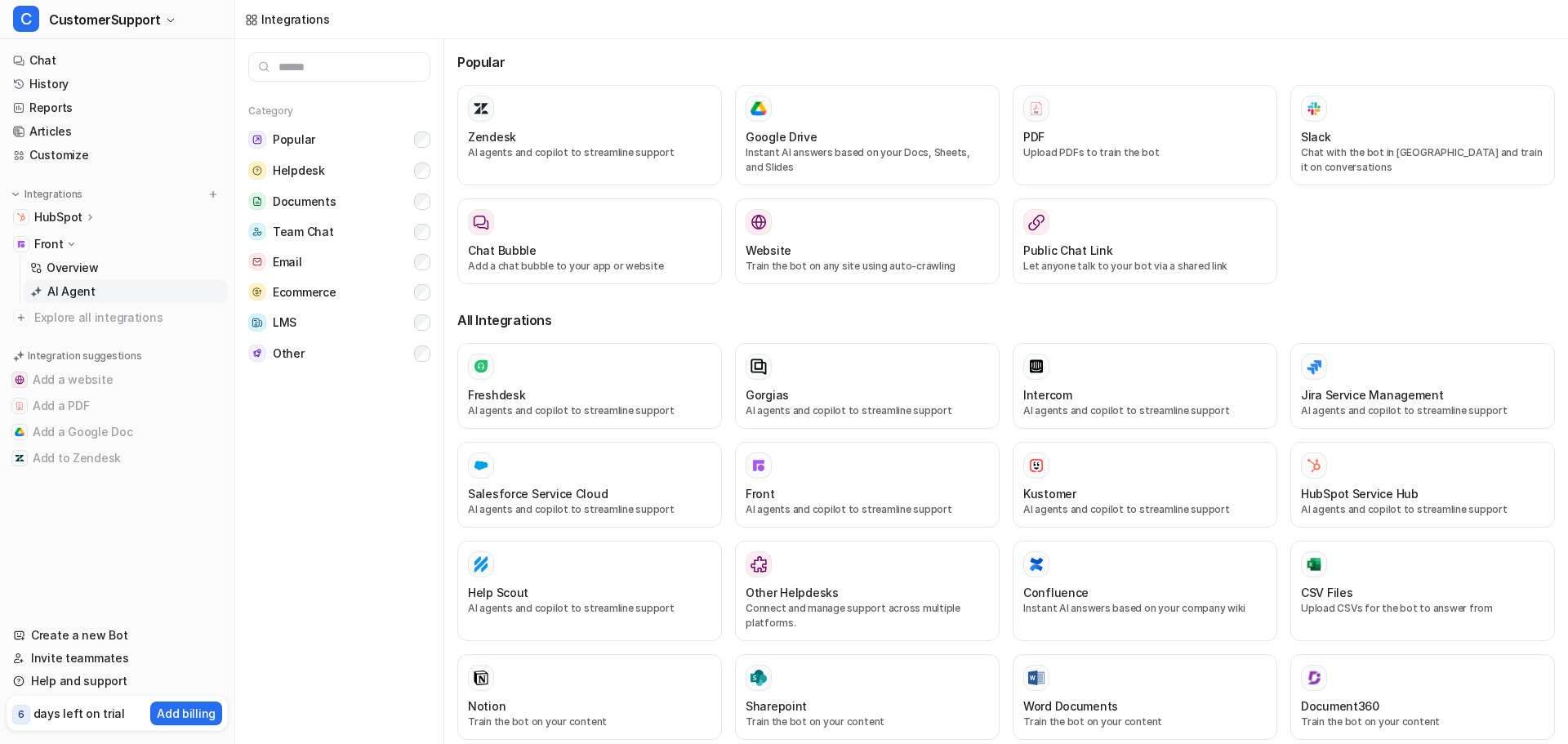
click at [83, 297] on p "AI Agent" at bounding box center [71, 291] width 48 height 17
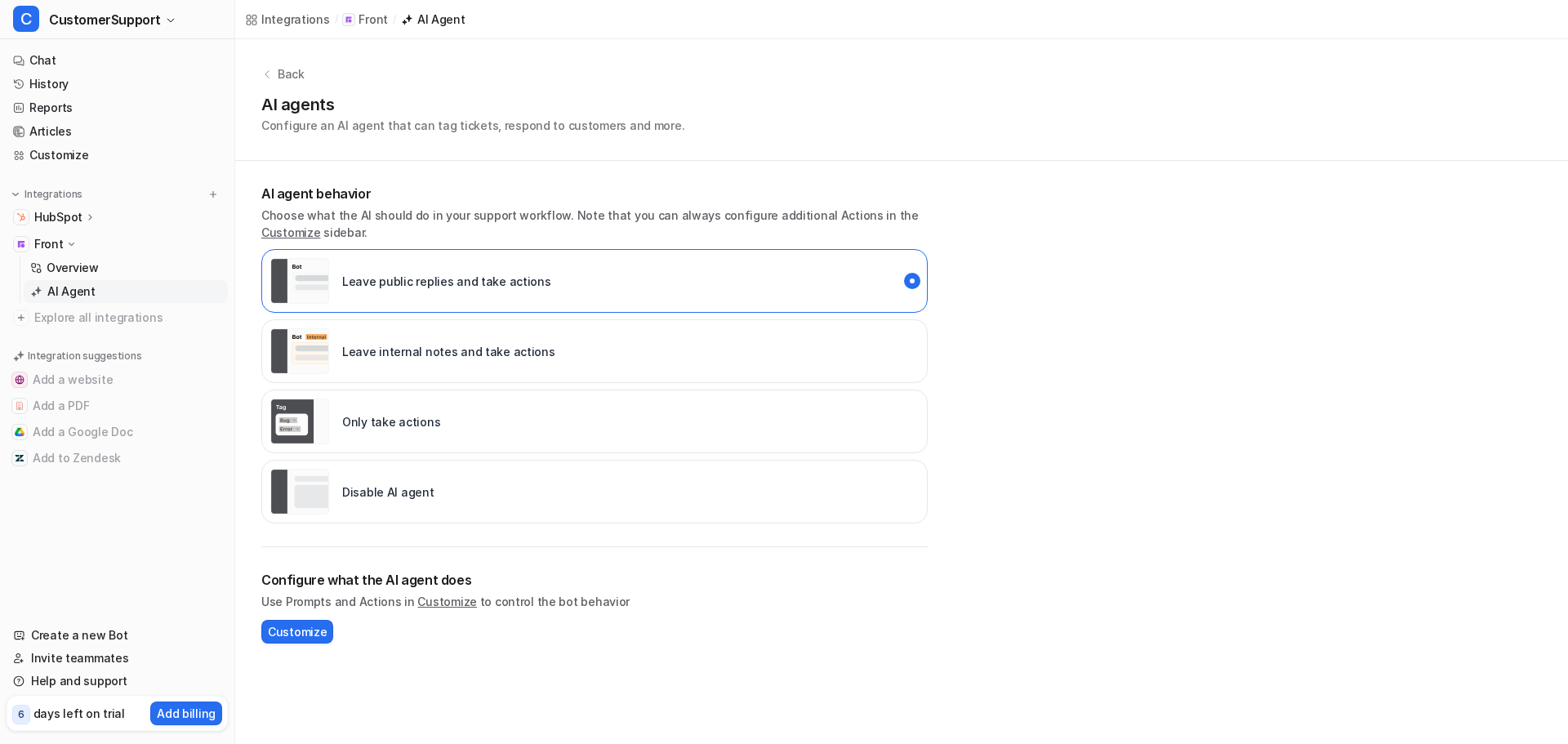
click at [43, 240] on p "Front" at bounding box center [49, 244] width 30 height 17
click at [89, 215] on icon at bounding box center [90, 216] width 11 height 12
click at [79, 241] on p "Overview" at bounding box center [73, 241] width 52 height 17
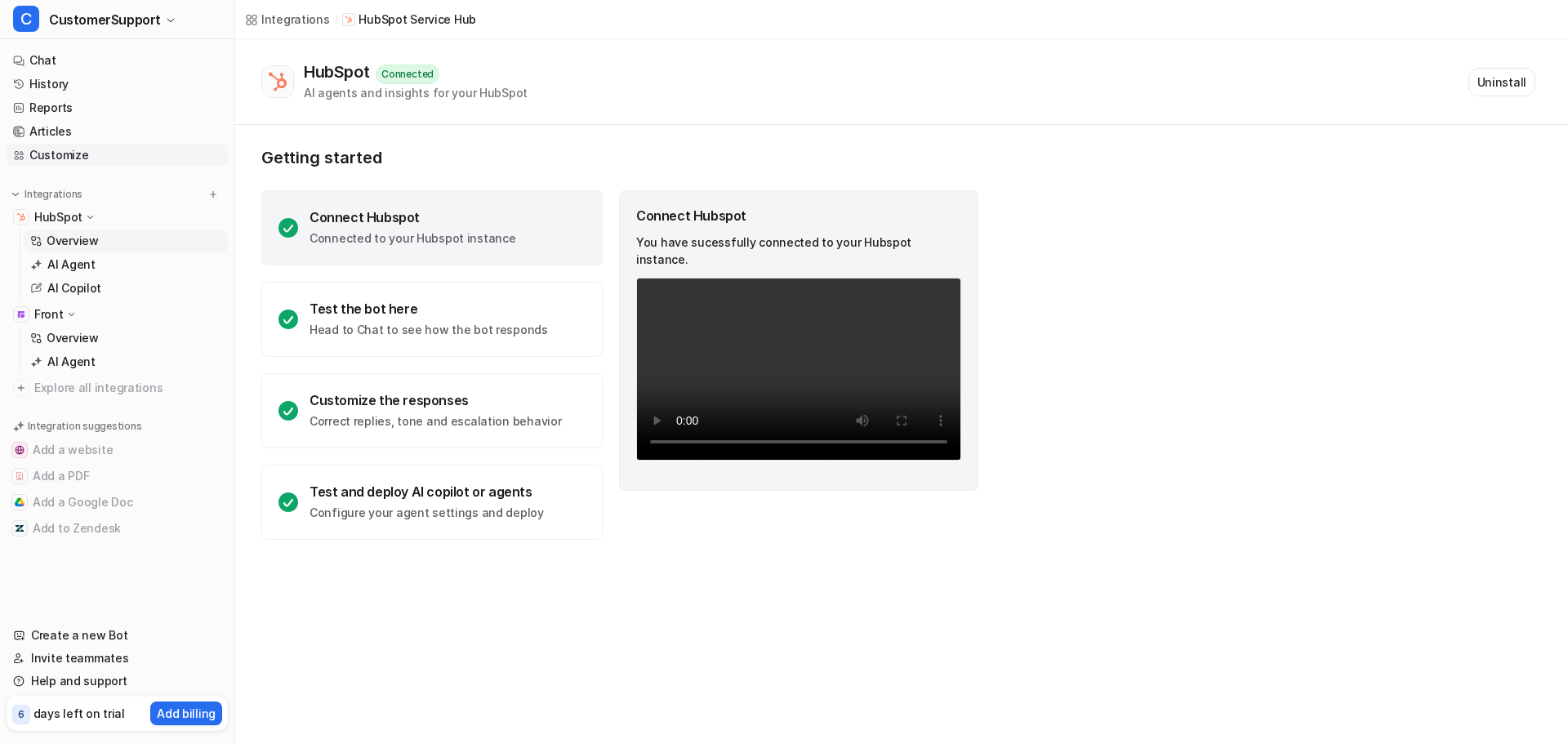
click at [78, 149] on link "Customize" at bounding box center [117, 155] width 222 height 23
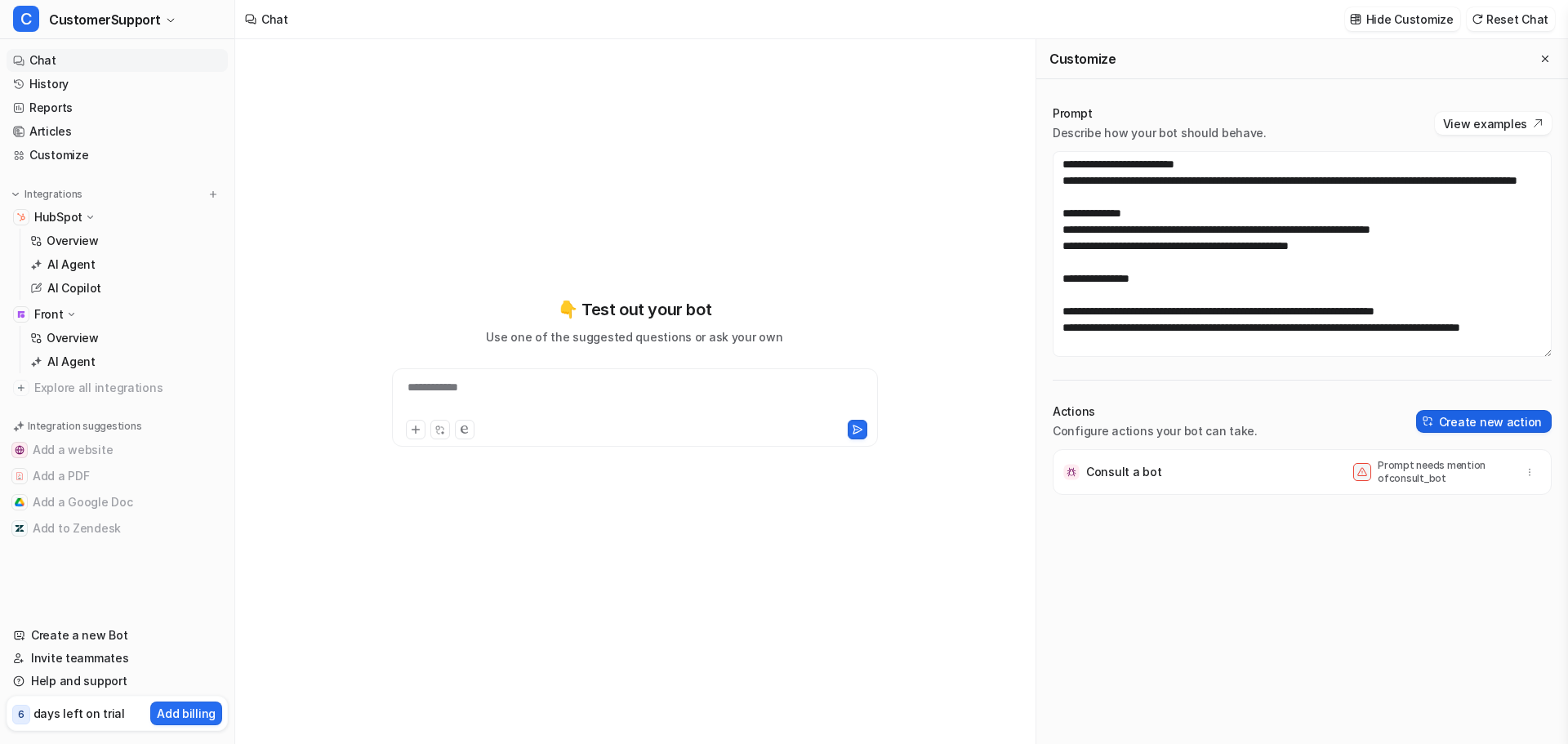
click at [1470, 424] on button "Create new action" at bounding box center [1484, 422] width 136 height 23
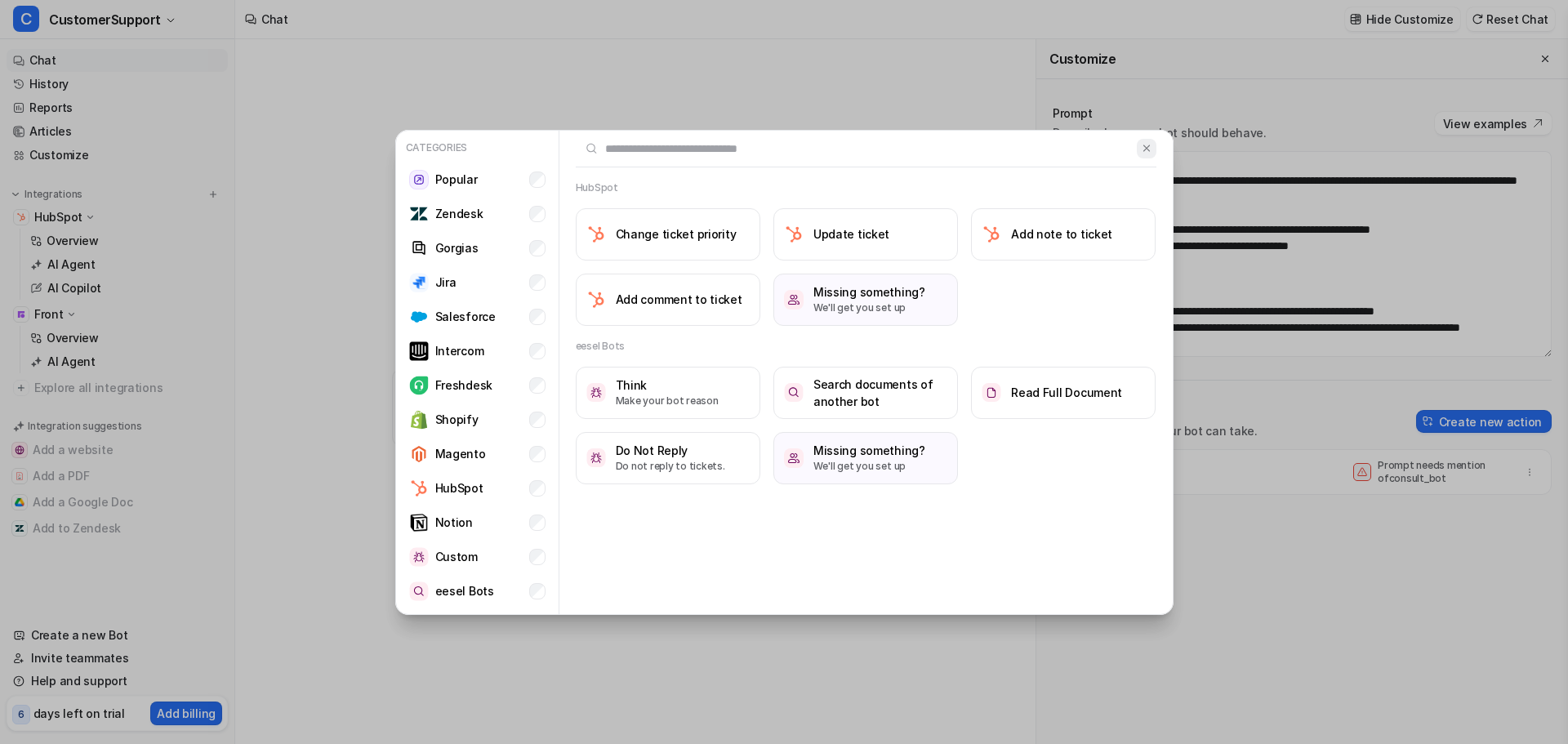
click at [1149, 151] on img at bounding box center [1146, 149] width 11 height 12
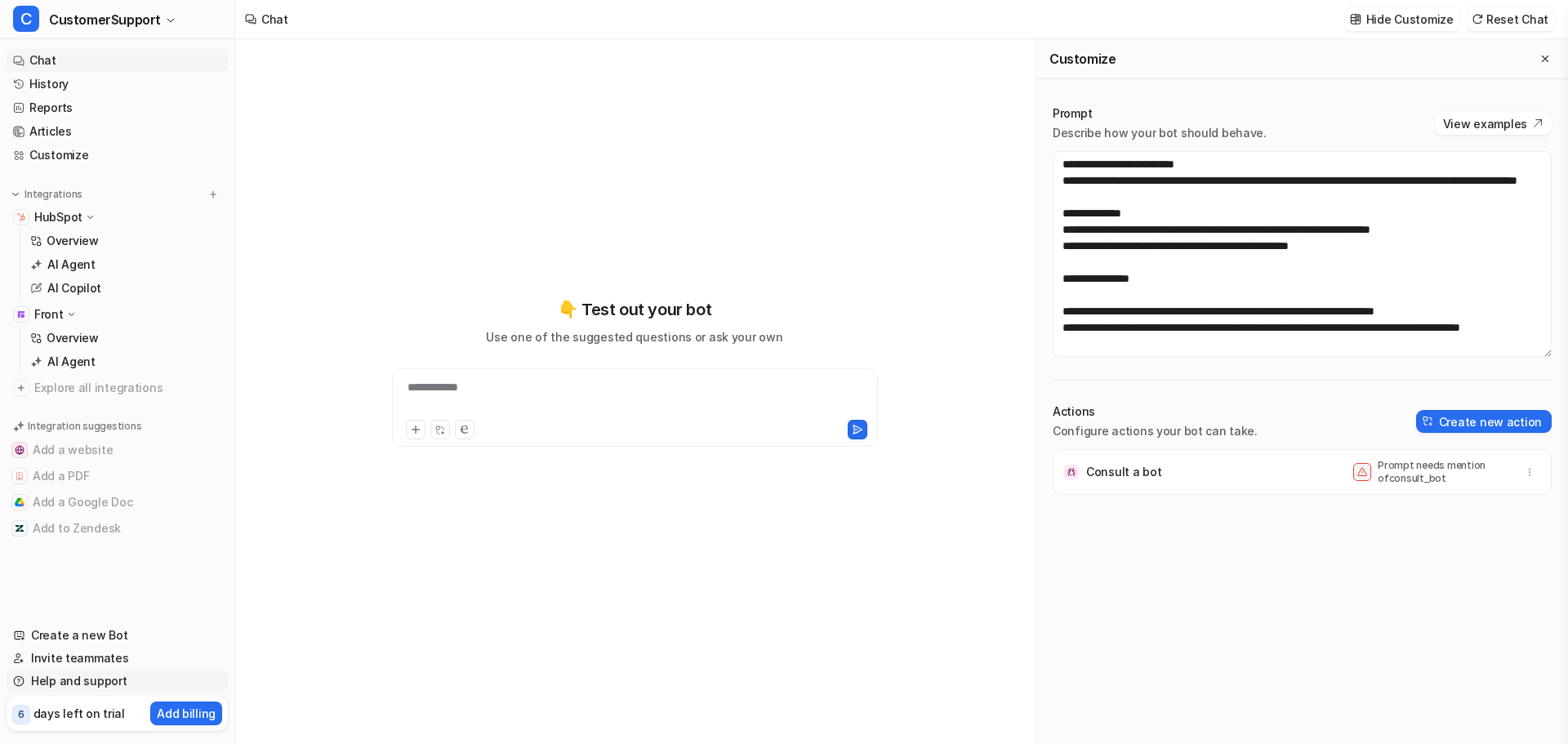
click at [107, 682] on link "Help and support" at bounding box center [117, 681] width 222 height 23
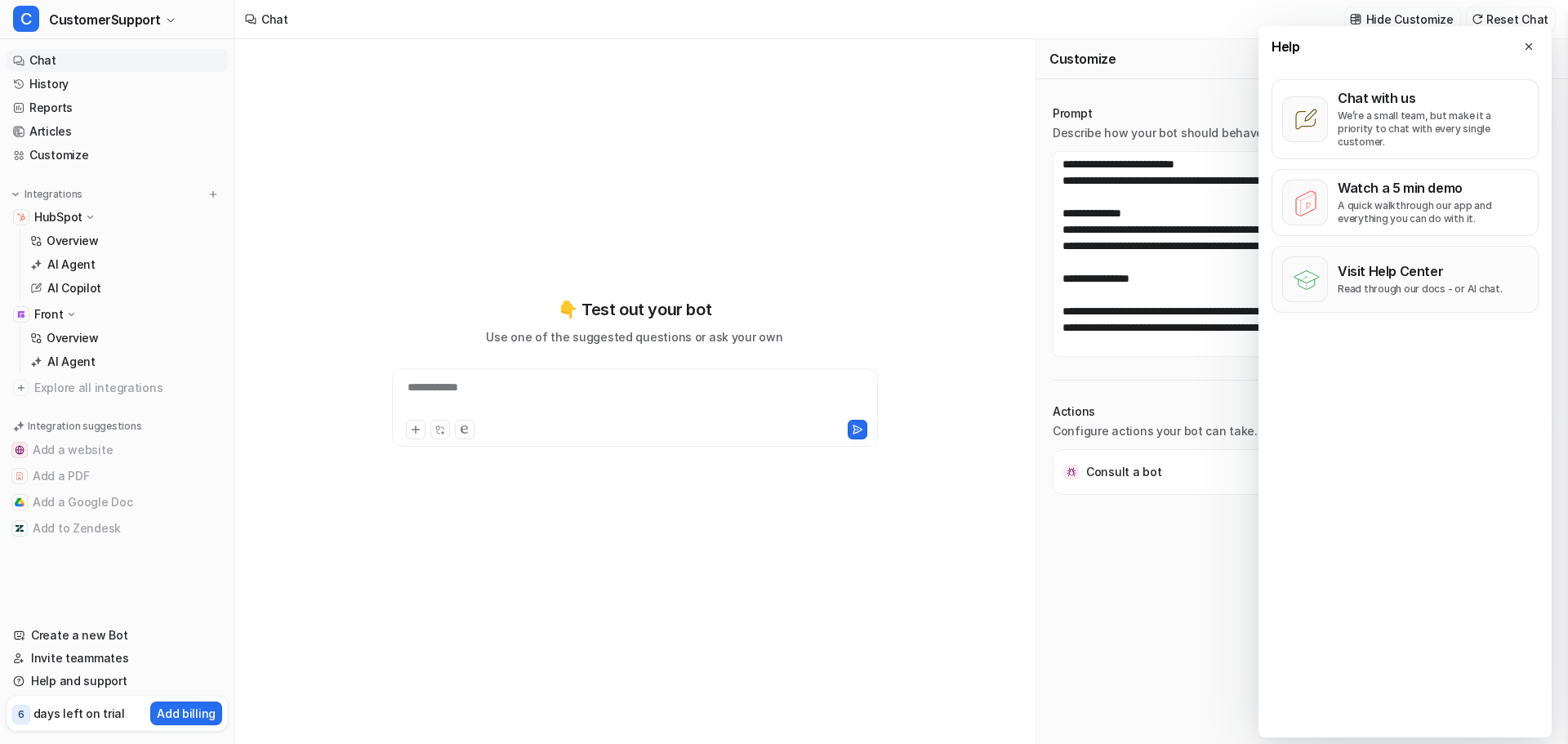
click at [1417, 267] on div "Visit Help Center Read through our docs - or AI chat." at bounding box center [1420, 280] width 165 height 33
click at [1529, 51] on icon at bounding box center [1528, 46] width 11 height 11
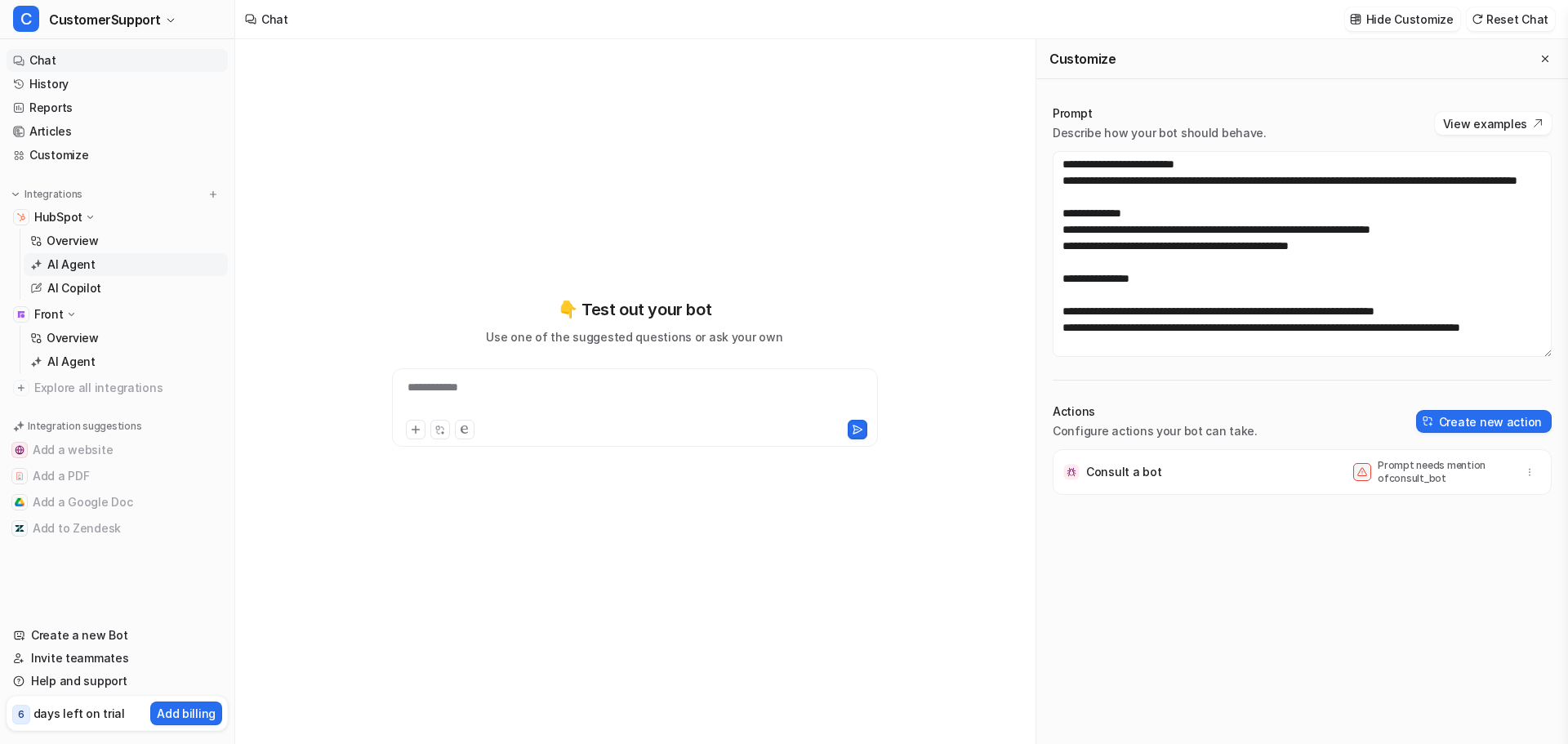
click at [68, 258] on p "AI Agent" at bounding box center [71, 264] width 48 height 17
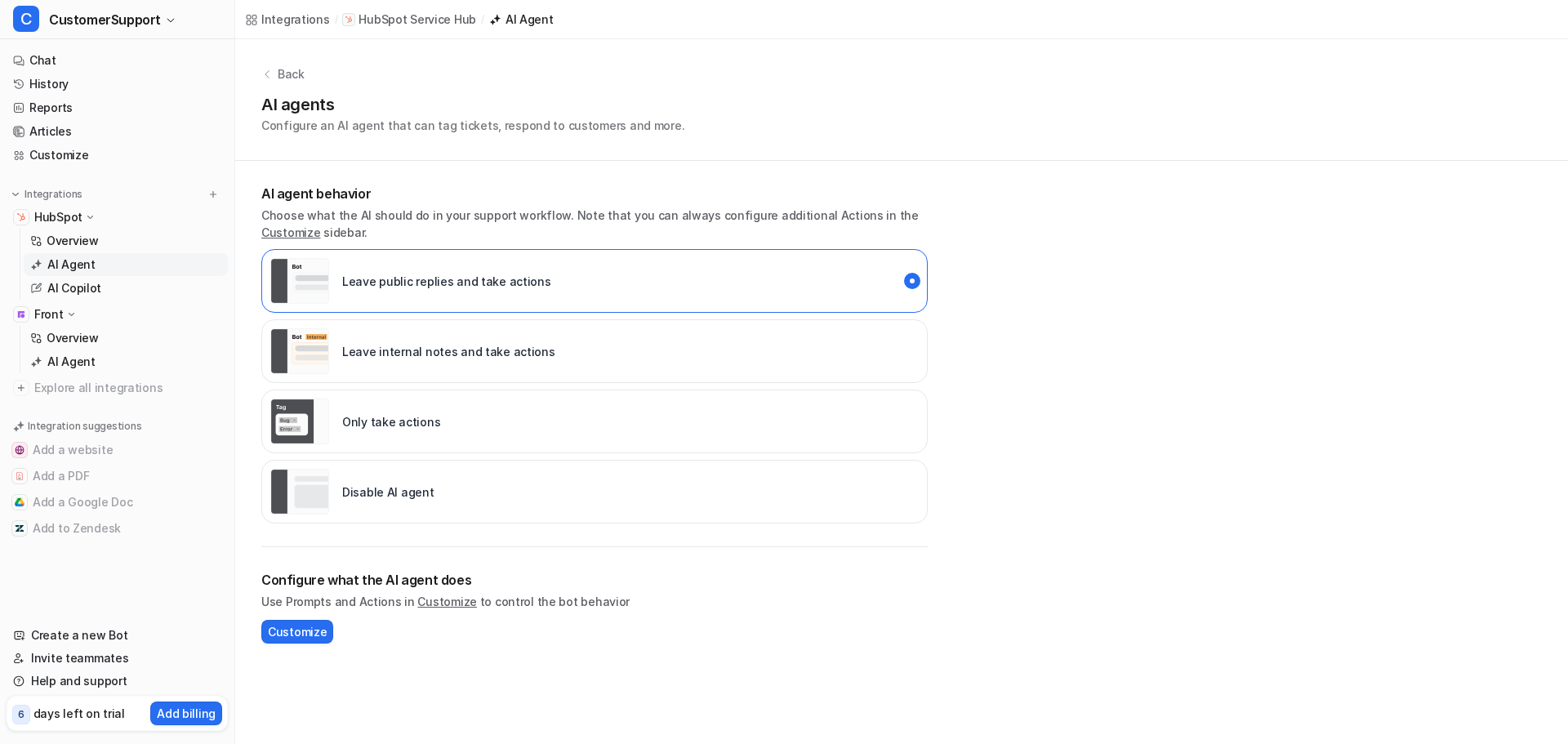
click at [64, 300] on ul "HubSpot Overview AI Agent AI Copilot Front Overview AI Agent Explore all integr…" at bounding box center [117, 302] width 222 height 194
click at [69, 296] on link "AI Copilot" at bounding box center [125, 289] width 204 height 23
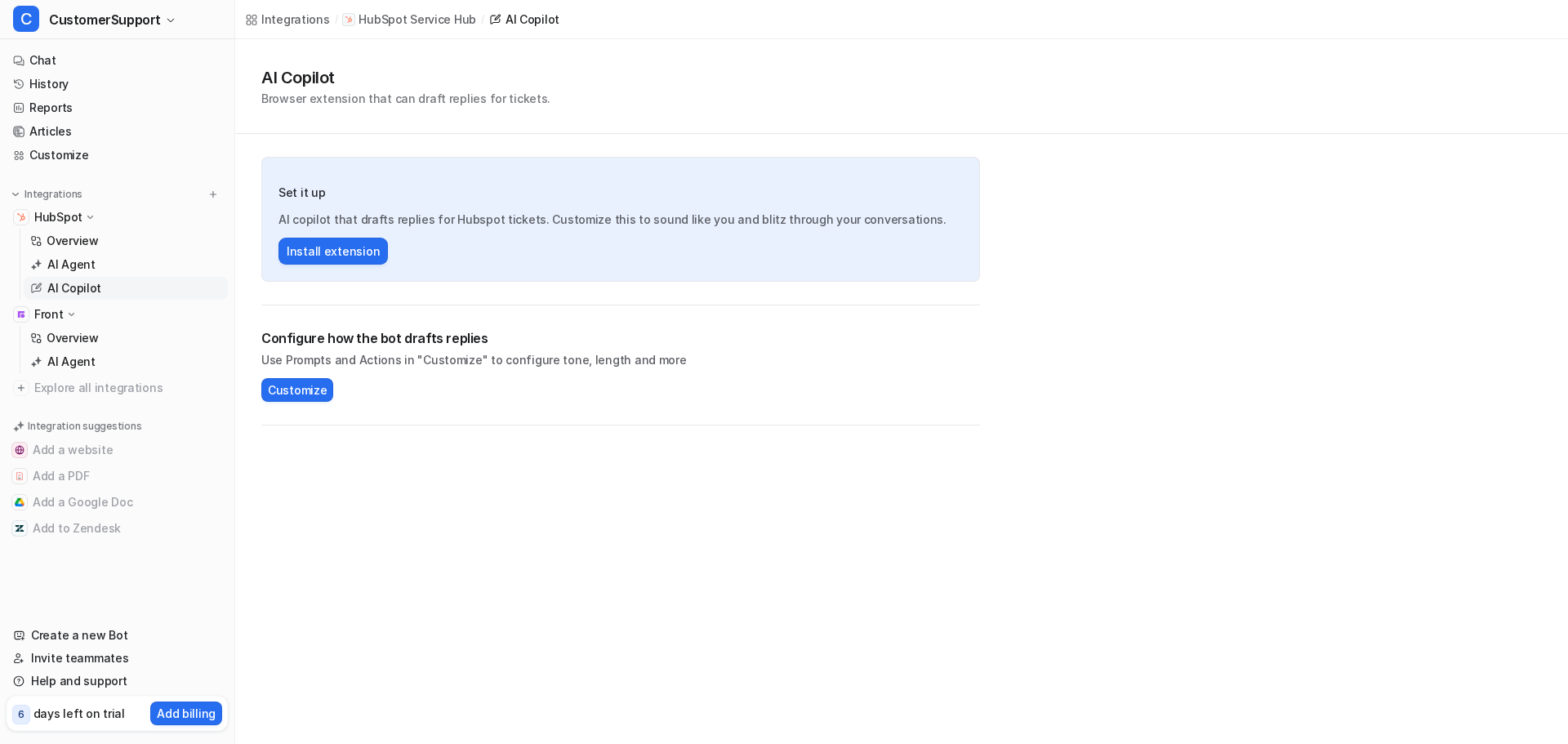
click at [69, 312] on icon at bounding box center [71, 314] width 12 height 11
click at [69, 312] on icon at bounding box center [70, 314] width 11 height 12
click at [51, 315] on p "Front" at bounding box center [49, 314] width 30 height 17
click at [57, 344] on p "Overview" at bounding box center [73, 338] width 52 height 17
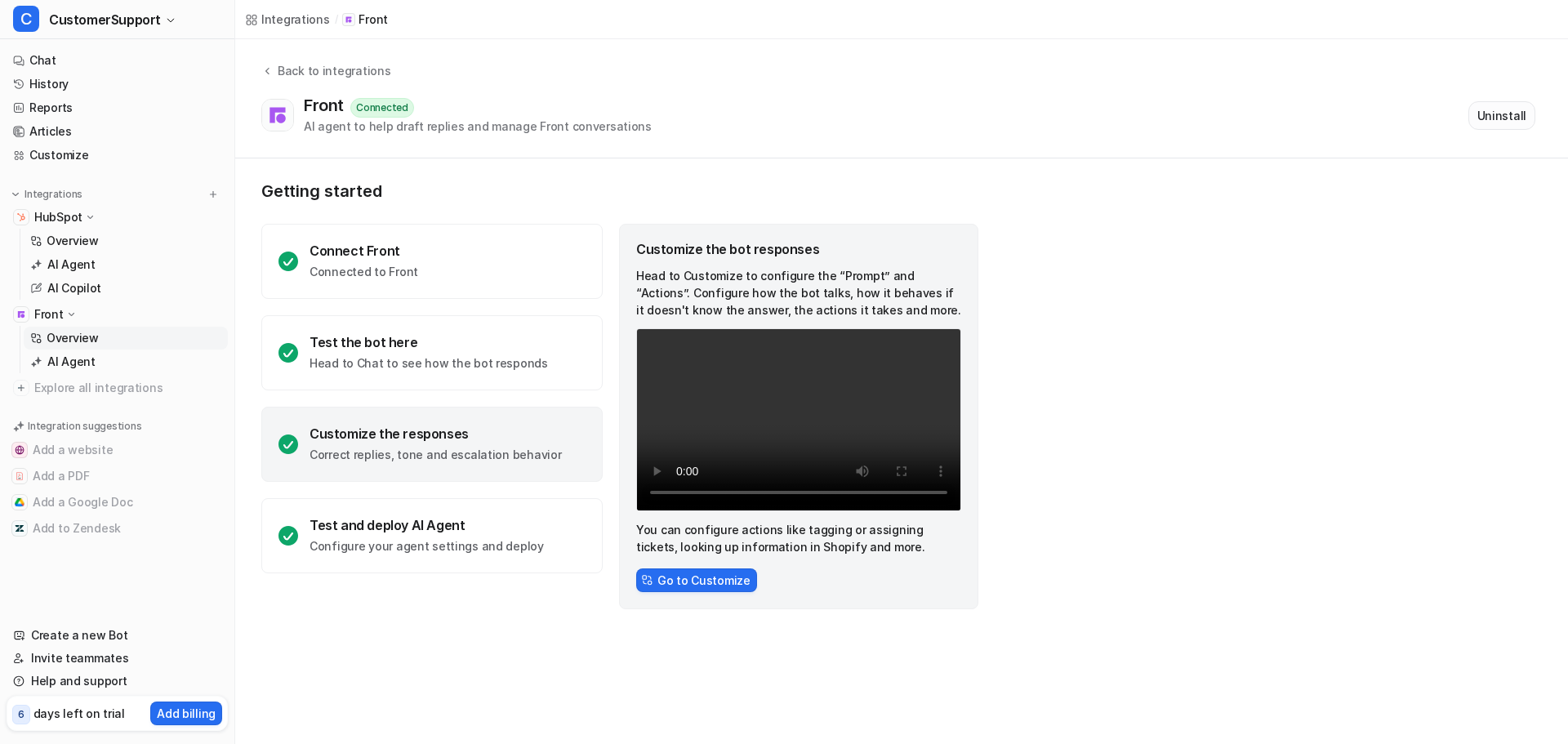
click at [1508, 125] on button "Uninstall" at bounding box center [1501, 116] width 67 height 29
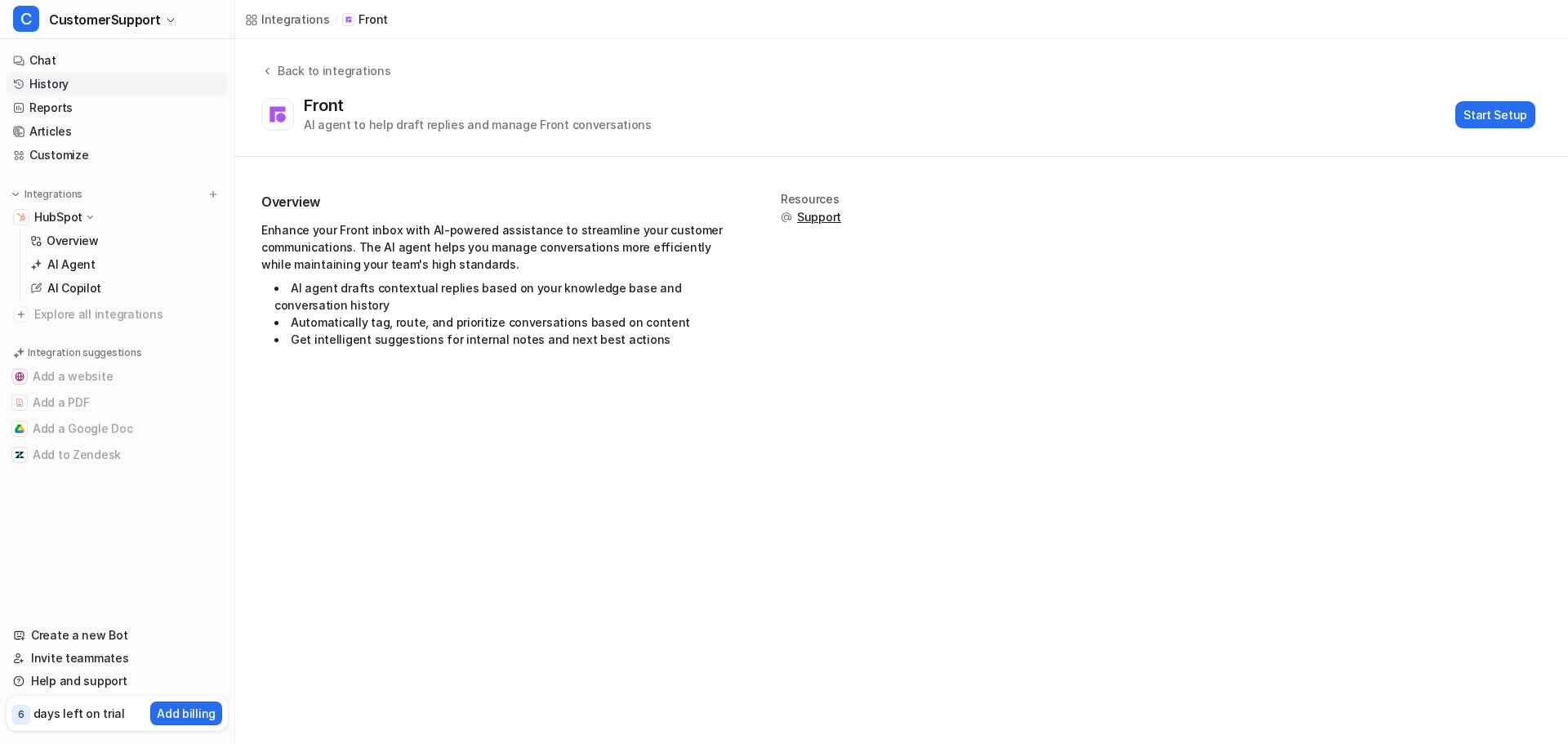
click at [78, 92] on link "History" at bounding box center [117, 84] width 222 height 23
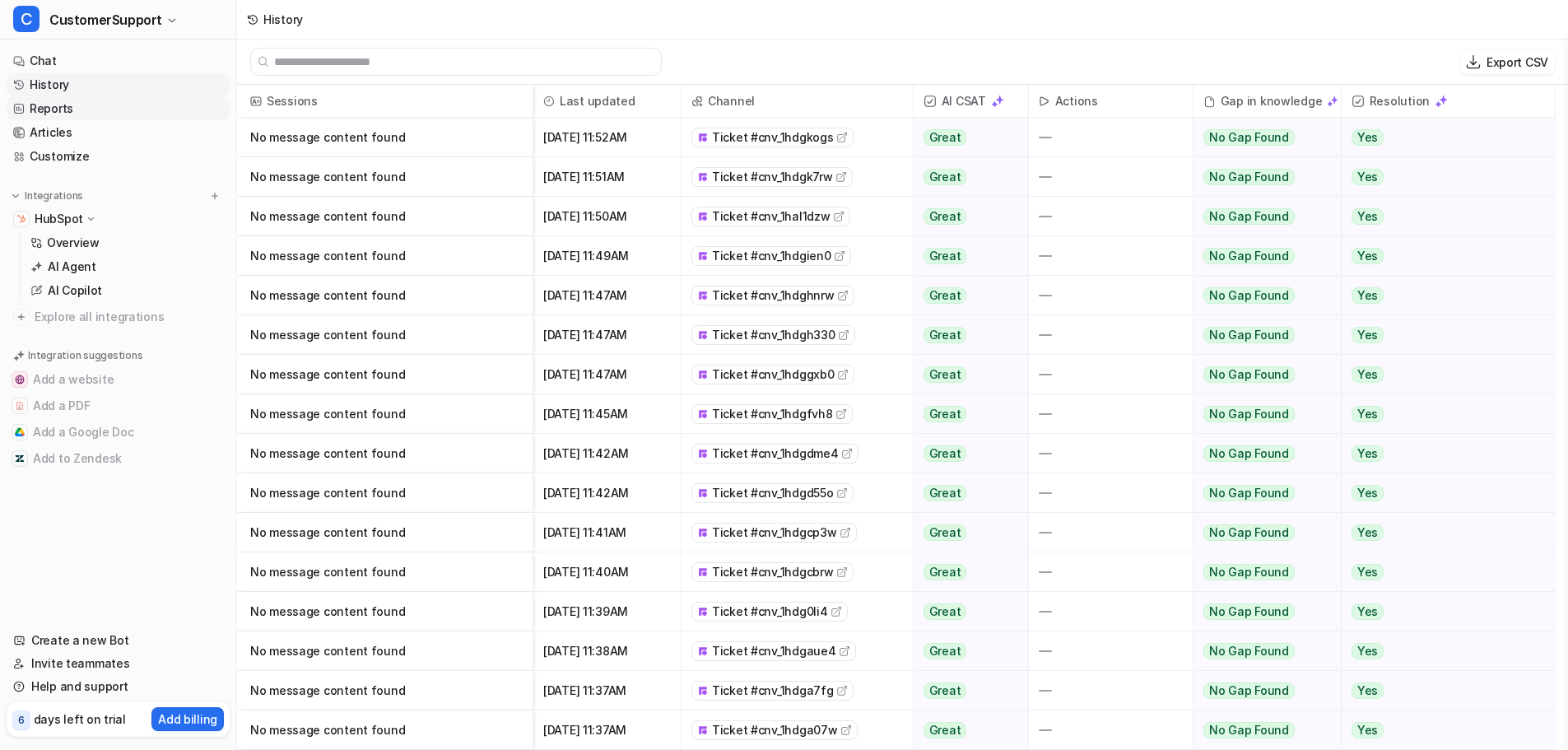
click at [62, 102] on link "Reports" at bounding box center [118, 109] width 223 height 23
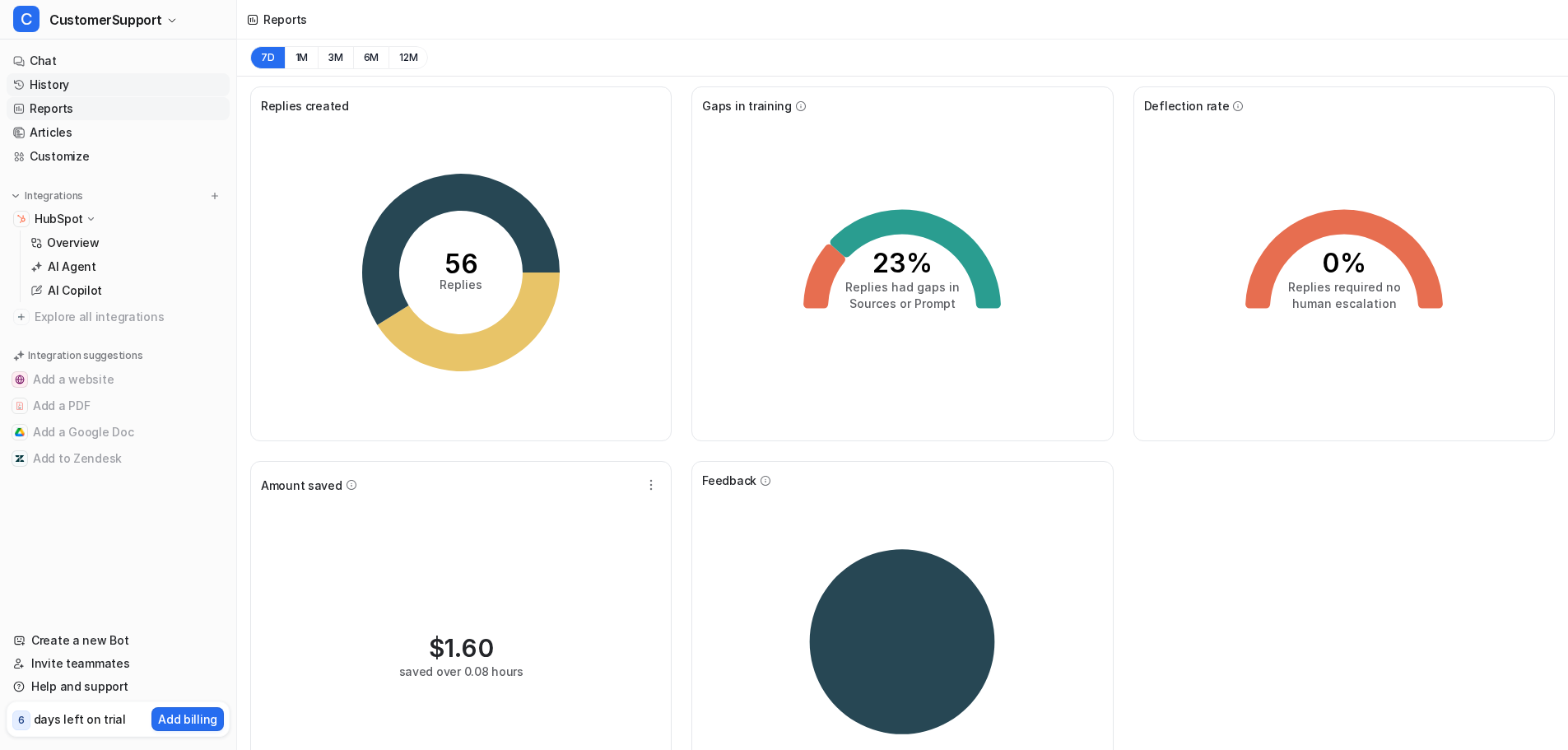
click at [64, 82] on link "History" at bounding box center [118, 85] width 223 height 23
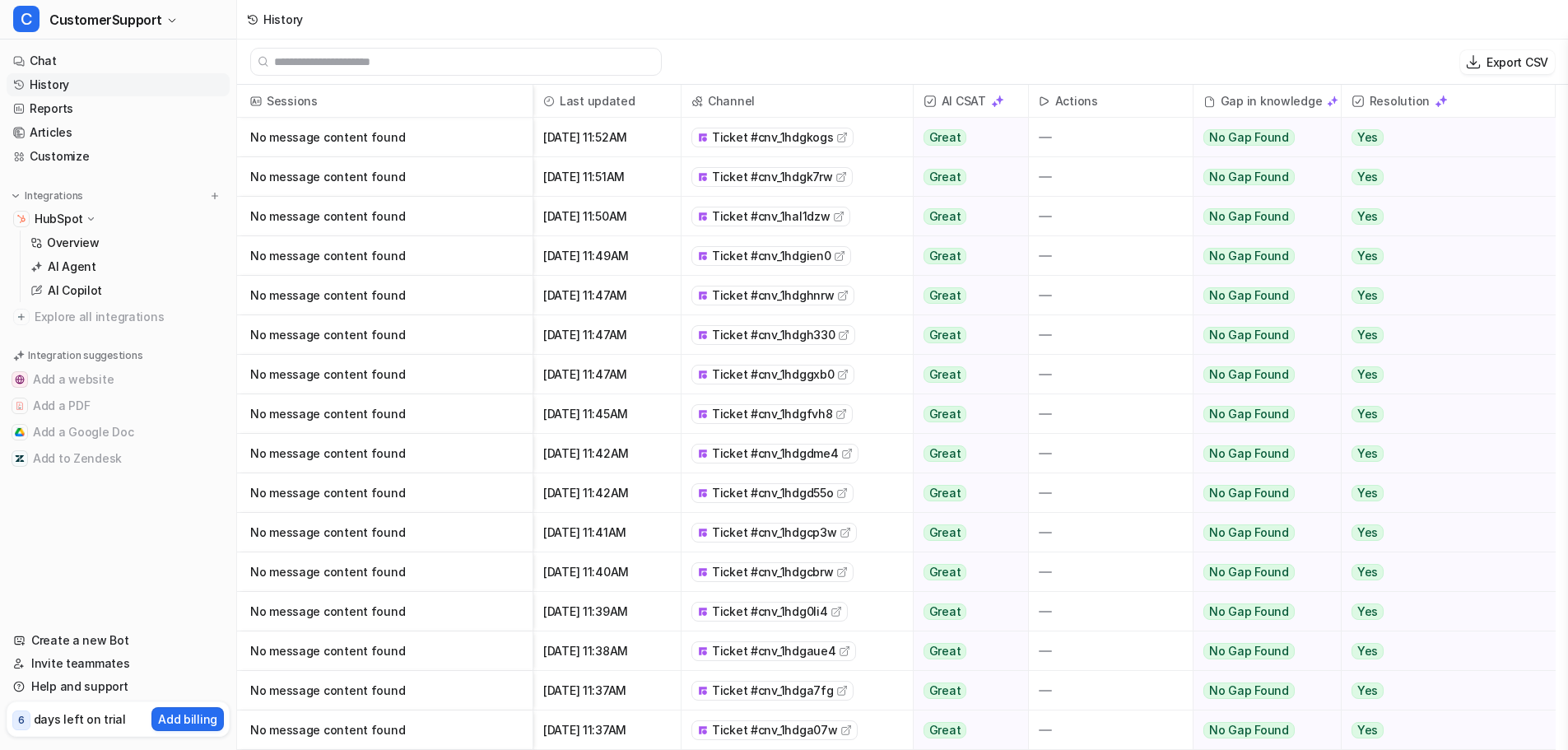
click at [339, 182] on p "No message content found" at bounding box center [385, 177] width 269 height 39
click at [787, 177] on span "Ticket #cnv_1hdgk7rw" at bounding box center [772, 177] width 120 height 17
click at [1042, 96] on img at bounding box center [1044, 101] width 11 height 11
click at [88, 720] on p "days left on trial" at bounding box center [80, 719] width 92 height 18
click at [86, 690] on link "Help and support" at bounding box center [118, 687] width 223 height 23
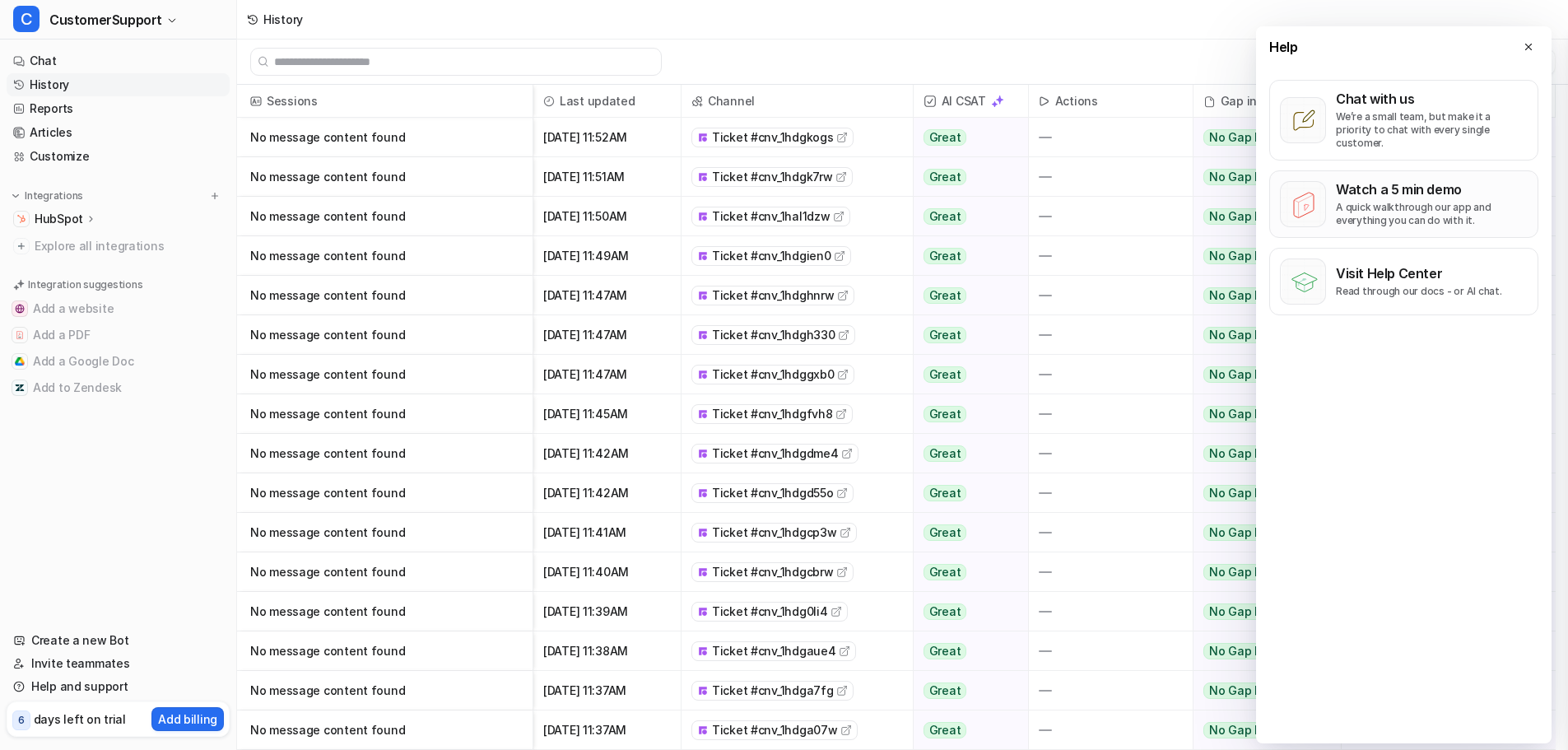
click at [1402, 211] on p "A quick walkthrough our app and everything you can do with it." at bounding box center [1431, 214] width 192 height 26
click at [74, 217] on p "HubSpot" at bounding box center [58, 219] width 48 height 17
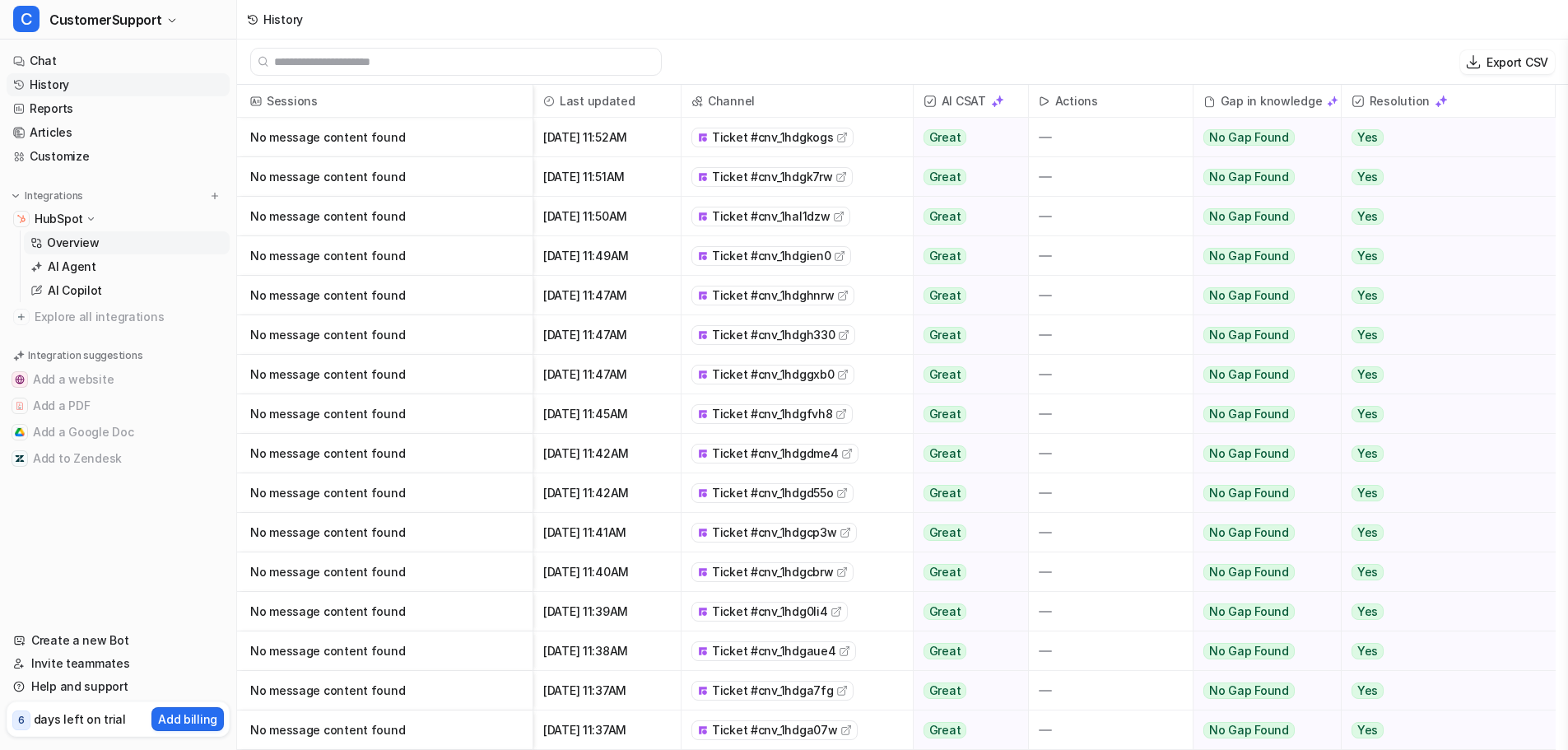
click at [74, 241] on p "Overview" at bounding box center [74, 243] width 53 height 17
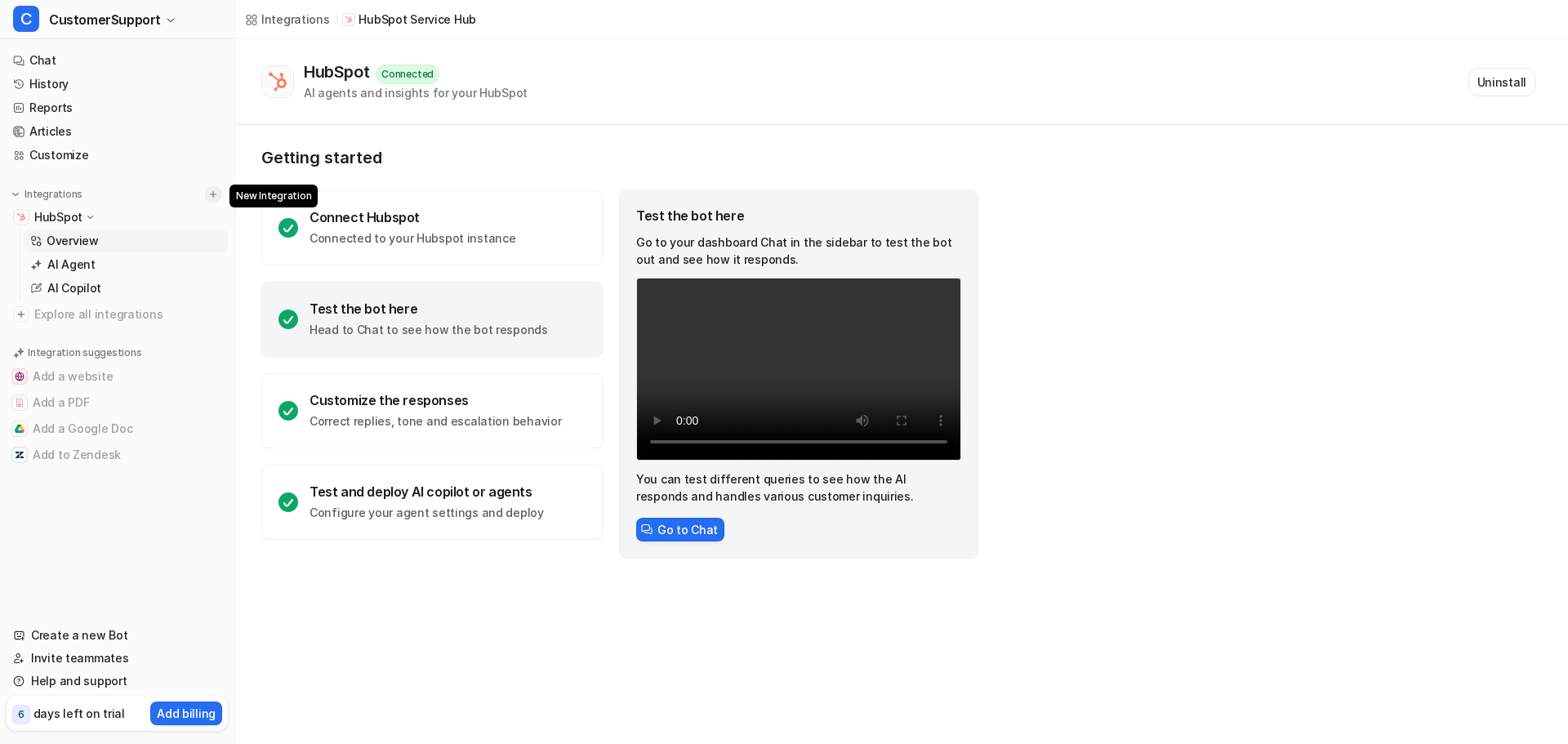
click at [208, 196] on img at bounding box center [213, 194] width 11 height 11
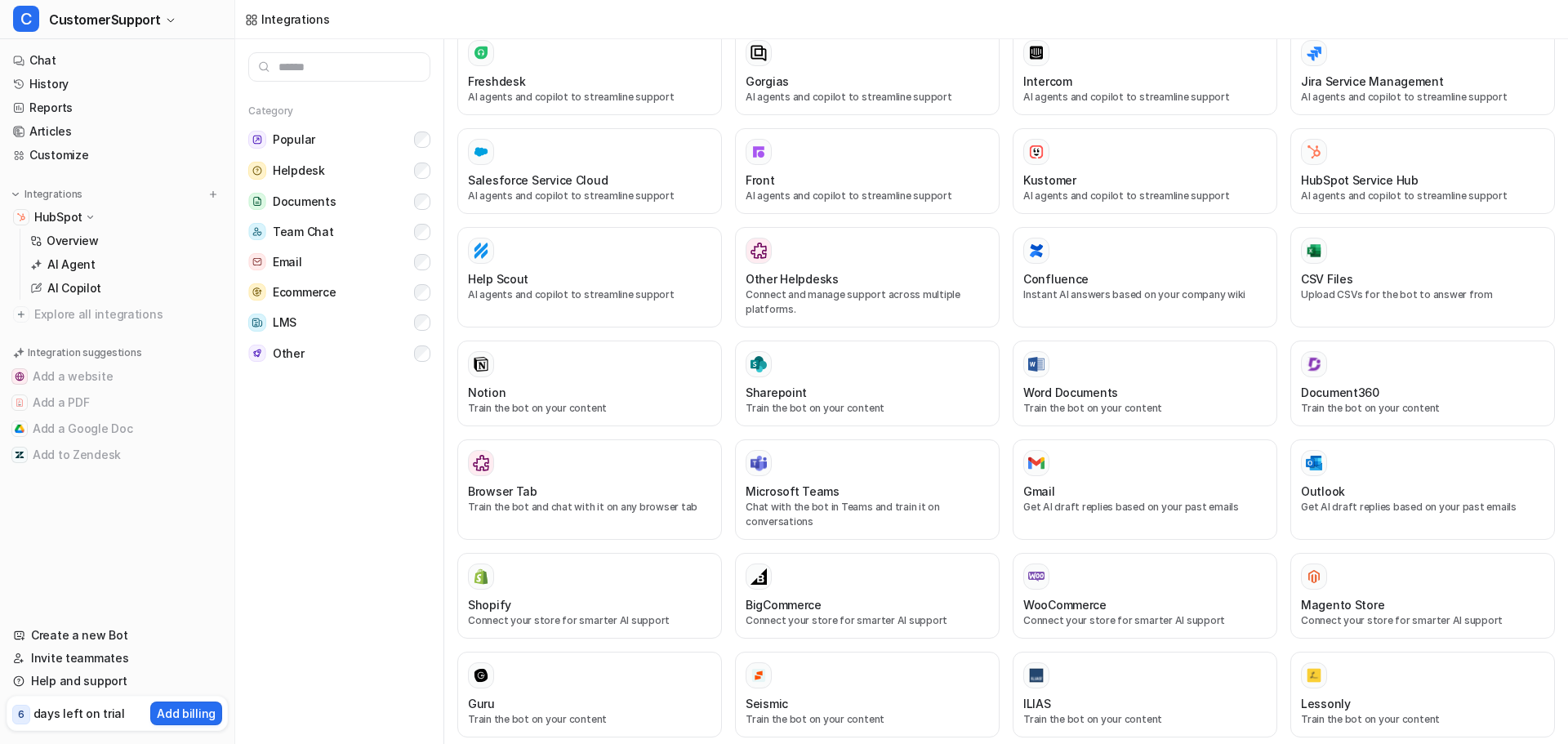
scroll to position [327, 0]
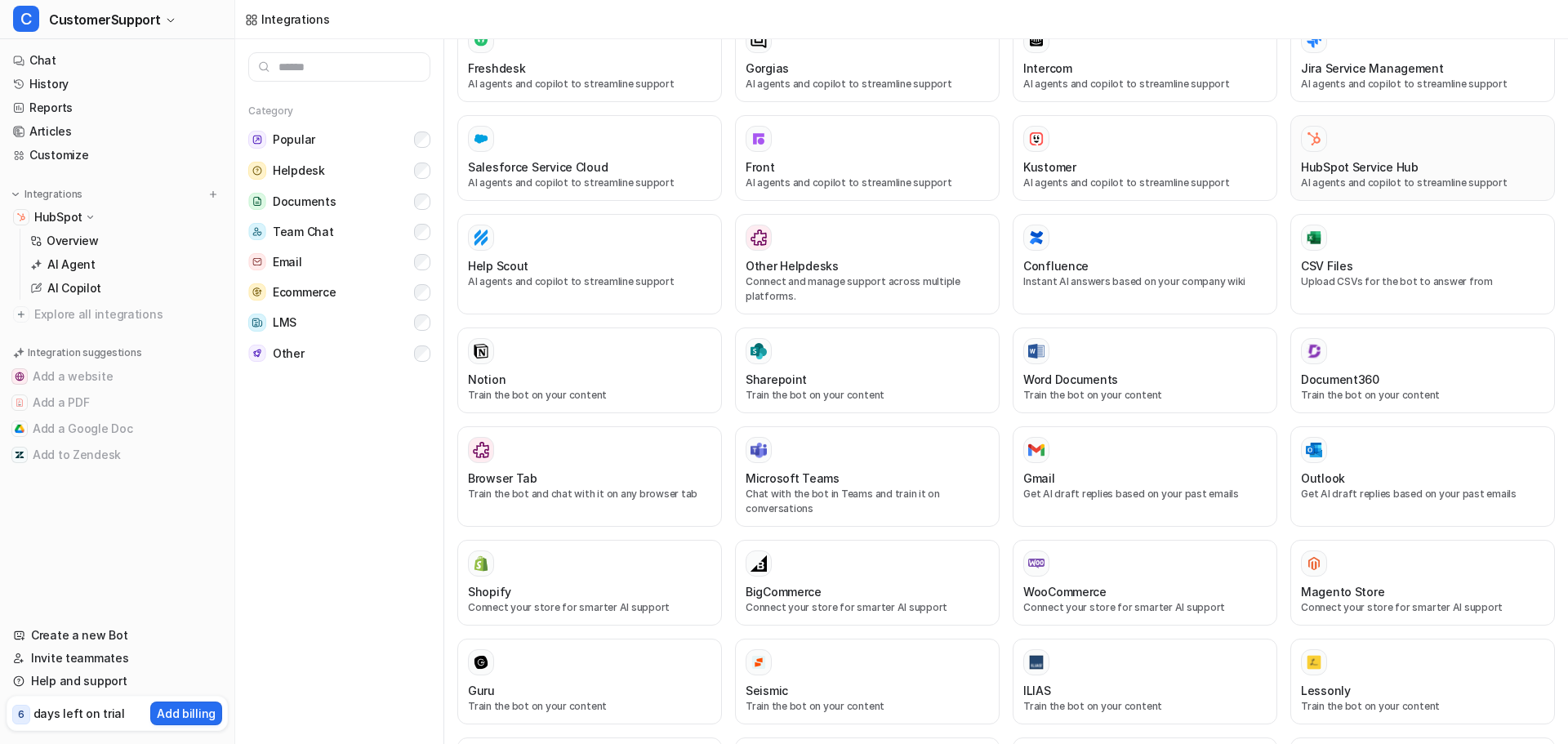
click at [1393, 190] on button "HubSpot Service Hub AI agents and copilot to streamline support" at bounding box center [1422, 158] width 265 height 86
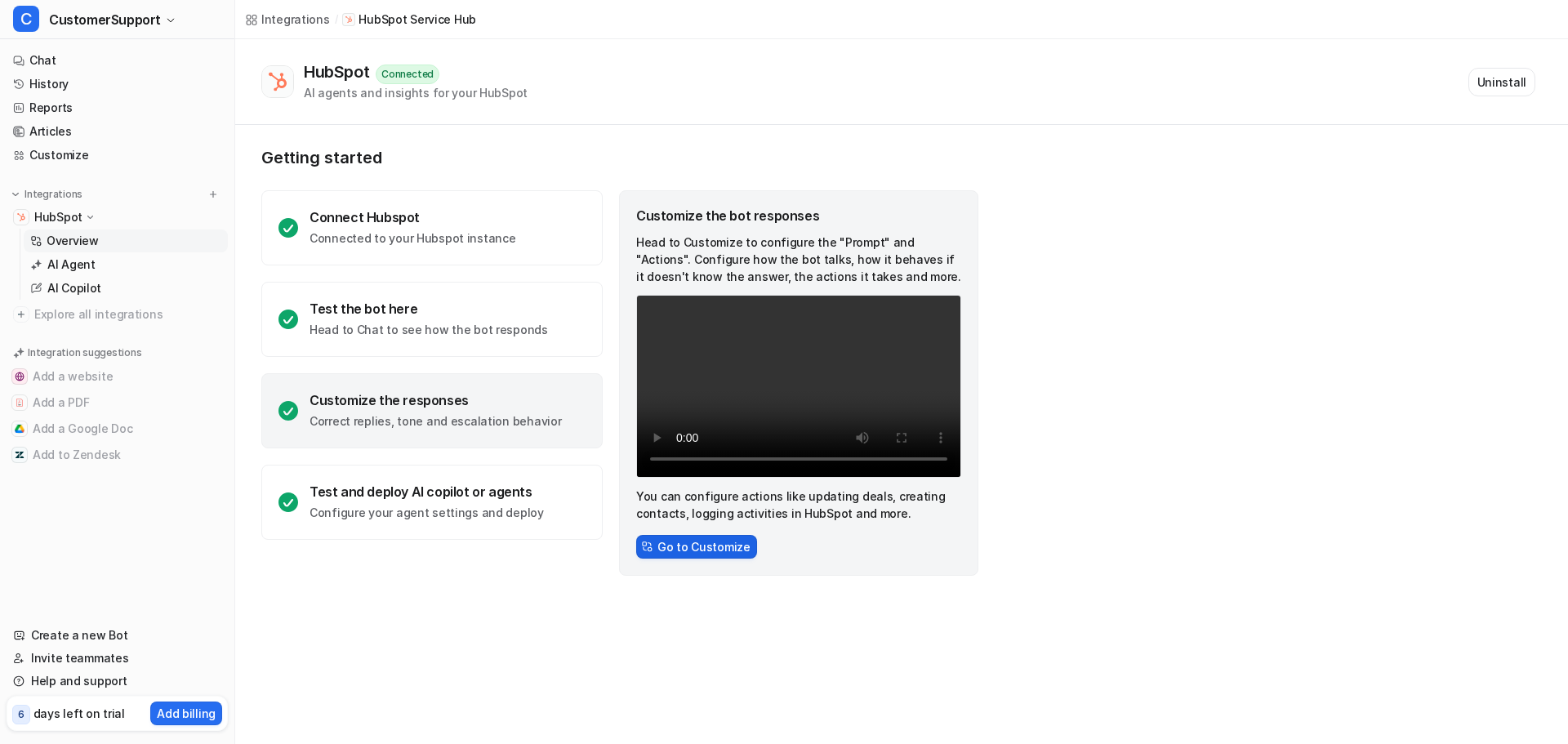
click at [735, 555] on button "Go to Customize" at bounding box center [696, 547] width 121 height 23
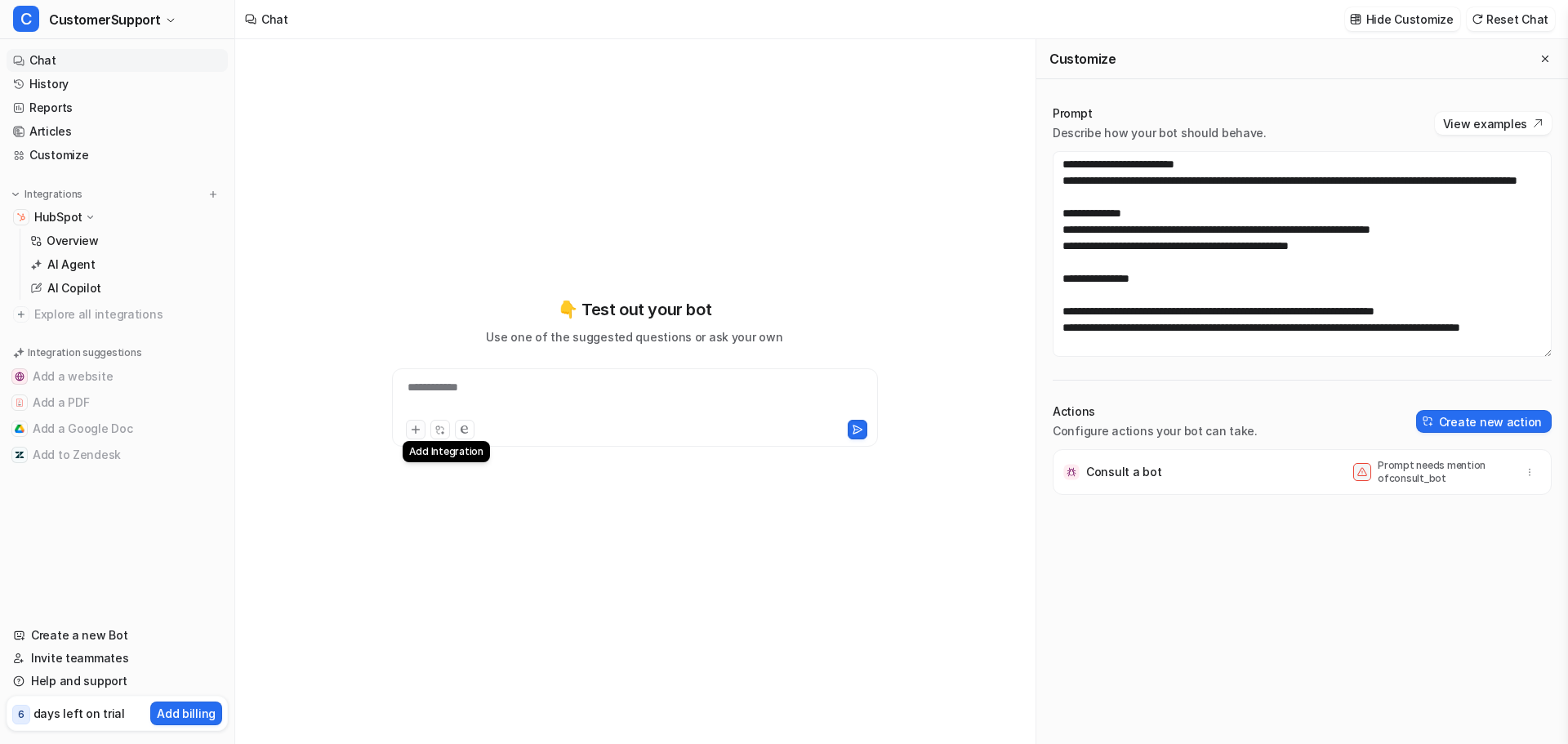
click at [417, 429] on icon at bounding box center [415, 430] width 7 height 7
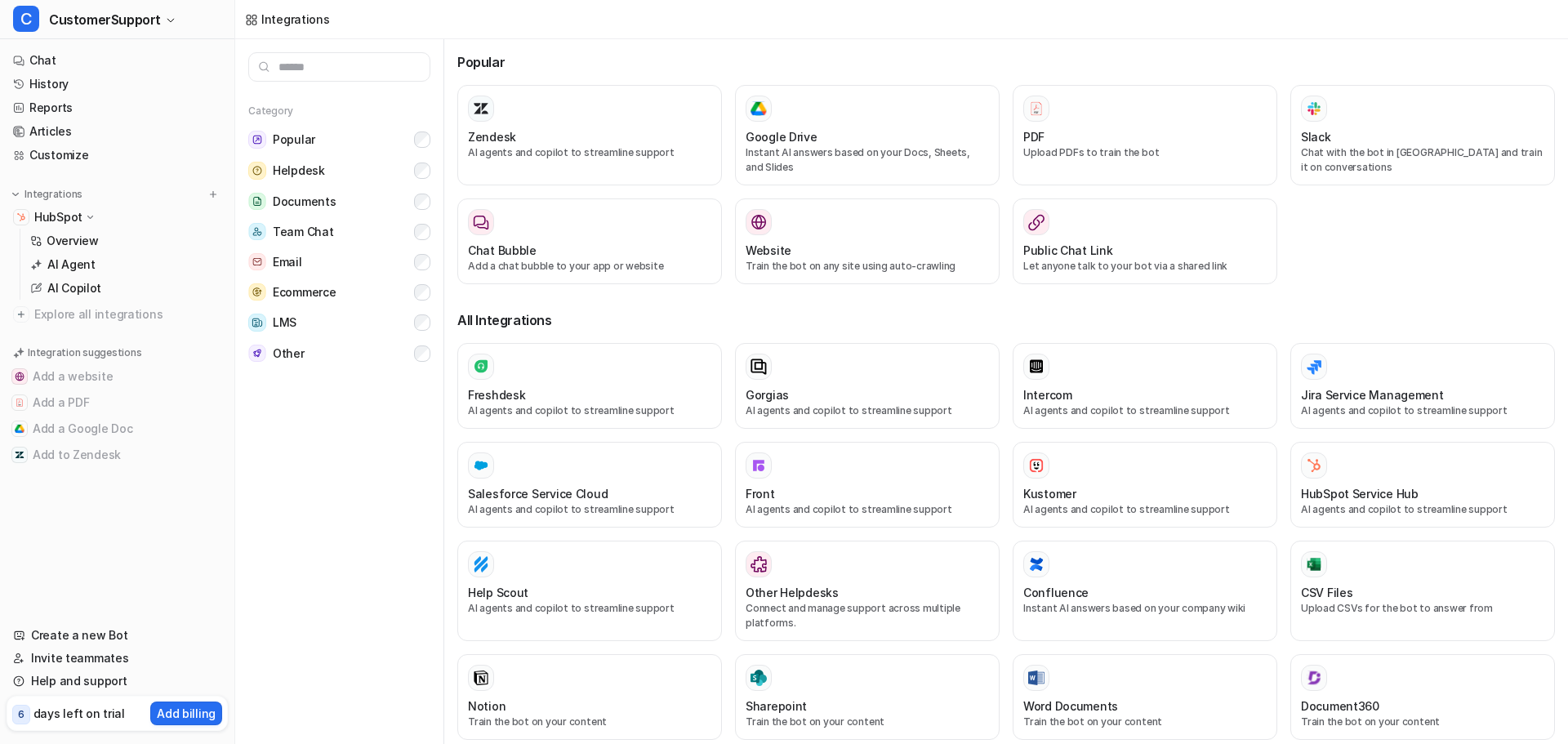
click at [50, 213] on p "HubSpot" at bounding box center [57, 217] width 48 height 17
click at [64, 153] on link "Customize" at bounding box center [117, 155] width 222 height 23
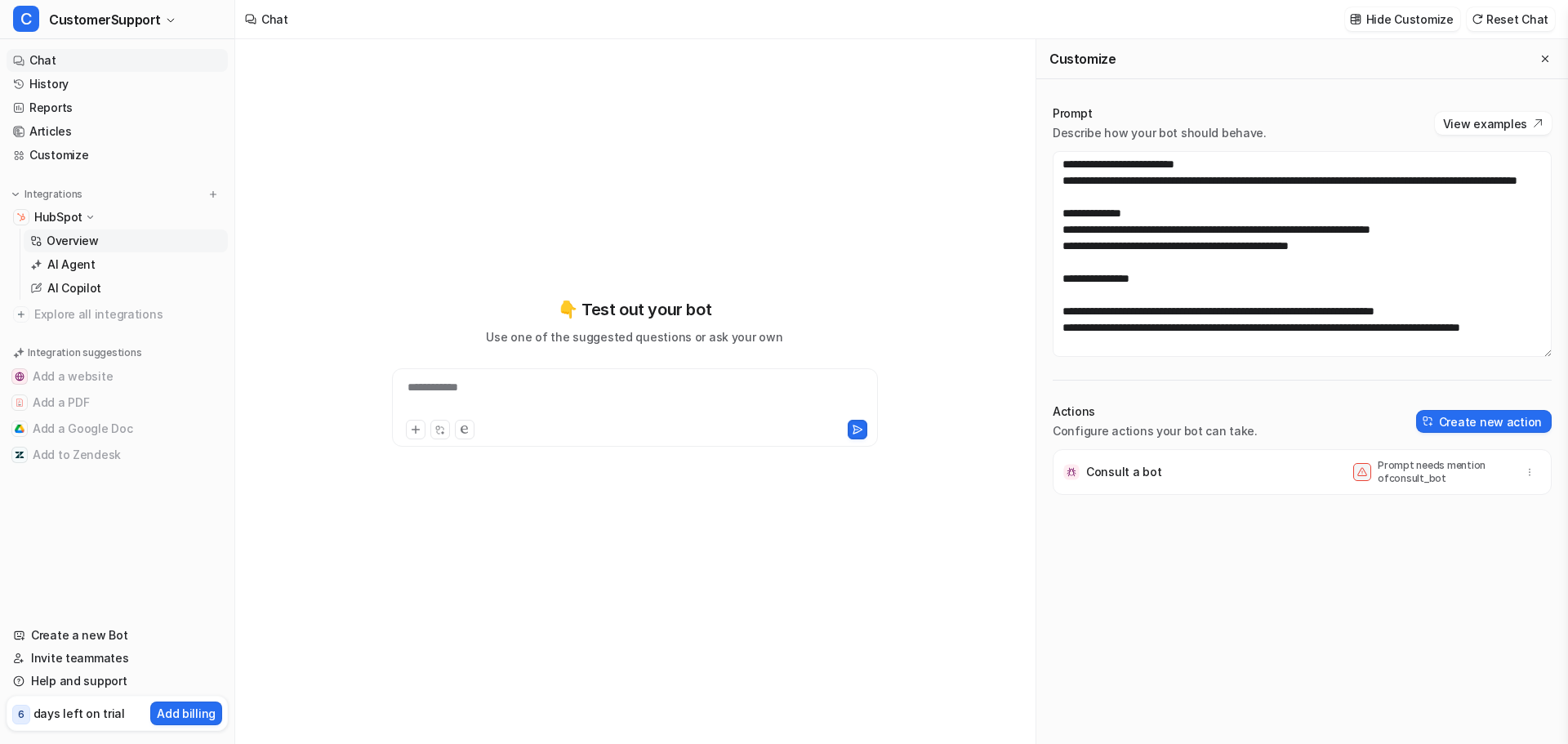
click at [70, 236] on p "Overview" at bounding box center [73, 241] width 52 height 17
